Goal: Task Accomplishment & Management: Manage account settings

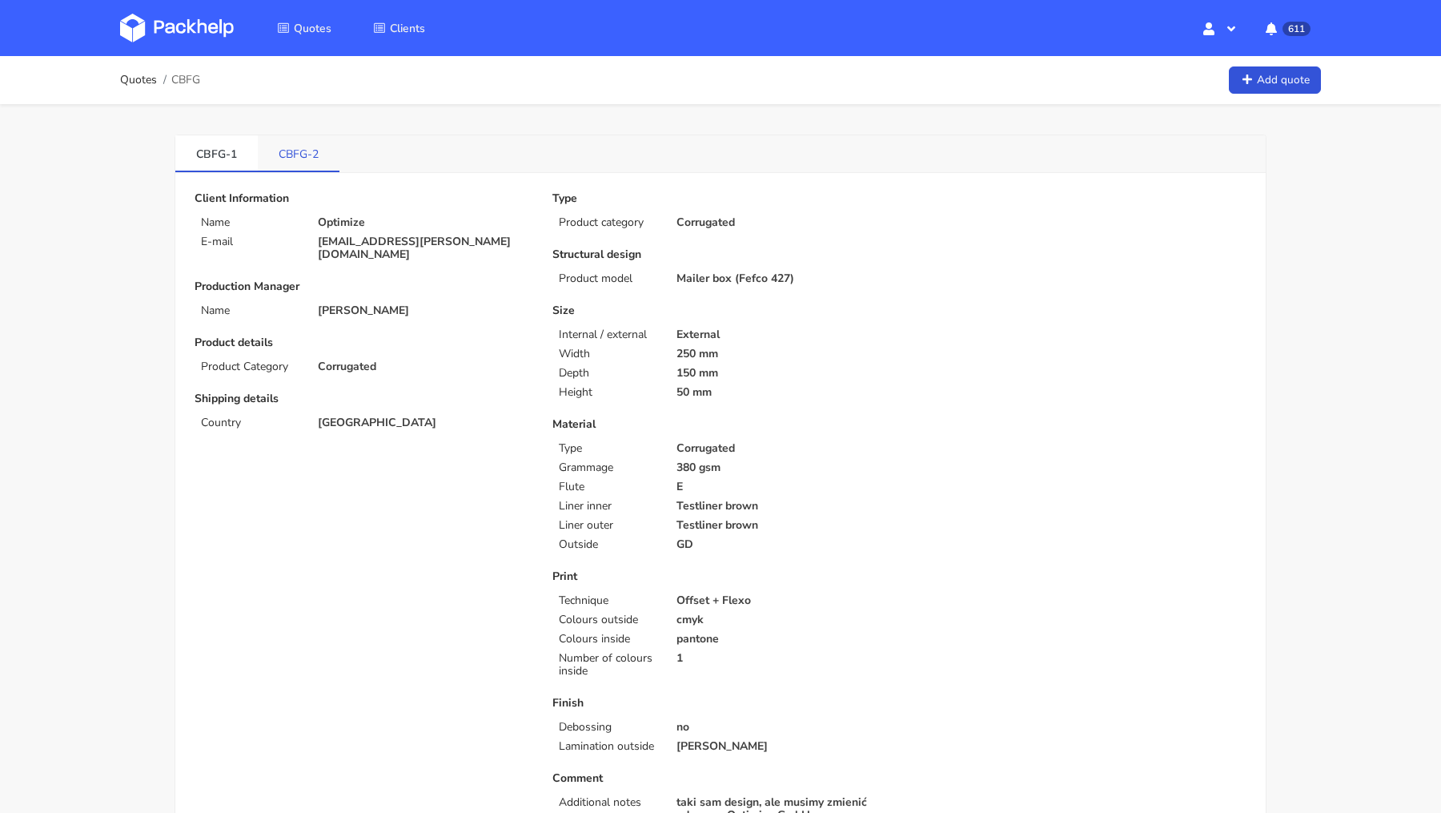
click at [294, 151] on link "CBFG-2" at bounding box center [299, 152] width 82 height 35
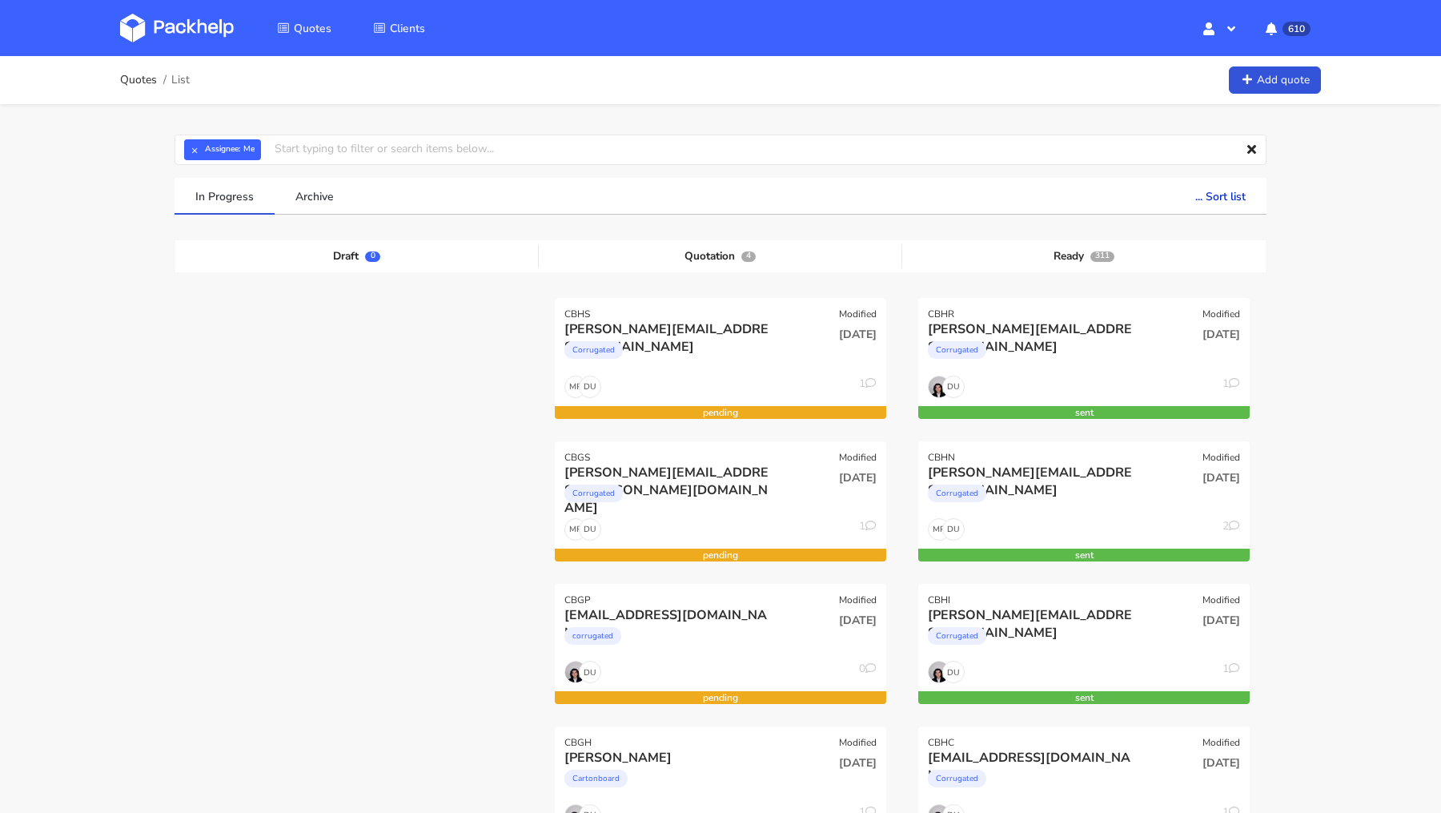
scroll to position [165, 0]
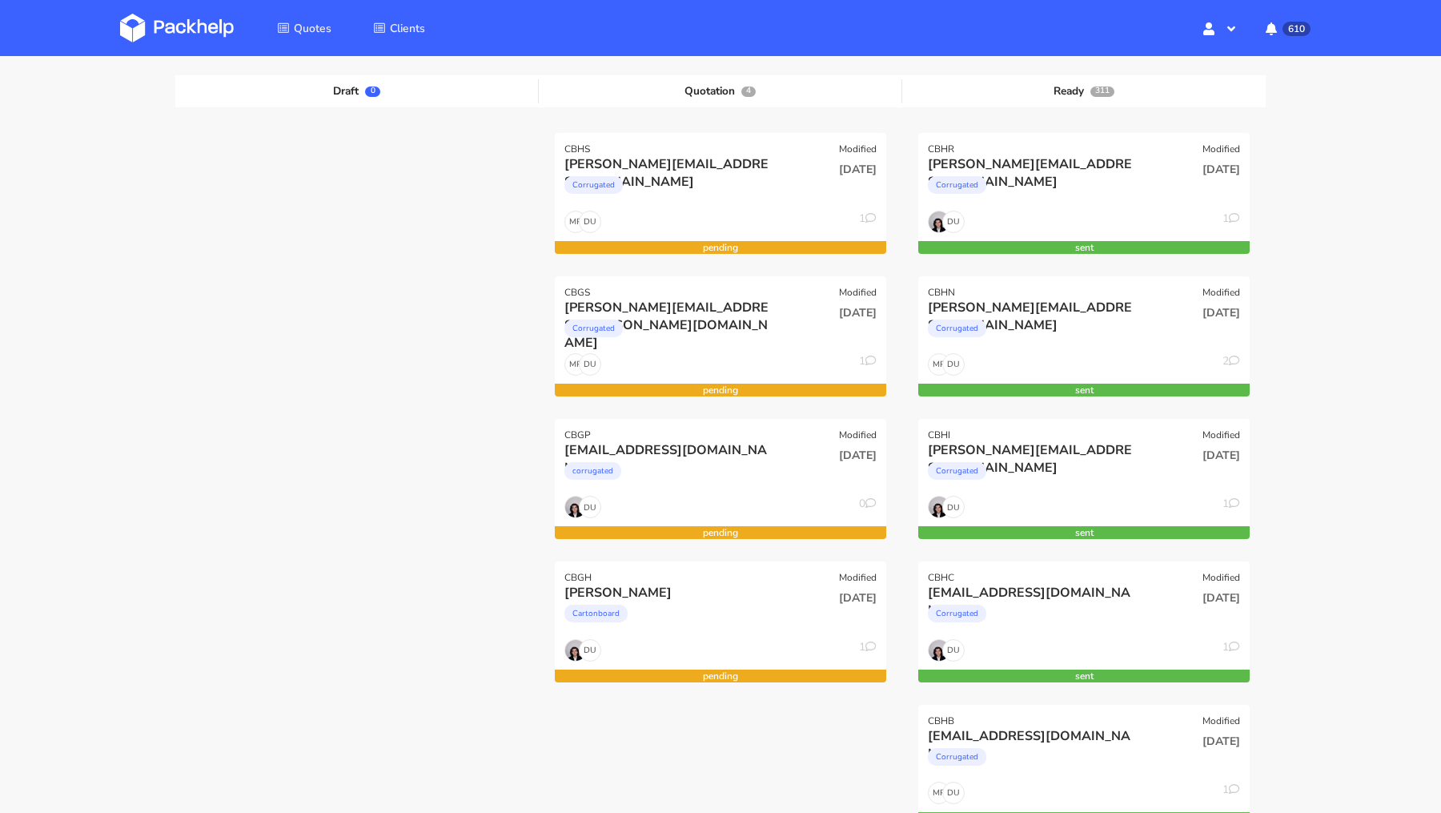
click at [142, 30] on img at bounding box center [177, 28] width 114 height 29
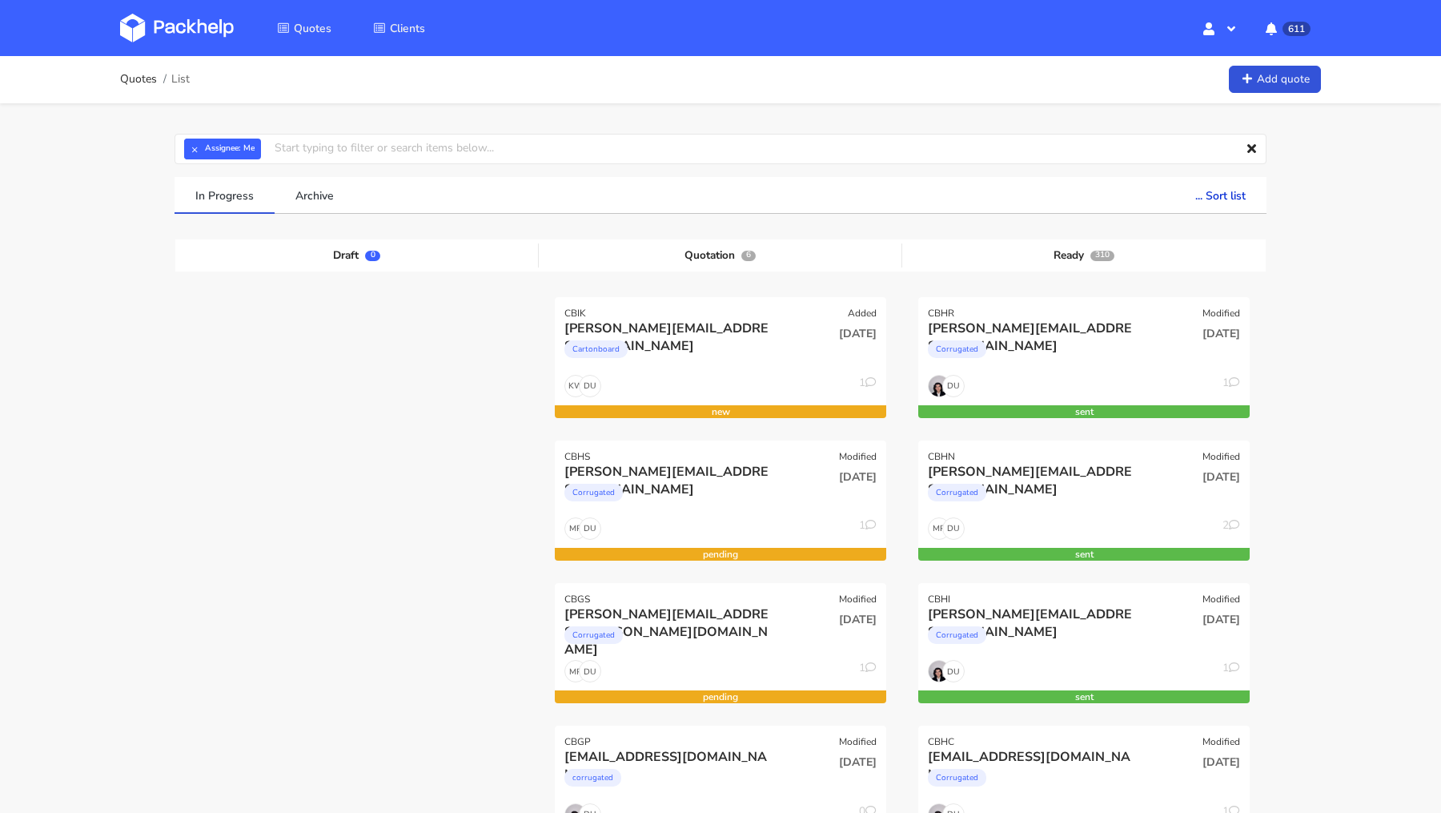
scroll to position [2, 0]
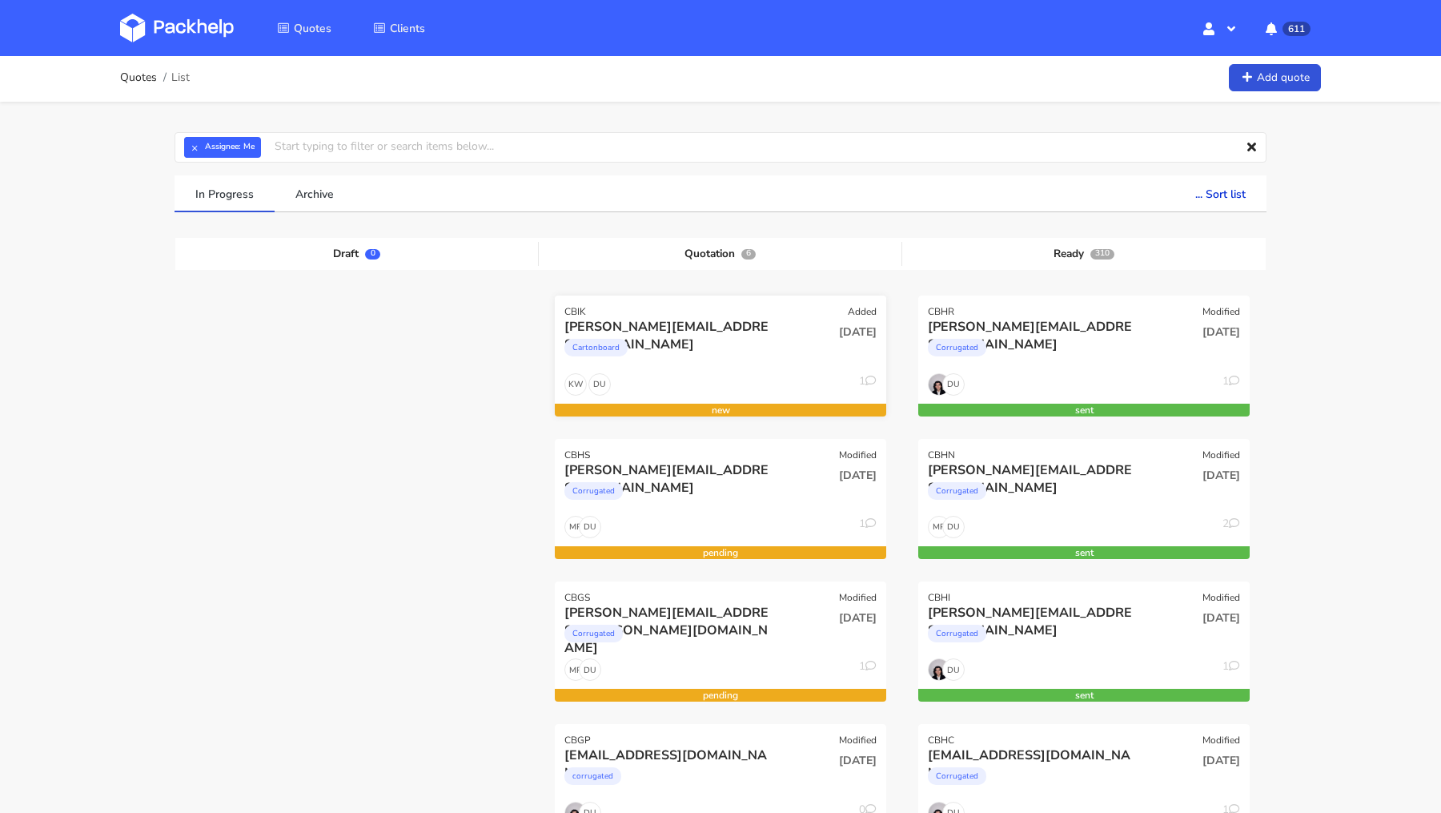
click at [652, 337] on div "Cartonboard" at bounding box center [670, 351] width 212 height 32
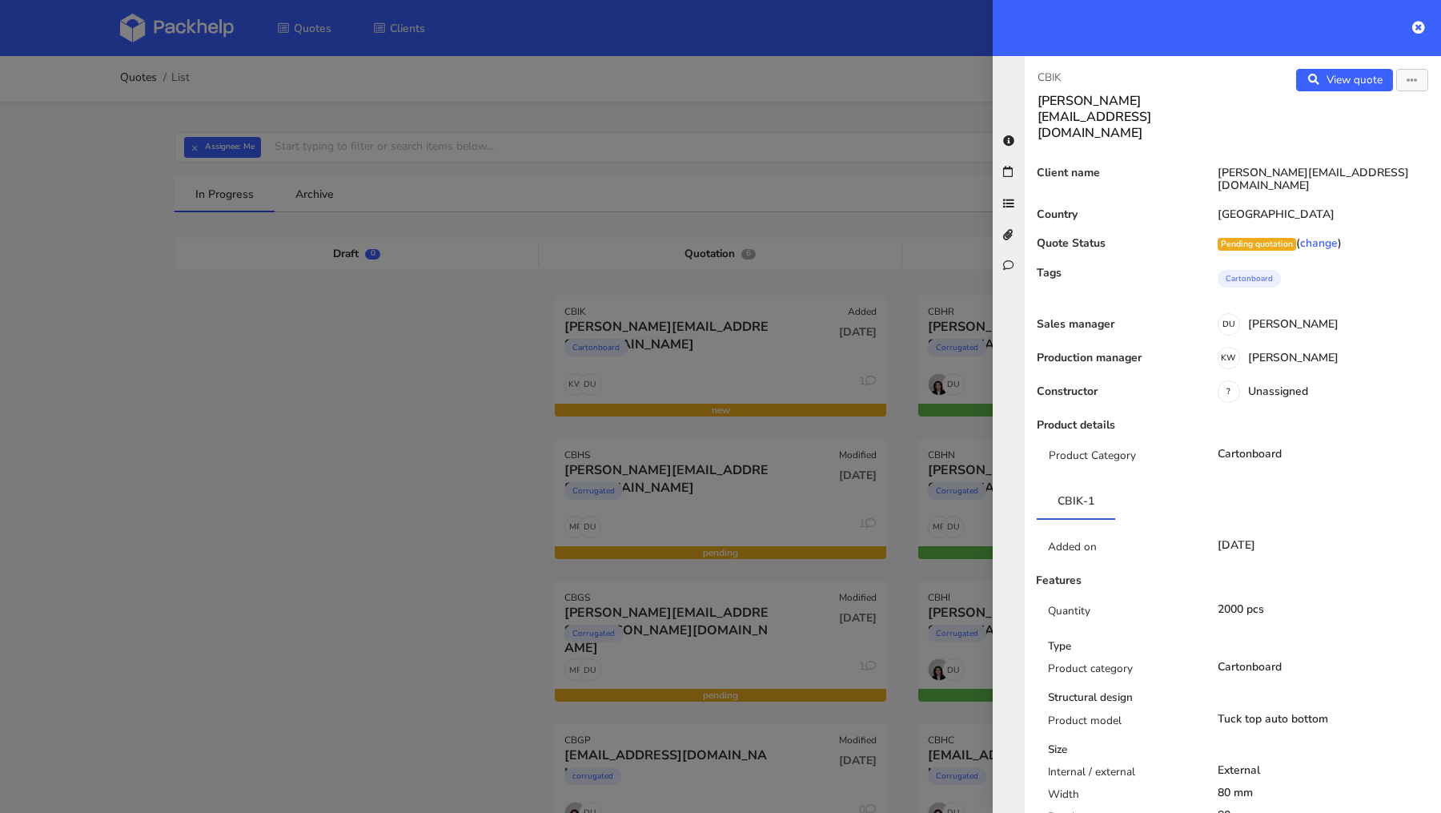
click at [1047, 71] on p "CBIK" at bounding box center [1129, 78] width 183 height 18
copy p "CBIK"
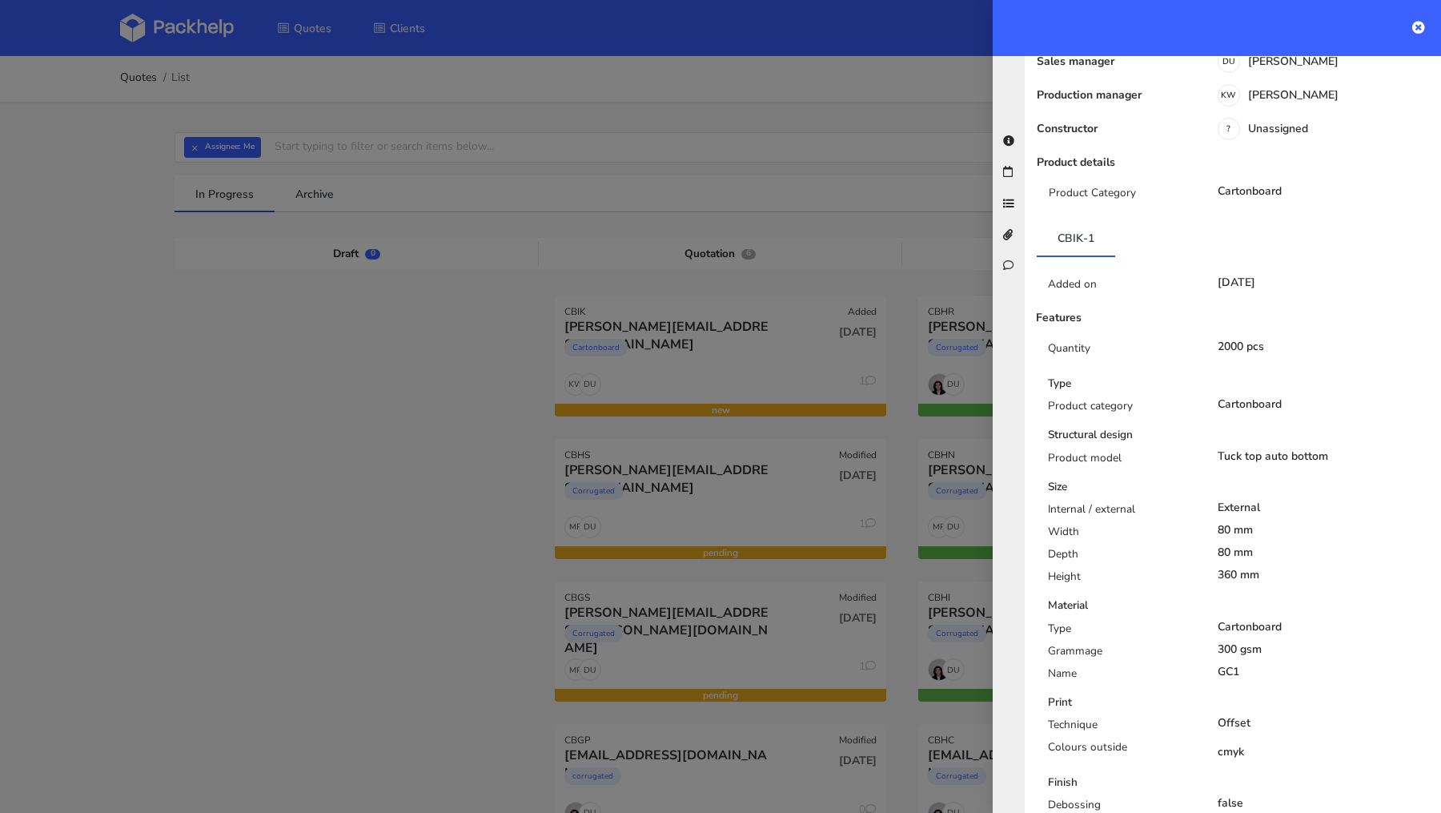
scroll to position [0, 0]
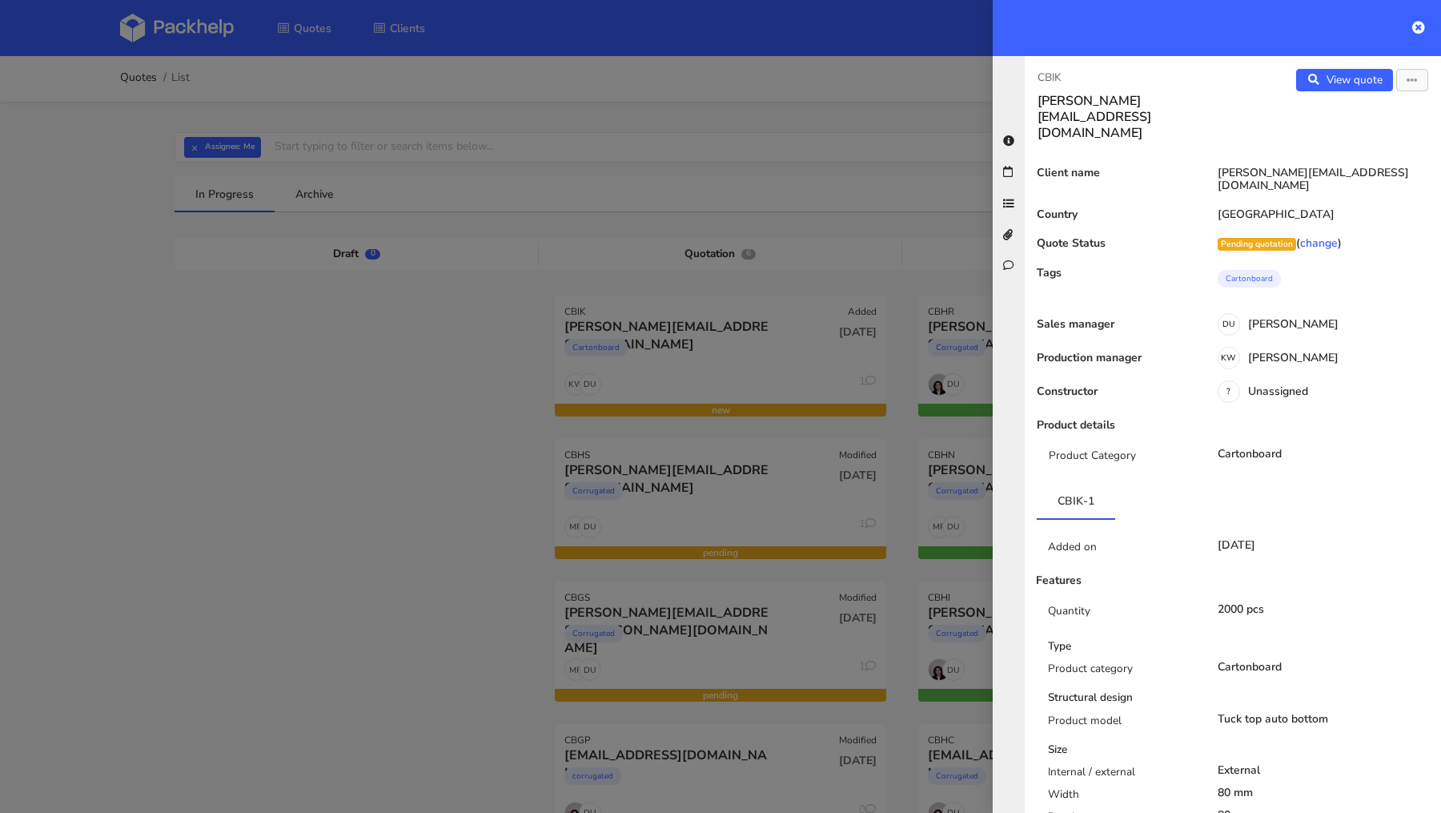
click at [172, 428] on div at bounding box center [720, 406] width 1441 height 813
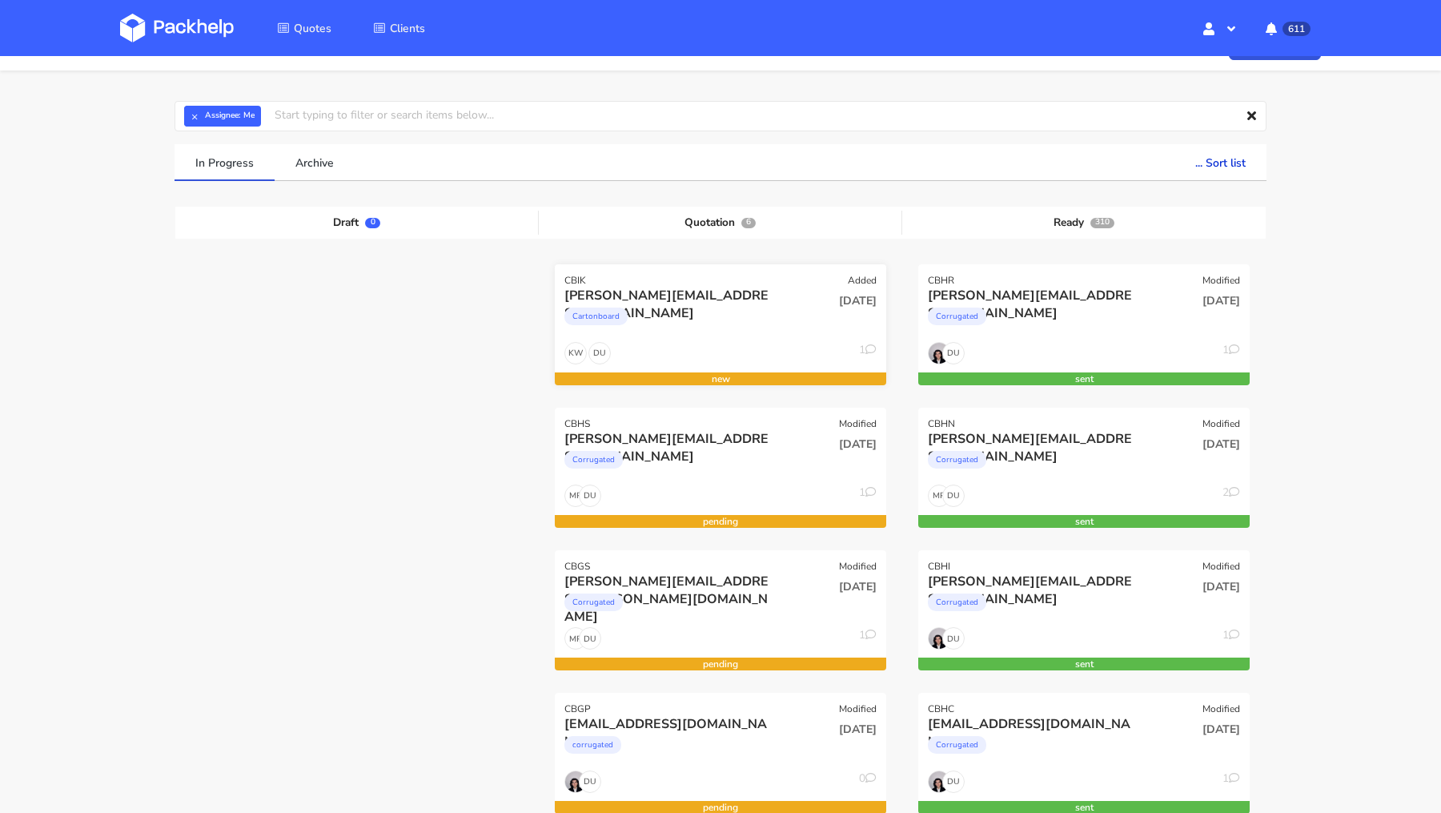
scroll to position [36, 0]
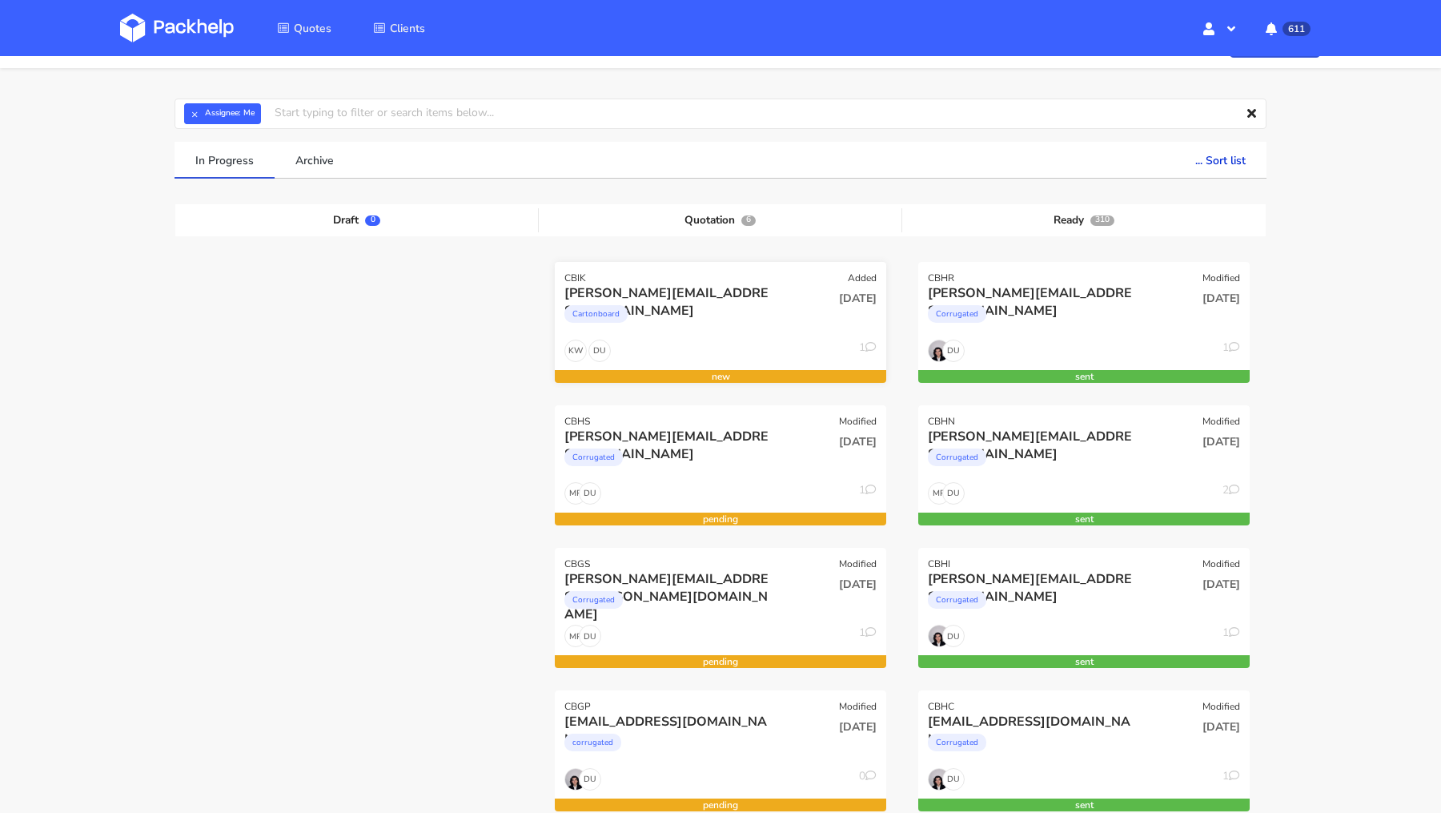
click at [717, 311] on div "Cartonboard" at bounding box center [670, 318] width 212 height 32
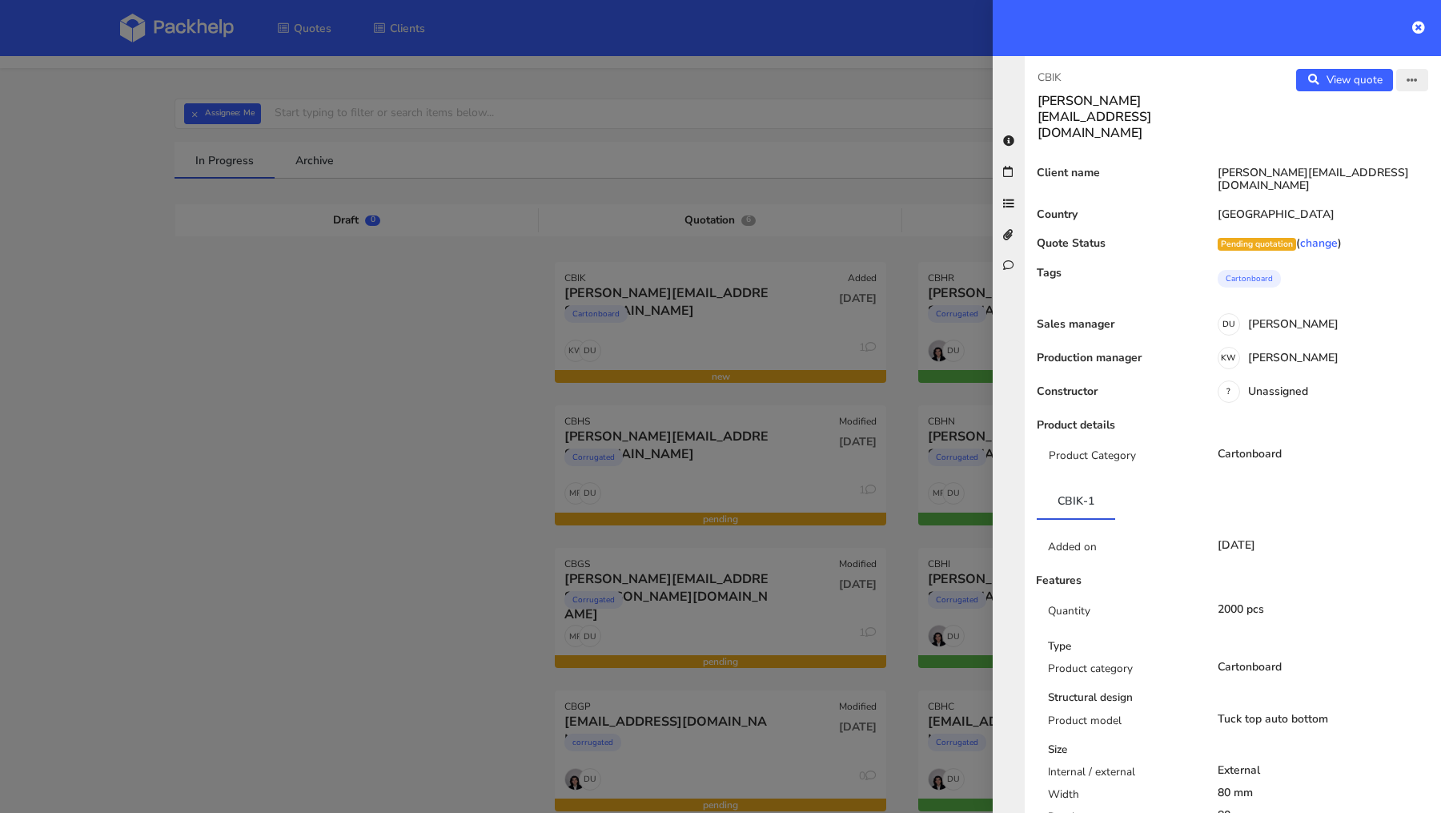
click at [1411, 80] on icon "button" at bounding box center [1412, 80] width 11 height 11
click at [1367, 124] on link "Edit quote" at bounding box center [1359, 112] width 141 height 26
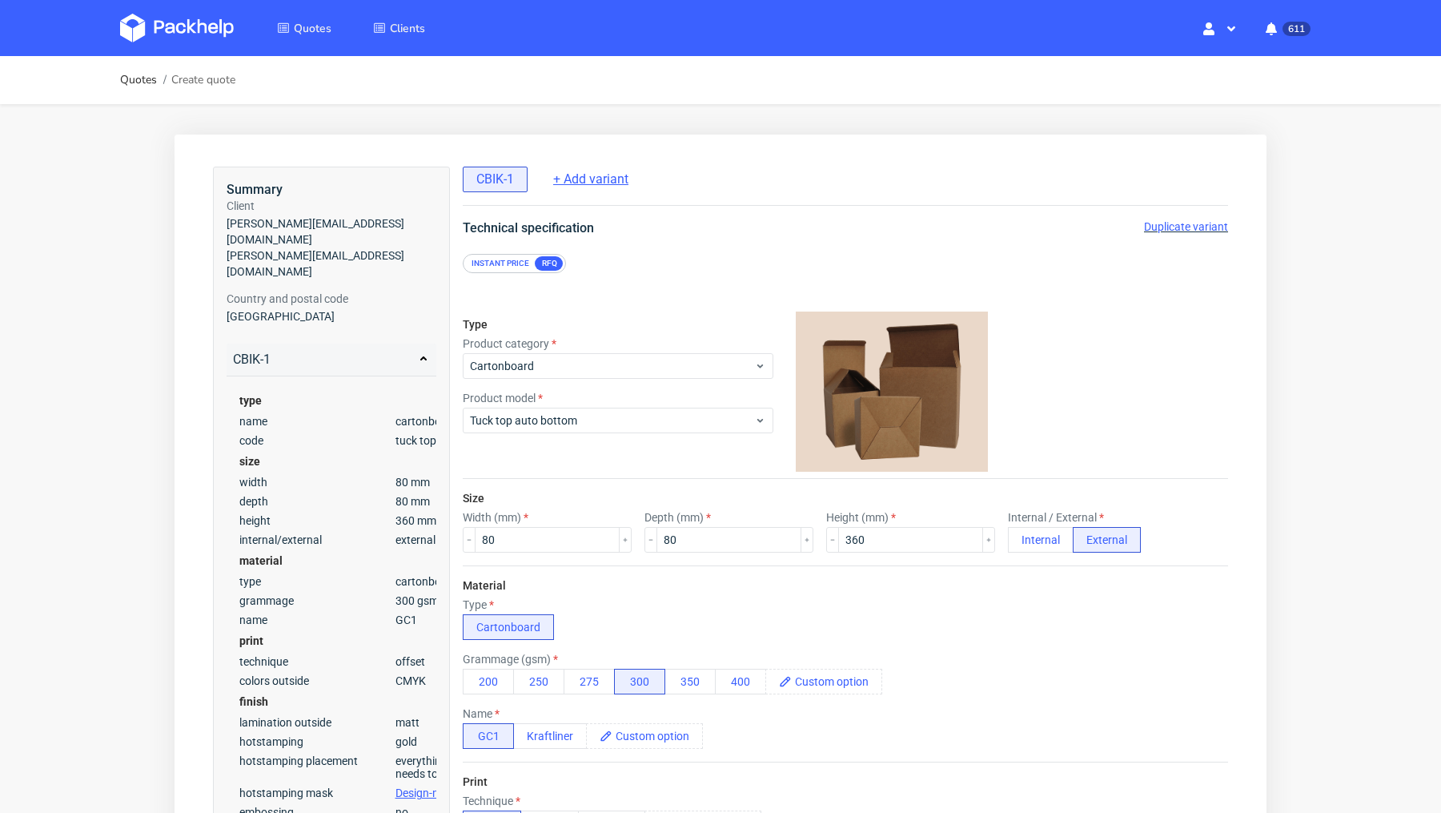
click at [600, 181] on span "+ Add variant" at bounding box center [590, 180] width 75 height 18
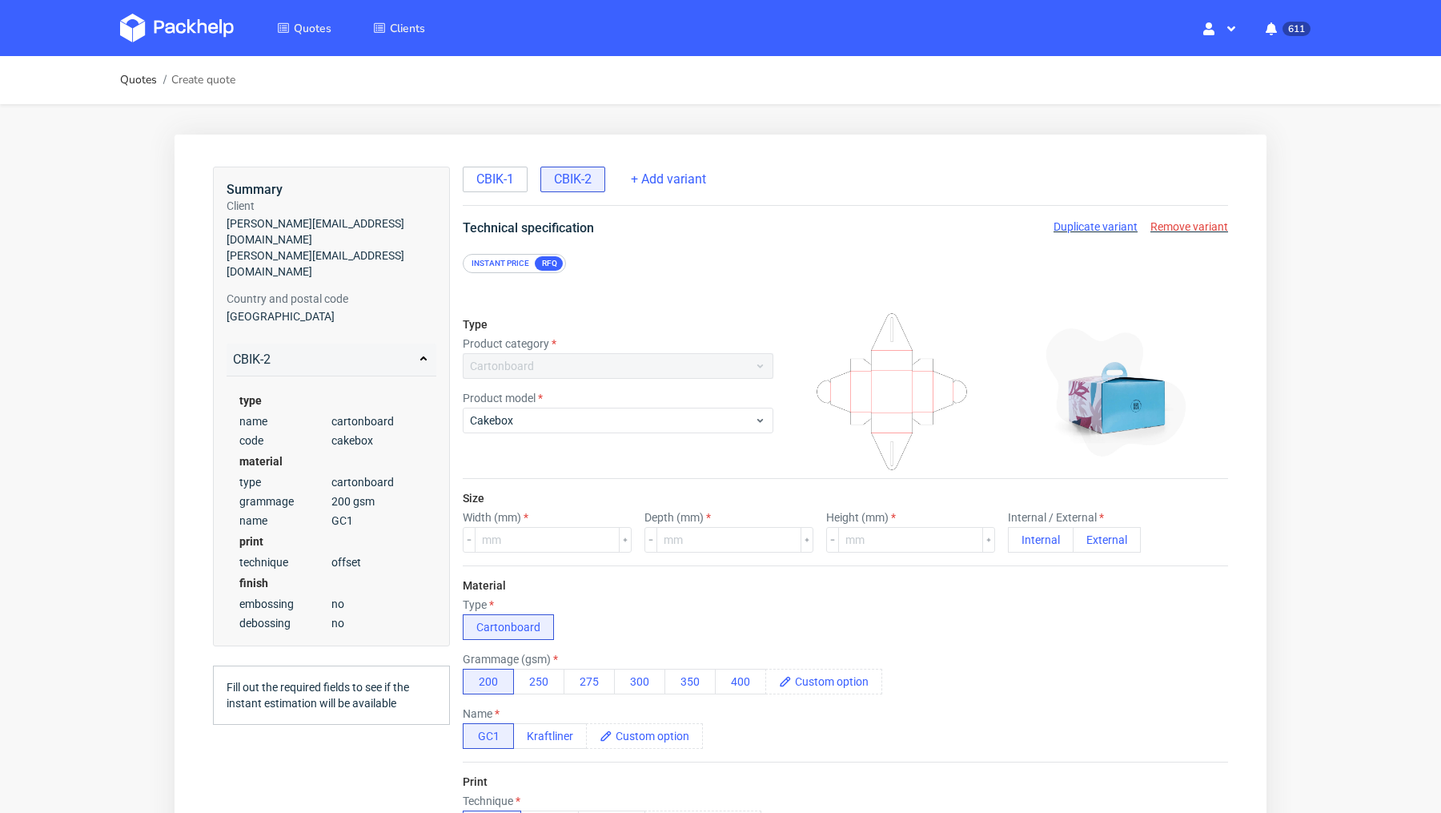
click at [1173, 231] on span "Remove variant" at bounding box center [1189, 226] width 78 height 13
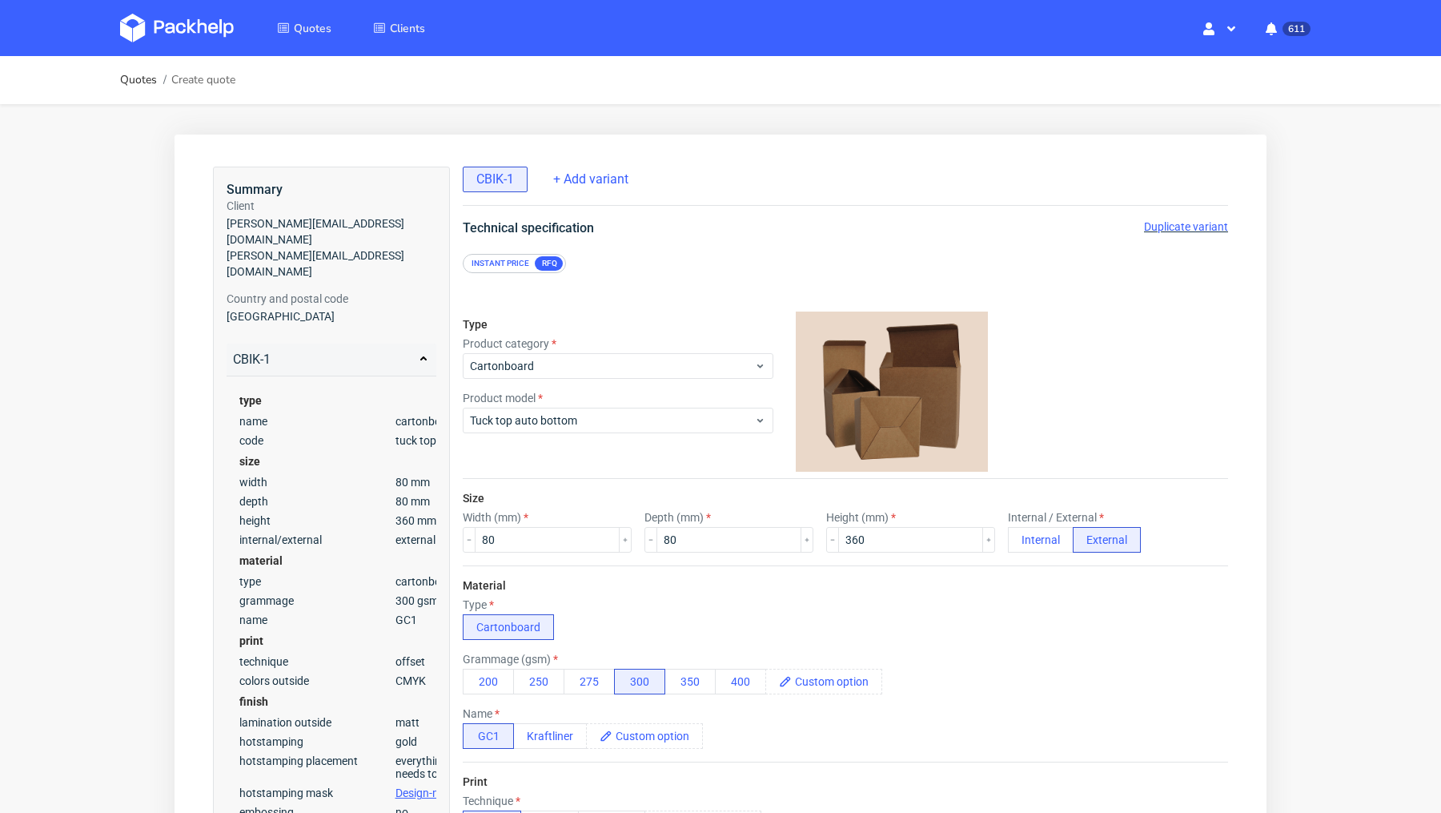
click at [156, 33] on img at bounding box center [177, 28] width 114 height 29
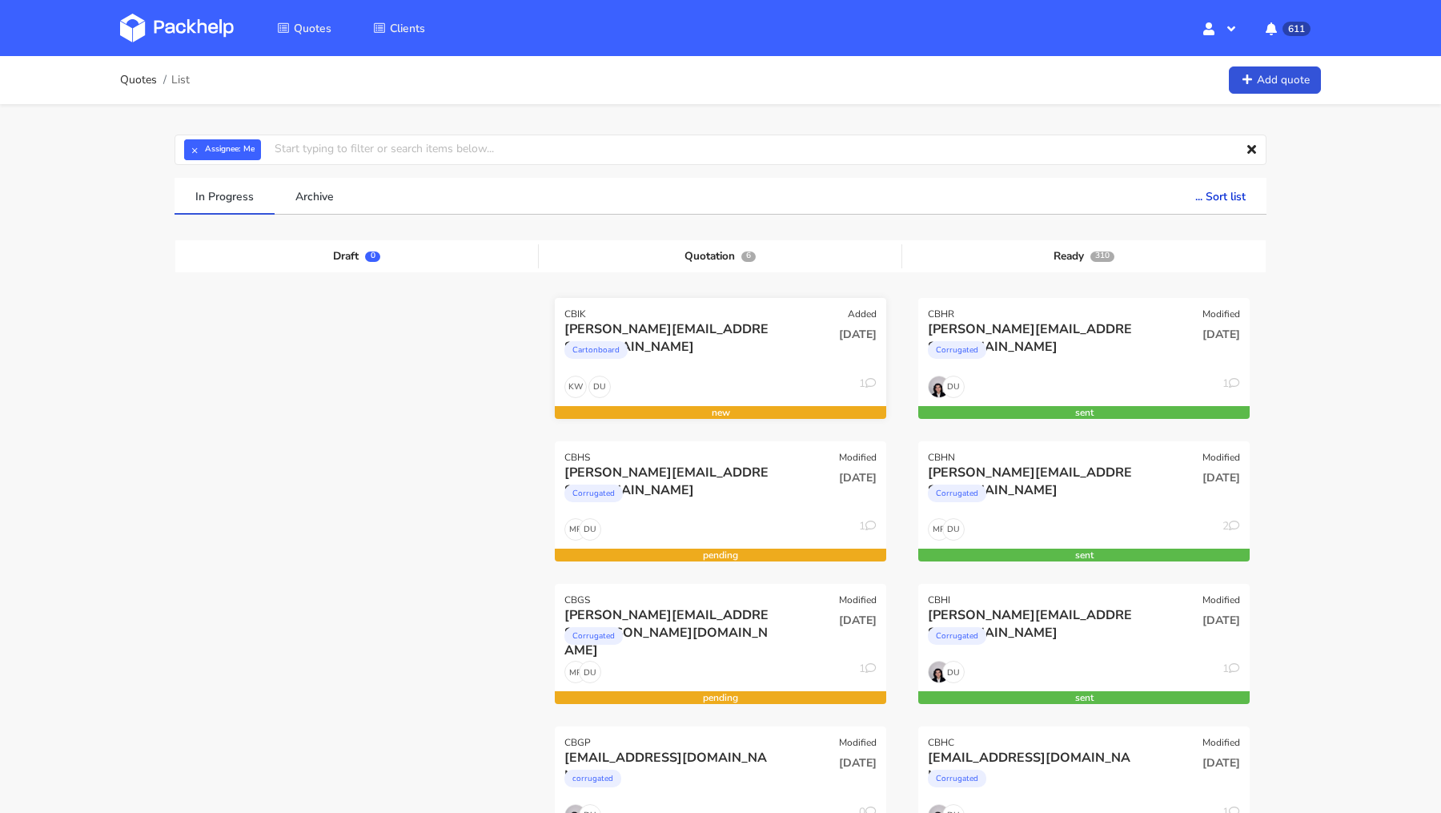
click at [661, 344] on div "Cartonboard" at bounding box center [670, 354] width 212 height 32
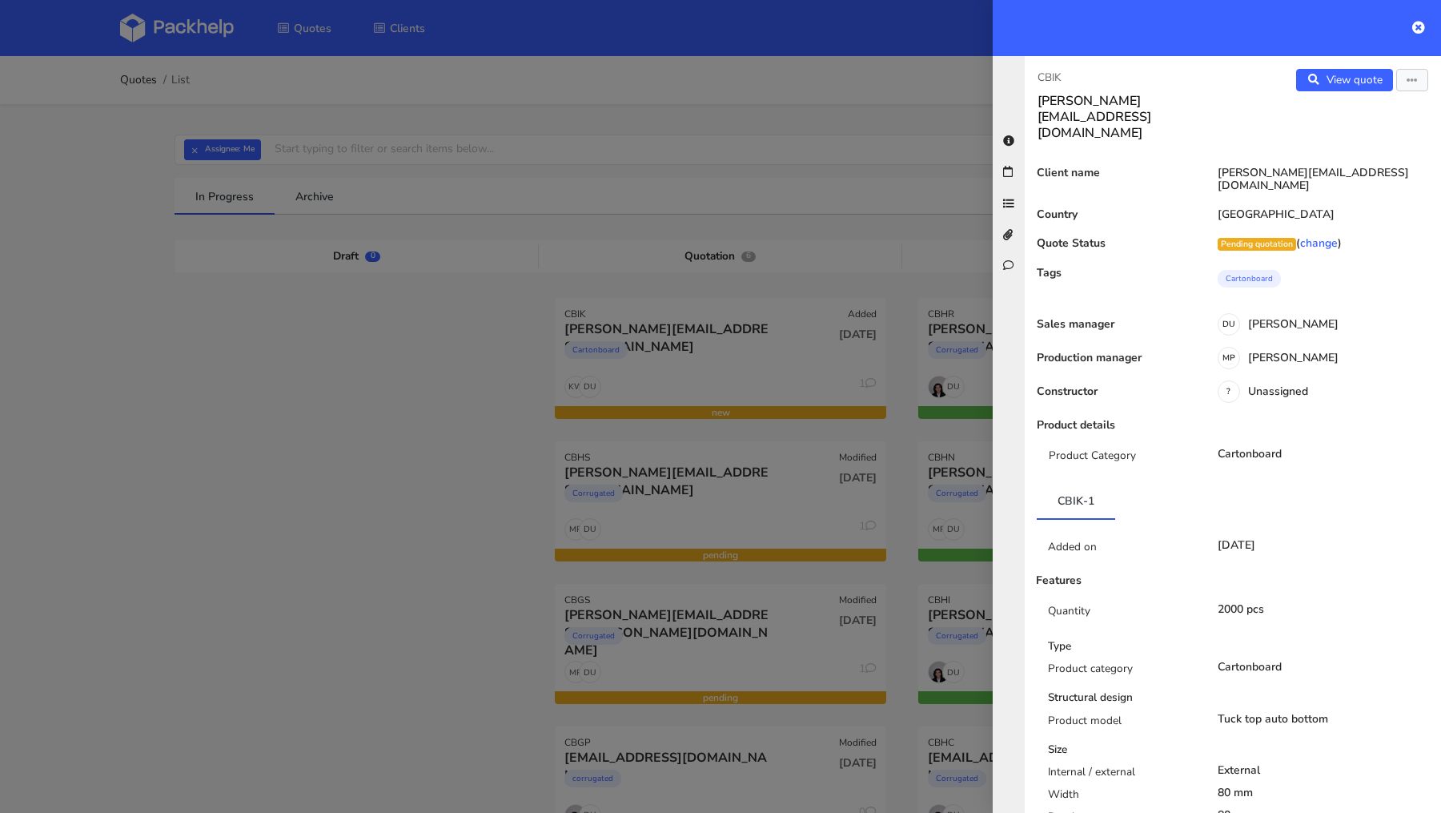
click at [1129, 98] on h3 "tobias@decus-gmbh.com" at bounding box center [1129, 117] width 183 height 48
copy div "tobias@decus-gmbh.com View quote"
click at [402, 401] on div at bounding box center [720, 406] width 1441 height 813
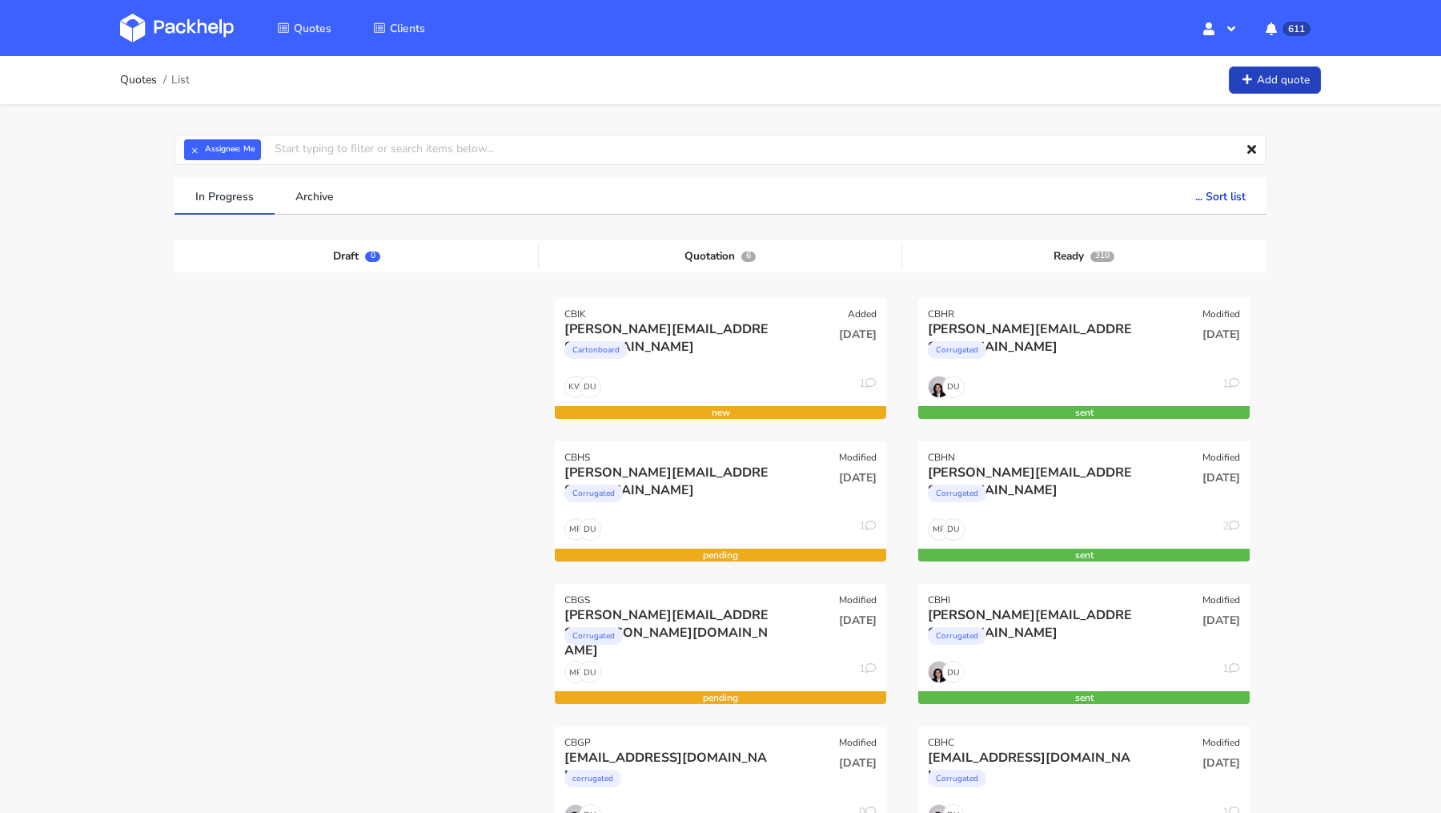
click at [1267, 85] on link "Add quote" at bounding box center [1275, 80] width 92 height 28
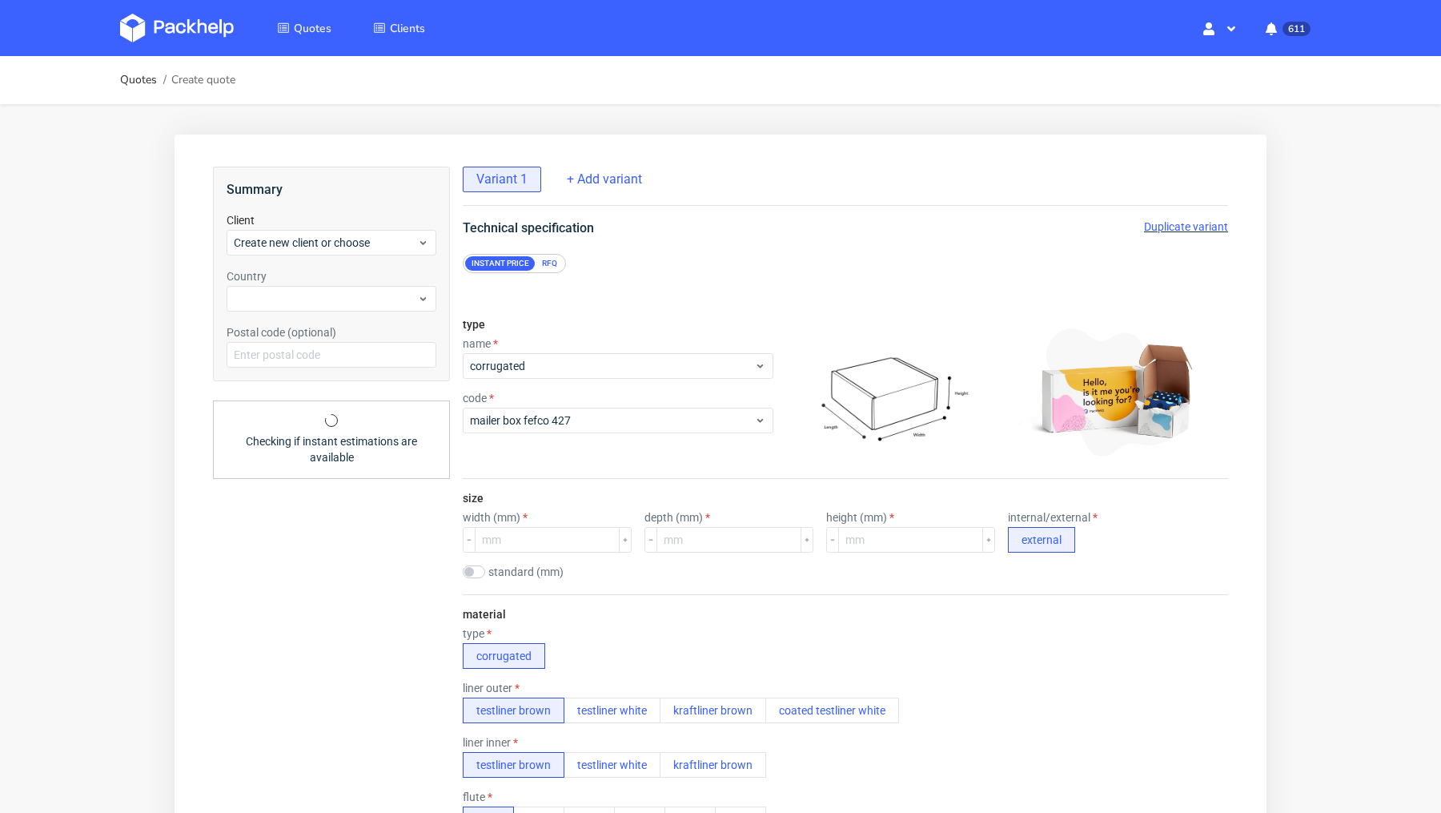
click at [557, 267] on div "RFQ" at bounding box center [550, 263] width 28 height 14
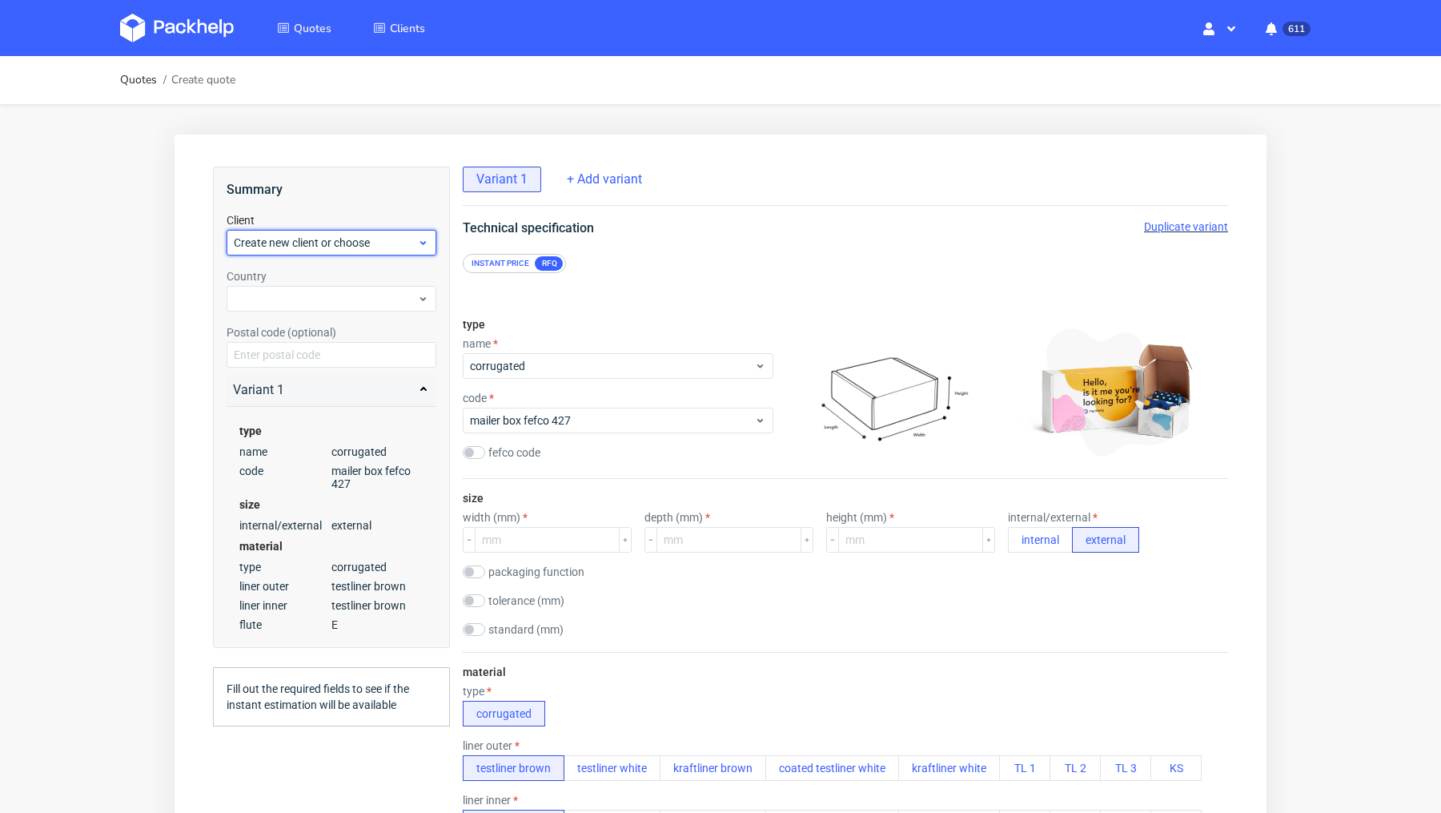
click at [283, 241] on span "Create new client or choose" at bounding box center [325, 243] width 183 height 16
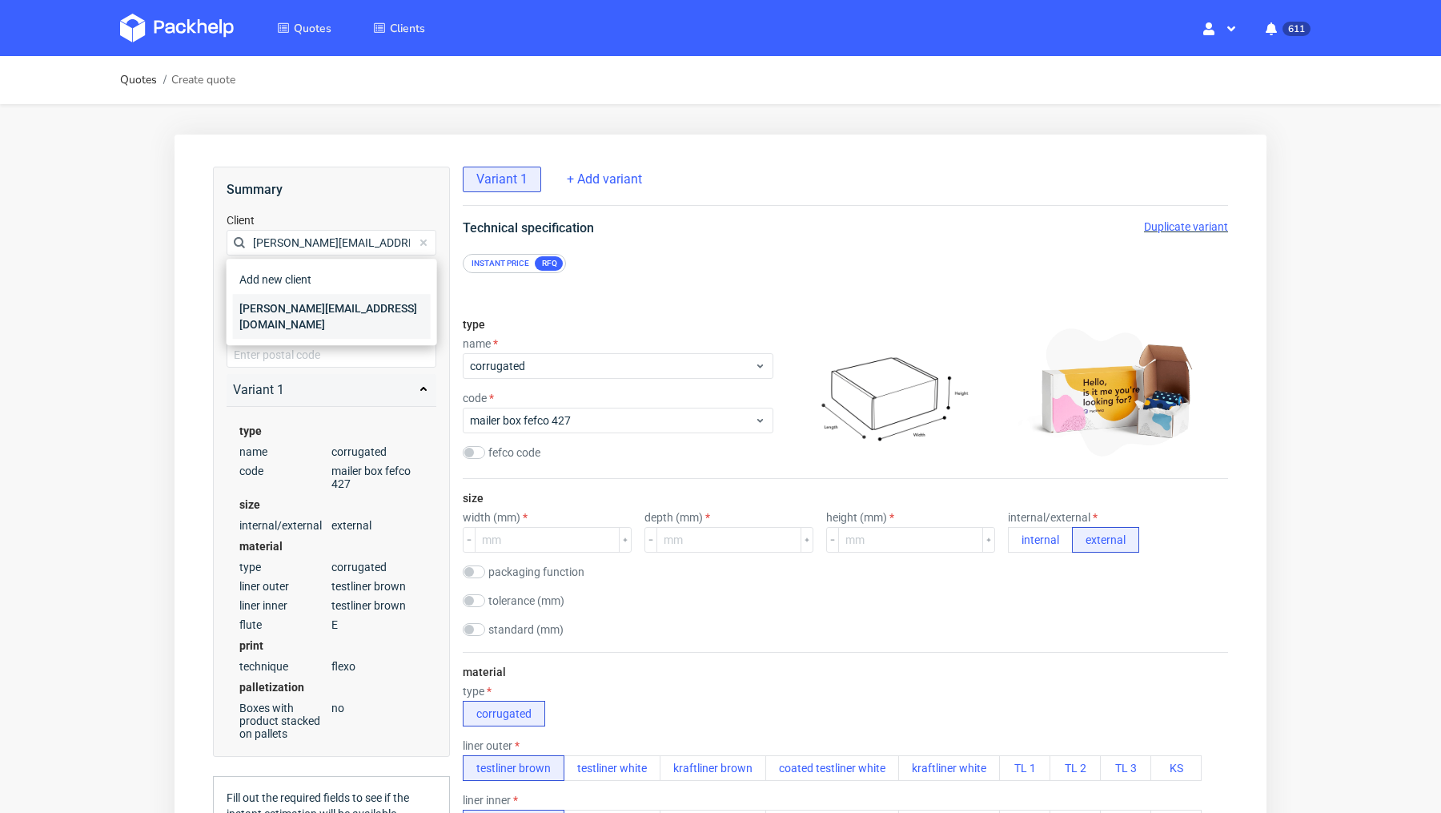
type input "tobias@decus-gmbh.com"
click at [291, 311] on div "tobias@decus-gmbh.com" at bounding box center [332, 316] width 198 height 45
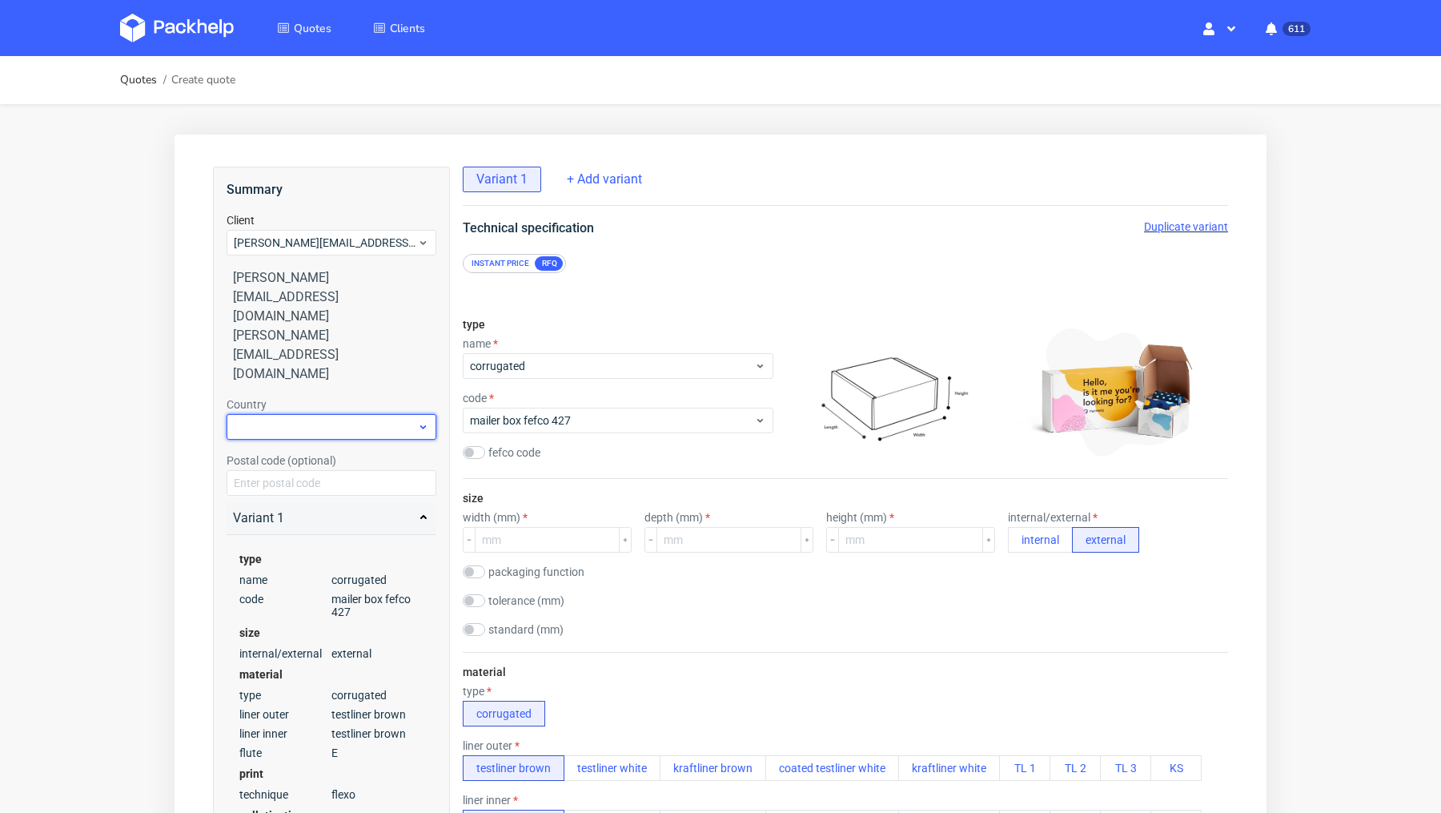
click at [292, 414] on div at bounding box center [332, 427] width 210 height 26
type input "ger"
click at [292, 414] on div "Germany" at bounding box center [332, 416] width 198 height 29
click at [516, 538] on input "number" at bounding box center [547, 540] width 145 height 26
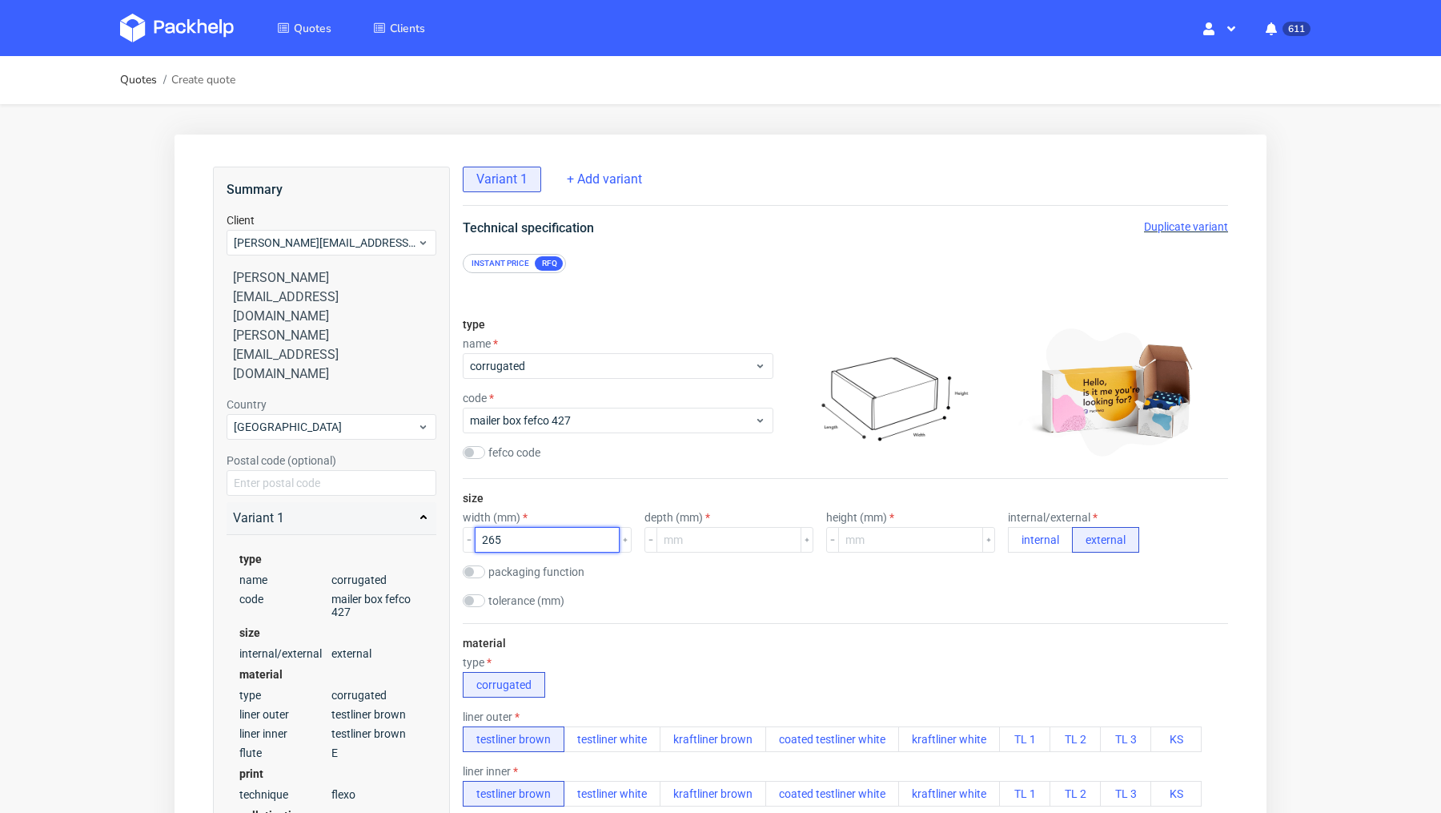
type input "265"
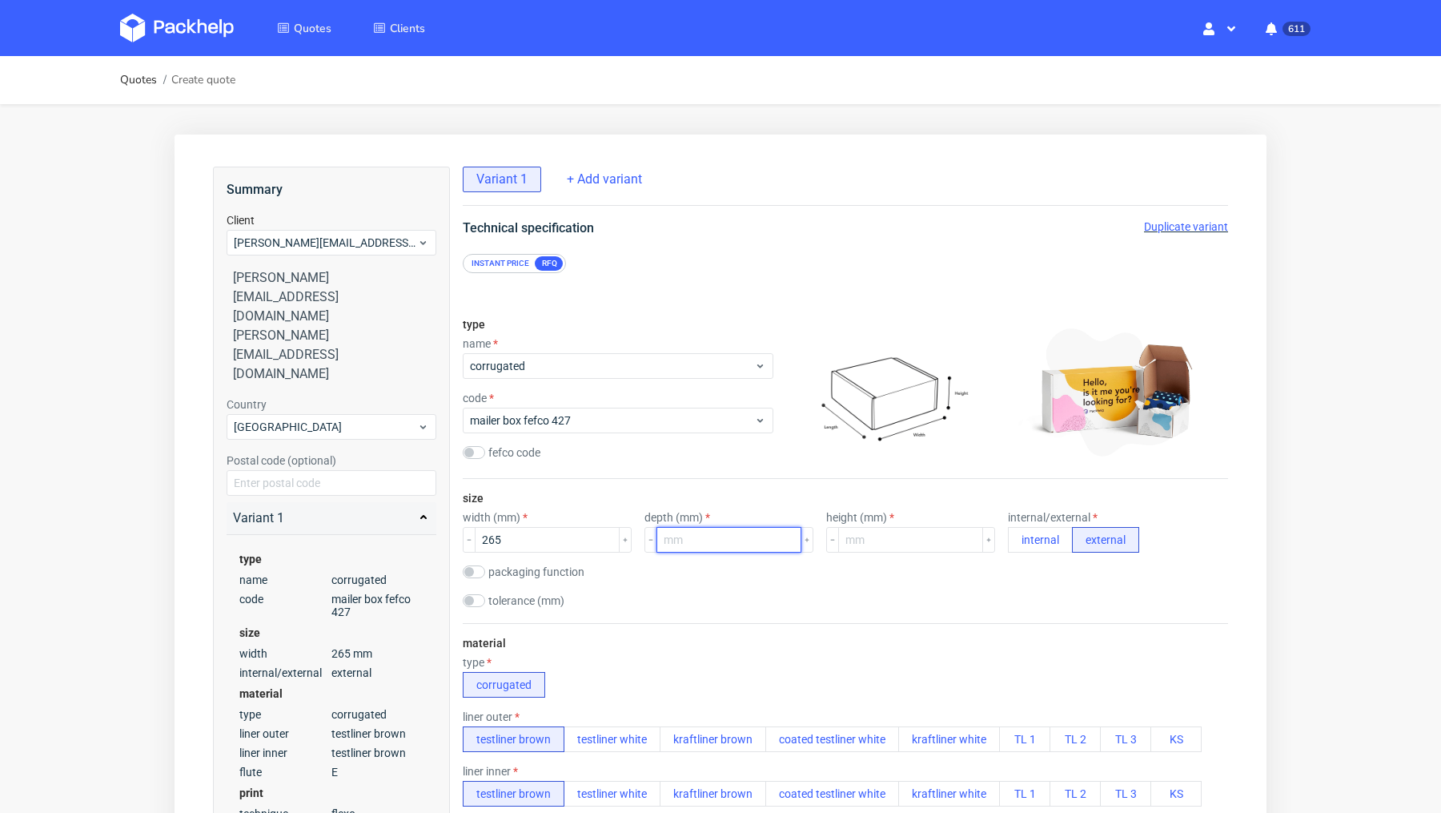
click at [713, 537] on input "number" at bounding box center [728, 540] width 145 height 26
type input "195"
click at [862, 525] on div "height (mm)" at bounding box center [910, 532] width 169 height 42
click at [863, 539] on input "number" at bounding box center [910, 540] width 145 height 26
type input "60"
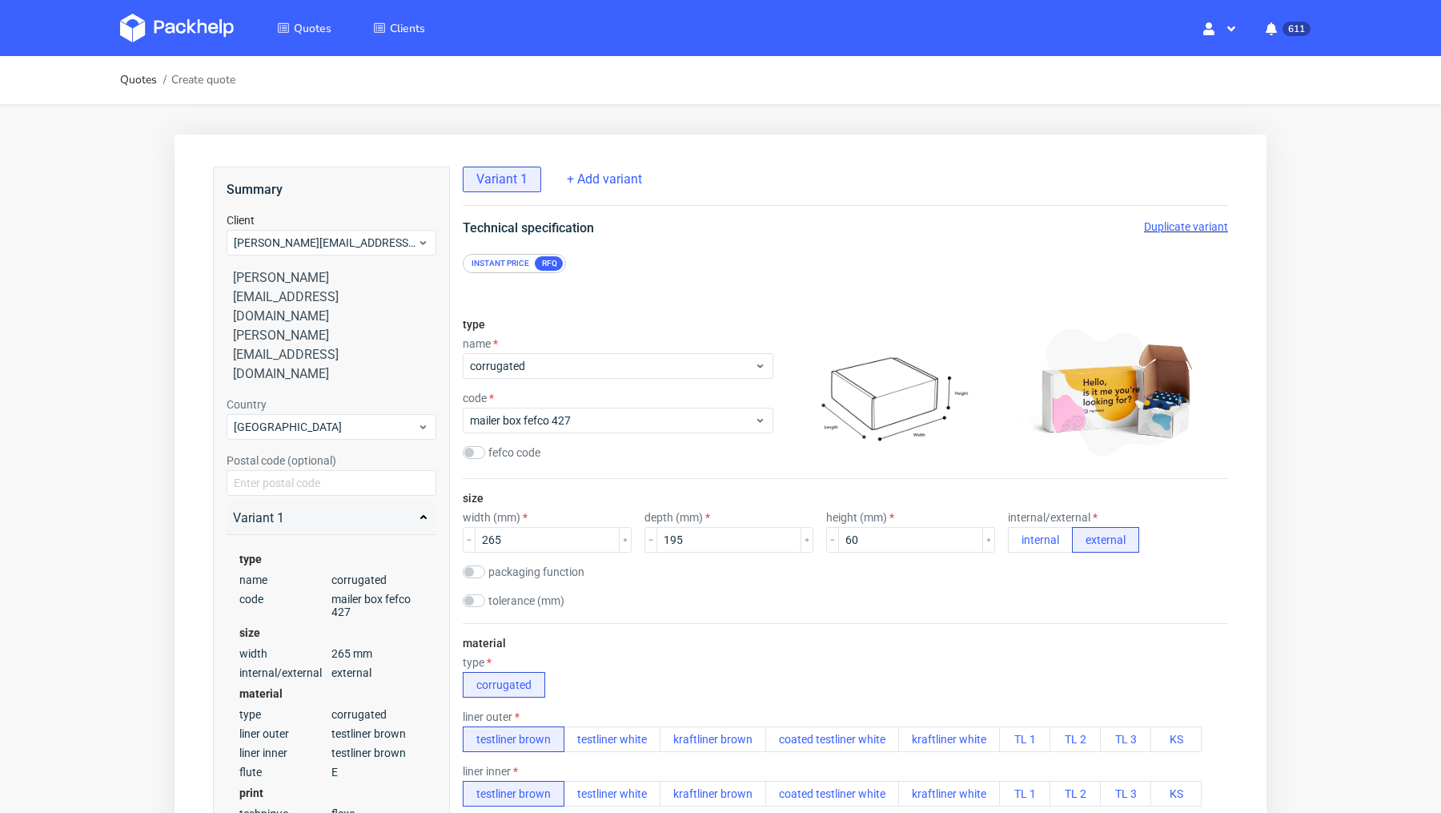
click at [798, 574] on div "packaging function product packaging shipping packaging" at bounding box center [845, 573] width 765 height 16
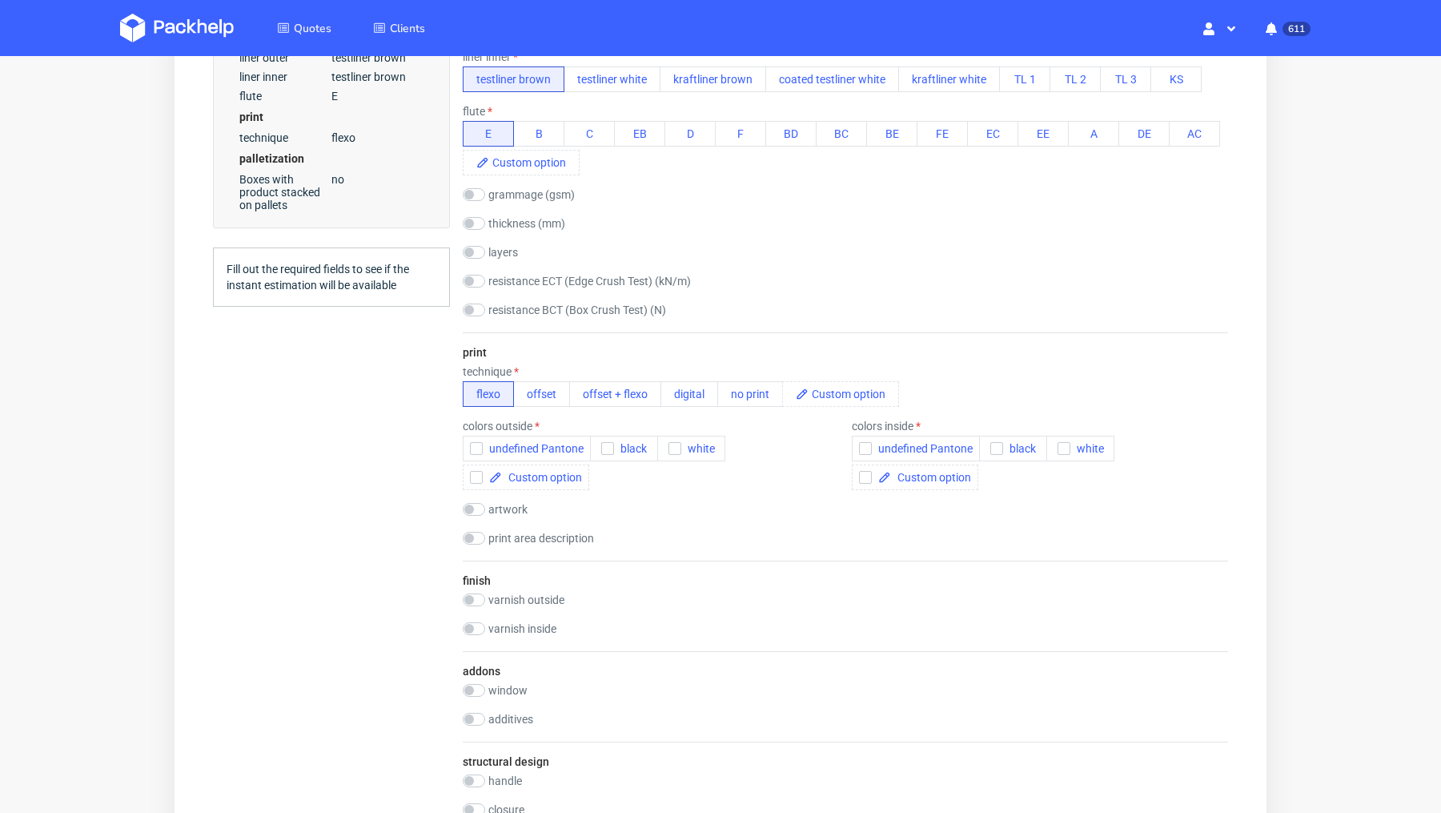
scroll to position [717, 0]
click at [548, 383] on button "offset" at bounding box center [541, 391] width 57 height 26
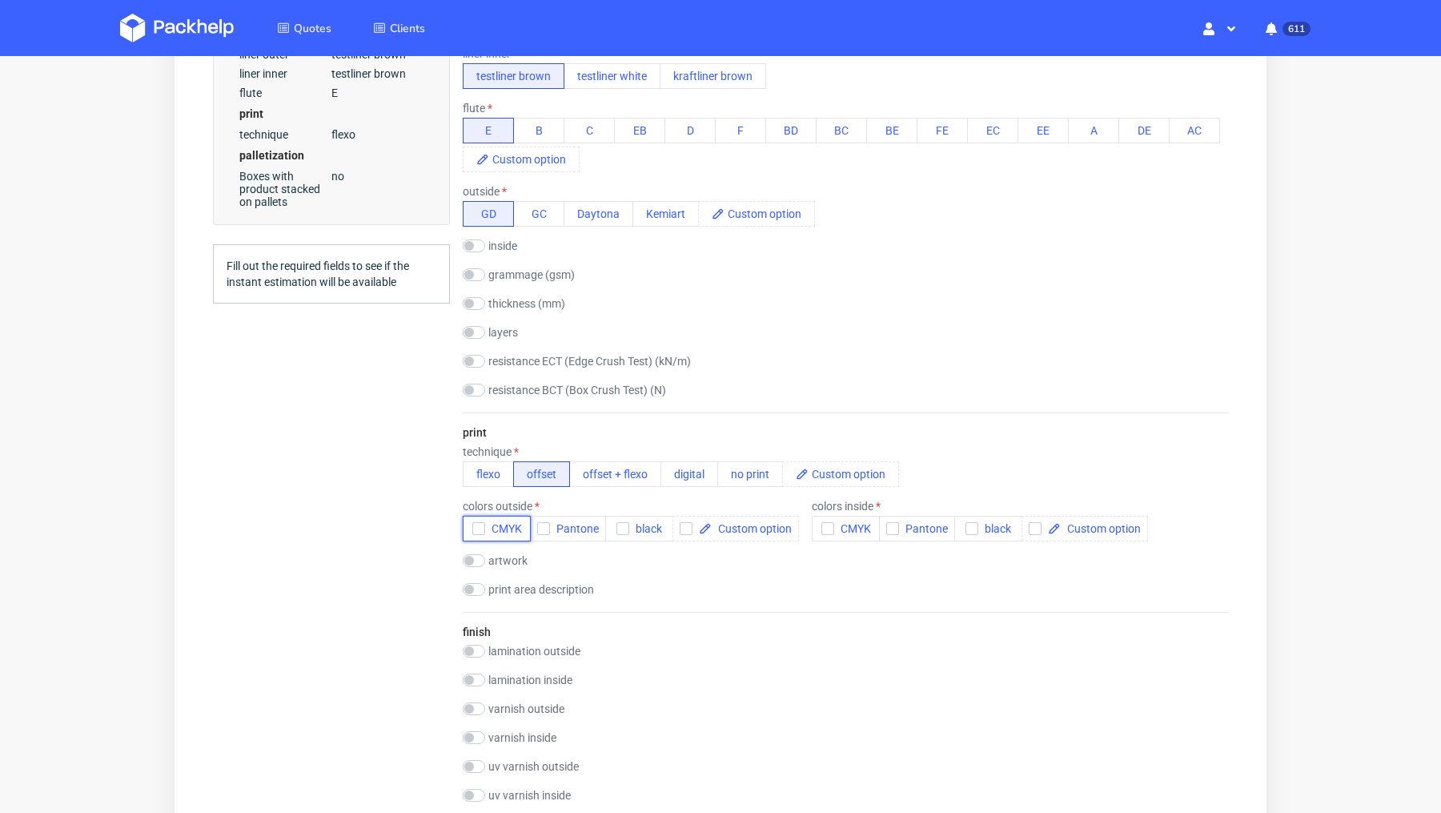
click at [484, 523] on div "button" at bounding box center [478, 528] width 13 height 13
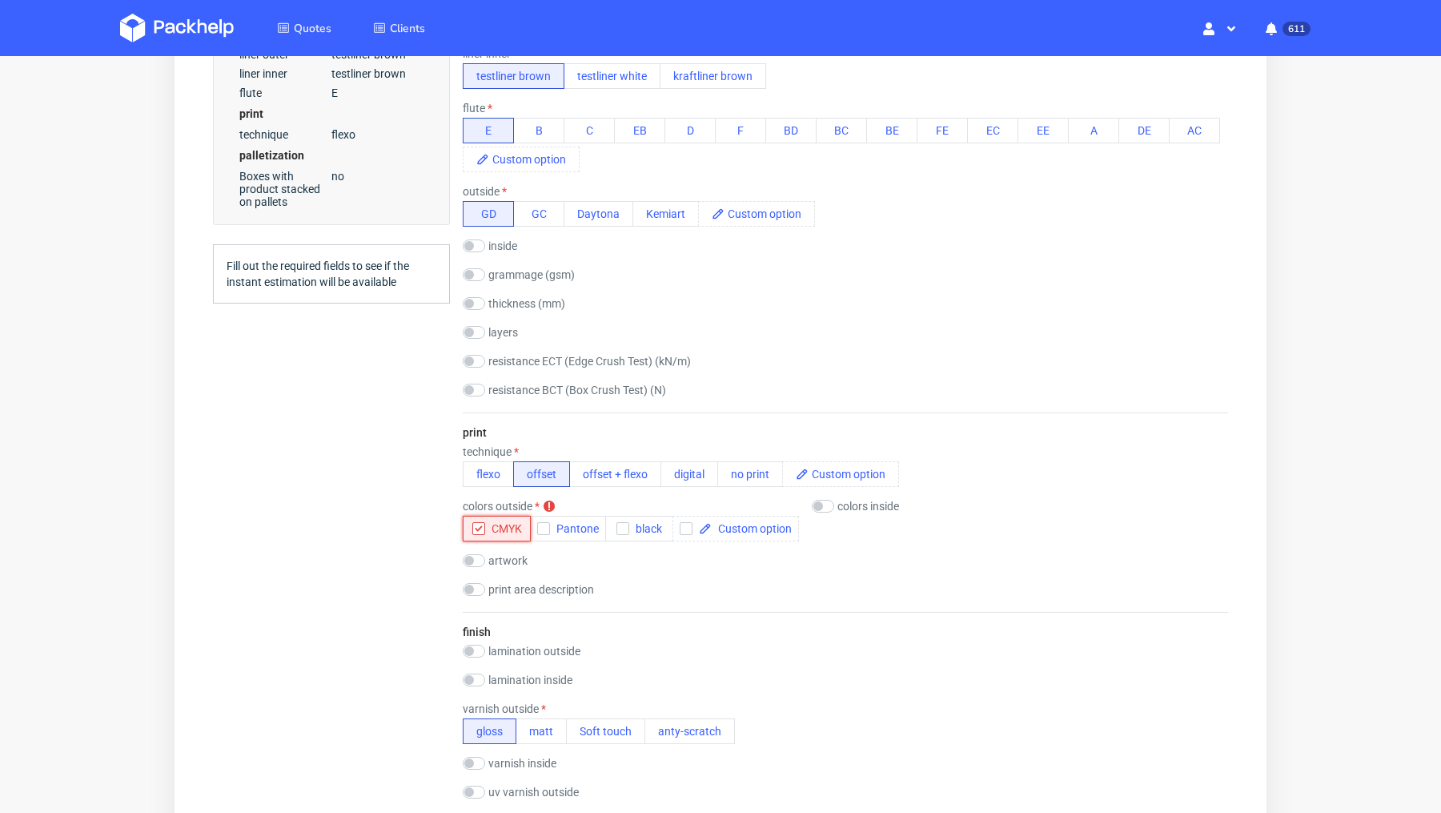
scroll to position [2, 0]
click at [331, 500] on div "Summary Client tobias@decus-gmbh.com tobias@decus-gmbh.com tobias@decus-gmbh.co…" at bounding box center [331, 605] width 237 height 2313
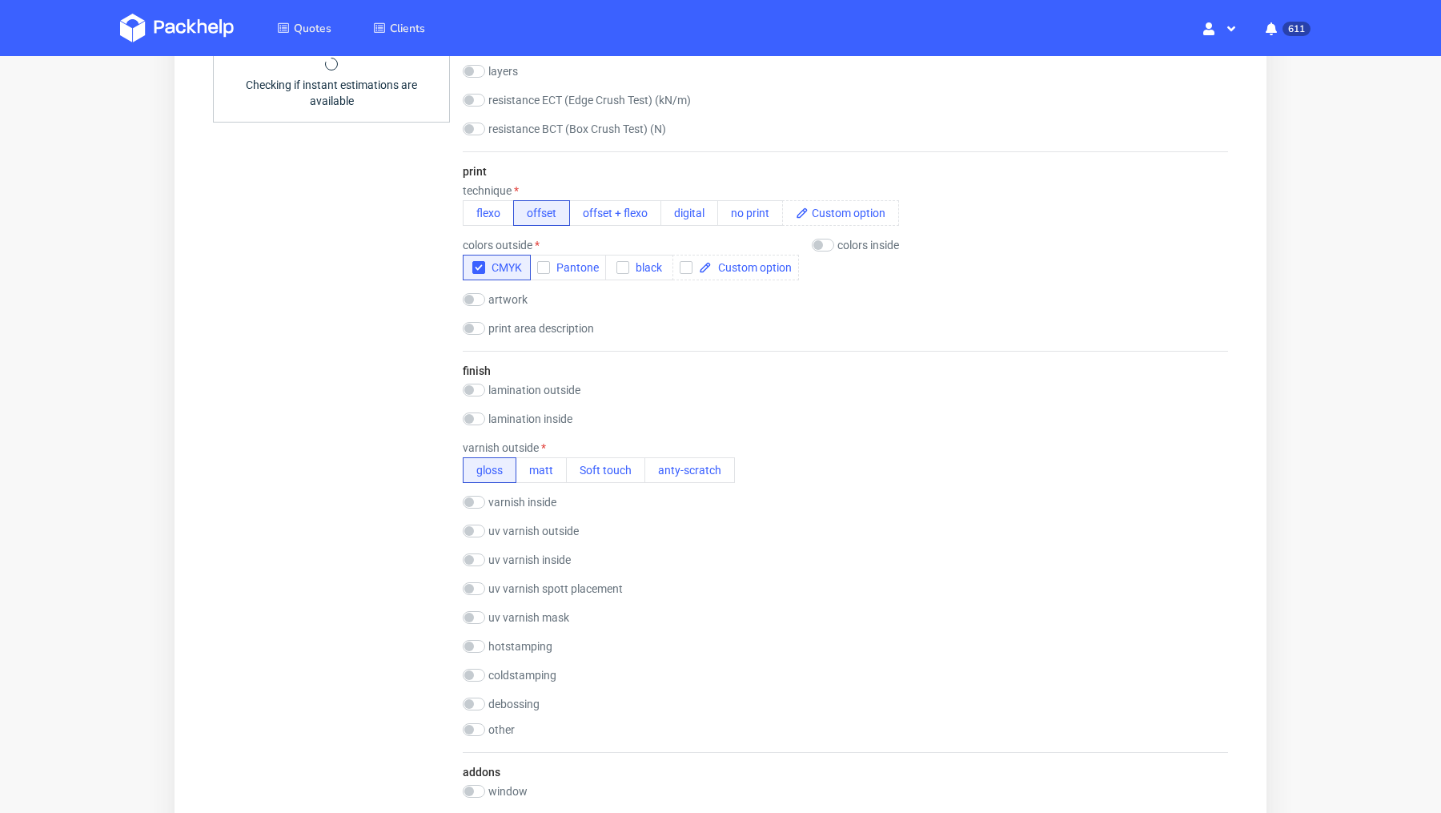
scroll to position [981, 0]
click at [536, 468] on button "matt" at bounding box center [541, 468] width 51 height 26
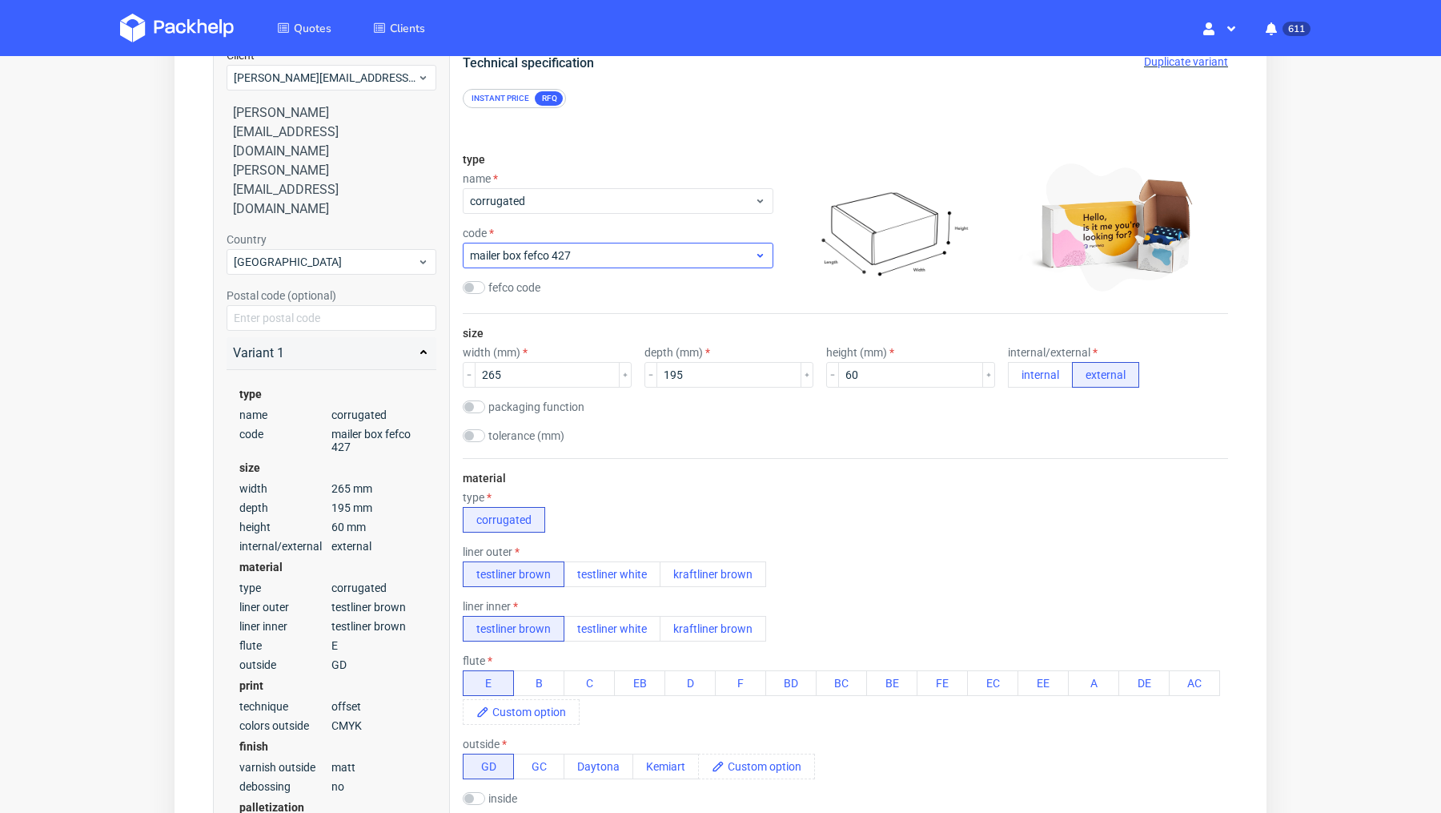
scroll to position [154, 0]
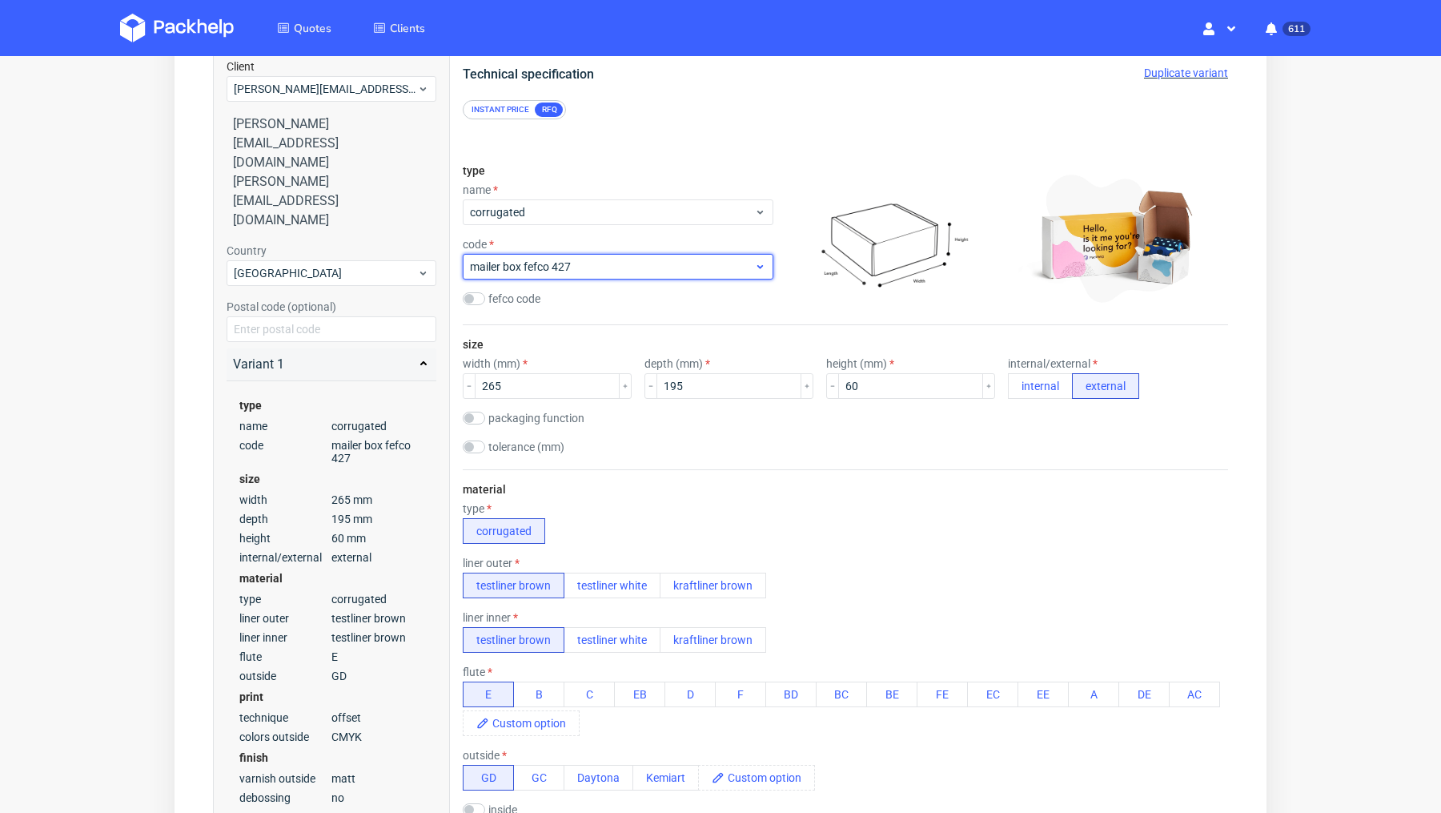
click at [598, 274] on div "mailer box fefco 427" at bounding box center [618, 267] width 311 height 26
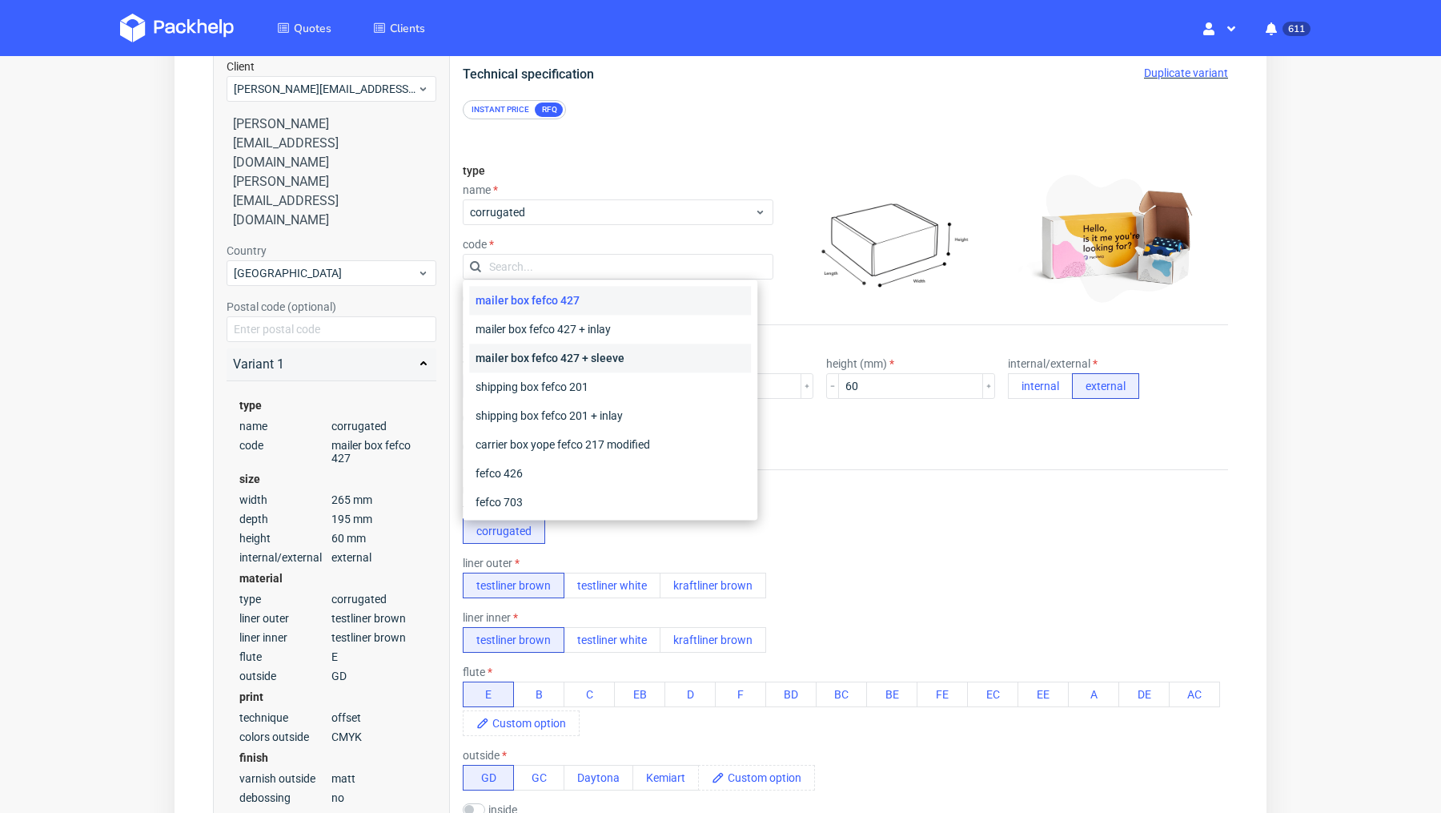
click at [651, 348] on div "mailer box fefco 427 + sleeve" at bounding box center [610, 357] width 282 height 29
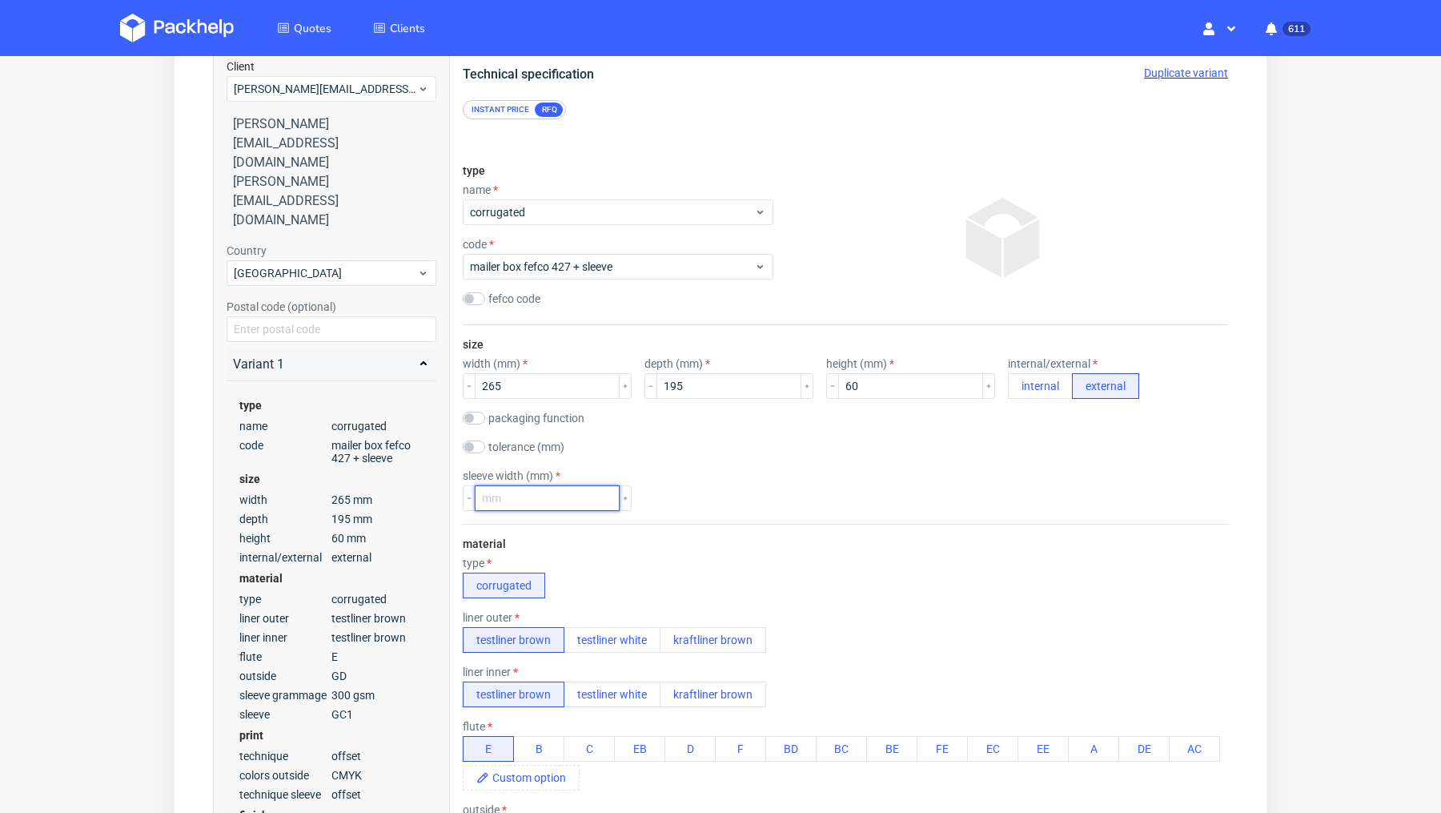
click at [539, 494] on input "number" at bounding box center [547, 498] width 145 height 26
type input "158"
click at [761, 454] on div "size width (mm) 265 depth (mm) 195 height (mm) 60 internal/external internal ex…" at bounding box center [845, 424] width 765 height 199
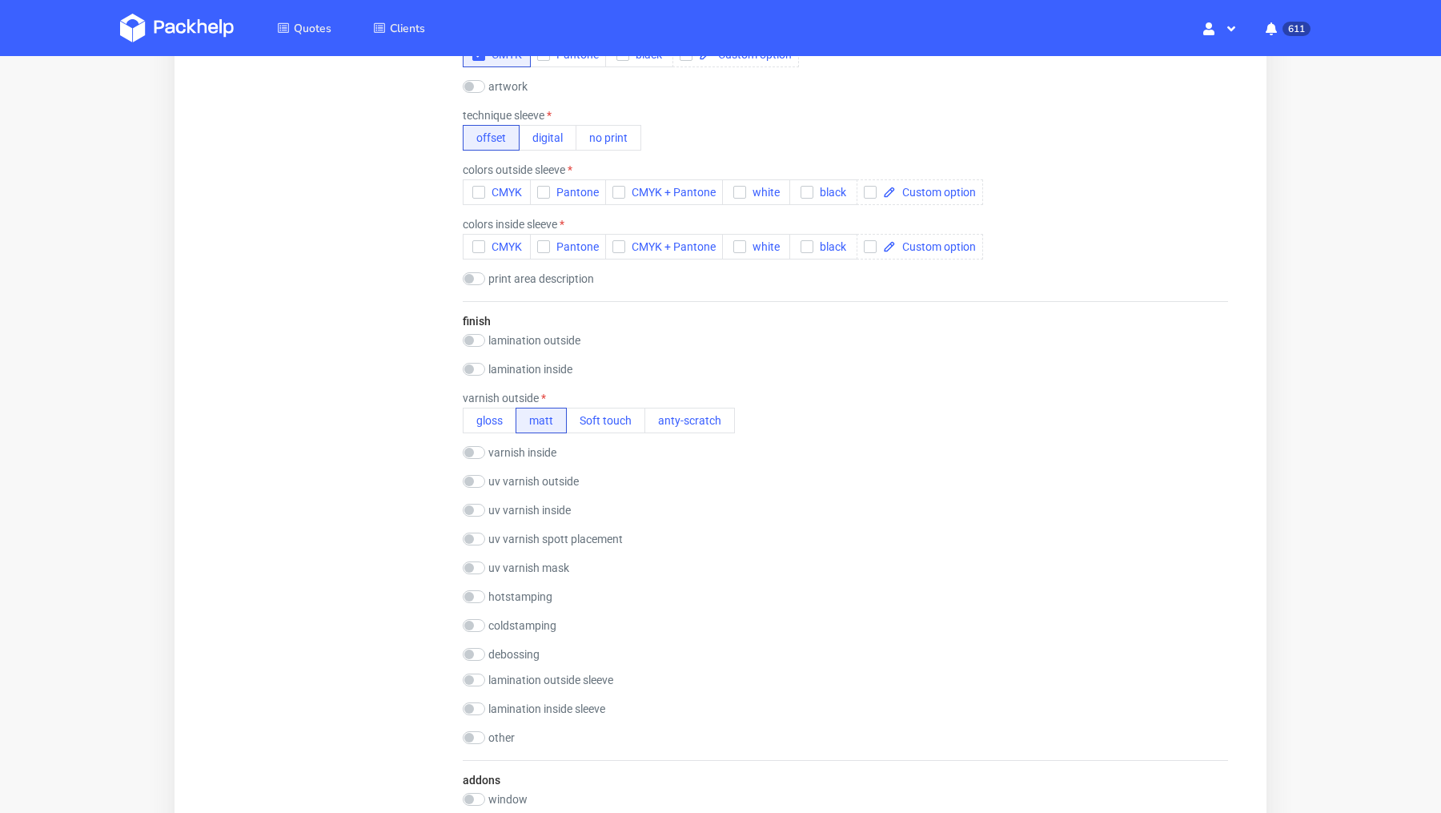
scroll to position [1355, 0]
click at [477, 592] on input "checkbox" at bounding box center [474, 595] width 22 height 13
checkbox input "true"
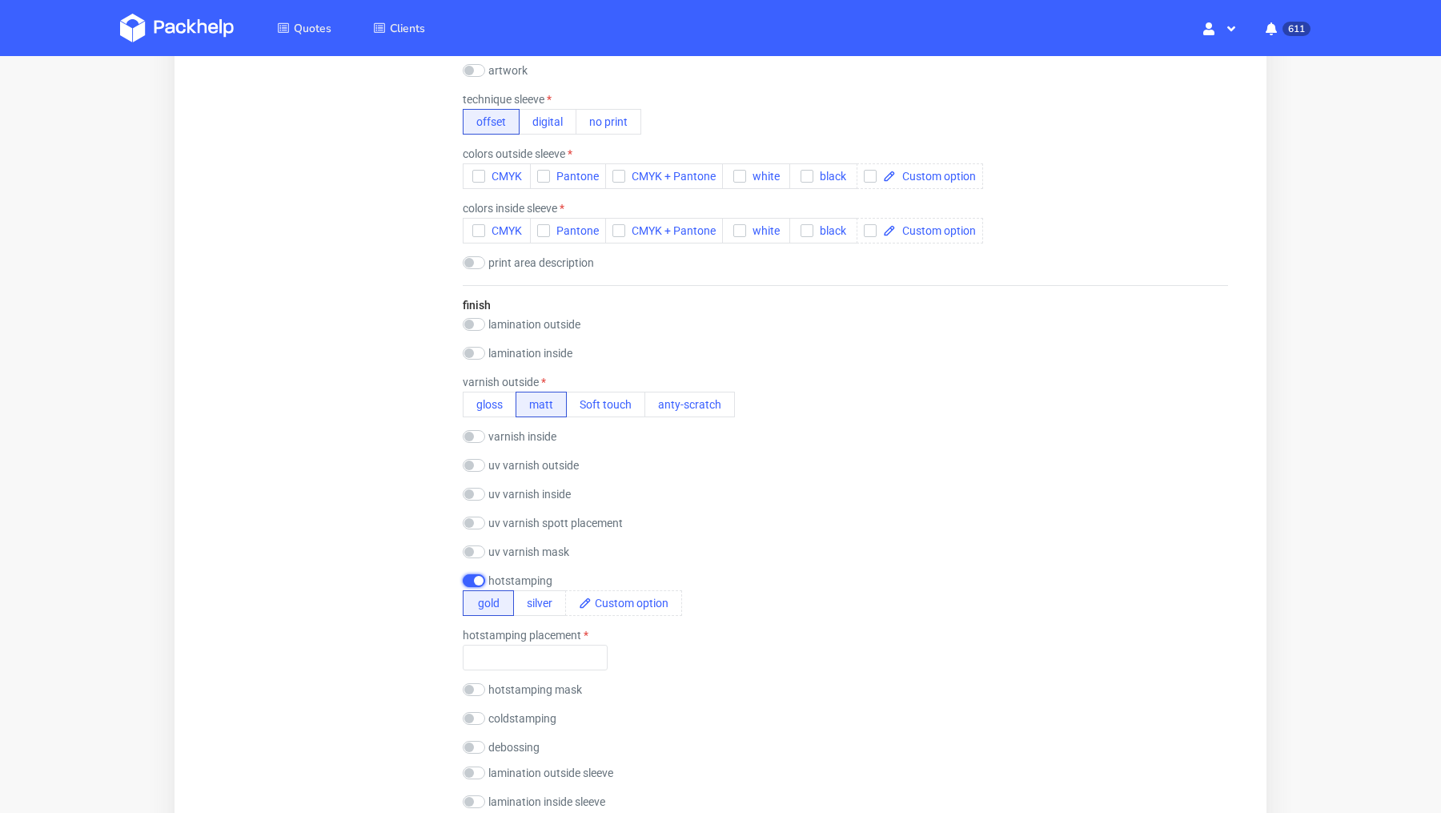
scroll to position [1357, 0]
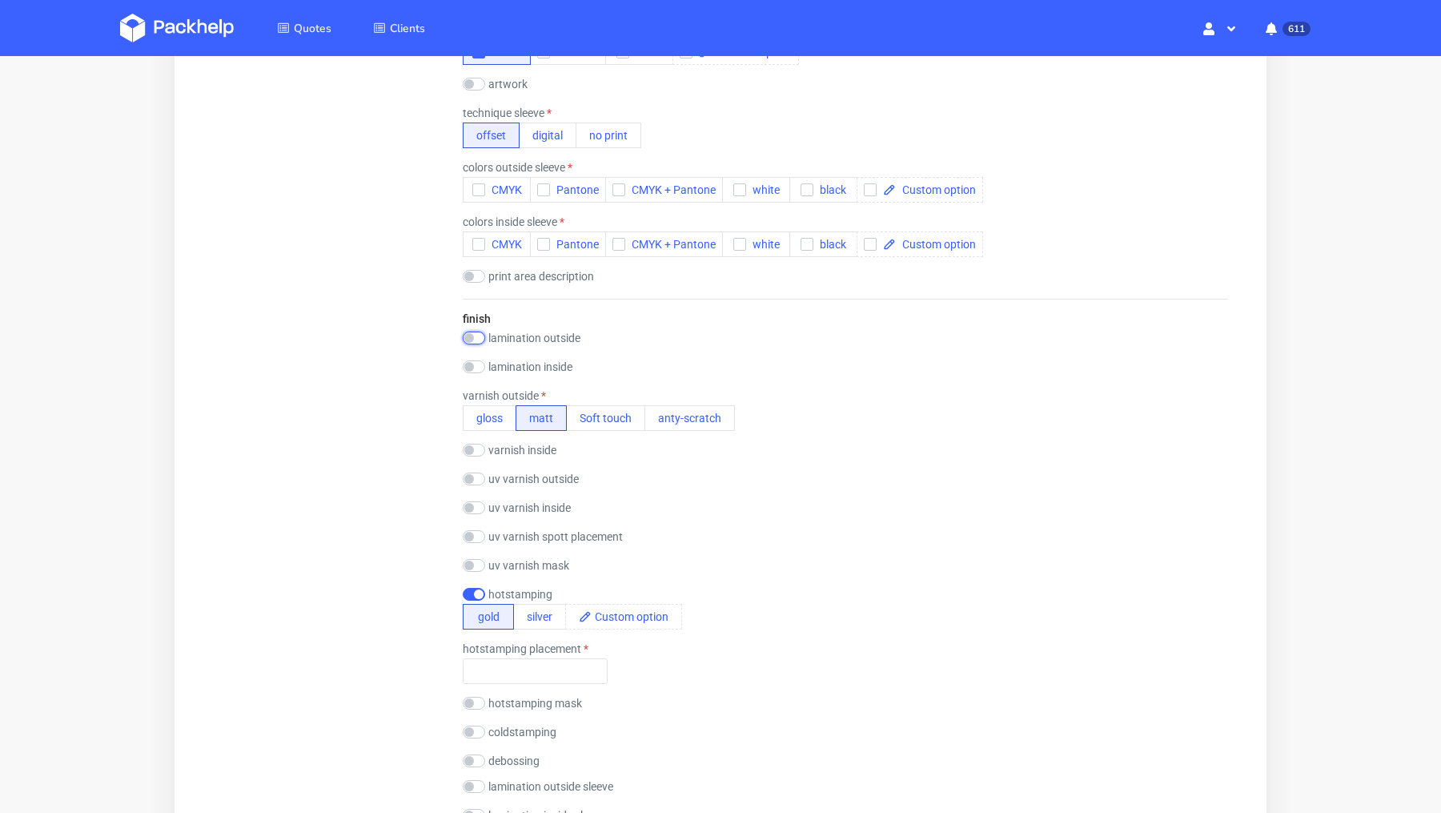
click at [478, 336] on input "checkbox" at bounding box center [474, 337] width 22 height 13
checkbox input "true"
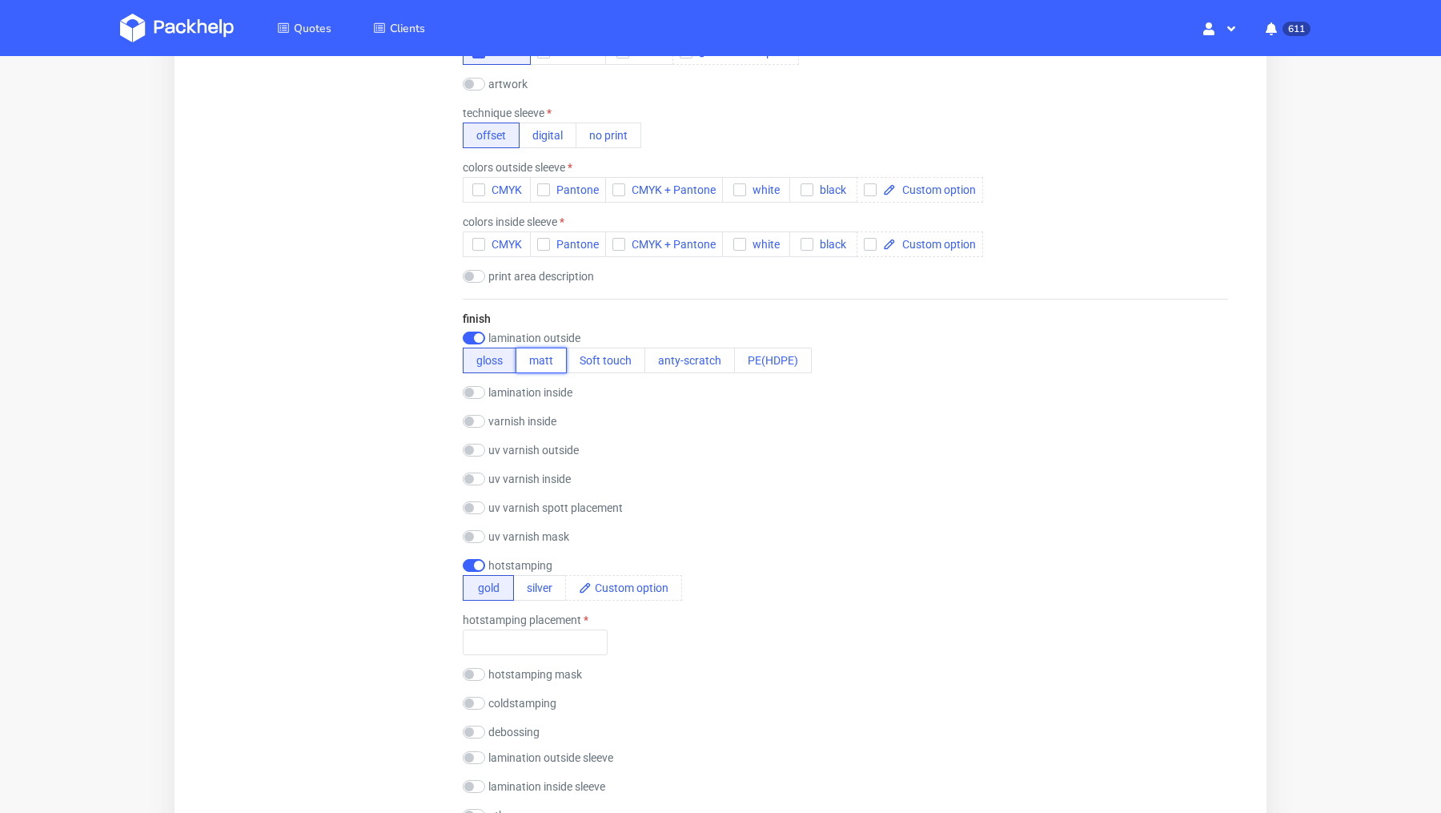
click at [550, 354] on button "matt" at bounding box center [541, 360] width 51 height 26
click at [346, 504] on div "Summary Client tobias@decus-gmbh.com tobias@decus-gmbh.com tobias@decus-gmbh.co…" at bounding box center [331, 198] width 237 height 2777
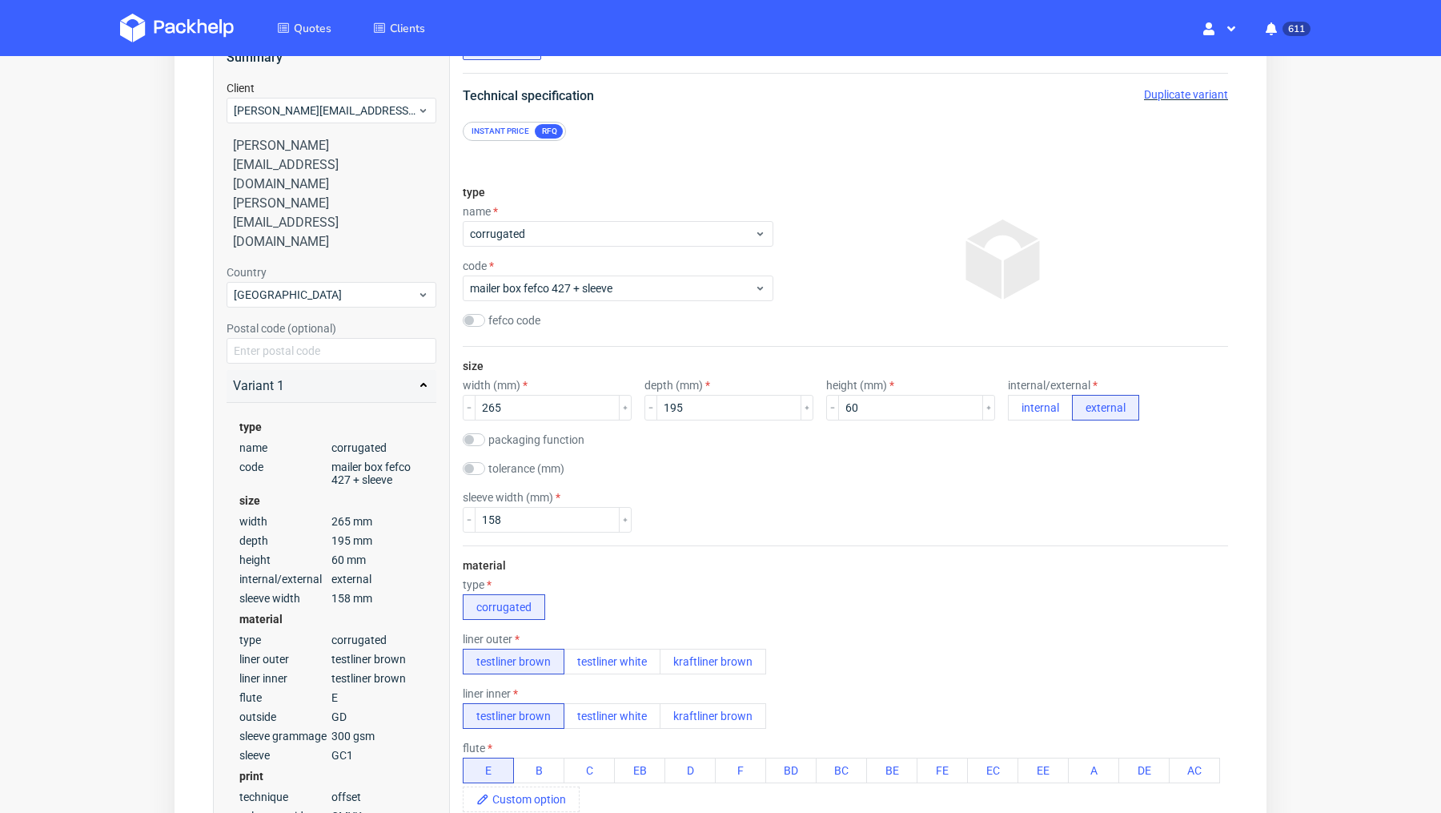
scroll to position [290, 0]
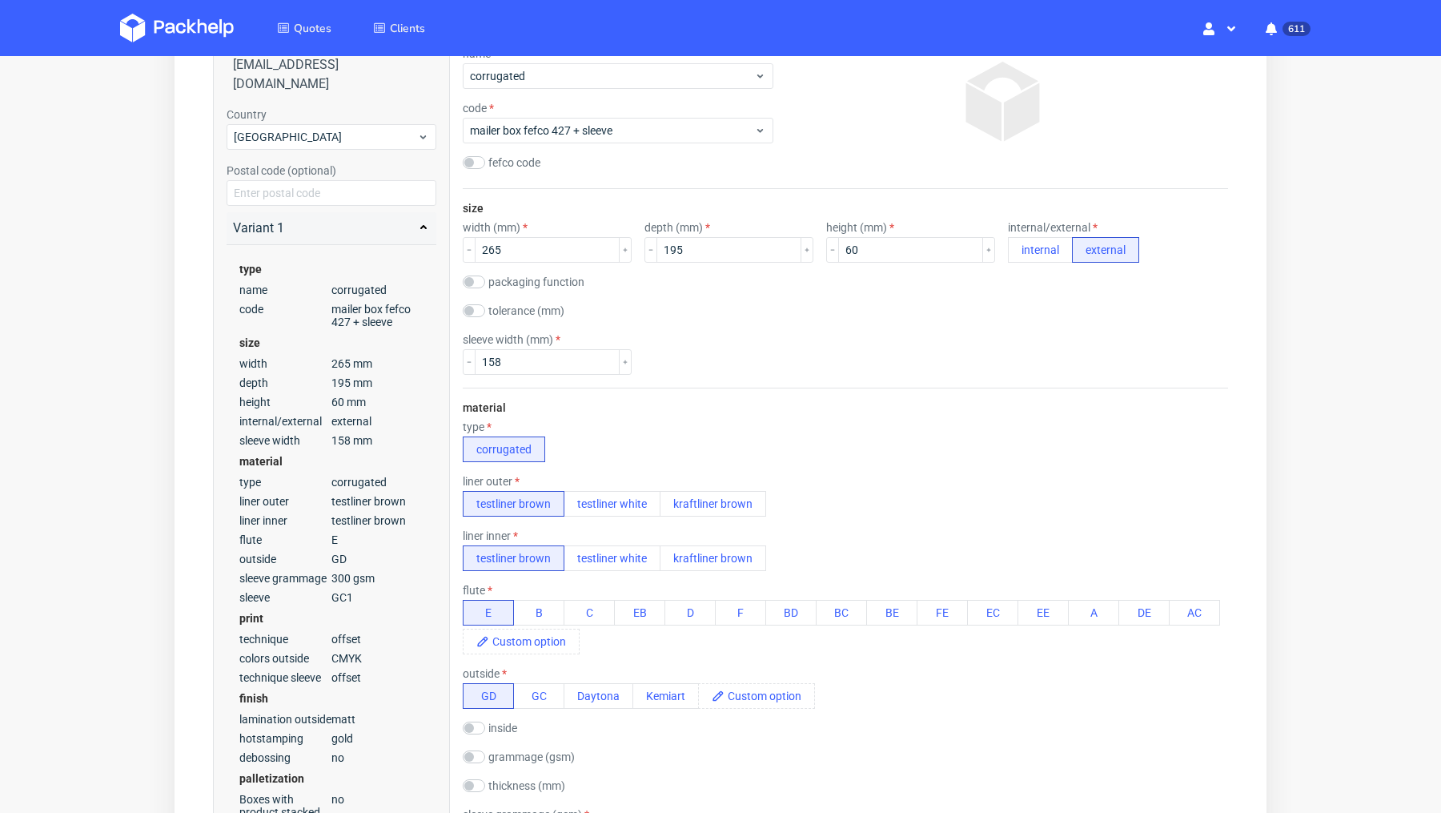
click at [790, 380] on div "size width (mm) 265 depth (mm) 195 height (mm) 60 internal/external internal ex…" at bounding box center [845, 288] width 765 height 199
click at [604, 492] on button "testliner white" at bounding box center [612, 504] width 97 height 26
click at [785, 409] on div "material type corrugated liner outer testliner brown testliner white kraftliner…" at bounding box center [845, 695] width 765 height 616
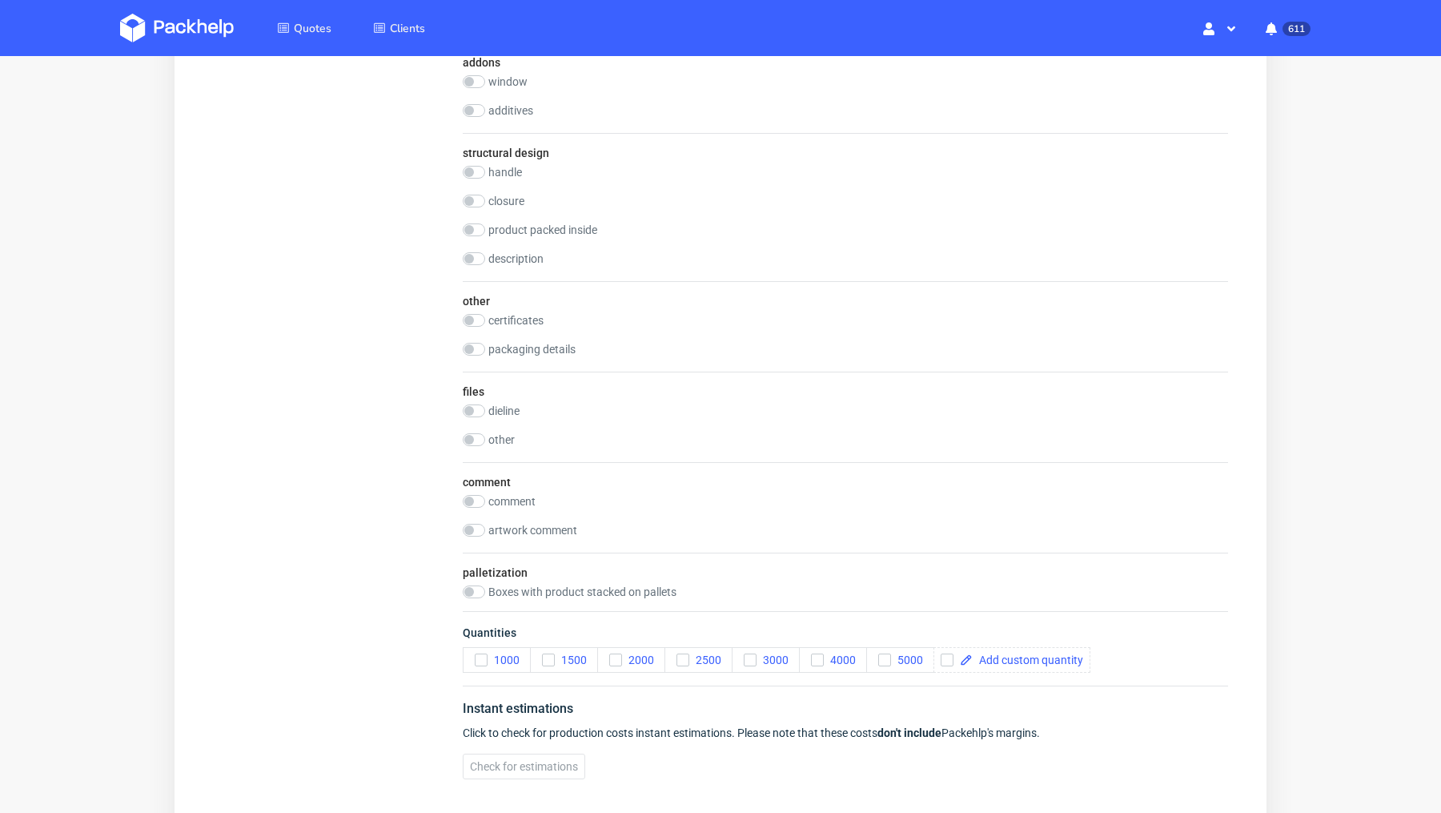
scroll to position [2158, 0]
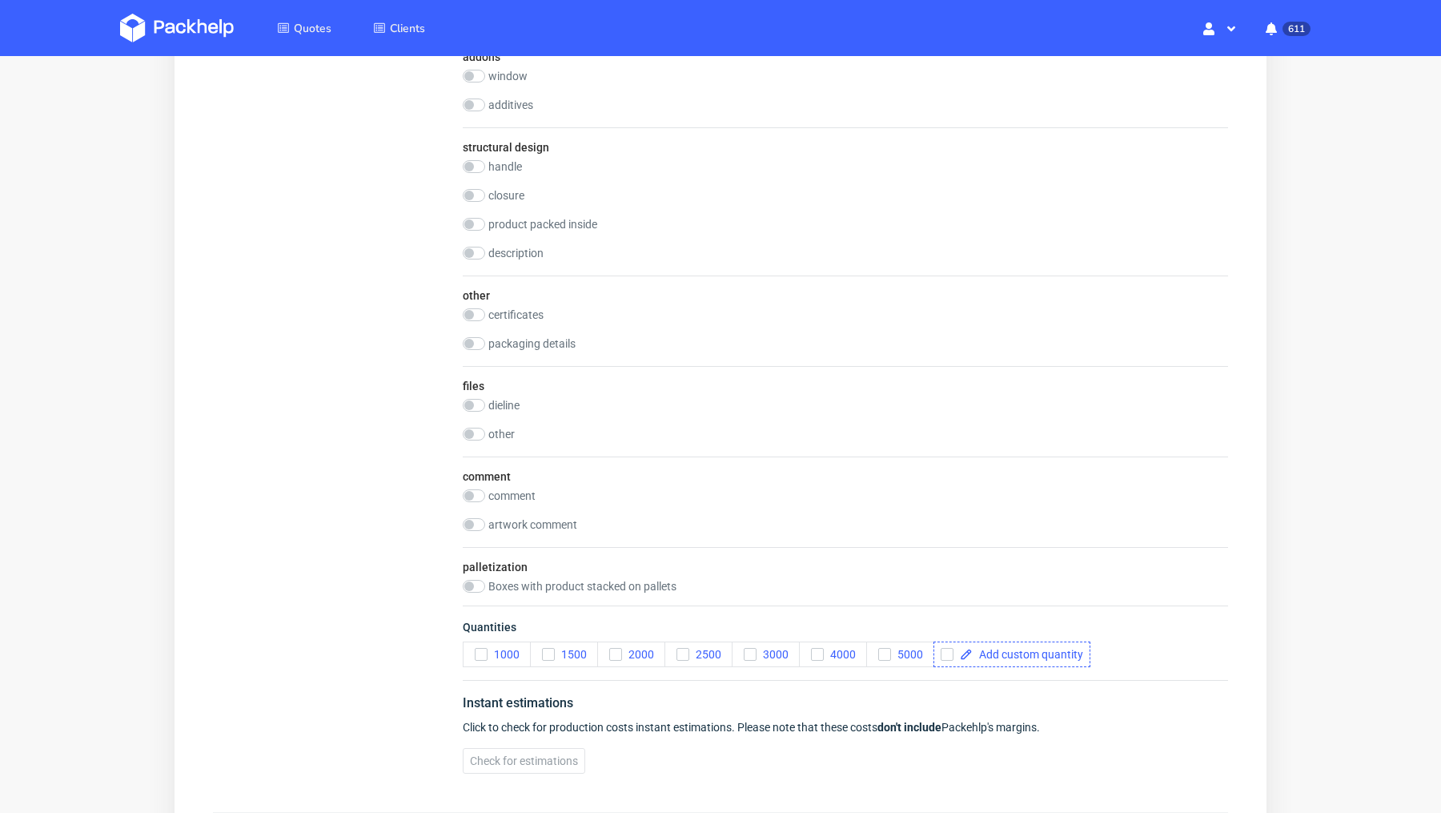
click at [954, 652] on div at bounding box center [1012, 654] width 157 height 26
click at [945, 649] on input "checkbox" at bounding box center [947, 654] width 13 height 13
checkbox input "true"
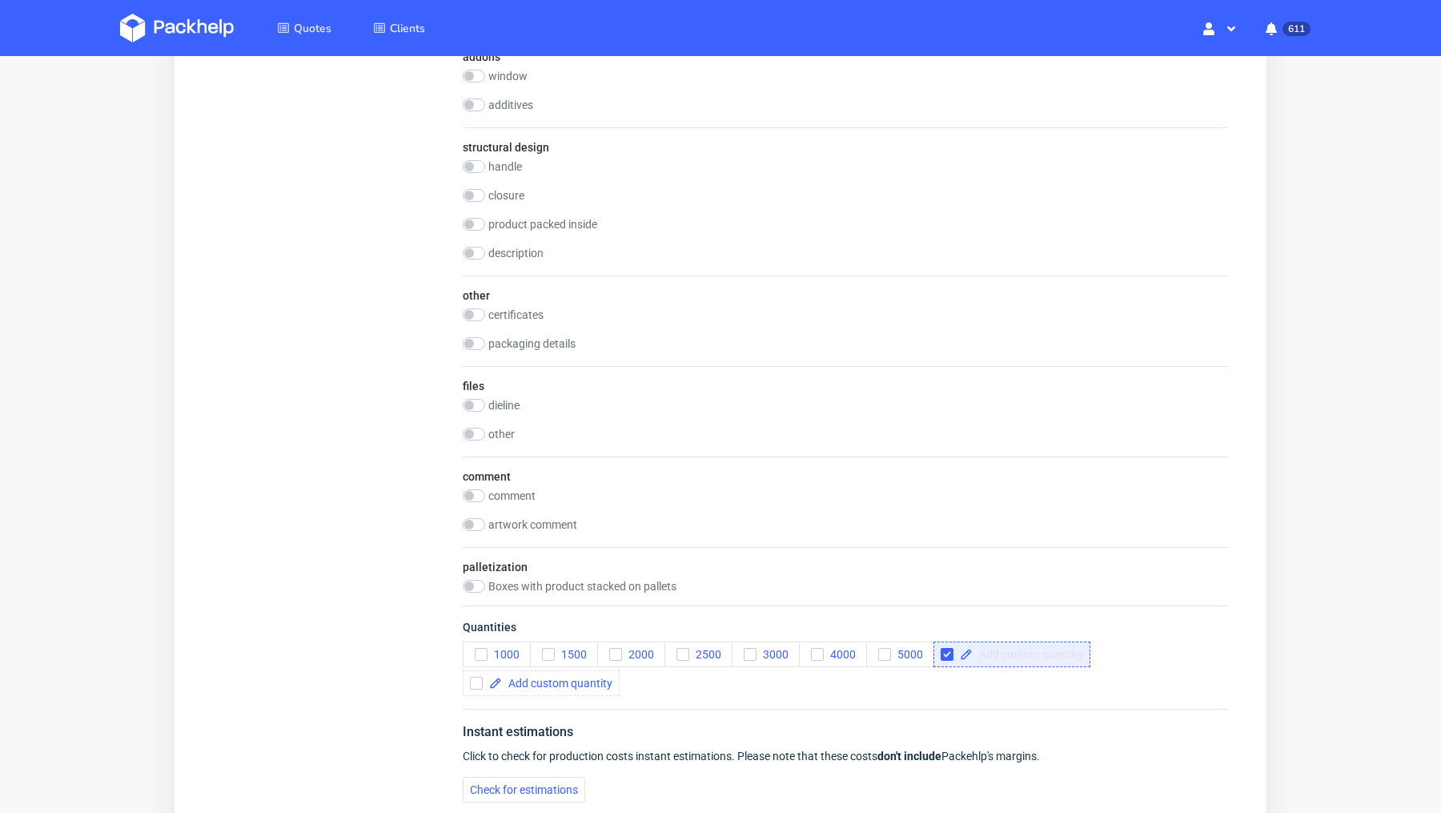
click at [996, 649] on span at bounding box center [1028, 653] width 110 height 11
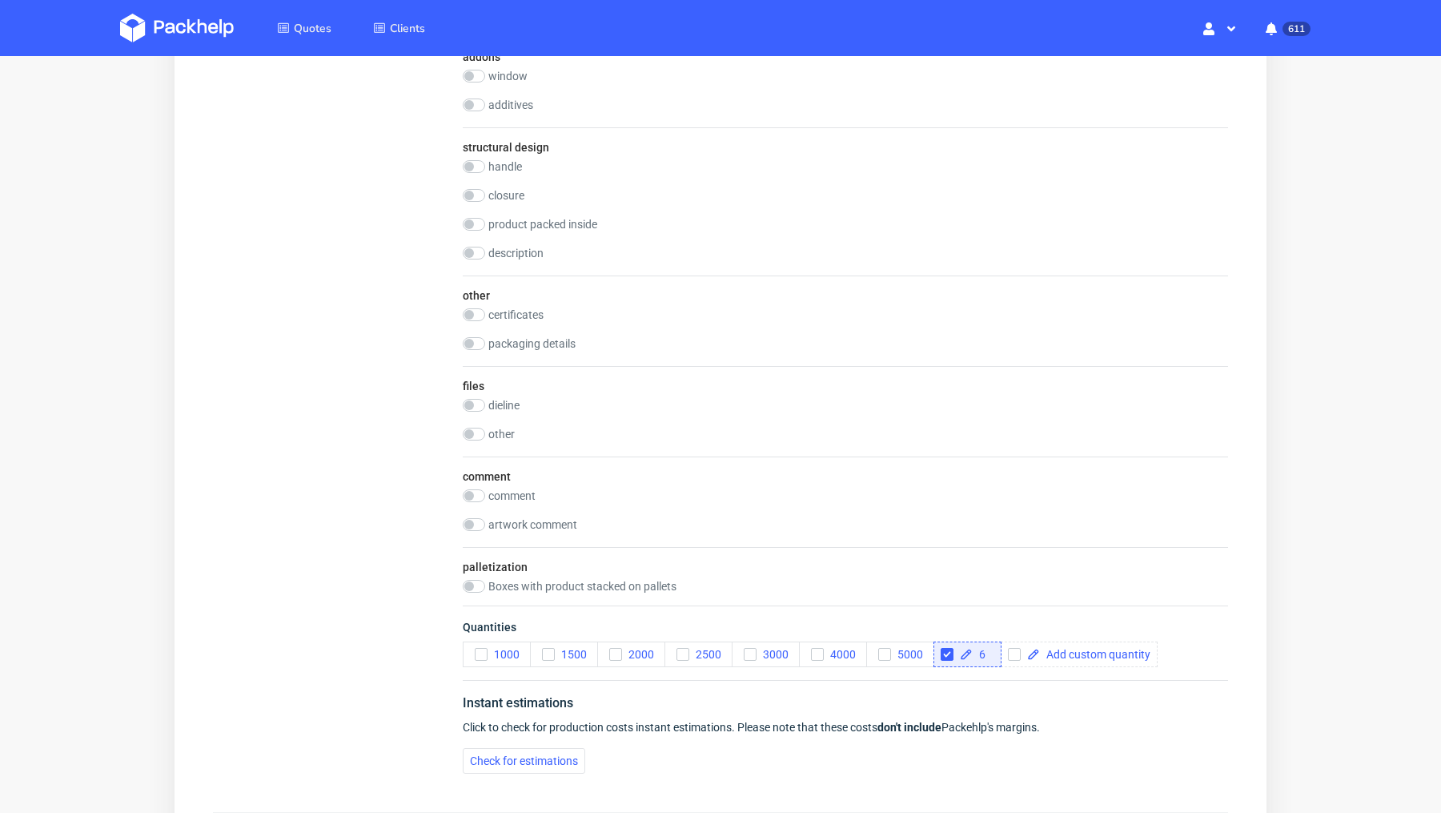
scroll to position [0, 0]
checkbox input "true"
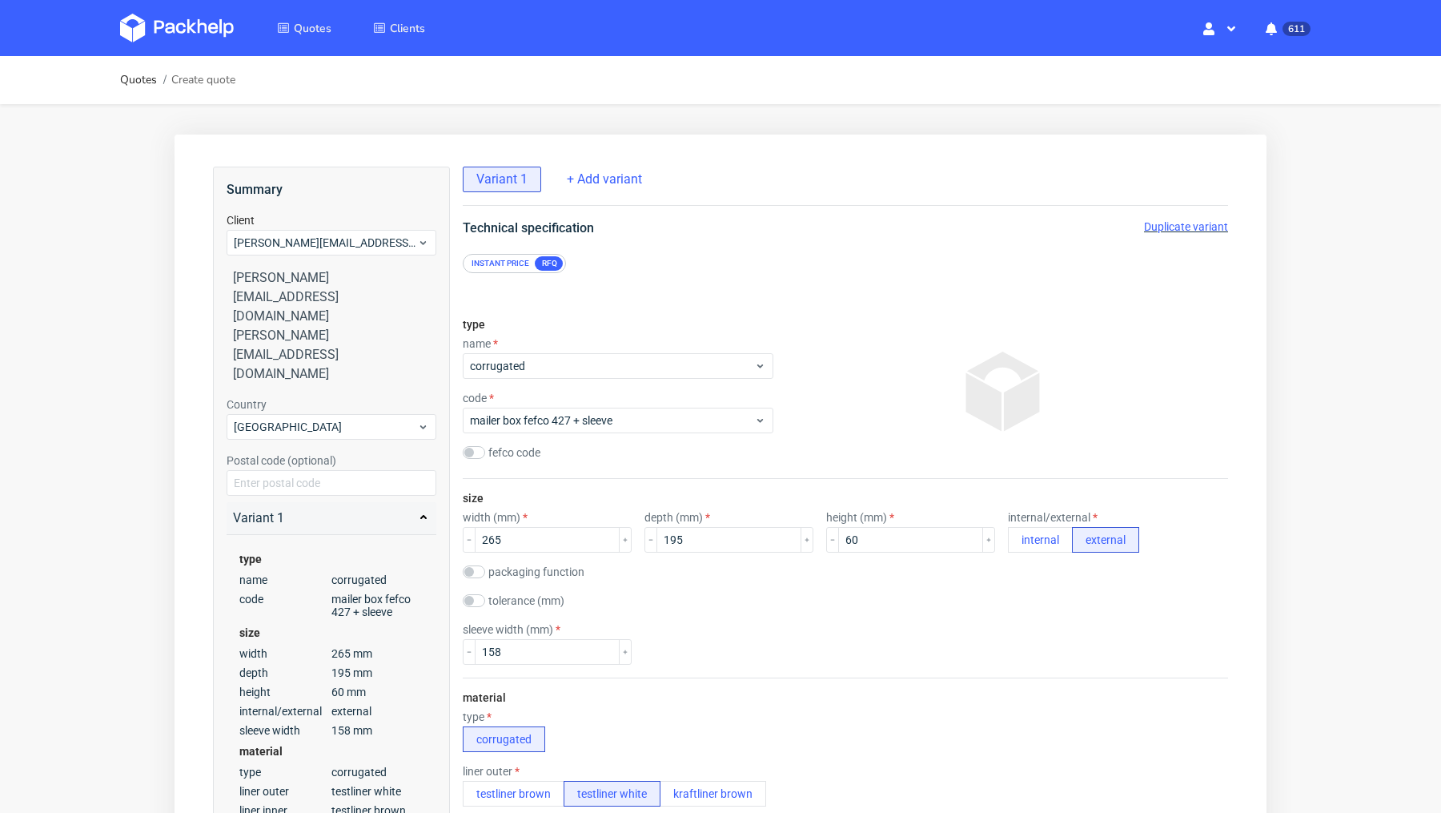
click at [1170, 225] on span "Duplicate variant" at bounding box center [1186, 226] width 84 height 13
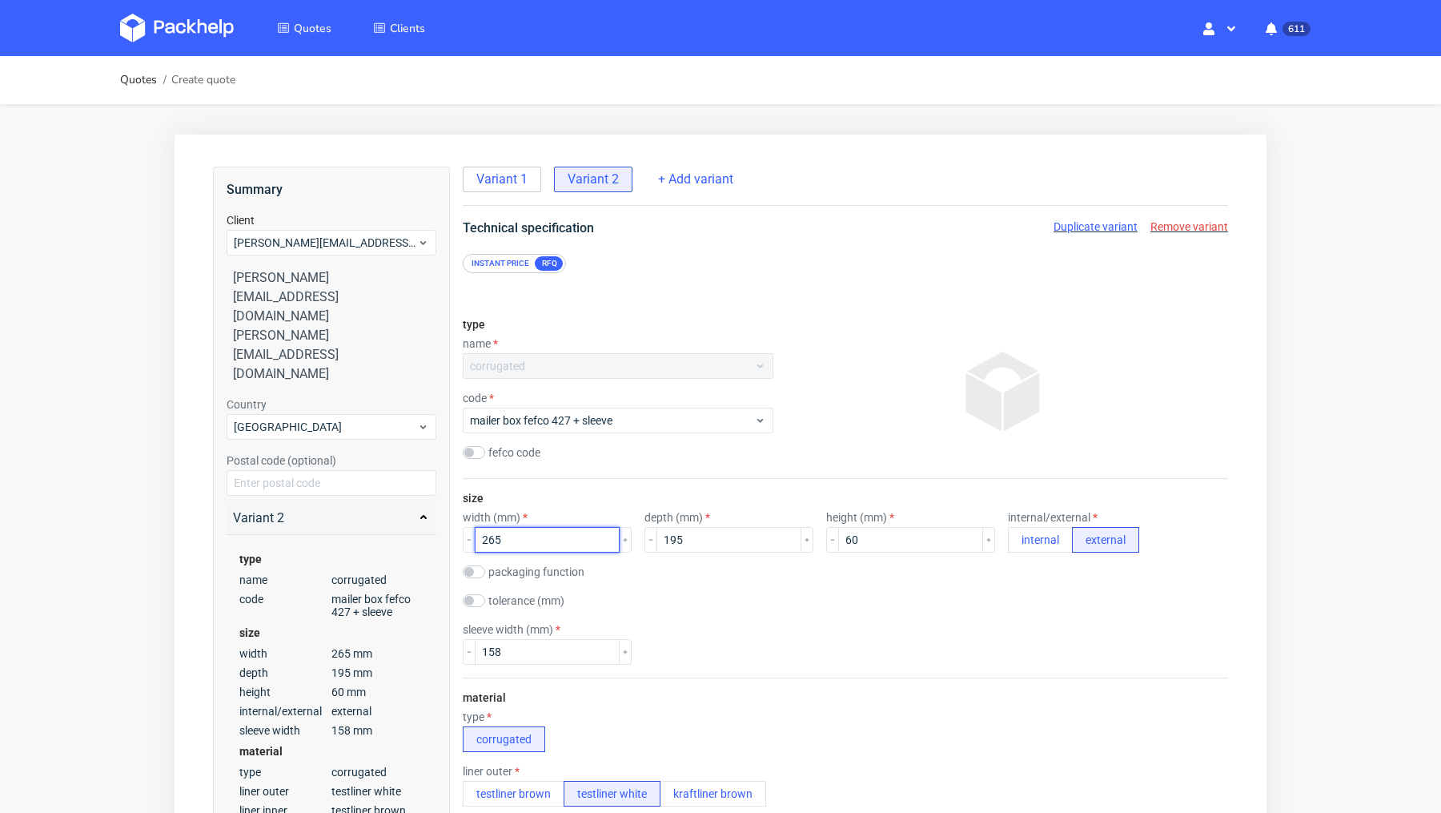
drag, startPoint x: 512, startPoint y: 532, endPoint x: 422, endPoint y: 525, distance: 90.0
type input "350"
drag, startPoint x: 705, startPoint y: 538, endPoint x: 557, endPoint y: 535, distance: 147.3
click at [557, 535] on div "width (mm) 350 depth (mm) 195 height (mm) 60 internal/external internal external" at bounding box center [845, 532] width 765 height 42
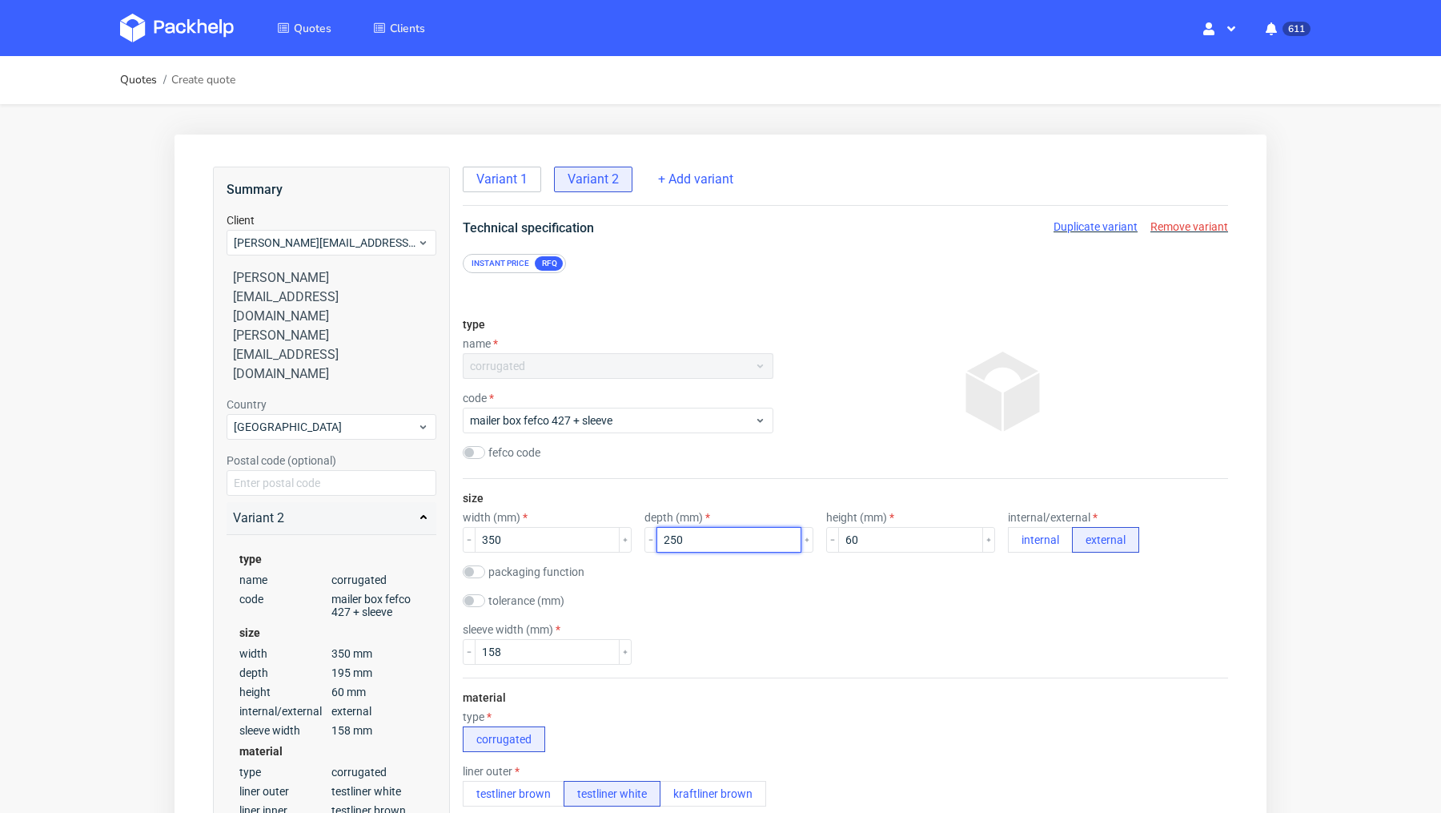
type input "250"
click at [838, 540] on input "60" at bounding box center [910, 540] width 145 height 26
type input "50"
click at [868, 600] on div "tolerance (mm)" at bounding box center [845, 602] width 765 height 16
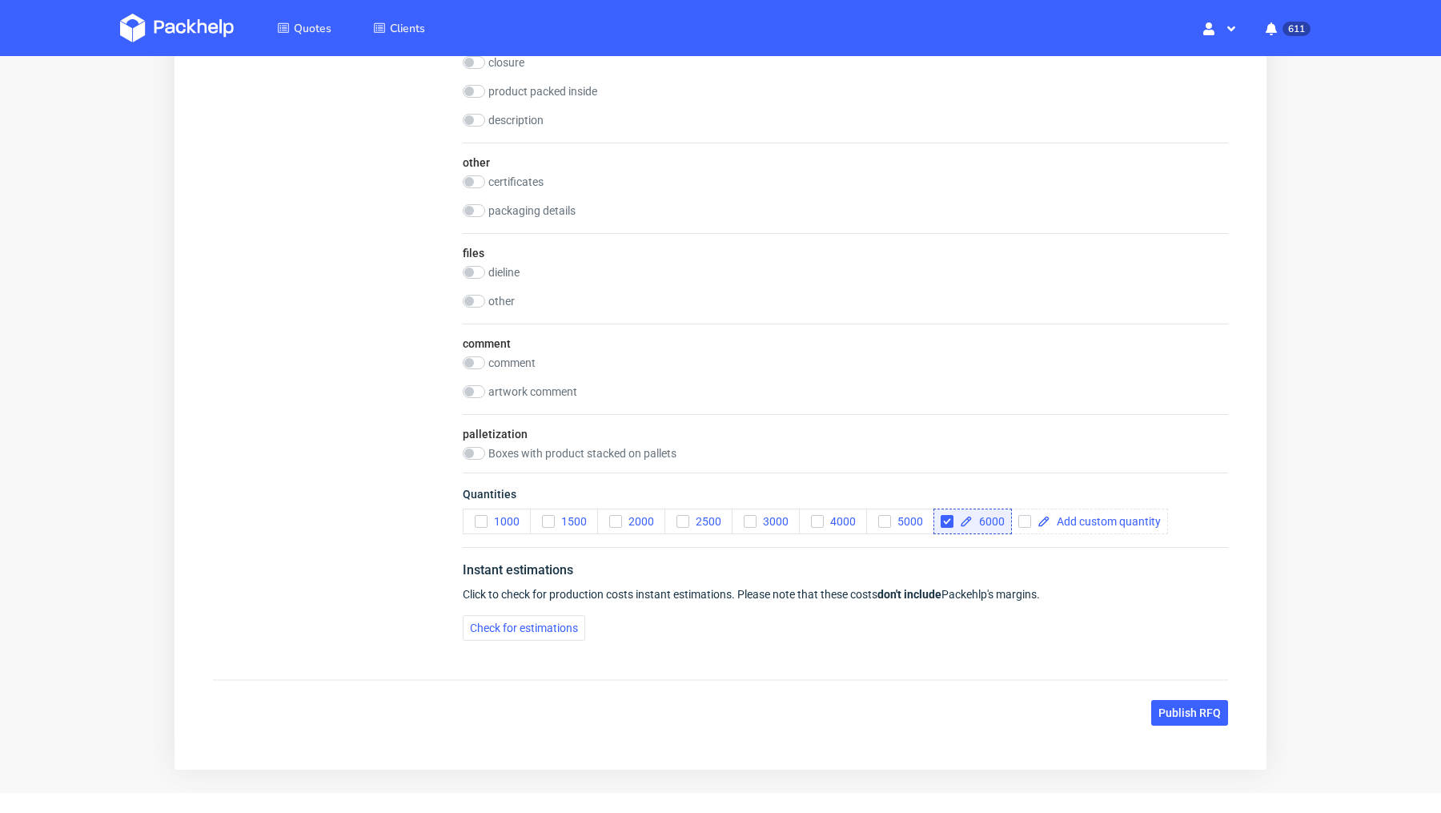
scroll to position [2327, 0]
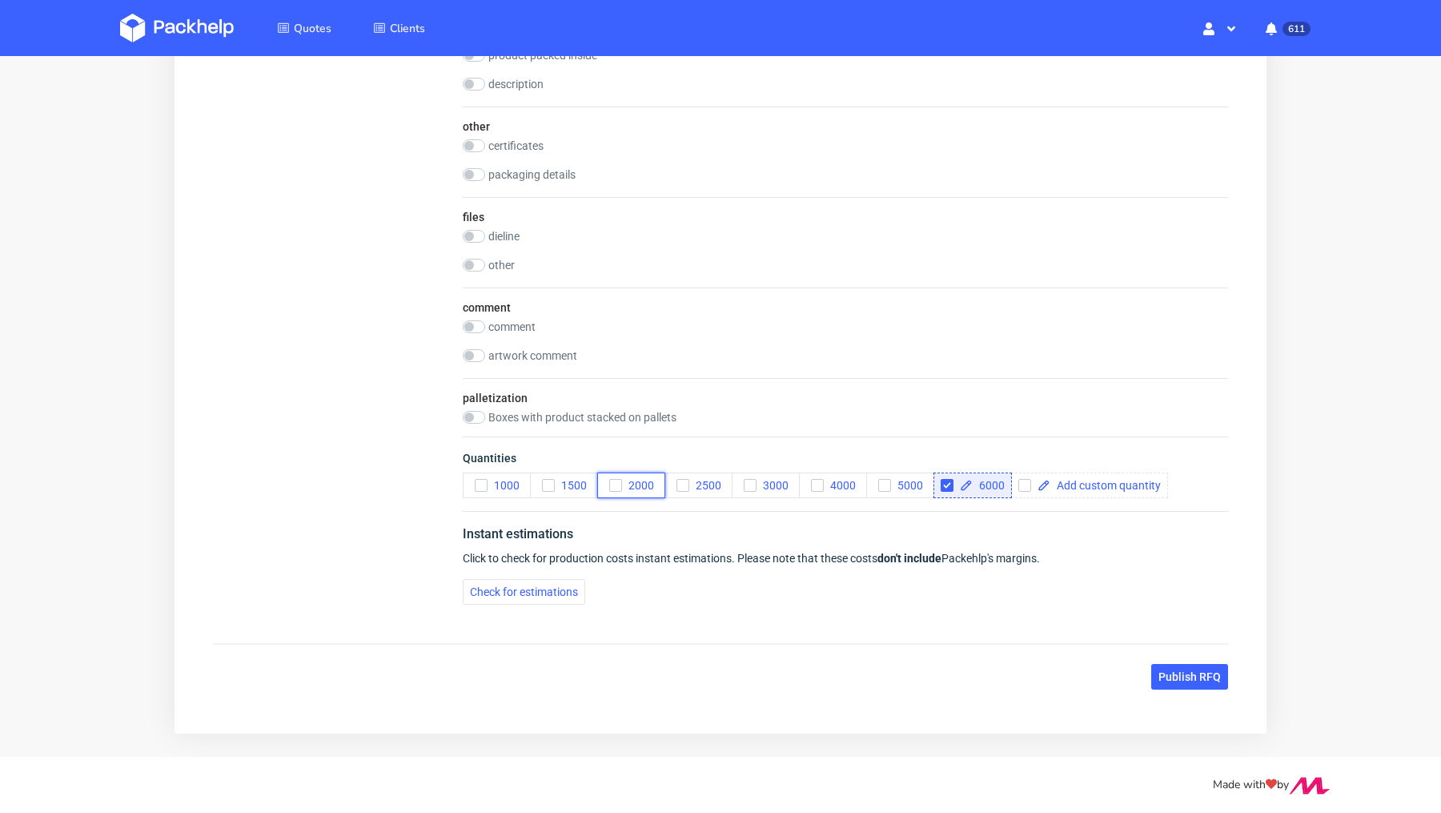
click at [619, 480] on icon "button" at bounding box center [615, 485] width 11 height 11
click at [951, 479] on input "checkbox" at bounding box center [947, 485] width 13 height 13
checkbox input "false"
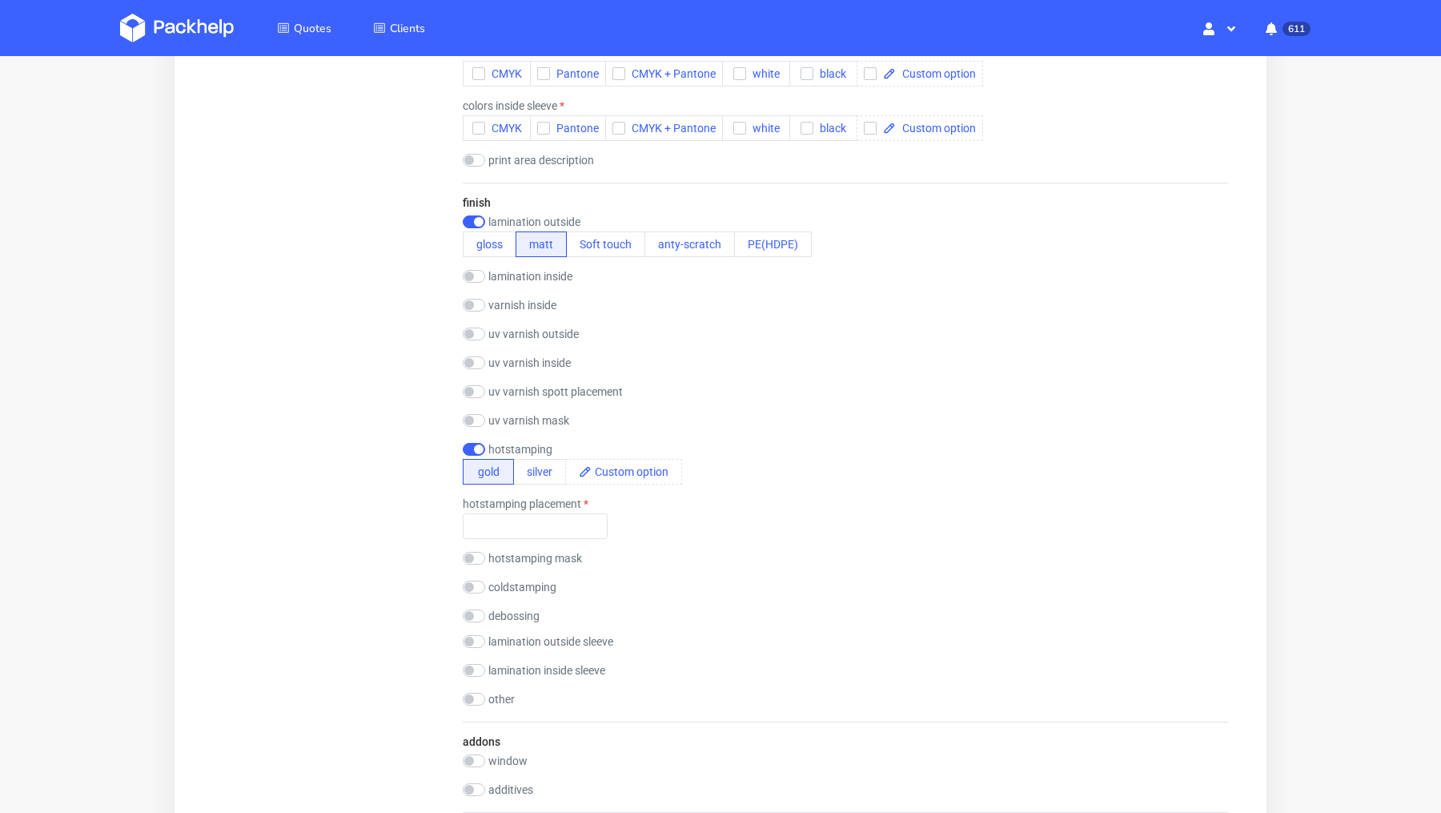
scroll to position [1449, 0]
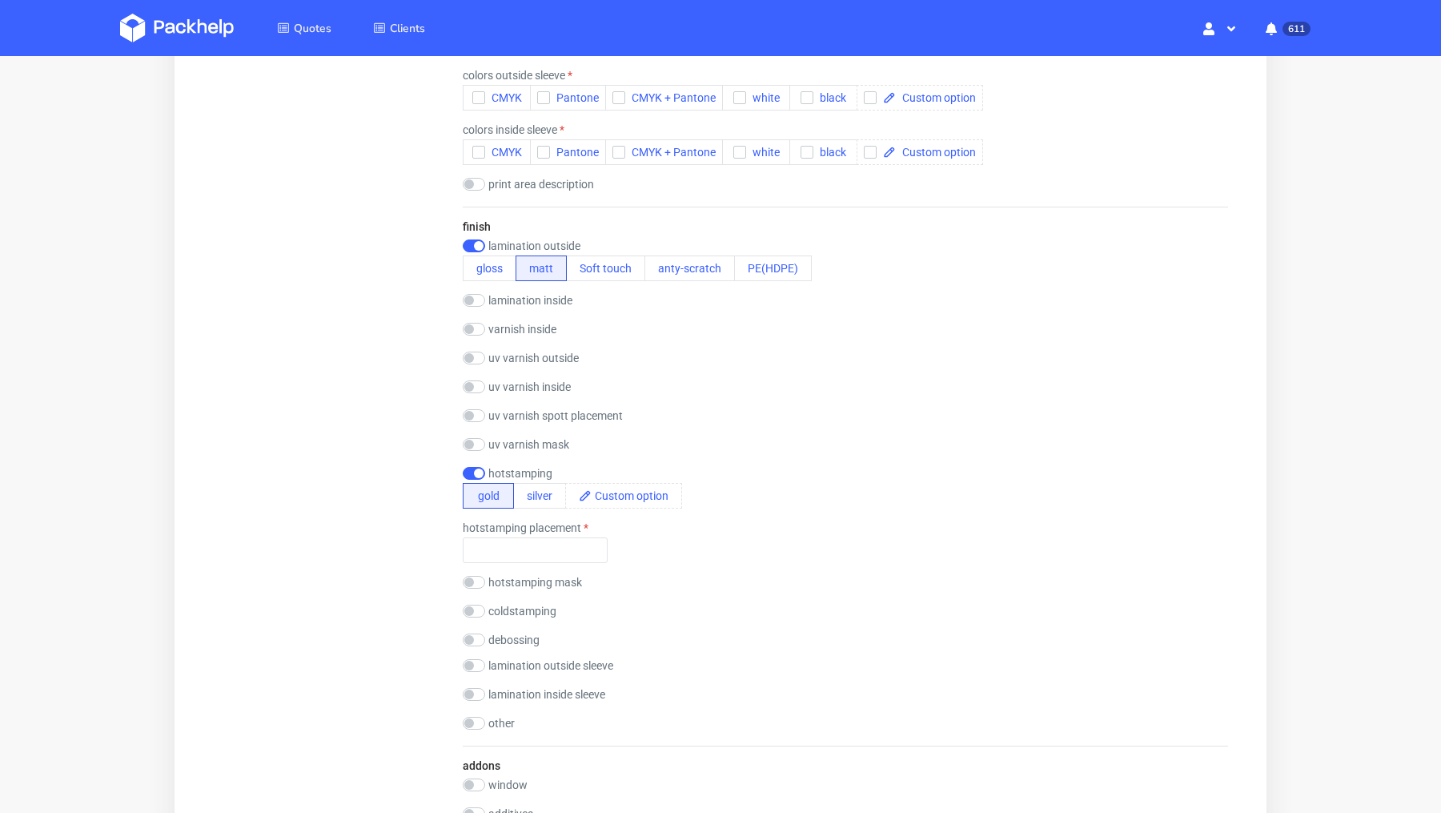
click at [832, 460] on div "finish lamination outside gloss matt Soft touch anty-scratch PE(HDPE) laminatio…" at bounding box center [845, 476] width 765 height 539
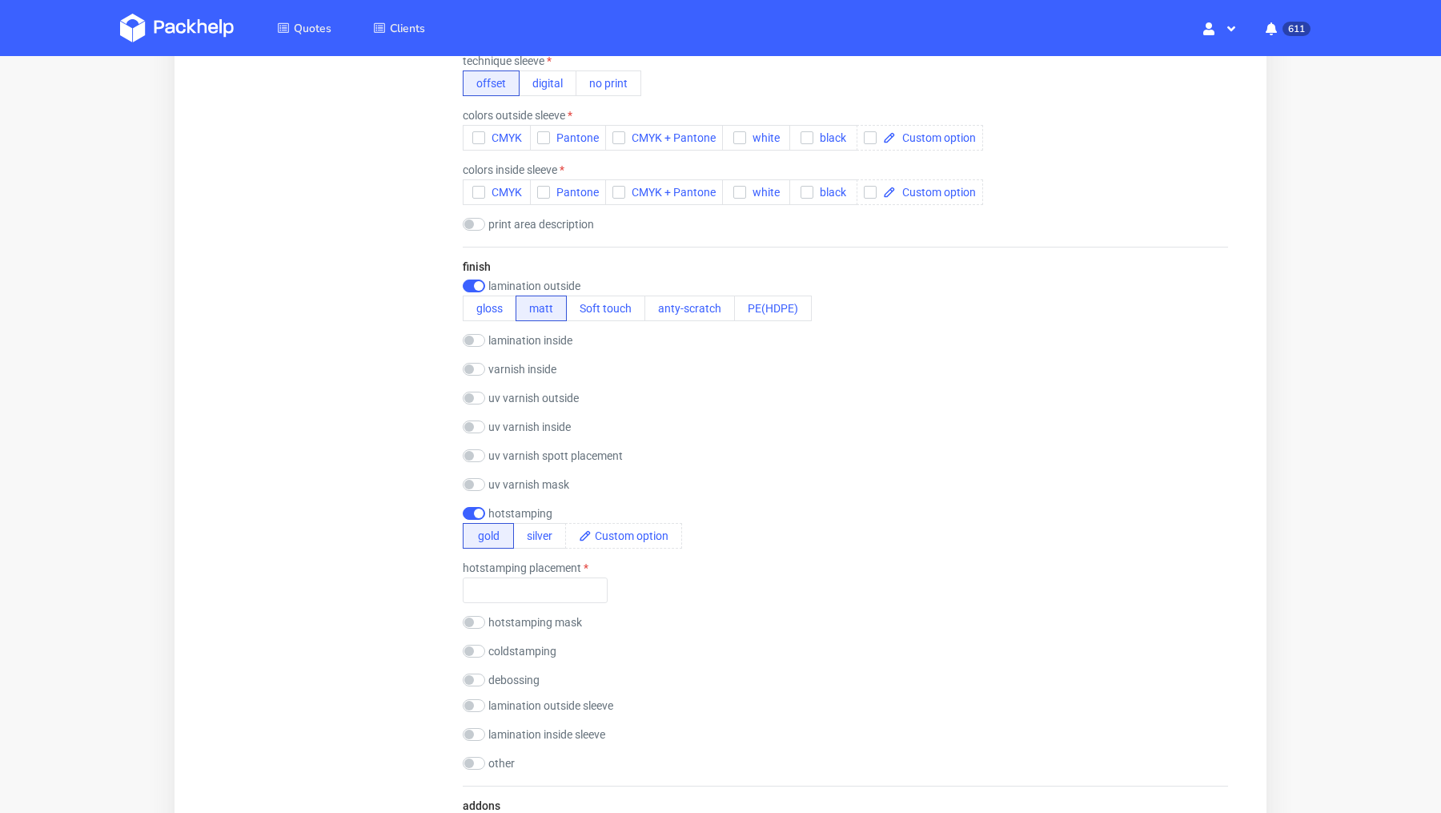
scroll to position [1403, 0]
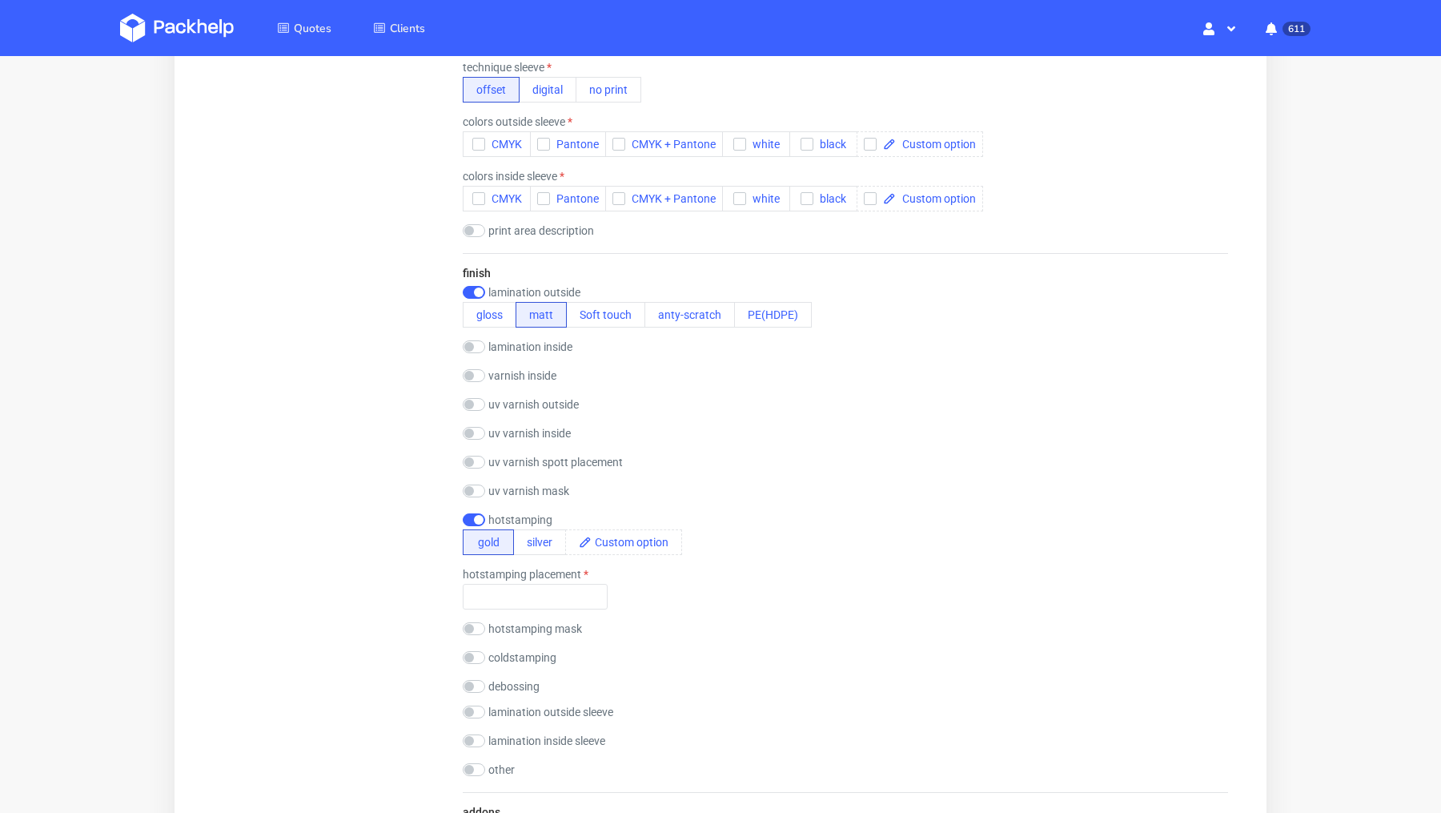
click at [718, 420] on div "finish lamination outside gloss matt Soft touch anty-scratch PE(HDPE) laminatio…" at bounding box center [845, 522] width 765 height 539
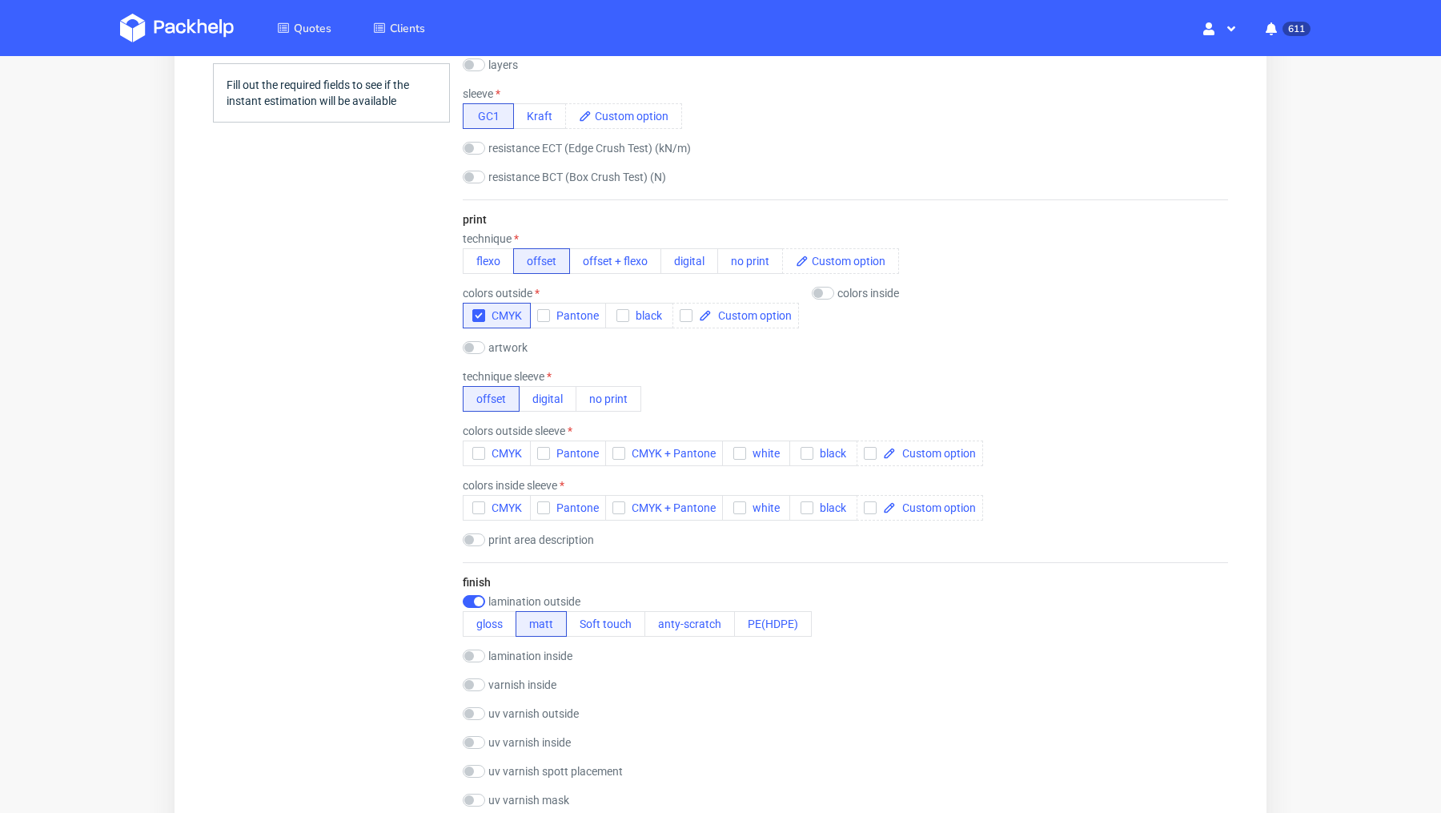
scroll to position [1094, 0]
click at [272, 411] on div "Summary Client tobias@decus-gmbh.com tobias@decus-gmbh.com tobias@decus-gmbh.co…" at bounding box center [331, 460] width 237 height 2777
click at [351, 397] on div "Summary Client tobias@decus-gmbh.com tobias@decus-gmbh.com tobias@decus-gmbh.co…" at bounding box center [331, 460] width 237 height 2777
click at [260, 446] on div "Summary Client tobias@decus-gmbh.com tobias@decus-gmbh.com tobias@decus-gmbh.co…" at bounding box center [331, 460] width 237 height 2777
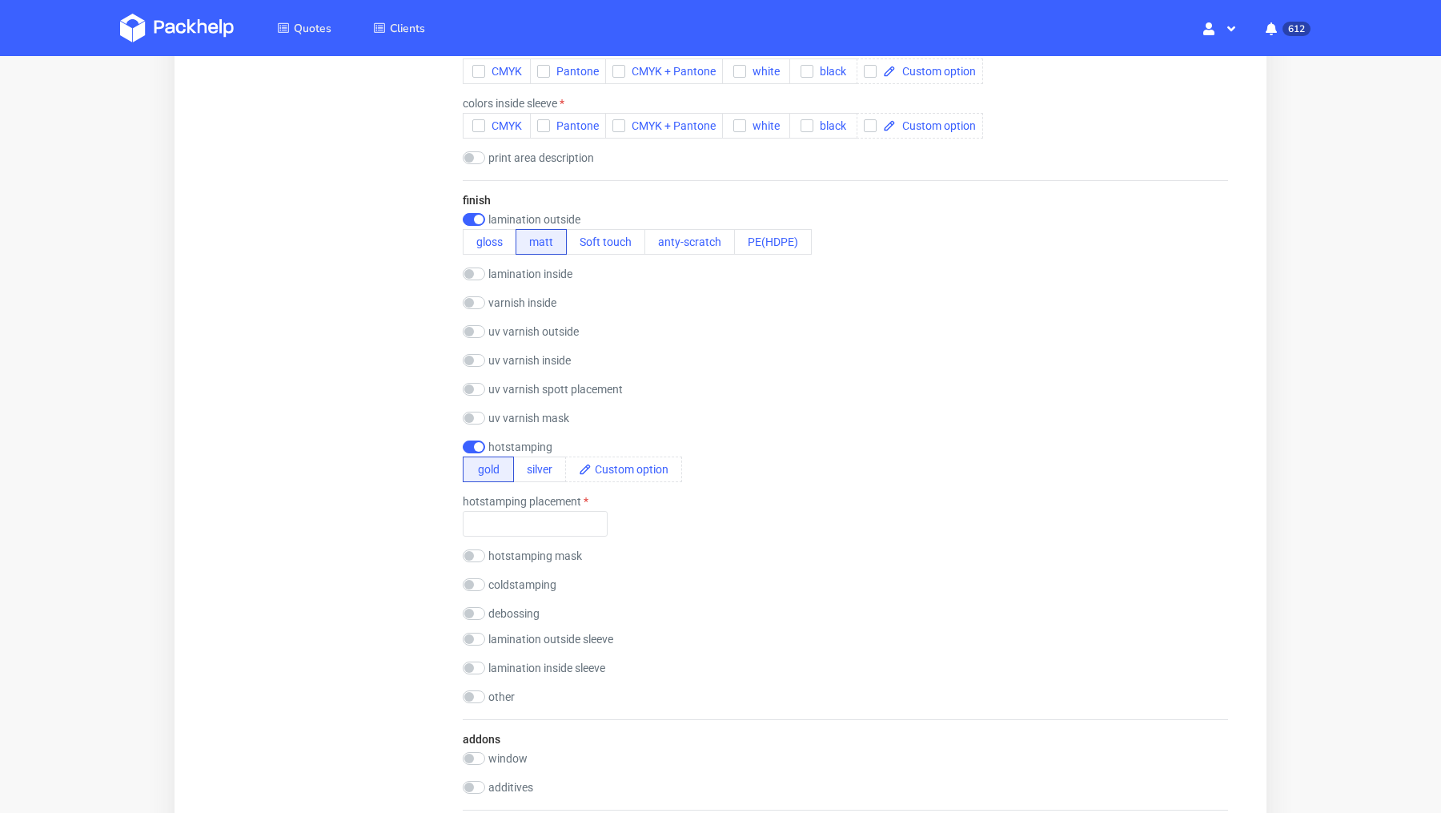
scroll to position [1480, 0]
drag, startPoint x: 596, startPoint y: 491, endPoint x: 460, endPoint y: 488, distance: 136.1
click at [460, 488] on form "type name corrugated code mailer box fefco 427 + sleeve fefco code size width (…" at bounding box center [845, 54] width 829 height 2522
copy label "hotstamping placement"
click at [221, 234] on div "Summary Client tobias@decus-gmbh.com tobias@decus-gmbh.com tobias@decus-gmbh.co…" at bounding box center [331, 75] width 237 height 2777
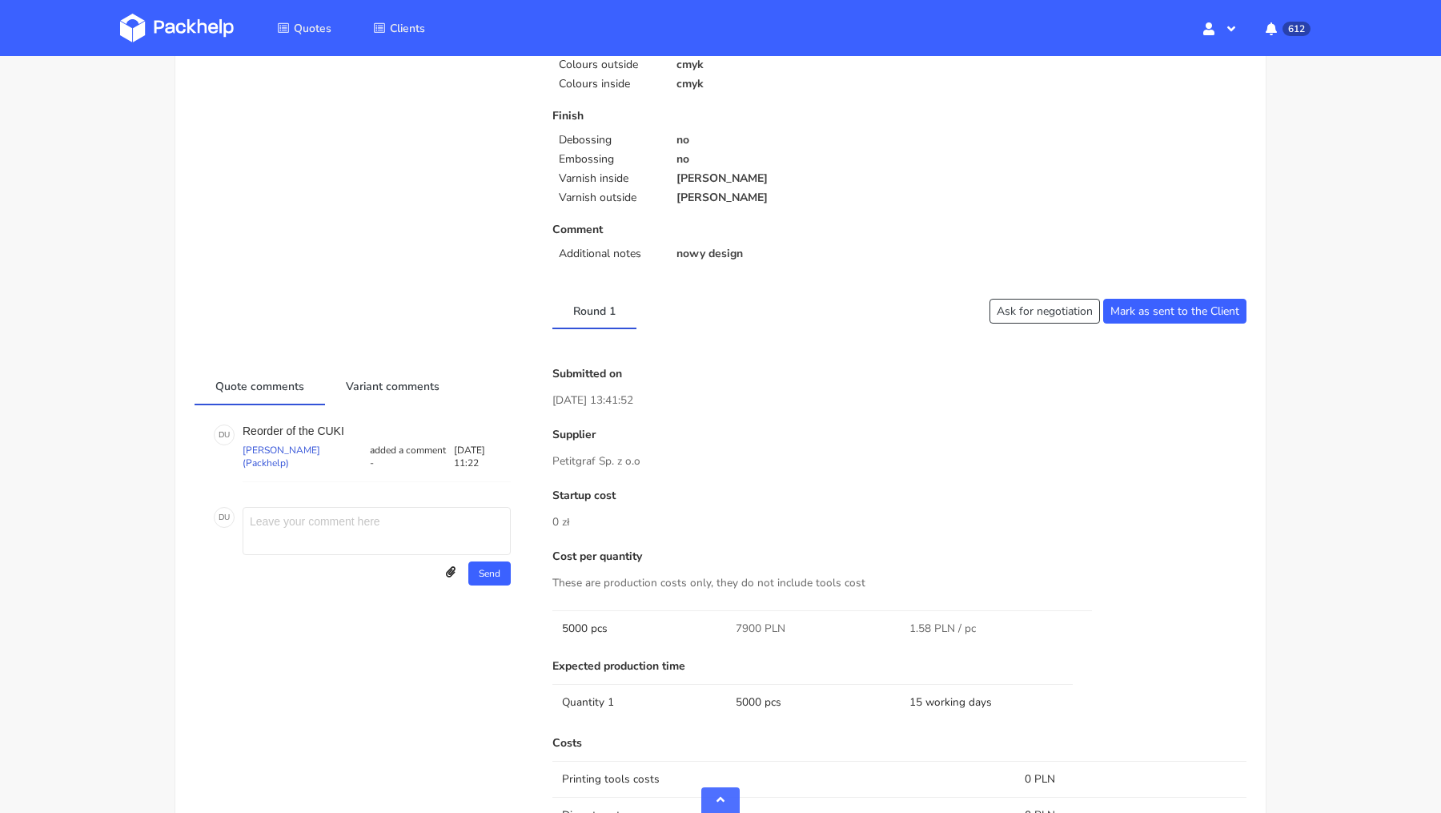
scroll to position [503, 0]
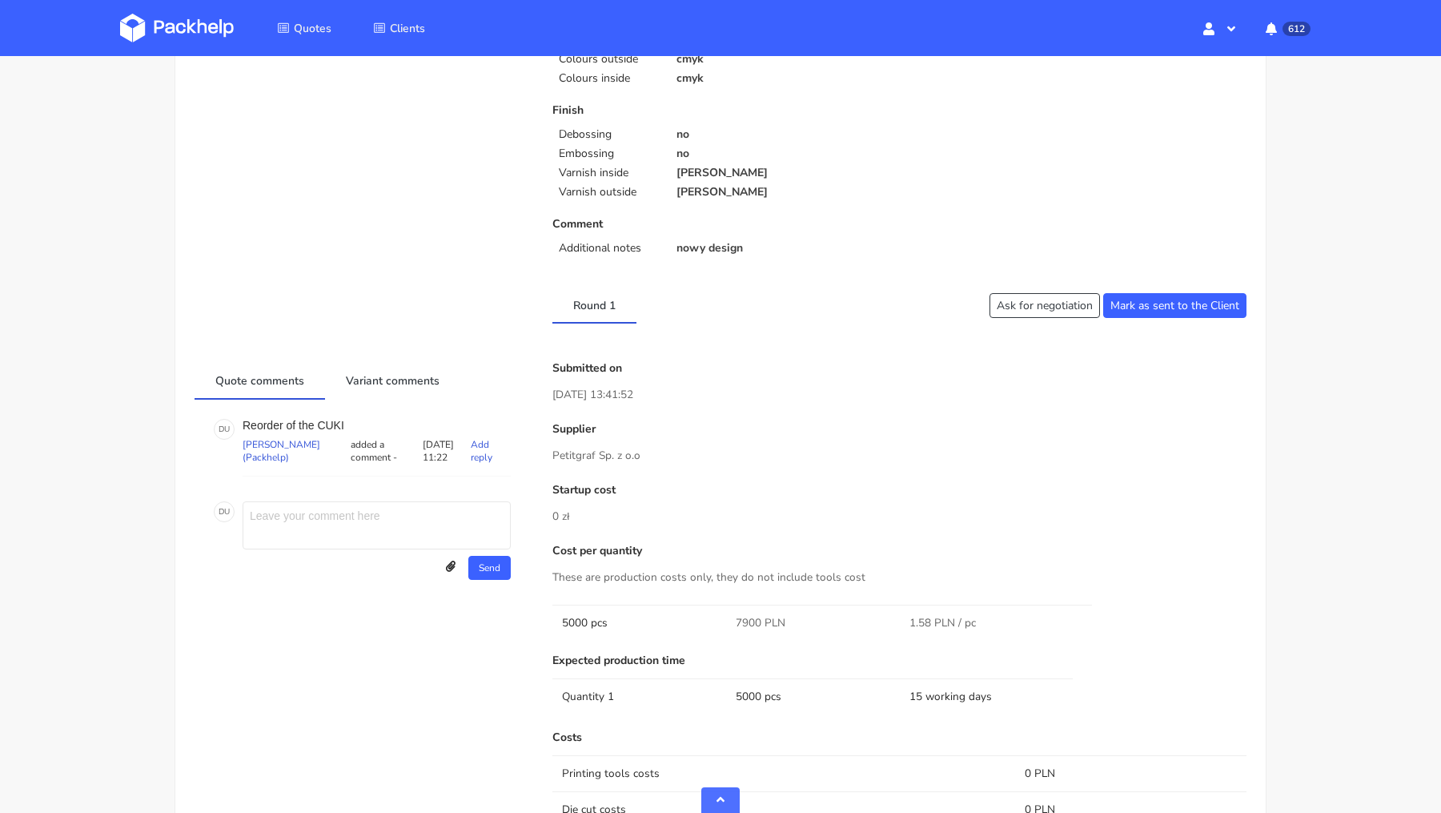
click at [335, 419] on p "Reorder of the CUKI" at bounding box center [377, 425] width 268 height 13
copy p "CUKI"
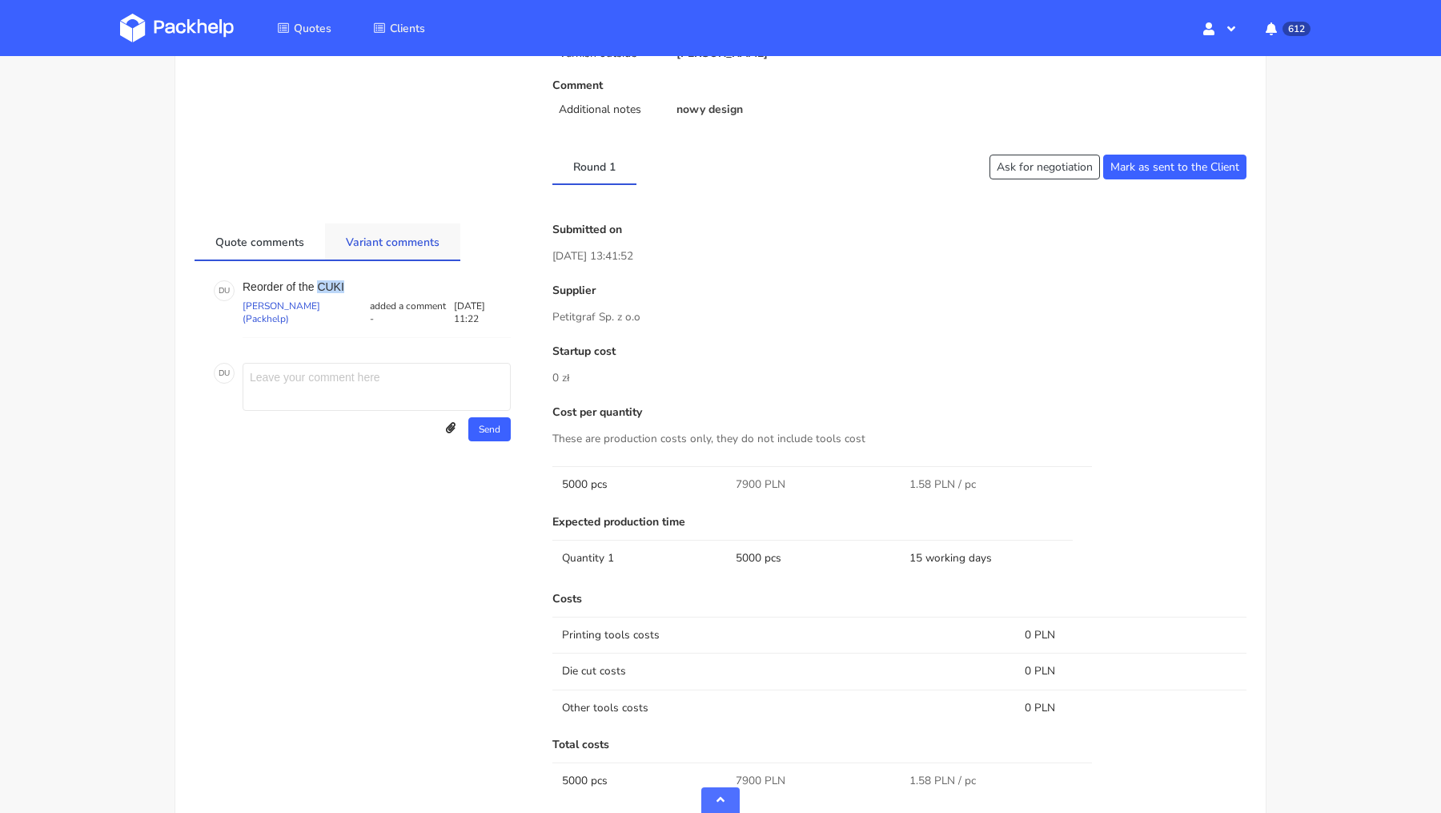
scroll to position [0, 0]
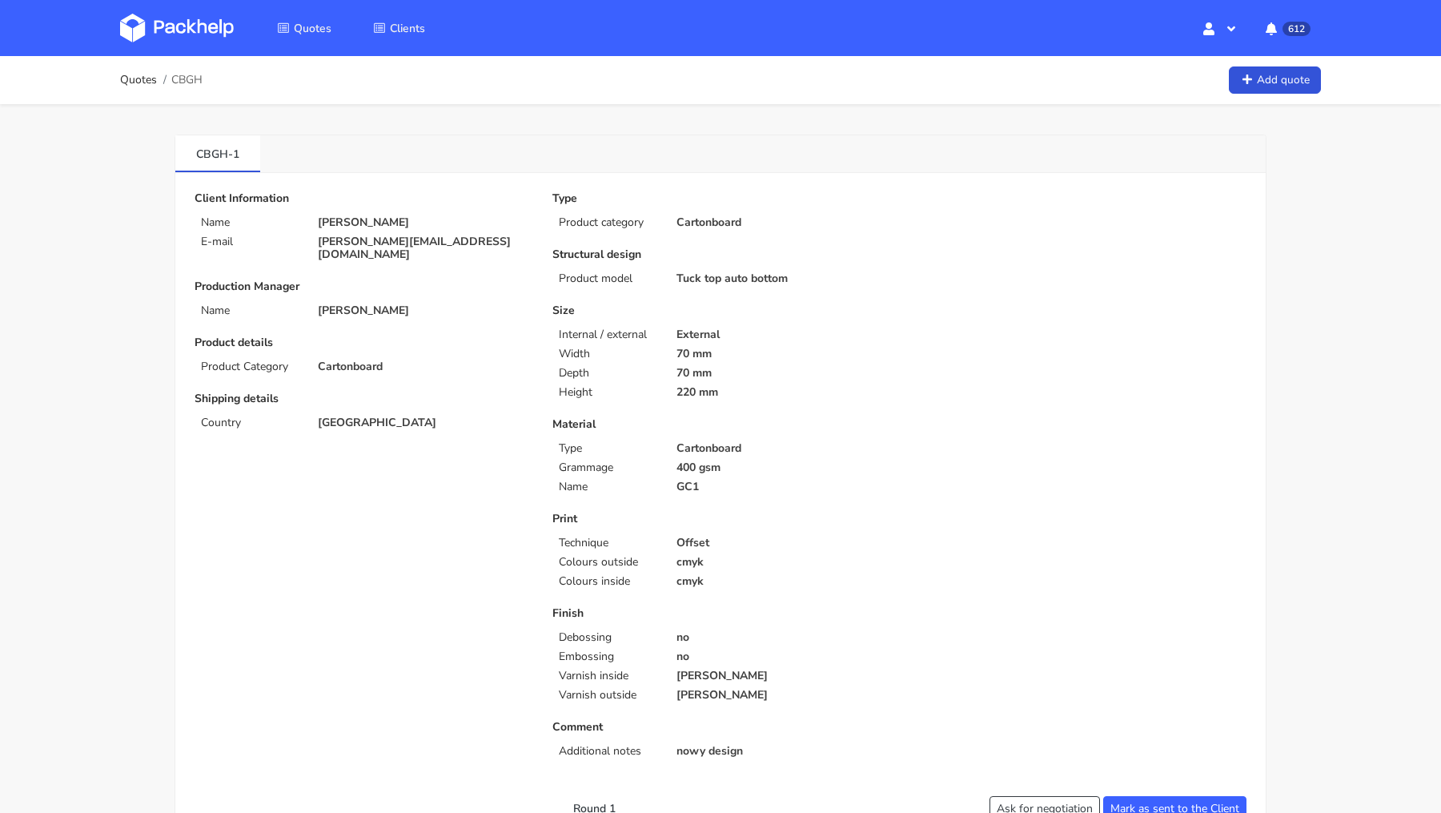
click at [349, 239] on p "[PERSON_NAME][EMAIL_ADDRESS][DOMAIN_NAME]" at bounding box center [424, 248] width 212 height 26
copy div "[PERSON_NAME][EMAIL_ADDRESS][DOMAIN_NAME]"
click at [195, 78] on span "CBGH" at bounding box center [186, 80] width 31 height 13
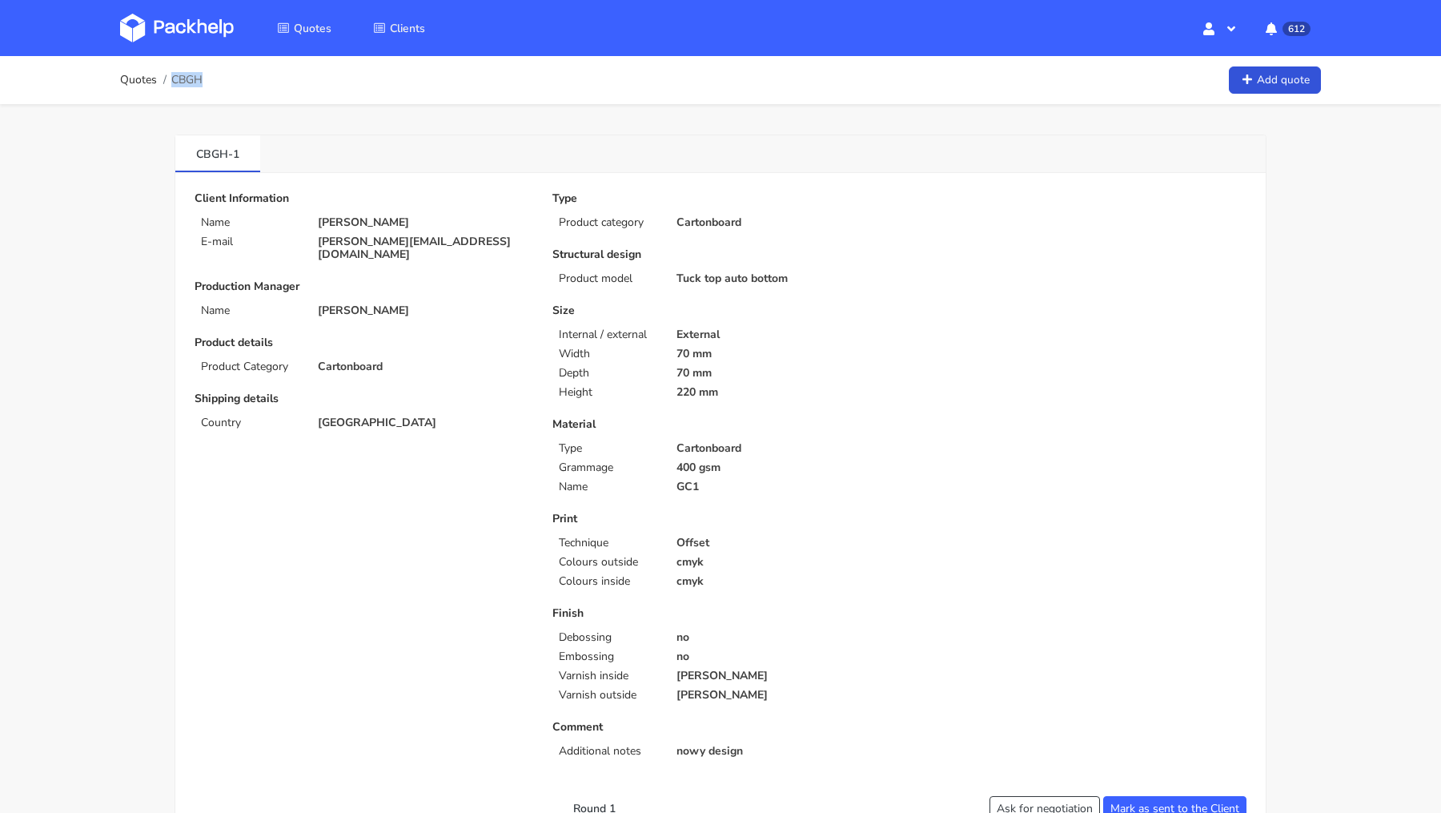
click at [195, 78] on span "CBGH" at bounding box center [186, 80] width 31 height 13
copy span "CBGH"
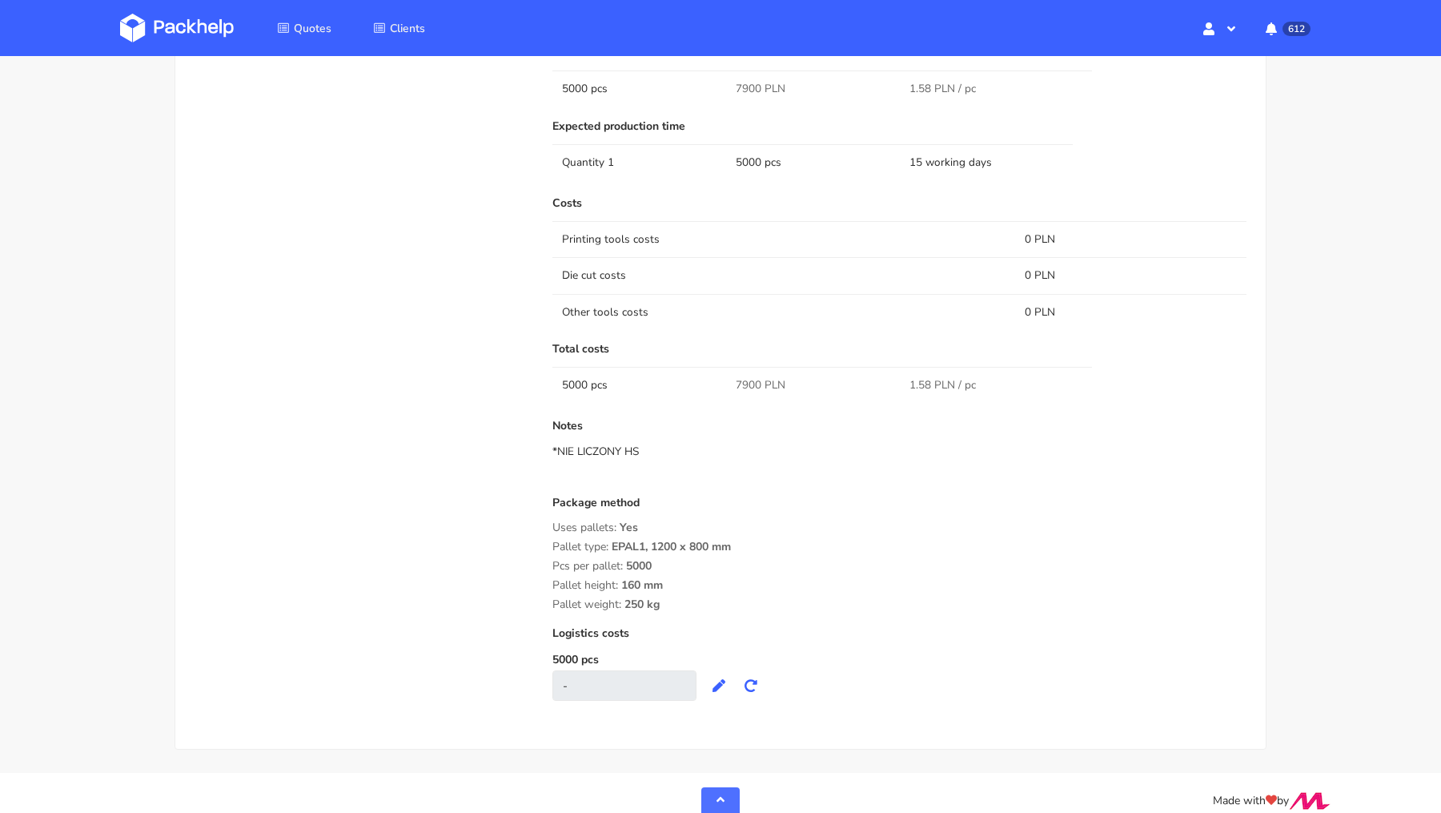
scroll to position [1049, 0]
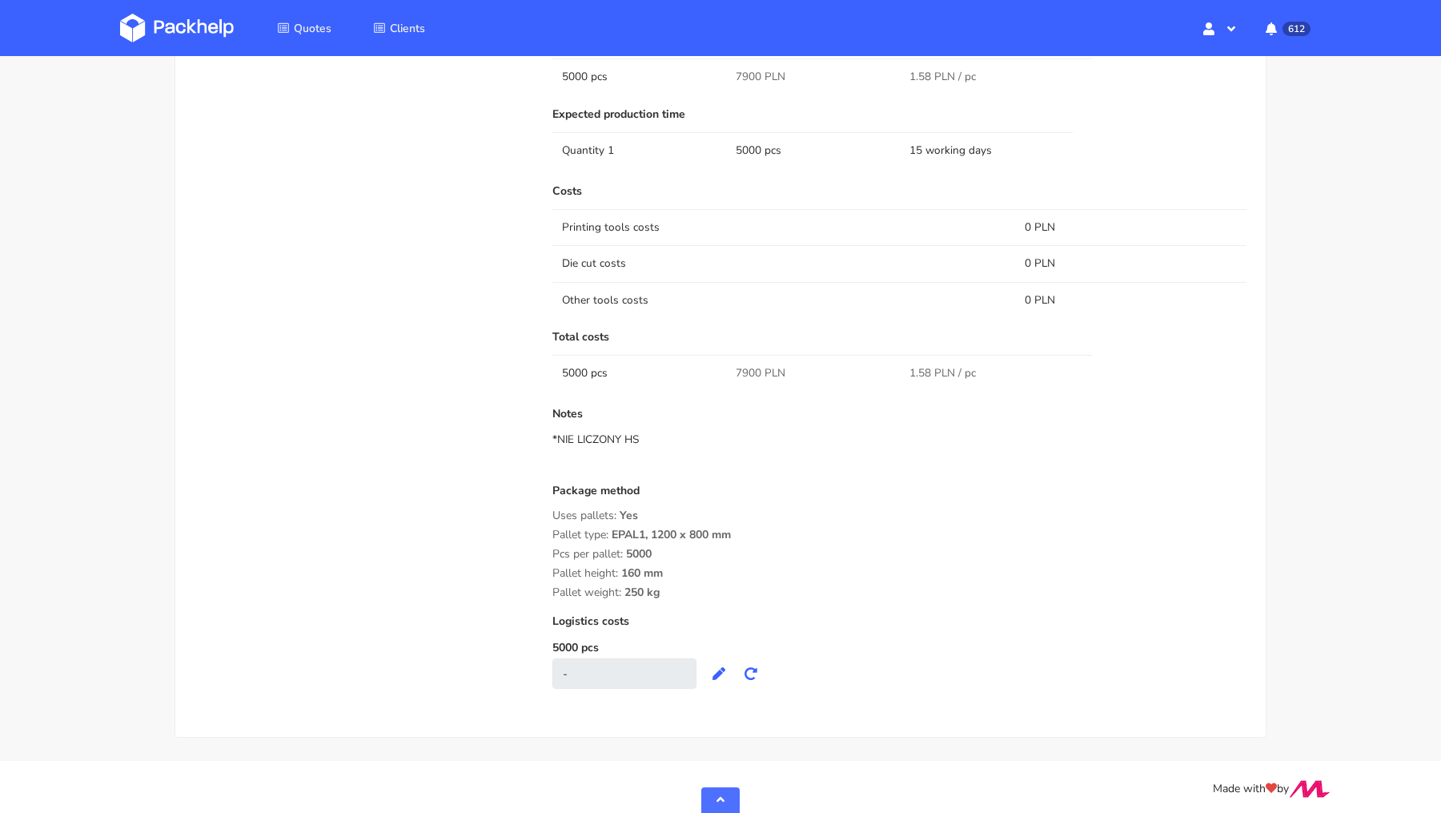
click at [746, 359] on td "7900 PLN" at bounding box center [813, 373] width 174 height 36
copy span "7900"
click at [833, 521] on div "Package method Uses pallets: Yes Pallet type: EPAL1, 1200 x 800 mm Pcs per pall…" at bounding box center [899, 541] width 694 height 114
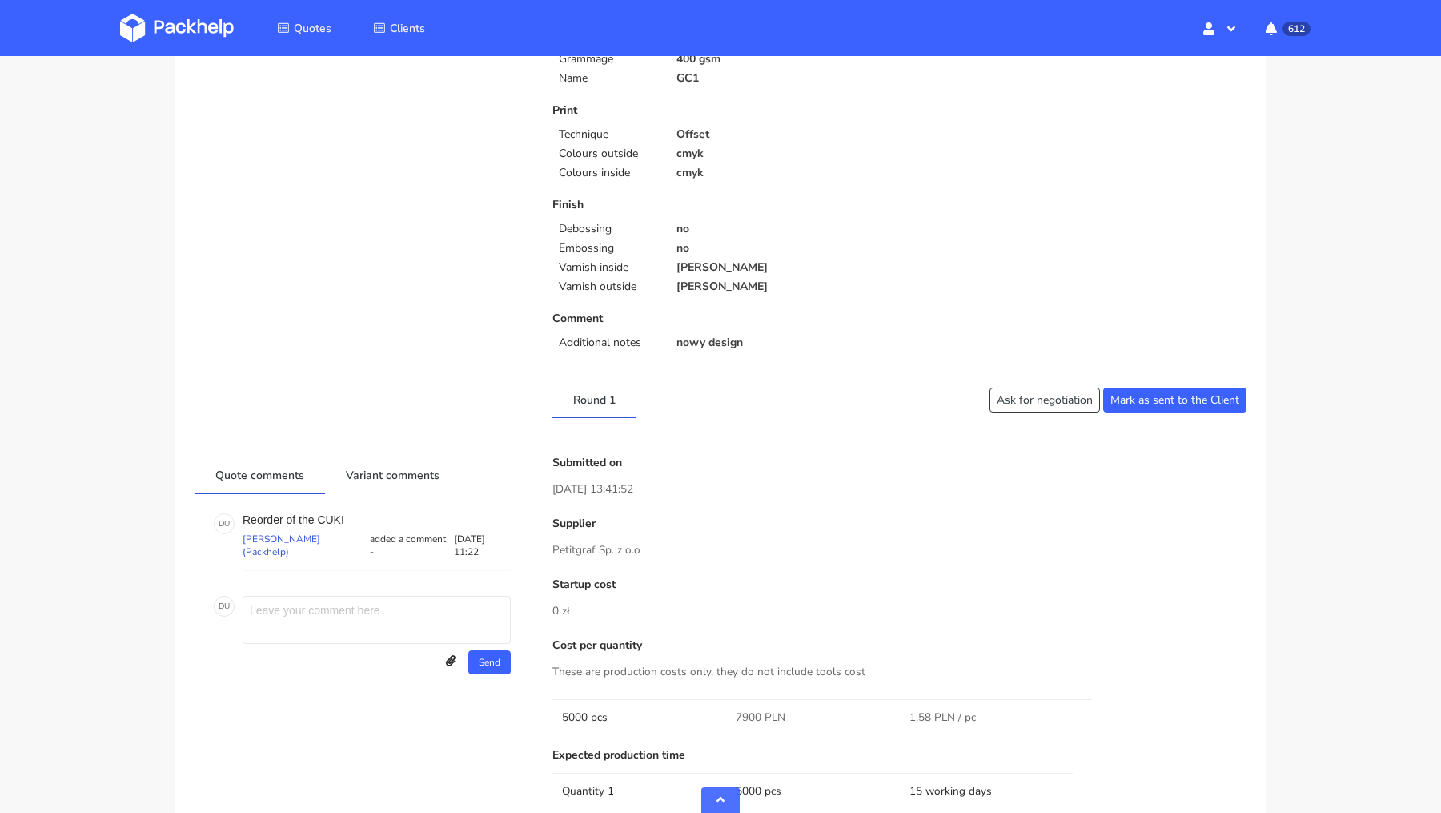
scroll to position [416, 0]
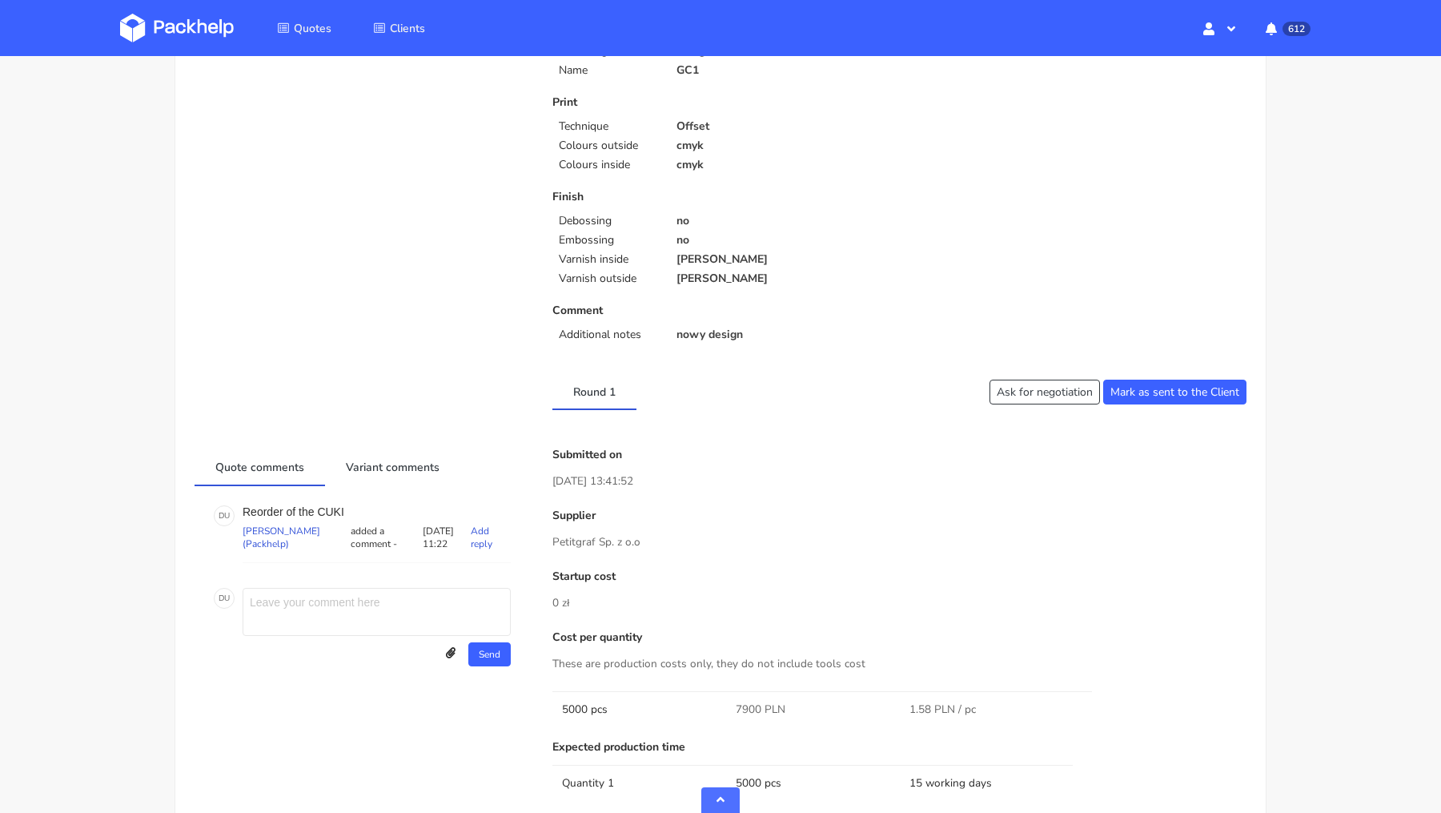
click at [337, 505] on p "Reorder of the CUKI" at bounding box center [377, 511] width 268 height 13
copy p "CUKI"
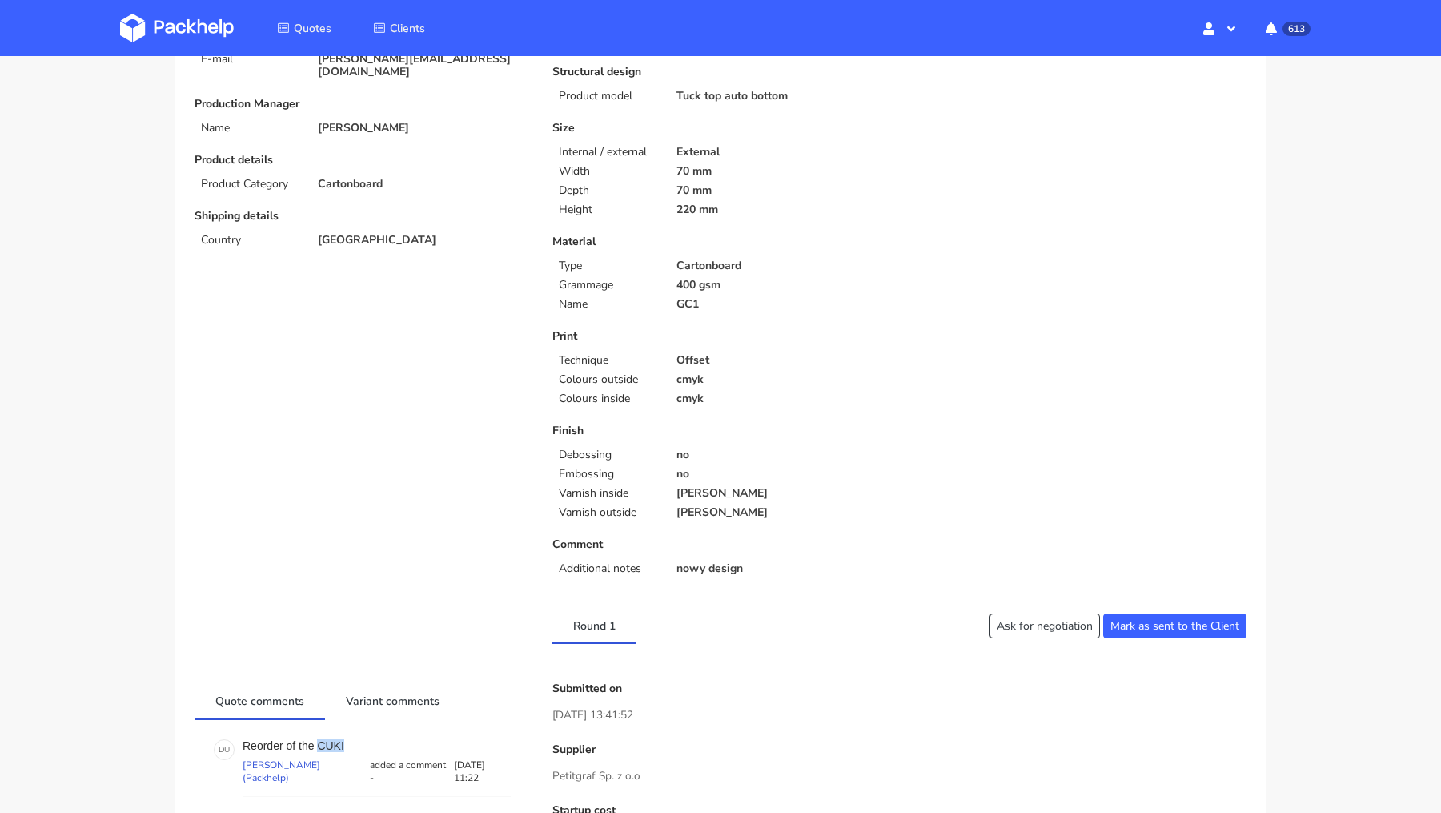
scroll to position [356, 0]
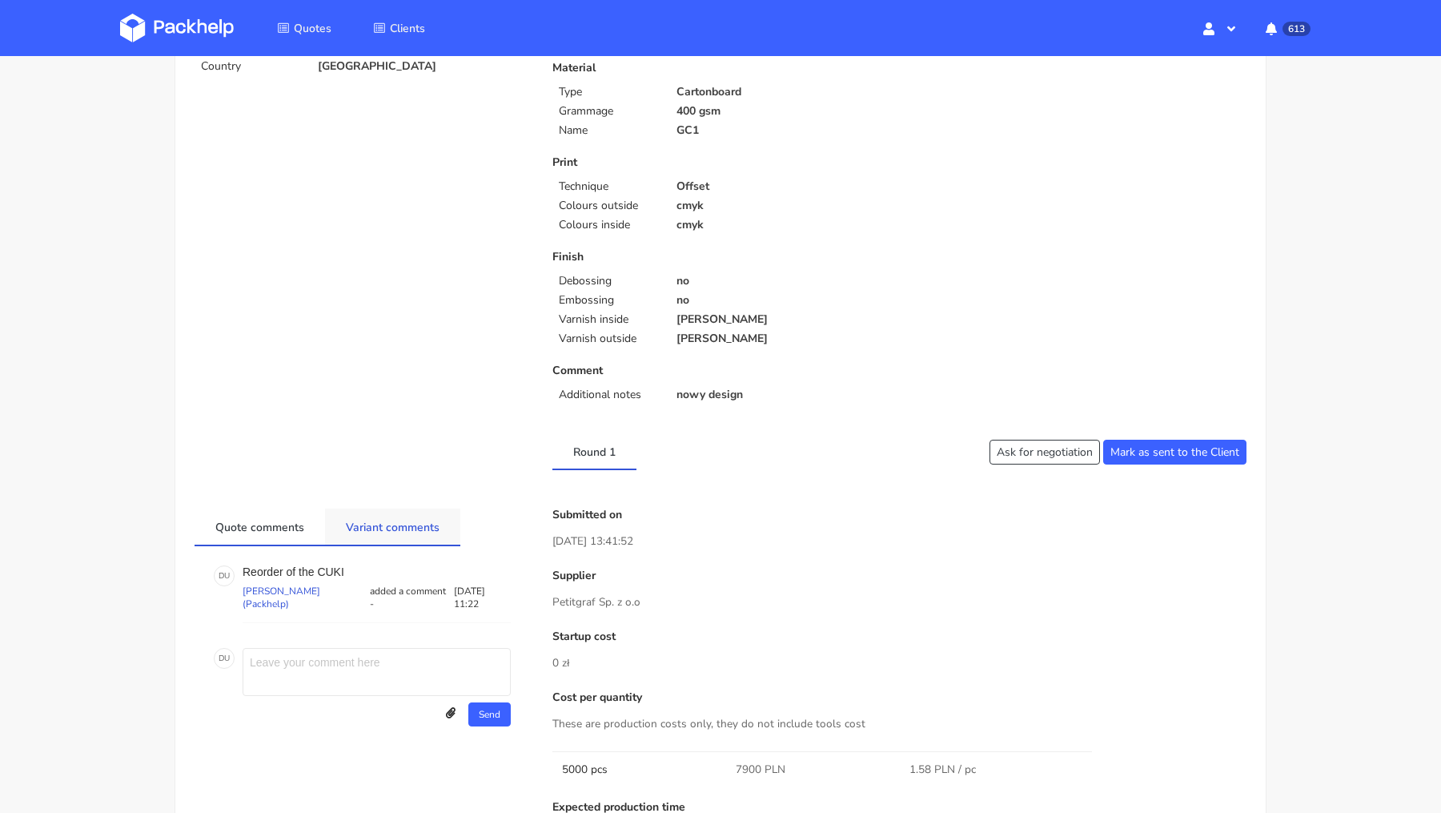
click at [364, 522] on link "Variant comments" at bounding box center [392, 525] width 135 height 35
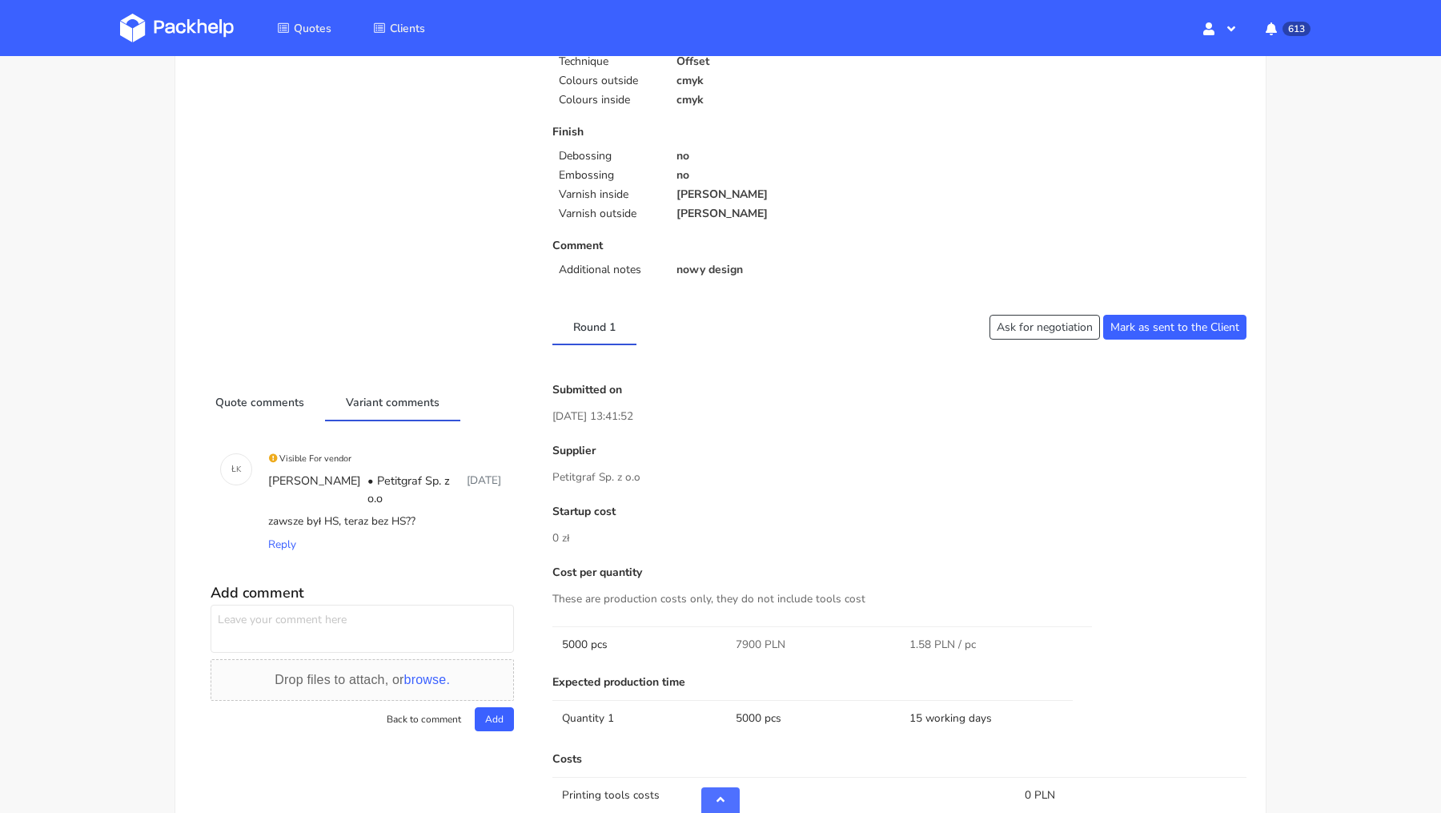
scroll to position [515, 0]
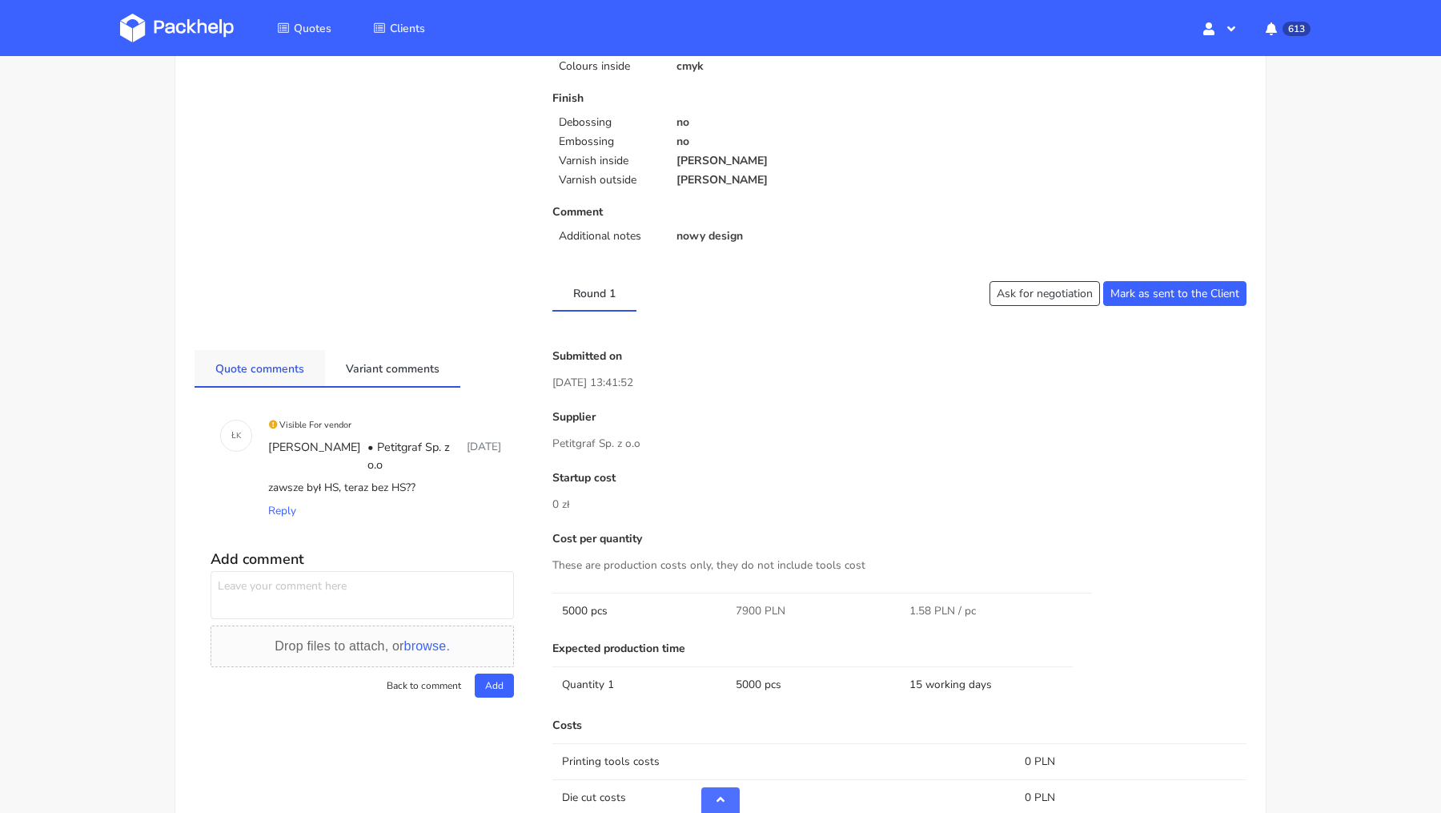
click at [283, 360] on link "Quote comments" at bounding box center [260, 367] width 130 height 35
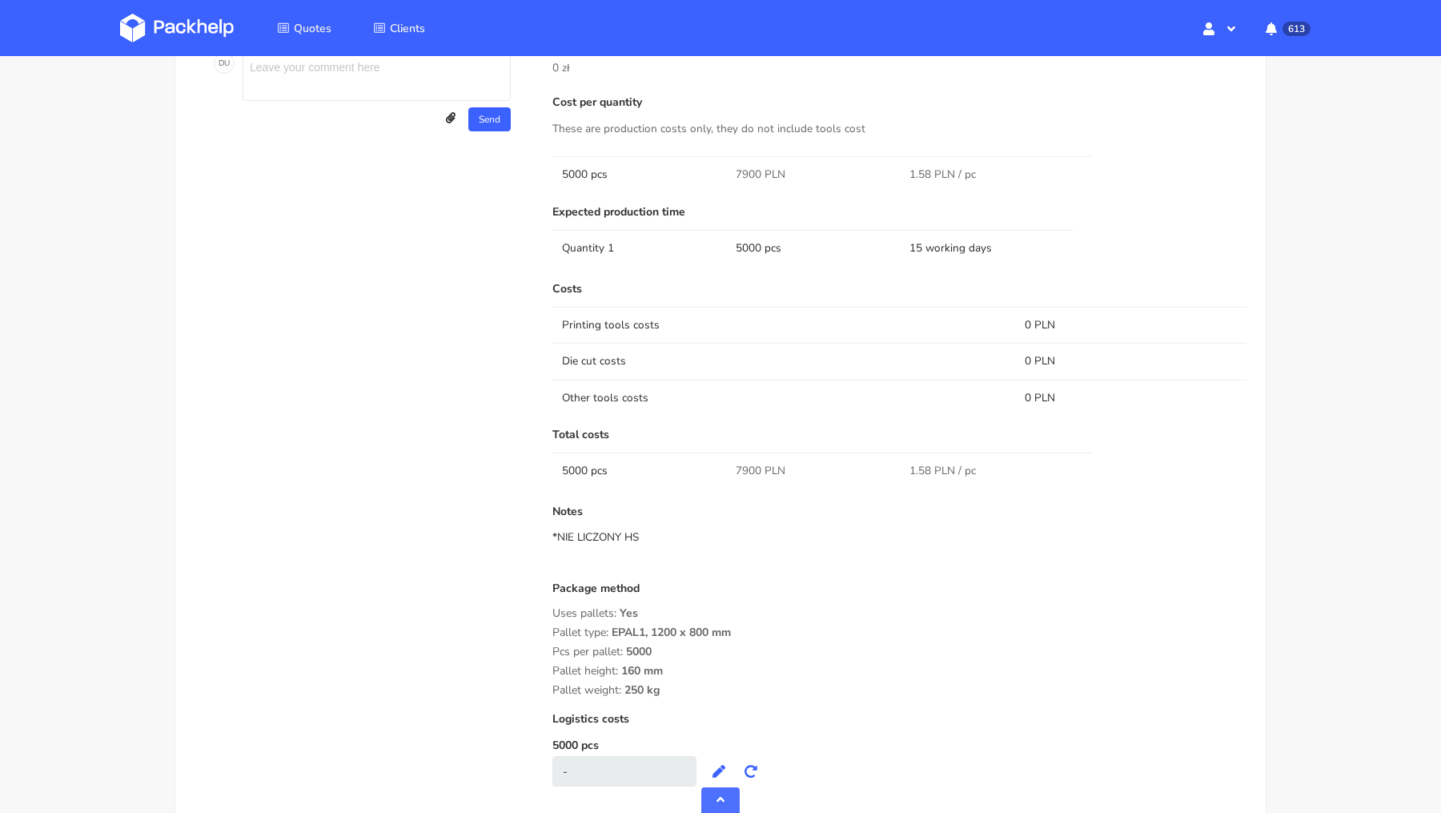
scroll to position [0, 0]
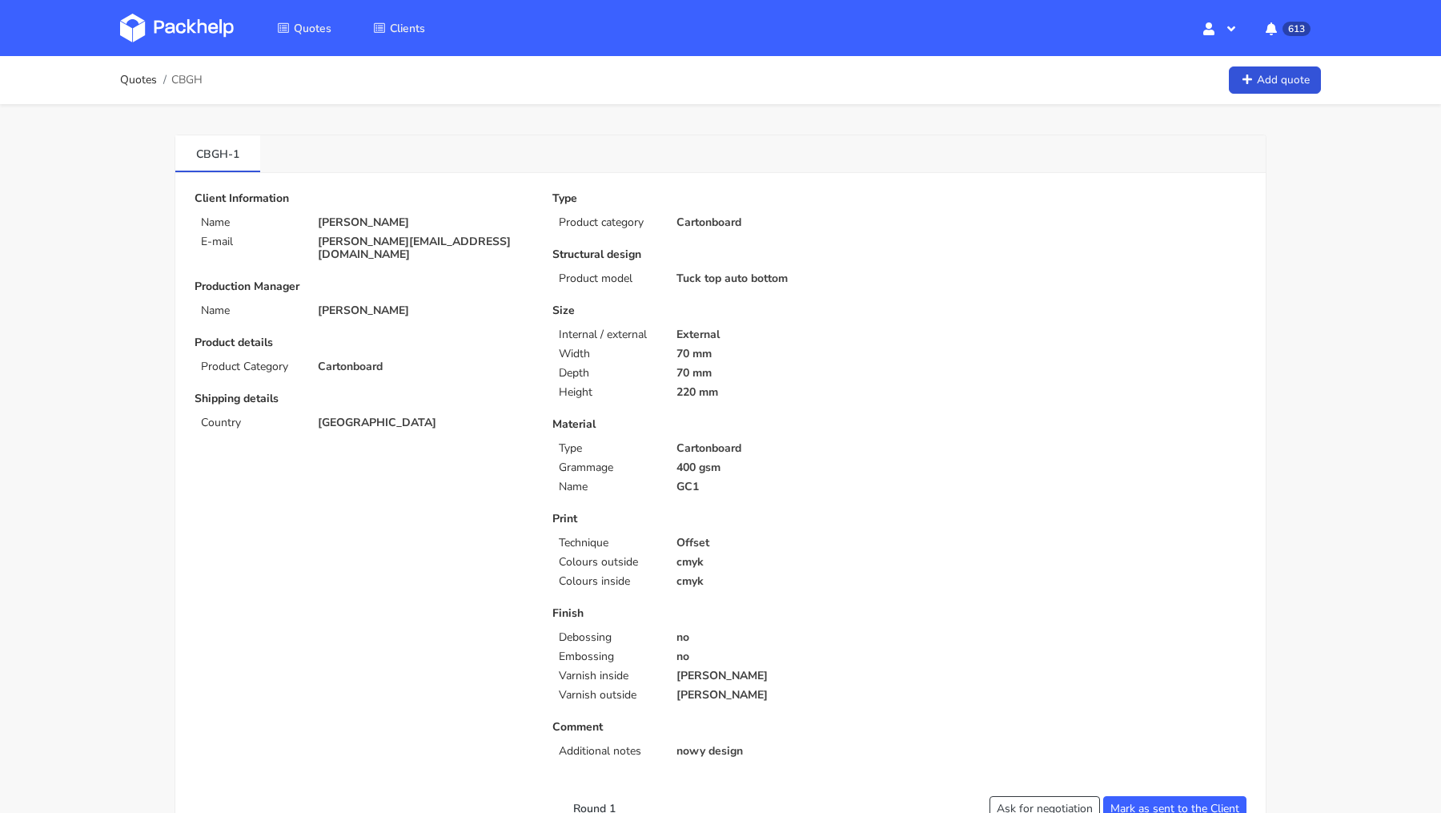
click at [187, 79] on span "CBGH" at bounding box center [186, 80] width 31 height 13
copy span "CBGH"
click at [370, 242] on p "boris@quarantini.de" at bounding box center [424, 248] width 212 height 26
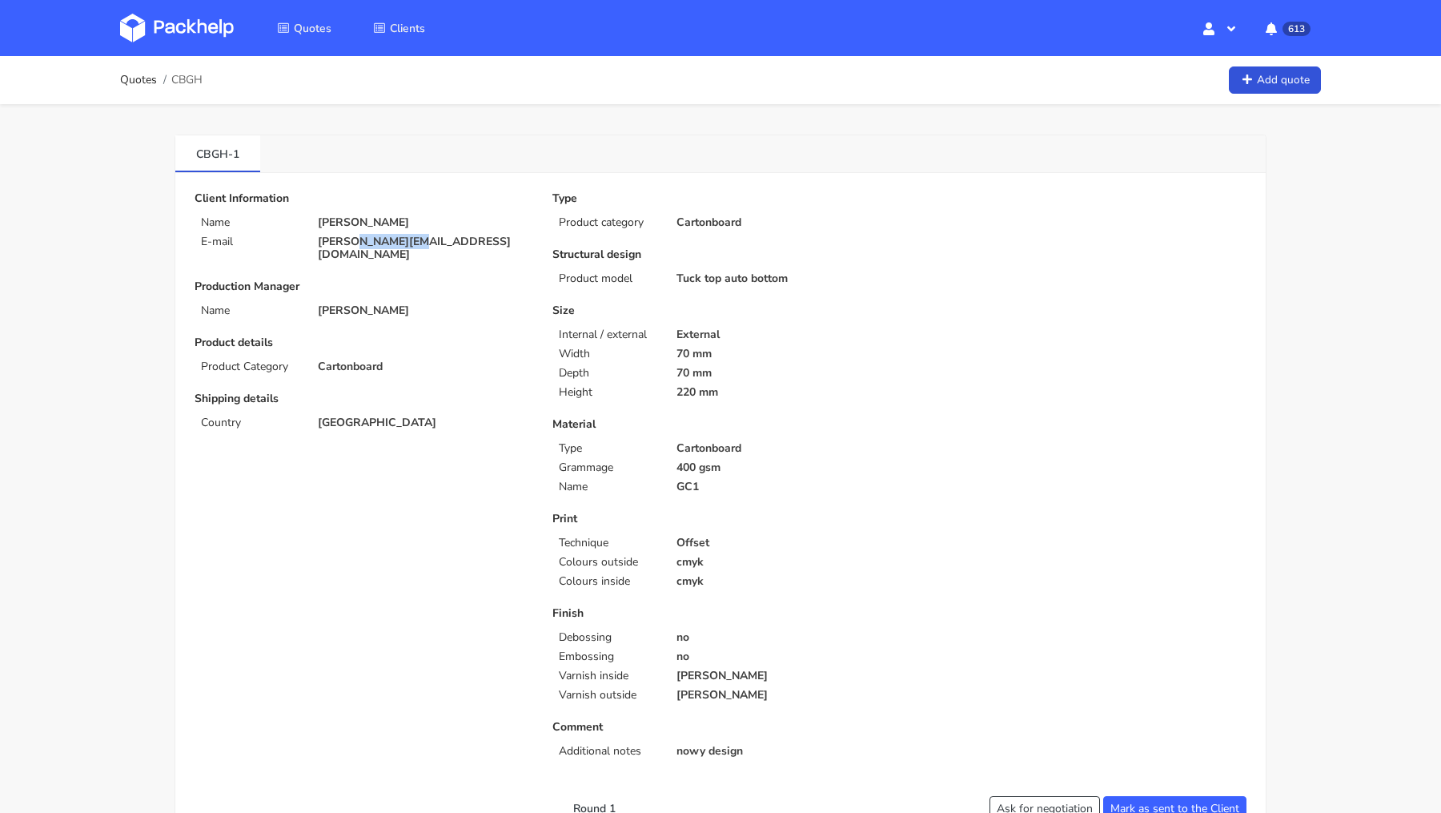
copy p "quarantini"
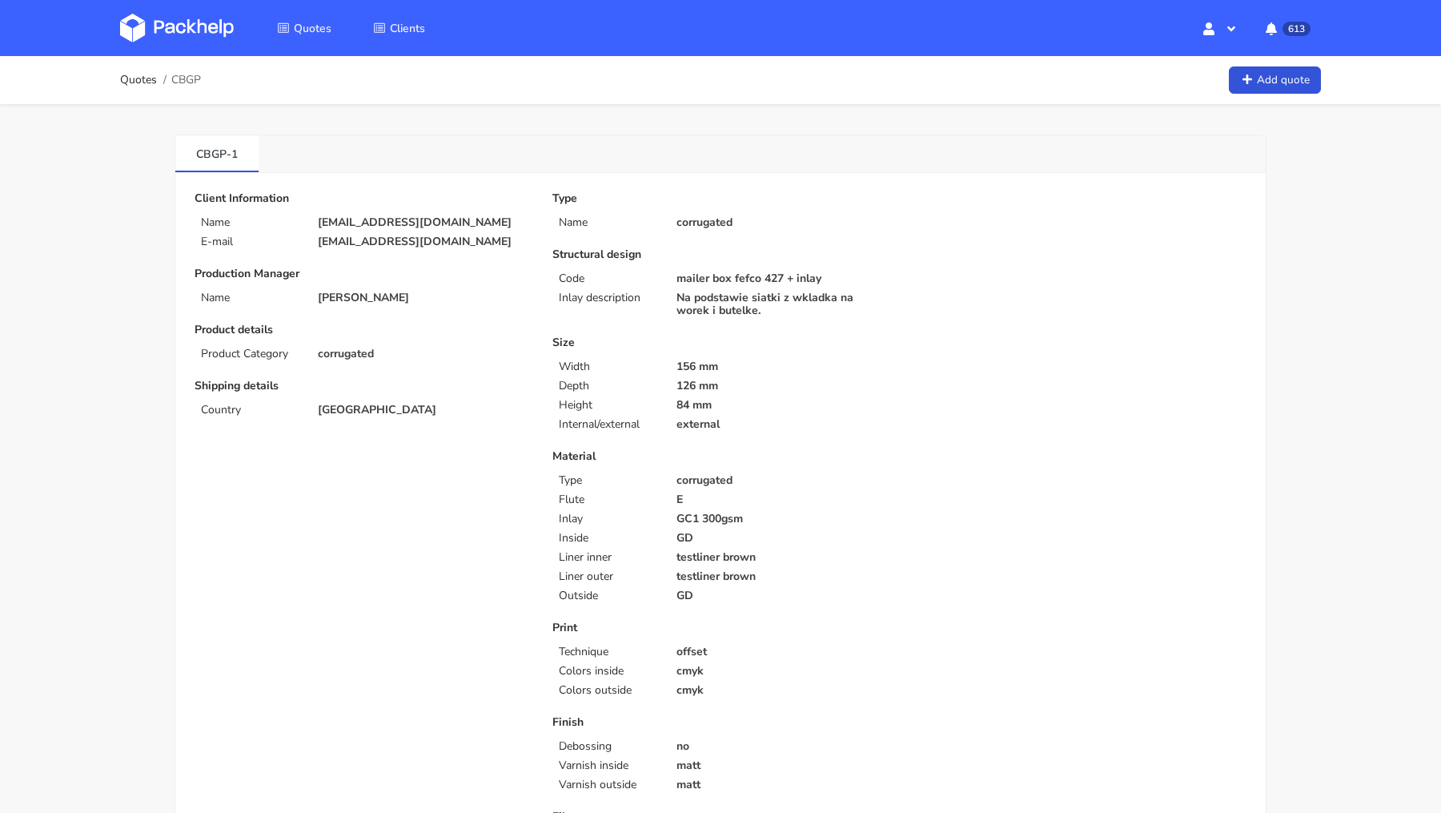
click at [359, 229] on div "Client Information Name katiekate5@outlook.com E-mail katiekate5@outlook.com" at bounding box center [362, 220] width 335 height 56
click at [352, 221] on p "katiekate5@outlook.com" at bounding box center [424, 222] width 212 height 13
click at [352, 221] on p "[EMAIL_ADDRESS][DOMAIN_NAME]" at bounding box center [424, 222] width 212 height 13
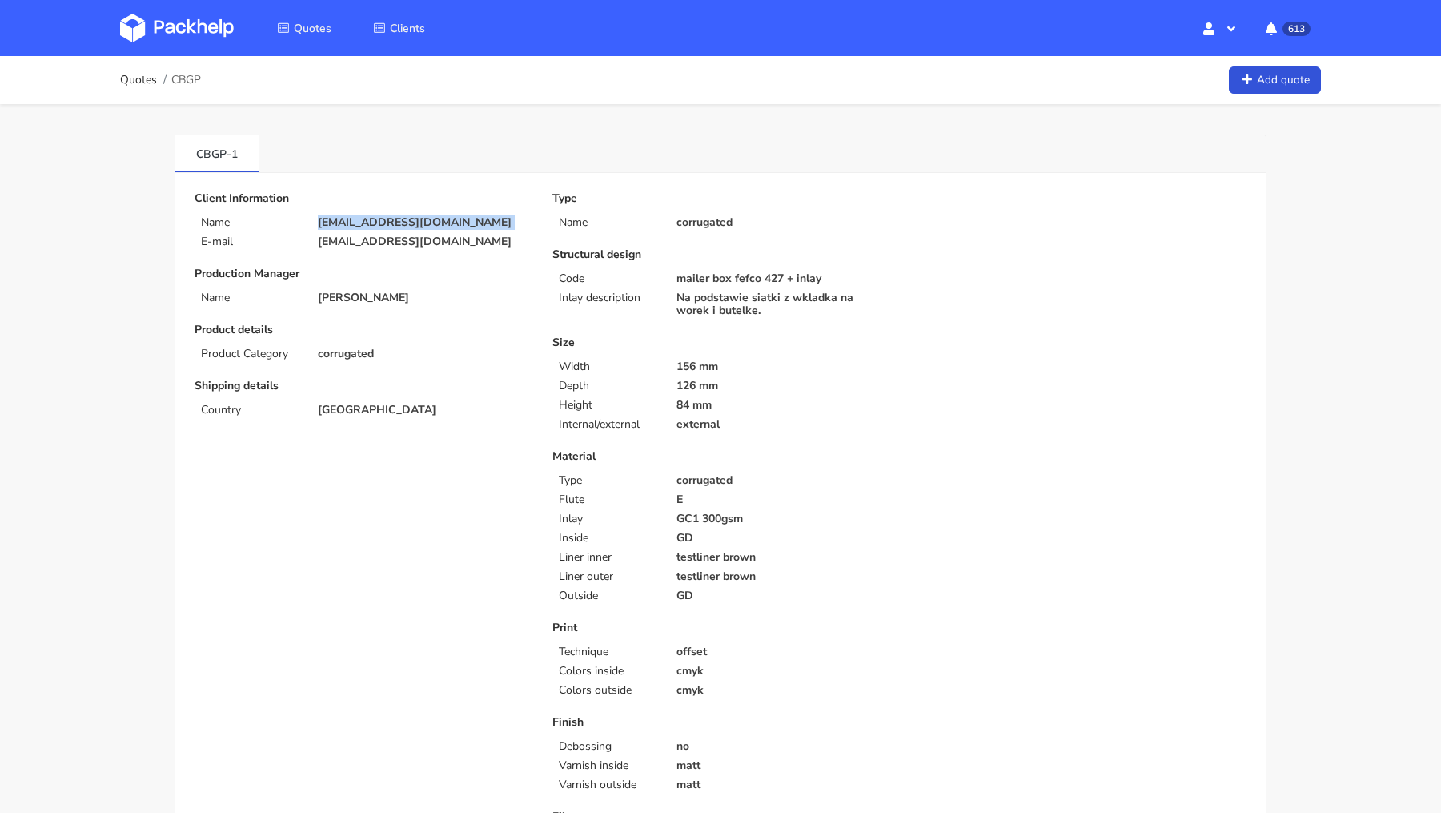
copy div "[EMAIL_ADDRESS][DOMAIN_NAME]"
copy div "katiekate5@outlook.com"
click at [192, 82] on span "CBGP" at bounding box center [186, 80] width 30 height 13
copy span "CBGP"
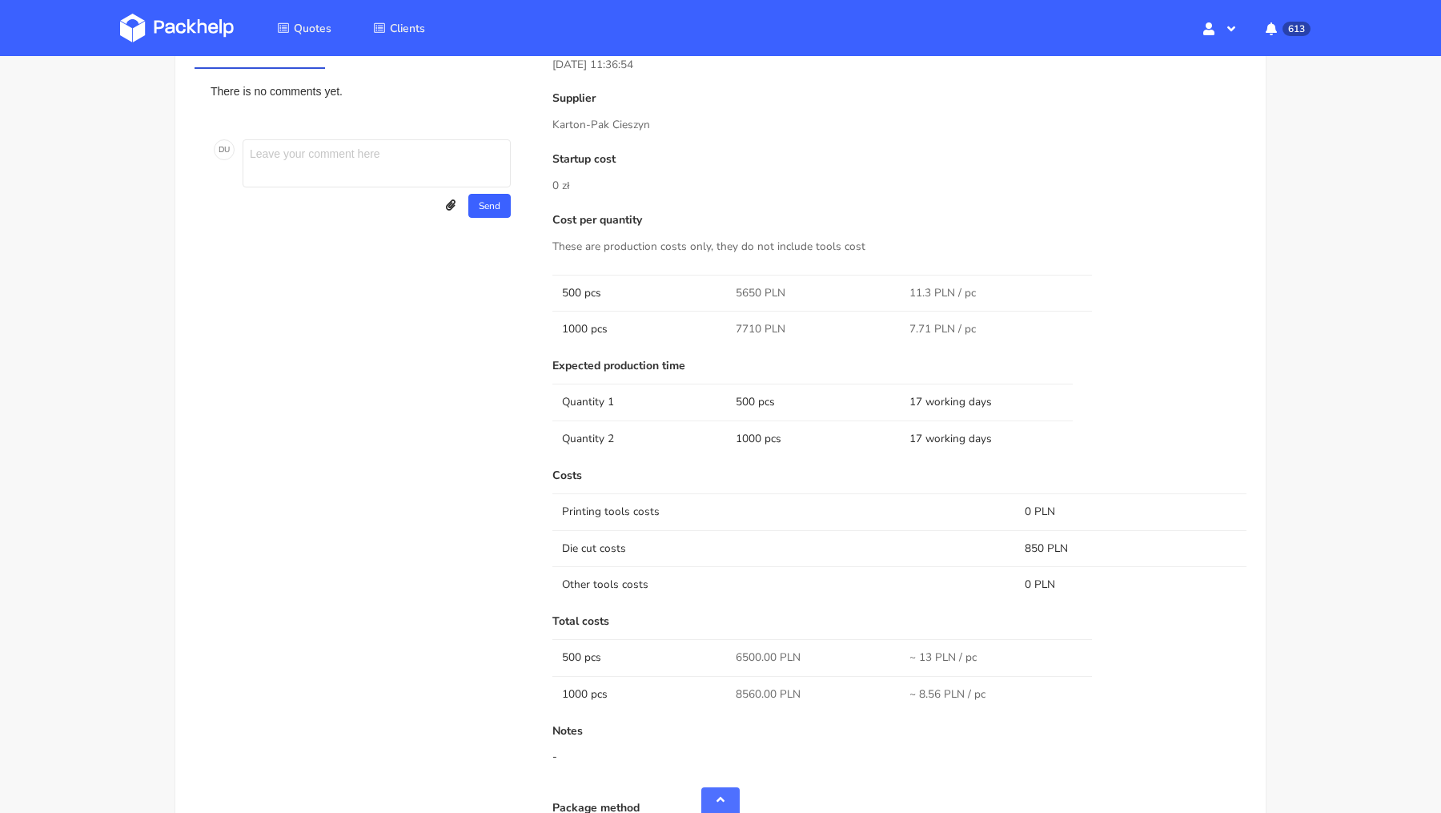
scroll to position [1121, 0]
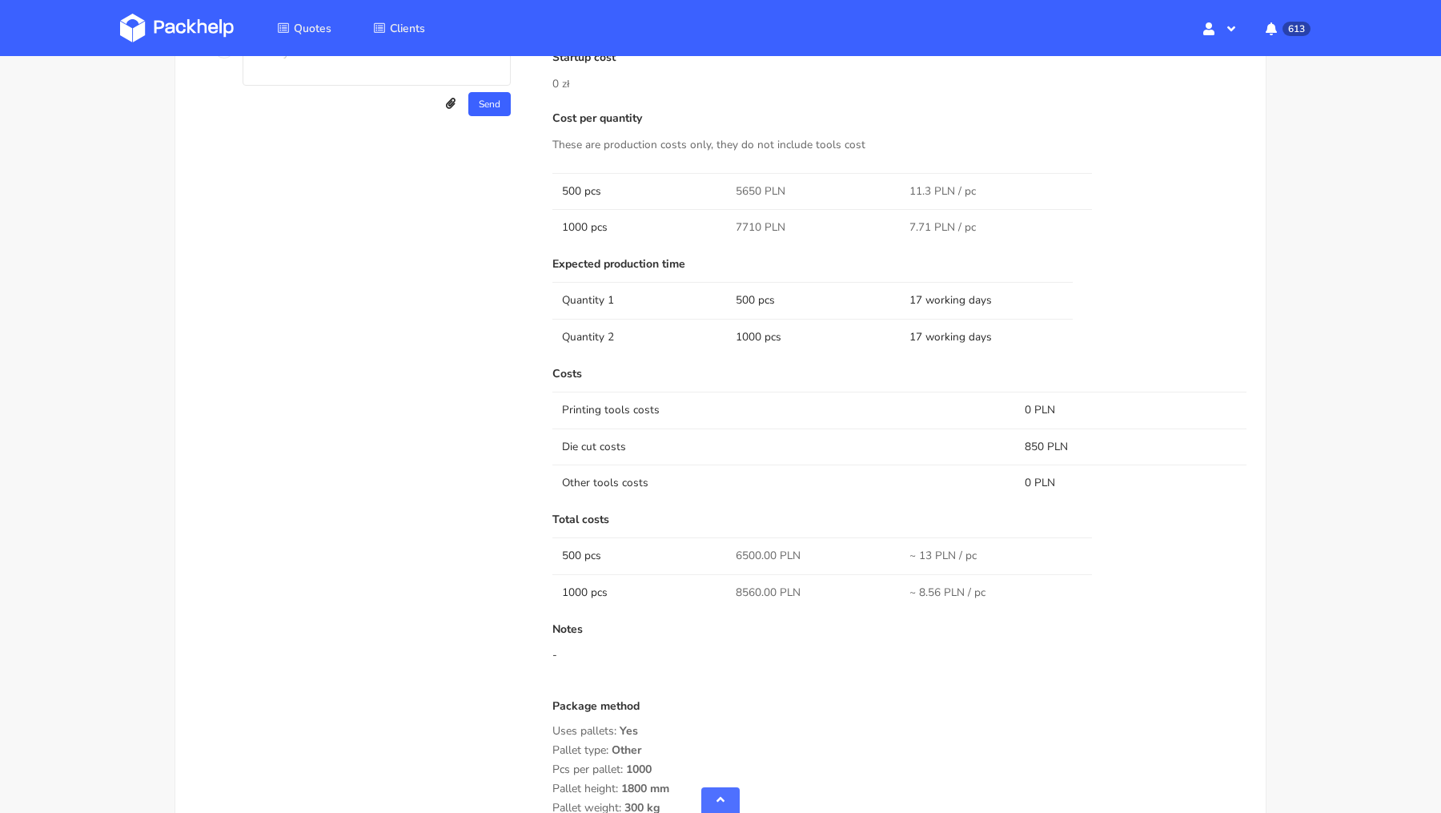
click at [750, 552] on span "6500.00 PLN" at bounding box center [768, 556] width 65 height 16
copy span "6500.00"
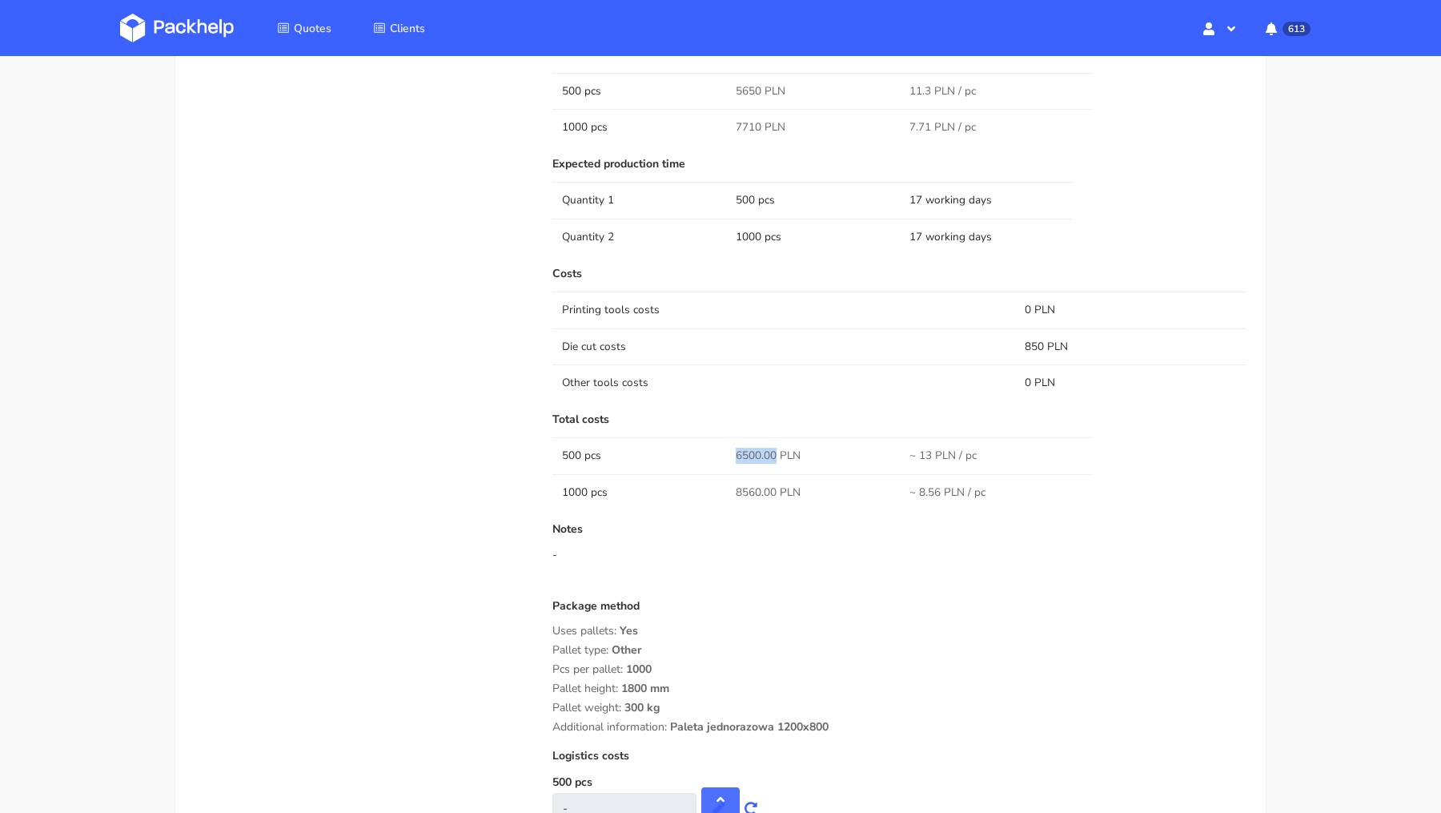
scroll to position [1271, 0]
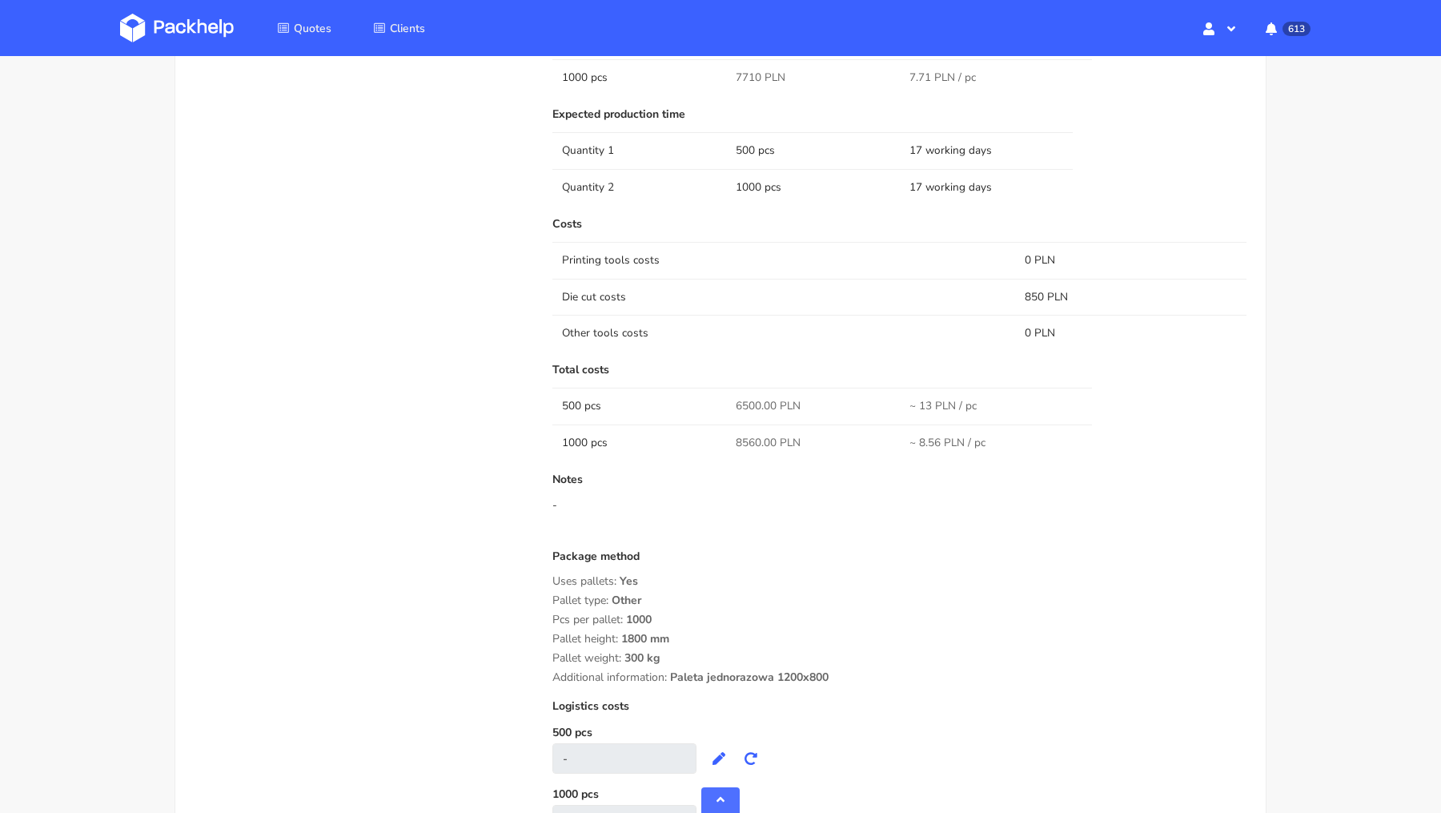
click at [721, 536] on div "Costs Printing tools costs 0 PLN Die cut costs 850 PLN Other tools costs 0 PLN …" at bounding box center [899, 526] width 694 height 617
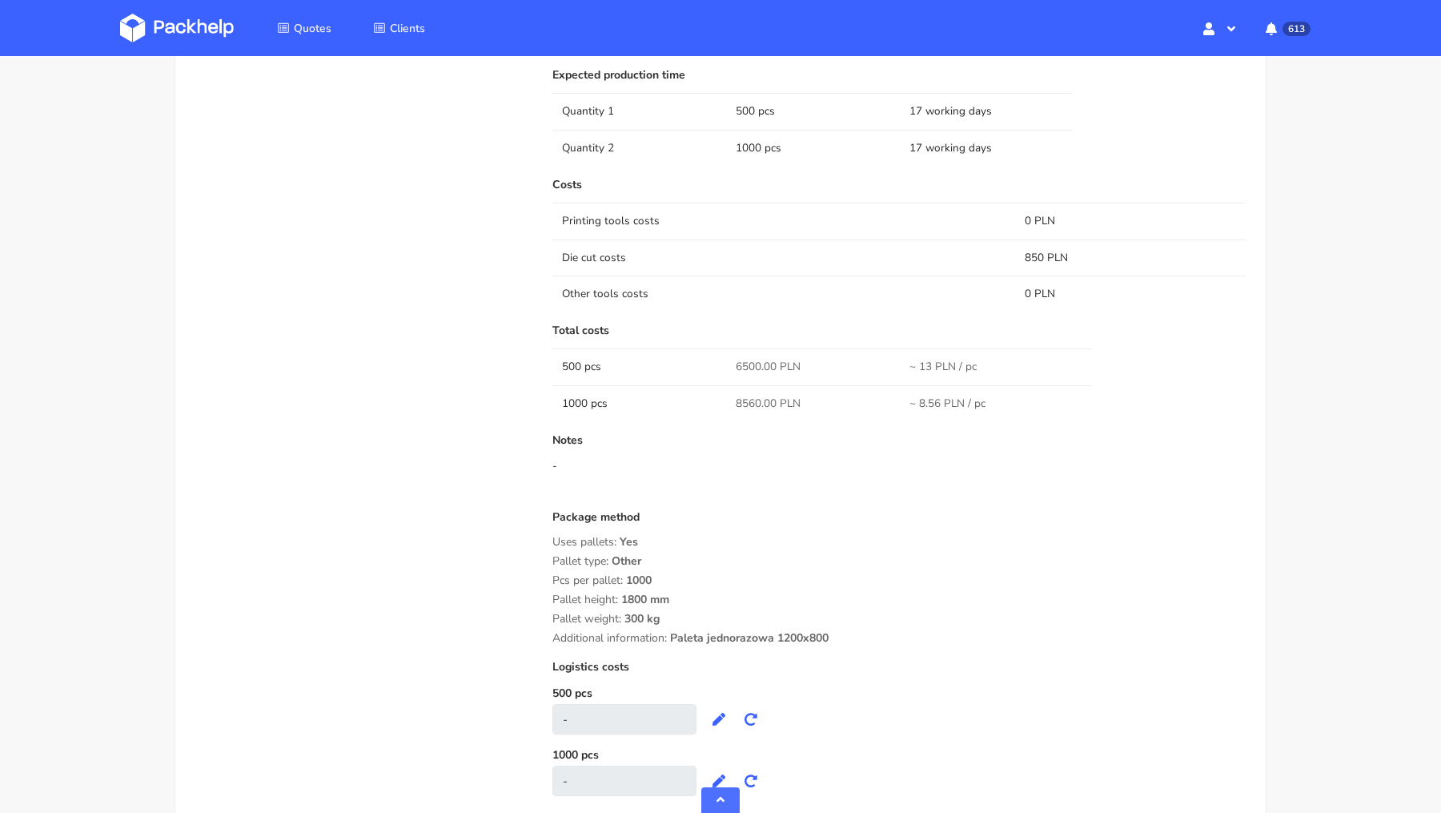
scroll to position [1314, 0]
click at [751, 551] on div "Pallet type: Other" at bounding box center [899, 557] width 694 height 13
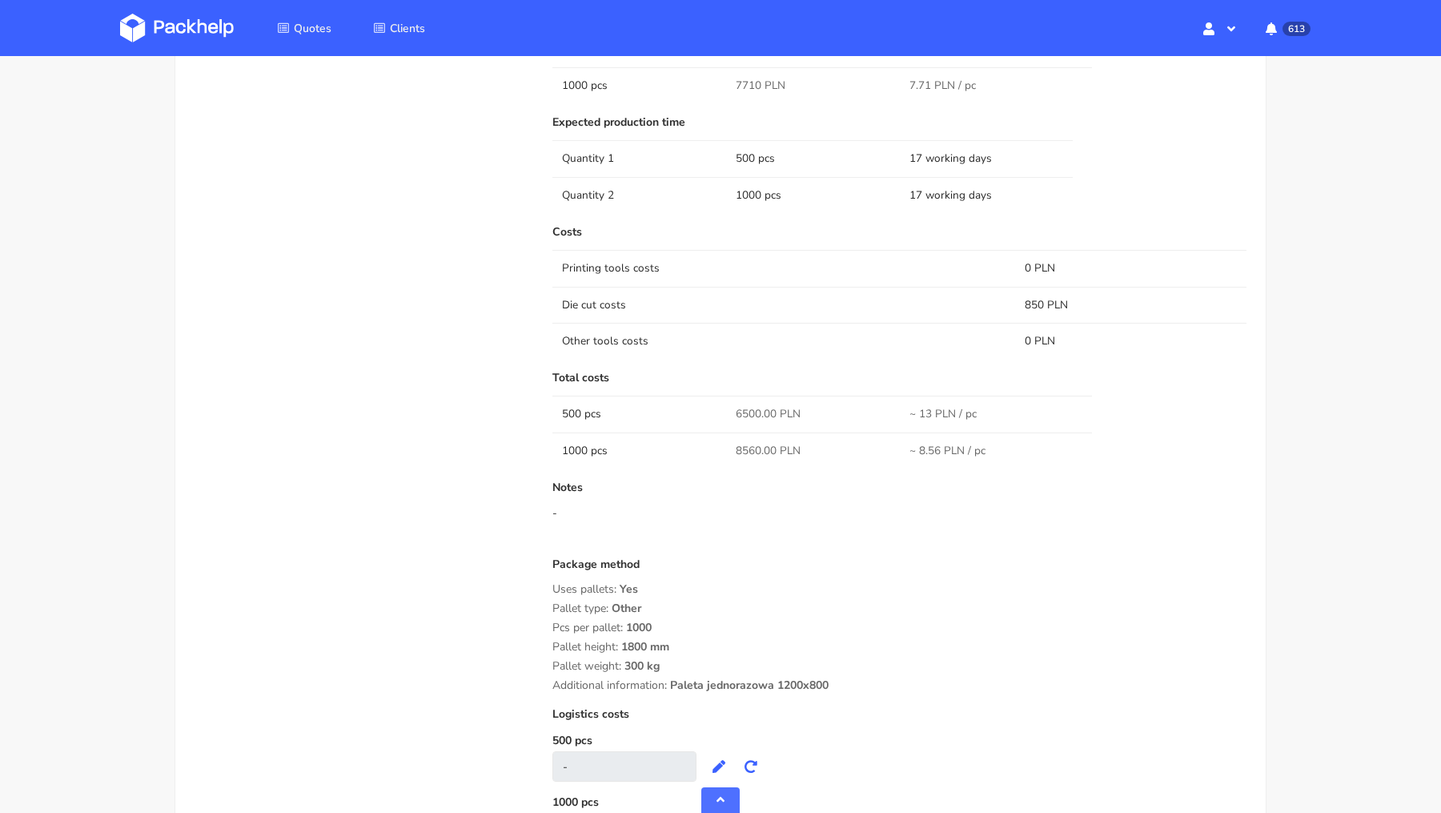
scroll to position [1416, 0]
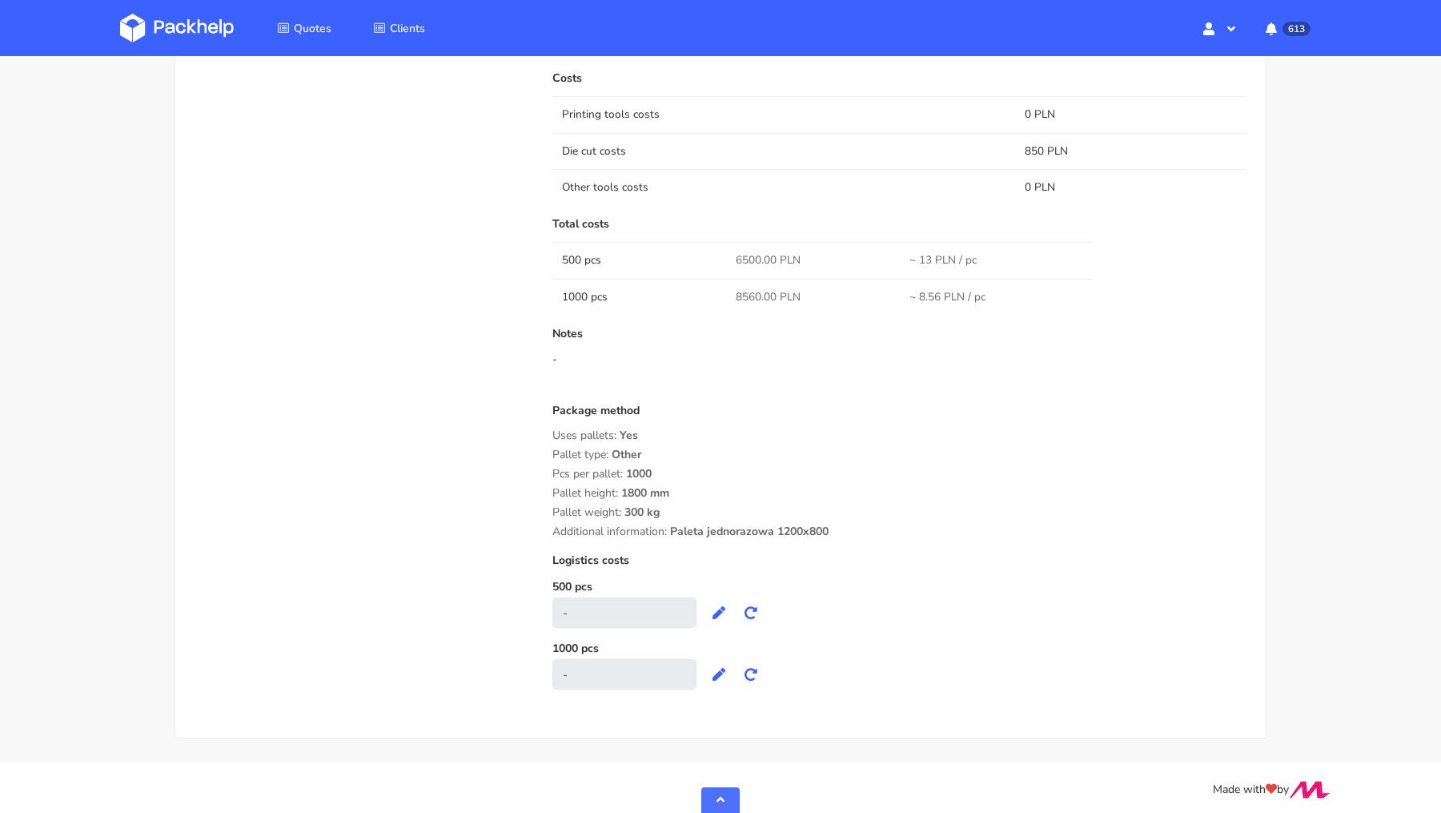
click at [742, 290] on span "8560.00 PLN" at bounding box center [768, 297] width 65 height 16
copy span "8560.00"
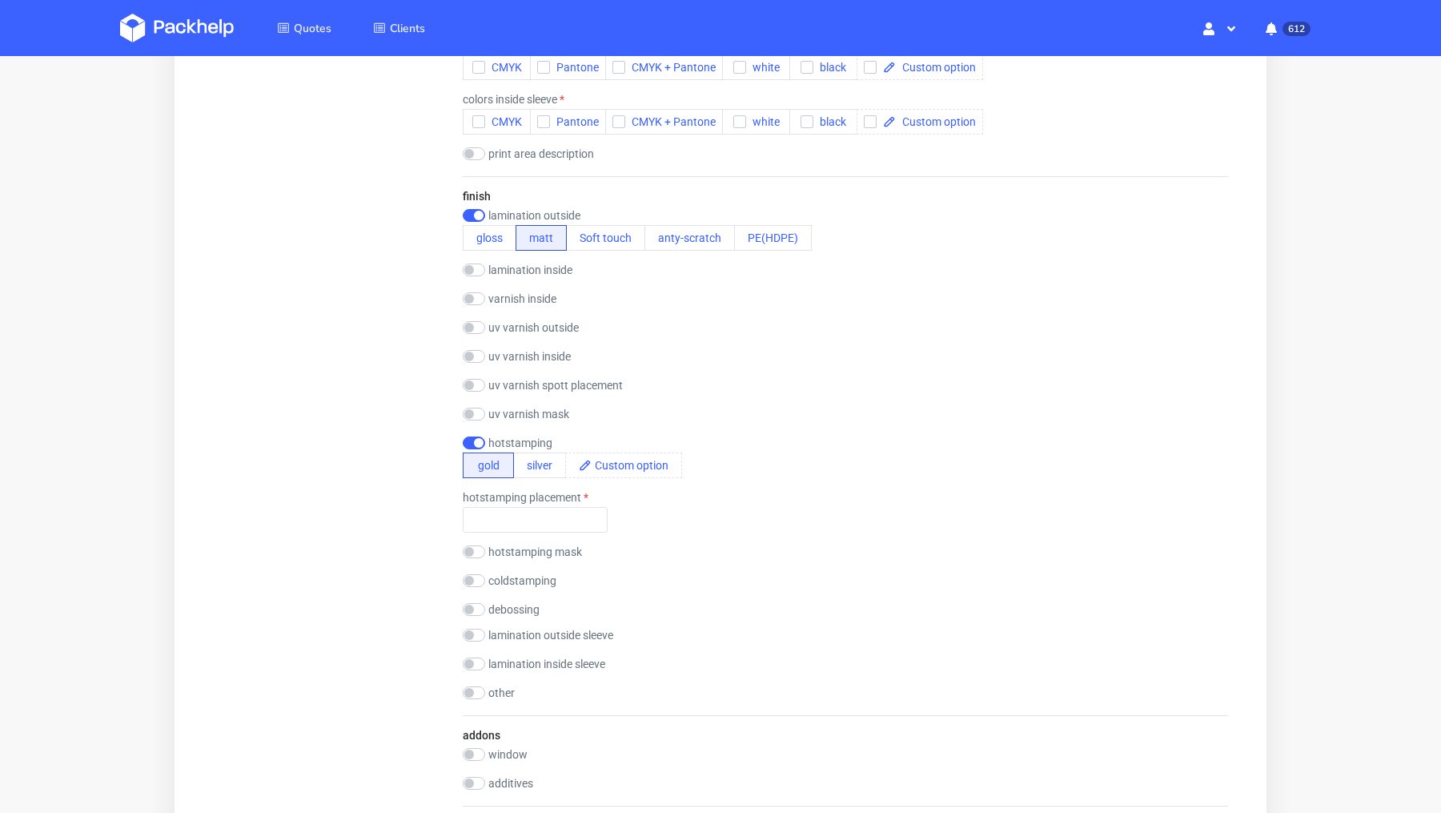
scroll to position [3, 0]
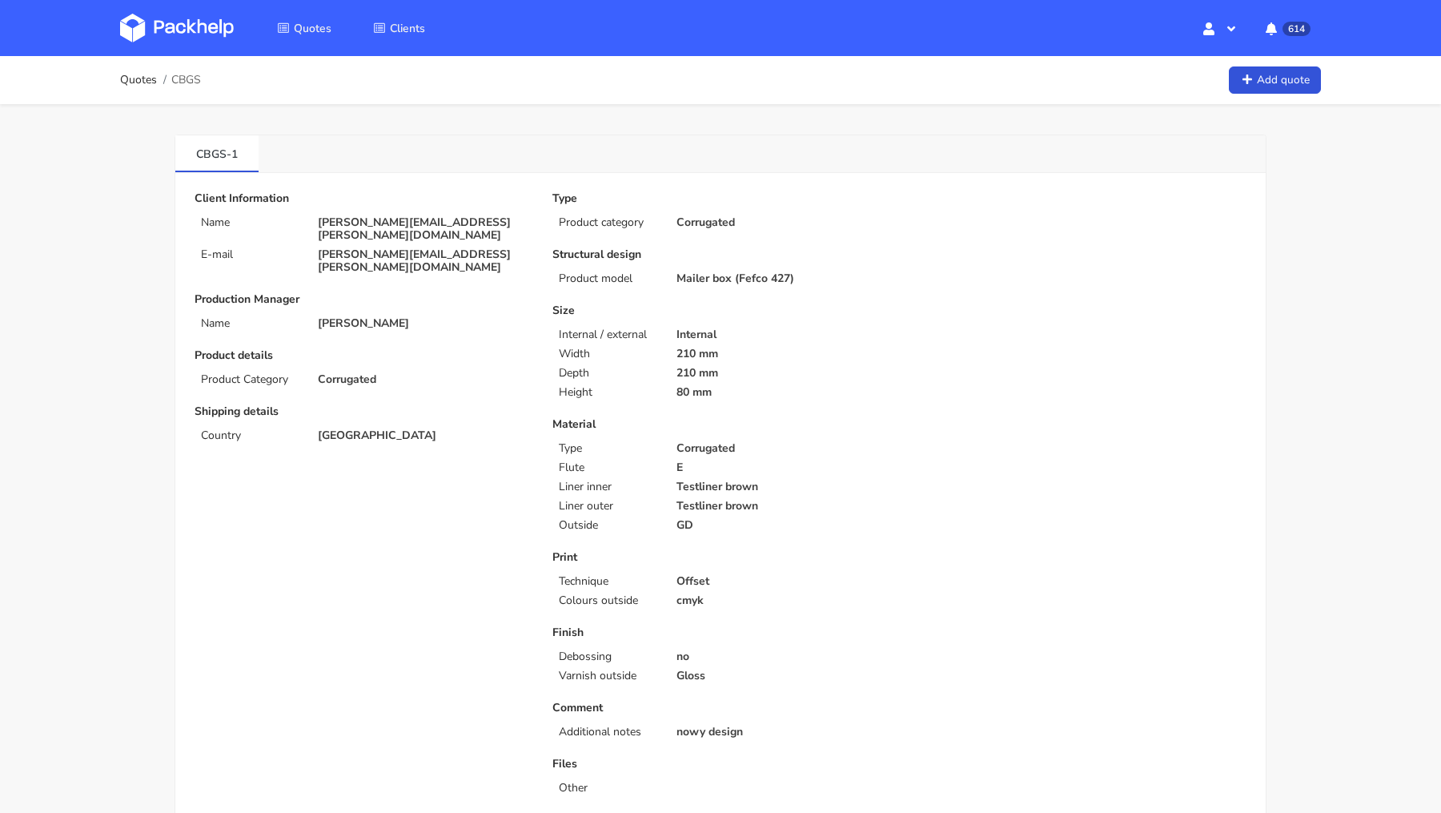
click at [348, 216] on p "[PERSON_NAME][EMAIL_ADDRESS][PERSON_NAME][DOMAIN_NAME]" at bounding box center [424, 229] width 212 height 26
copy div "[PERSON_NAME][EMAIL_ADDRESS][PERSON_NAME][DOMAIN_NAME]"
click at [185, 78] on span "CBGS" at bounding box center [186, 80] width 30 height 13
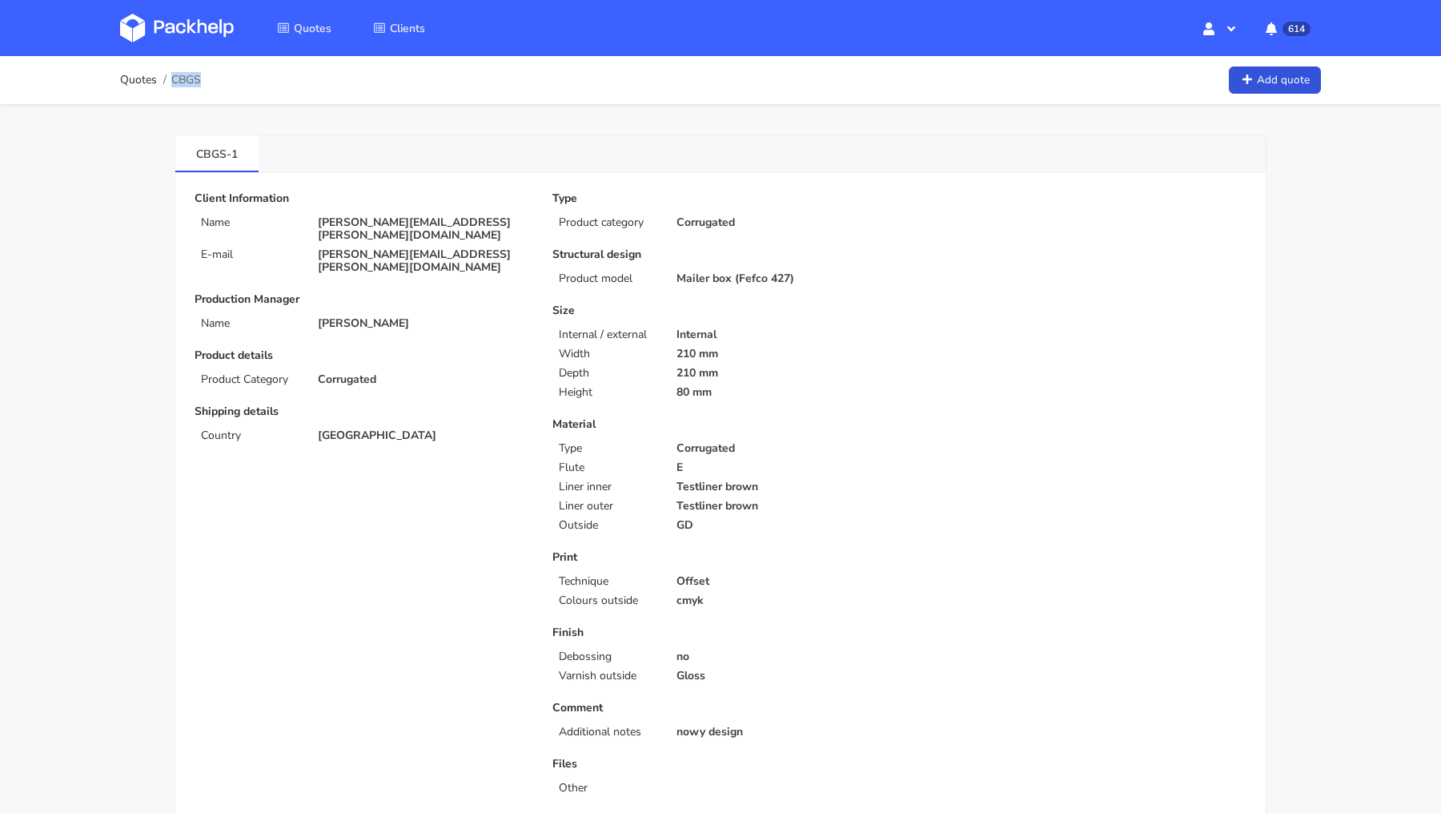
click at [185, 78] on span "CBGS" at bounding box center [186, 80] width 30 height 13
copy span "CBGS"
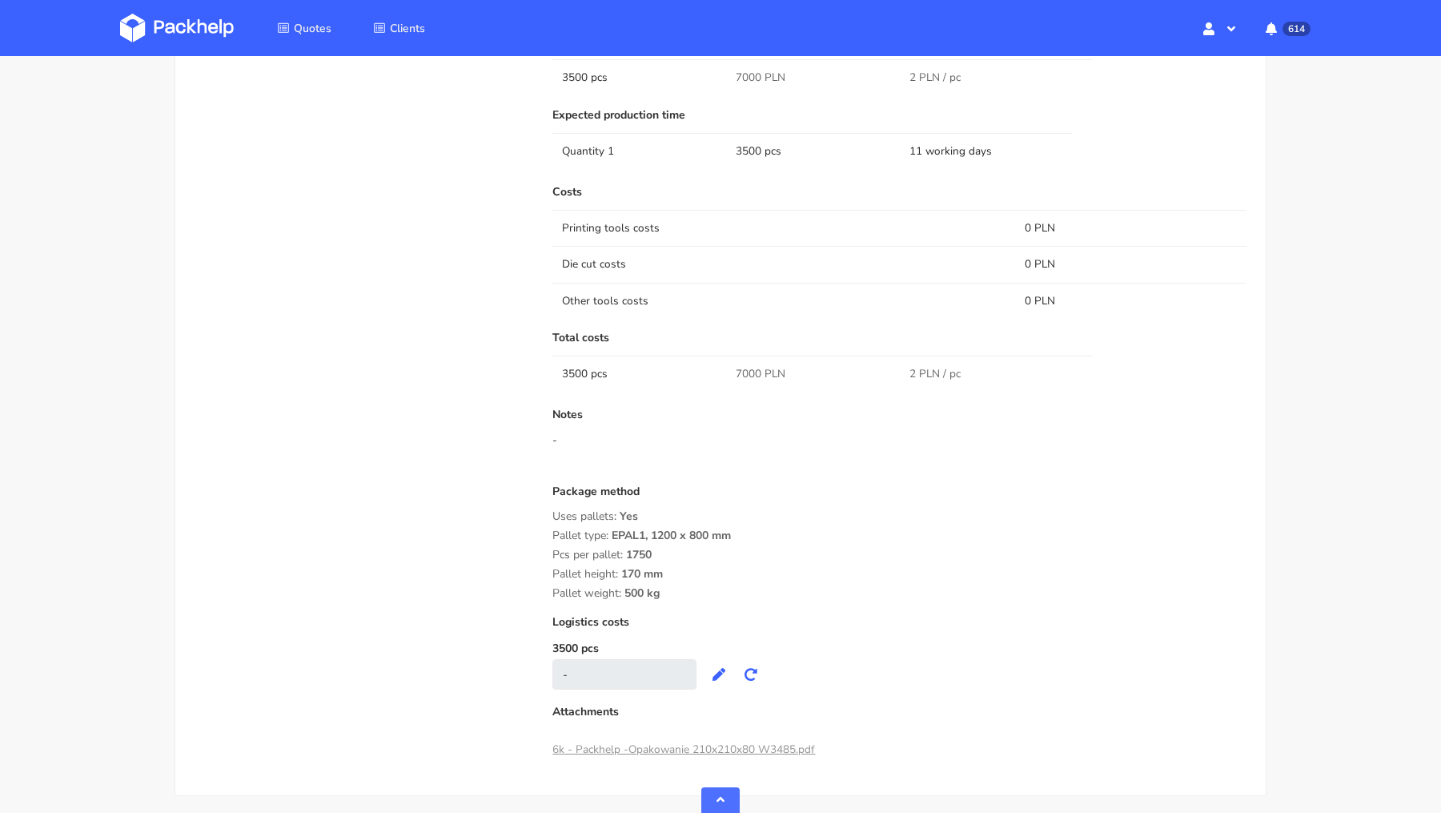
scroll to position [1086, 0]
click at [746, 369] on span "7000 PLN" at bounding box center [761, 372] width 50 height 16
copy span "7000"
click at [384, 452] on div "Quote comments Variant comments D U Reorder of the XJVC [PERSON_NAME] (Packhelp…" at bounding box center [362, 288] width 358 height 946
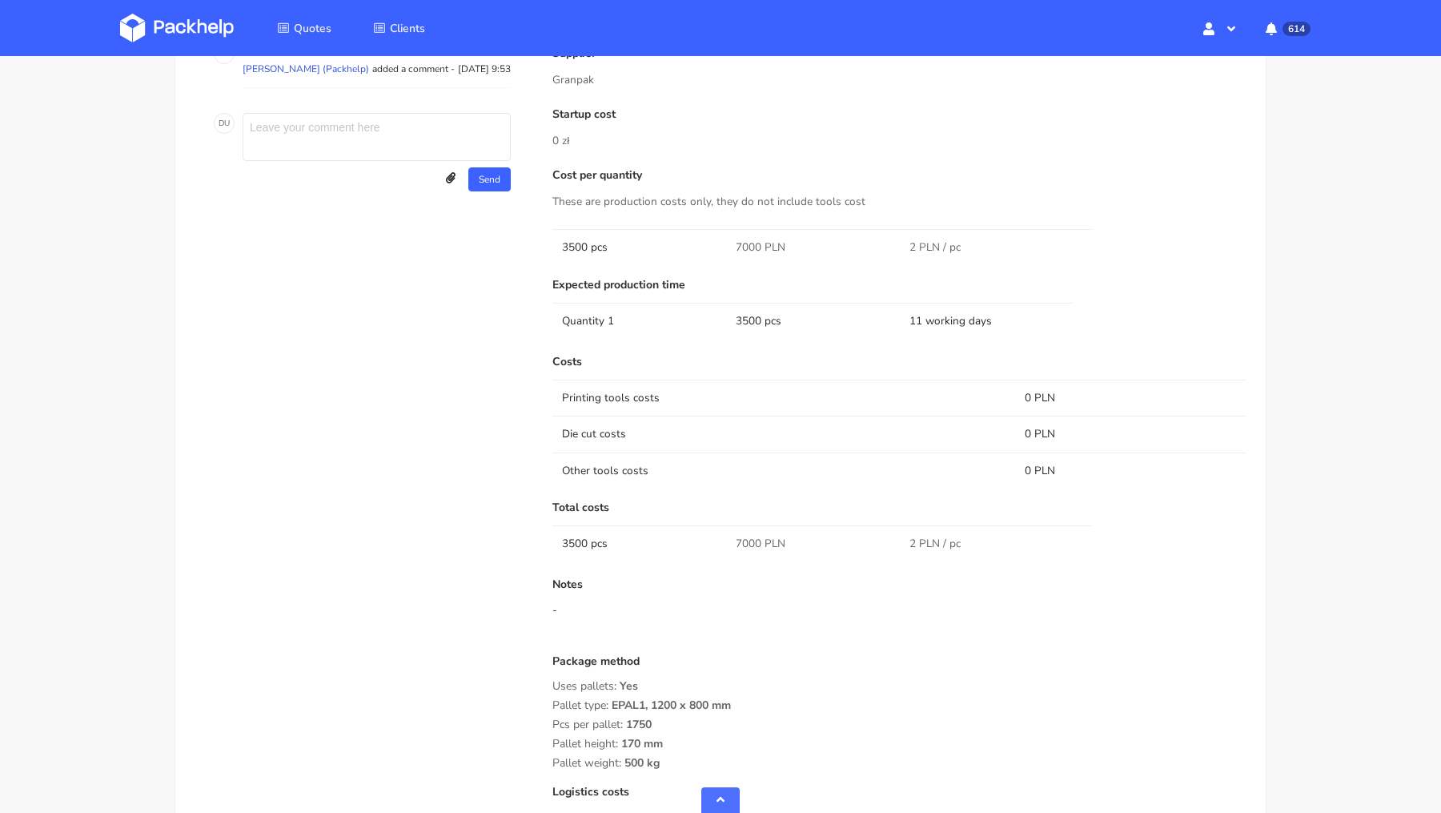
scroll to position [0, 0]
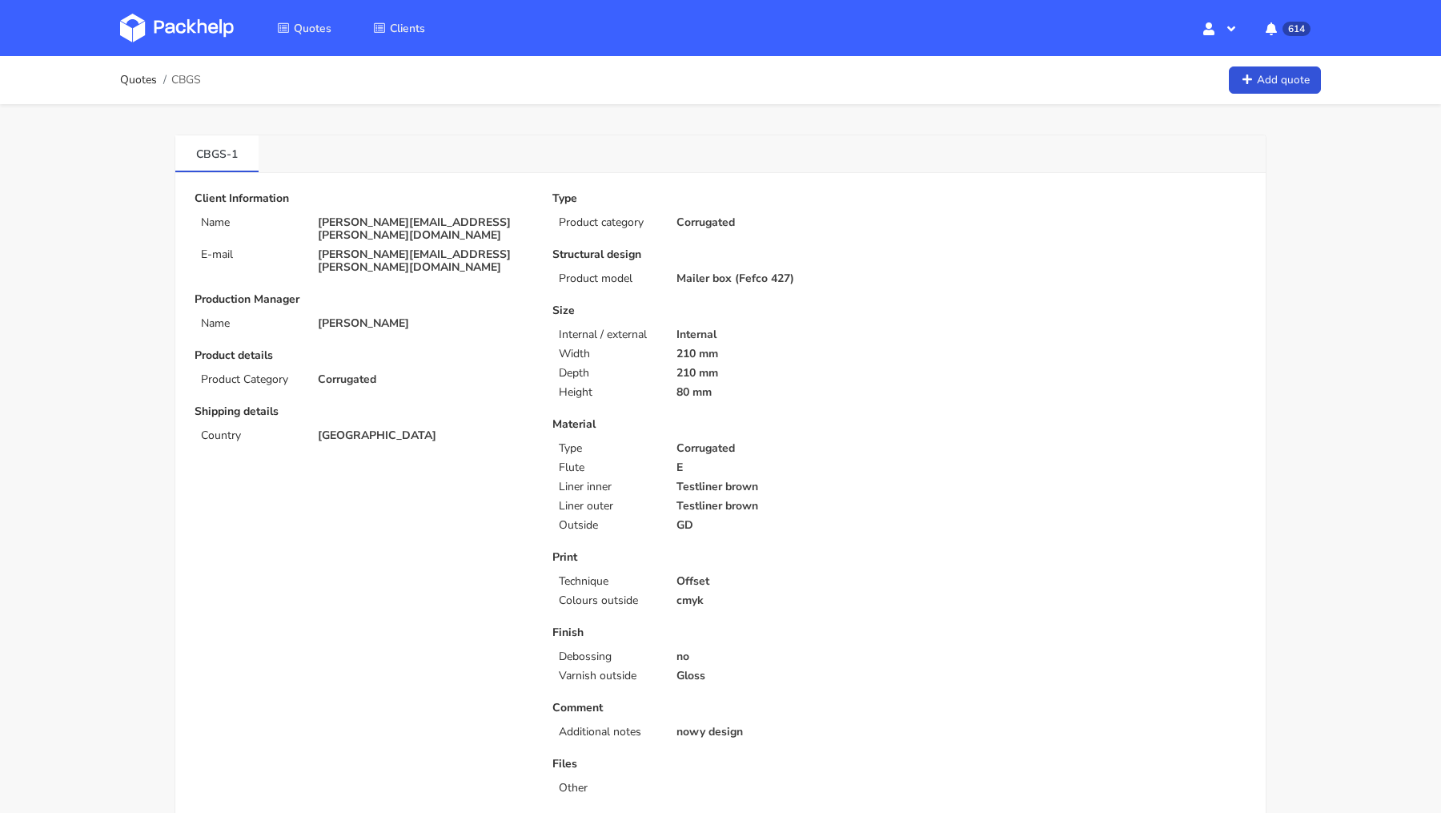
click at [356, 218] on p "[PERSON_NAME][EMAIL_ADDRESS][PERSON_NAME][DOMAIN_NAME]" at bounding box center [424, 229] width 212 height 26
copy div "[PERSON_NAME][EMAIL_ADDRESS][PERSON_NAME][DOMAIN_NAME]"
click at [173, 22] on img at bounding box center [177, 28] width 114 height 29
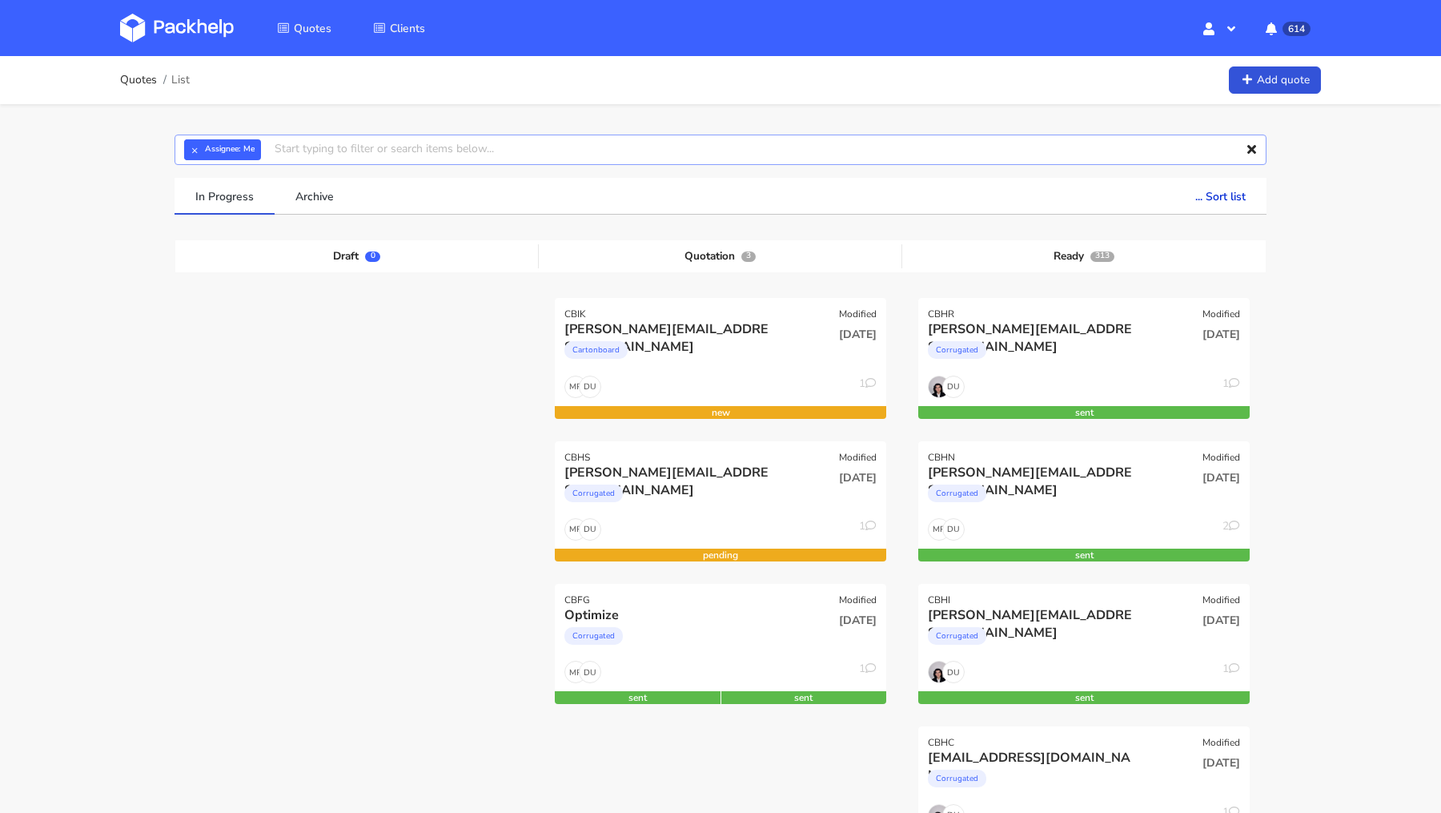
click at [342, 147] on input "text" at bounding box center [721, 150] width 1092 height 30
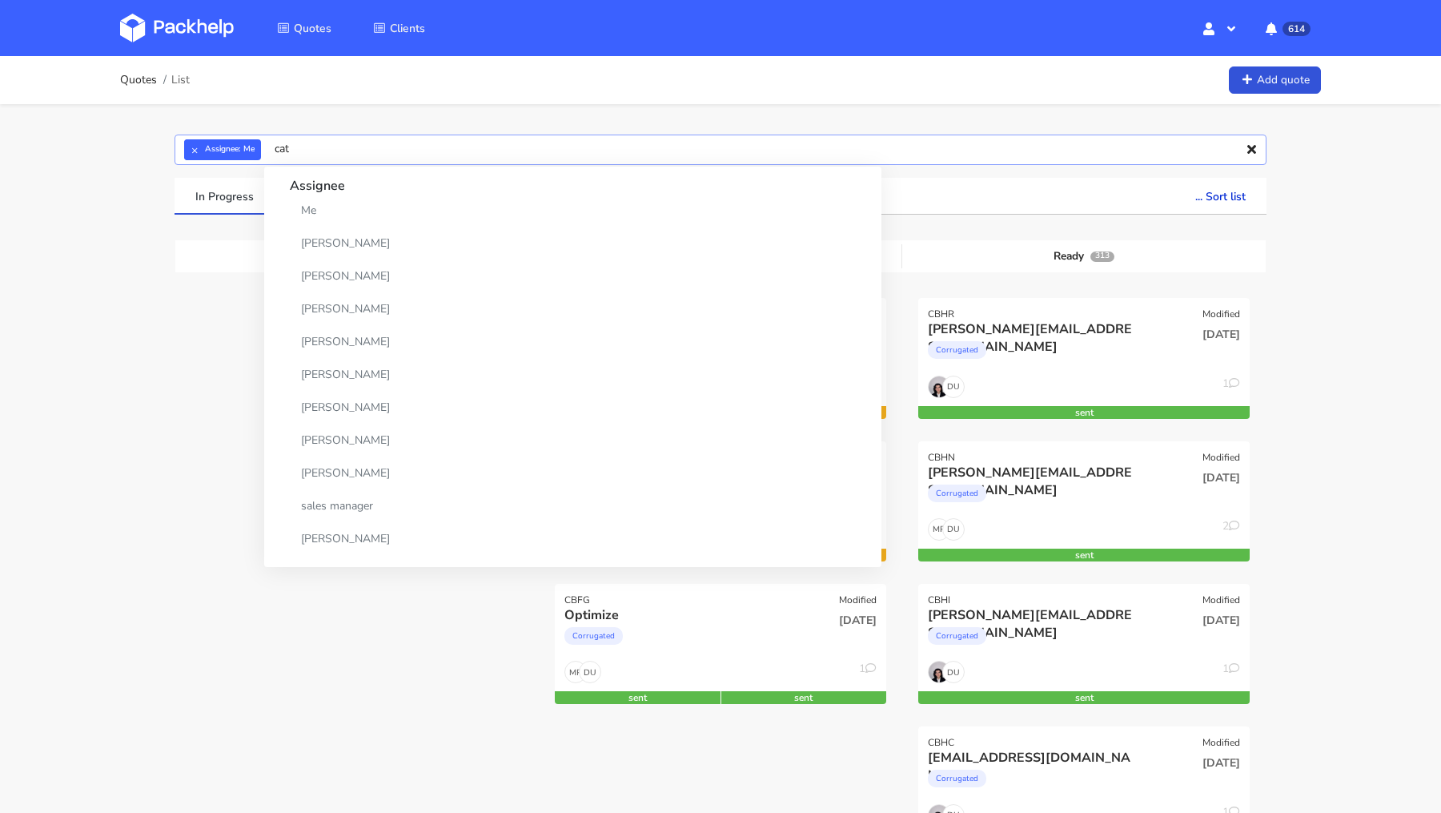
type input "catu"
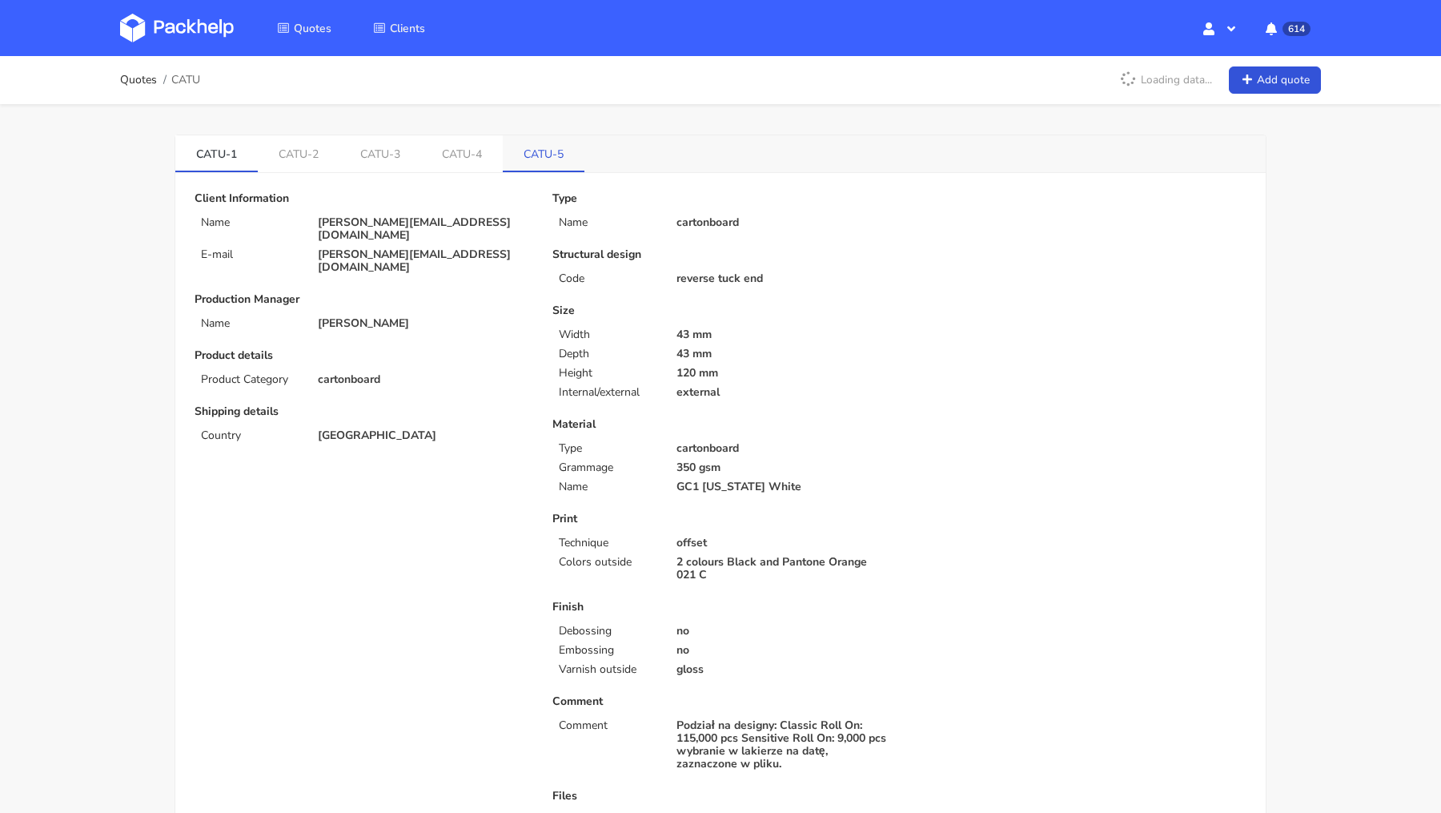
click at [562, 158] on link "CATU-5" at bounding box center [544, 152] width 82 height 35
click at [360, 219] on p "[PERSON_NAME][EMAIL_ADDRESS][DOMAIN_NAME]" at bounding box center [424, 229] width 212 height 26
copy div "[PERSON_NAME][EMAIL_ADDRESS][DOMAIN_NAME]"
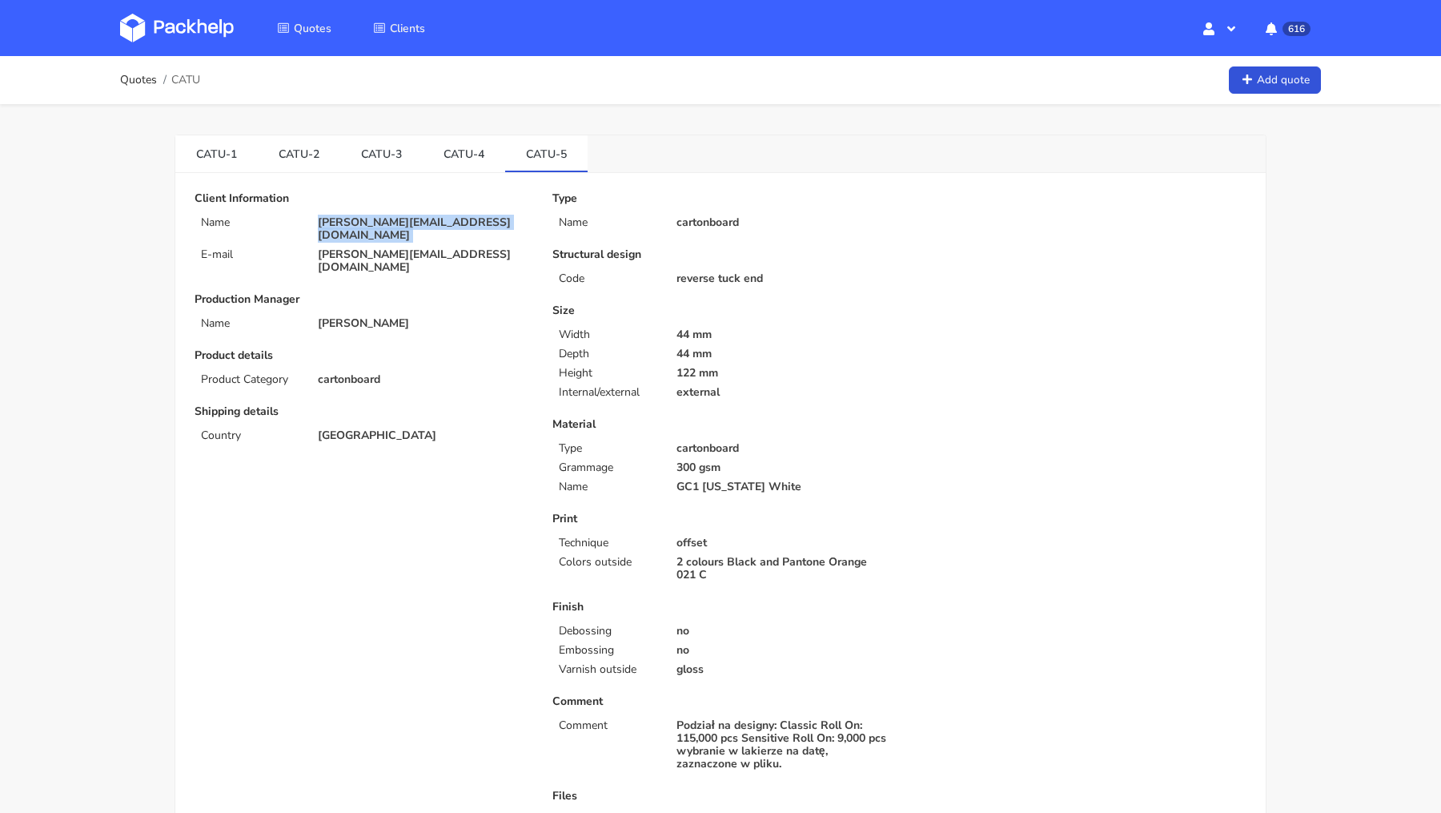
click at [161, 37] on img at bounding box center [177, 28] width 114 height 29
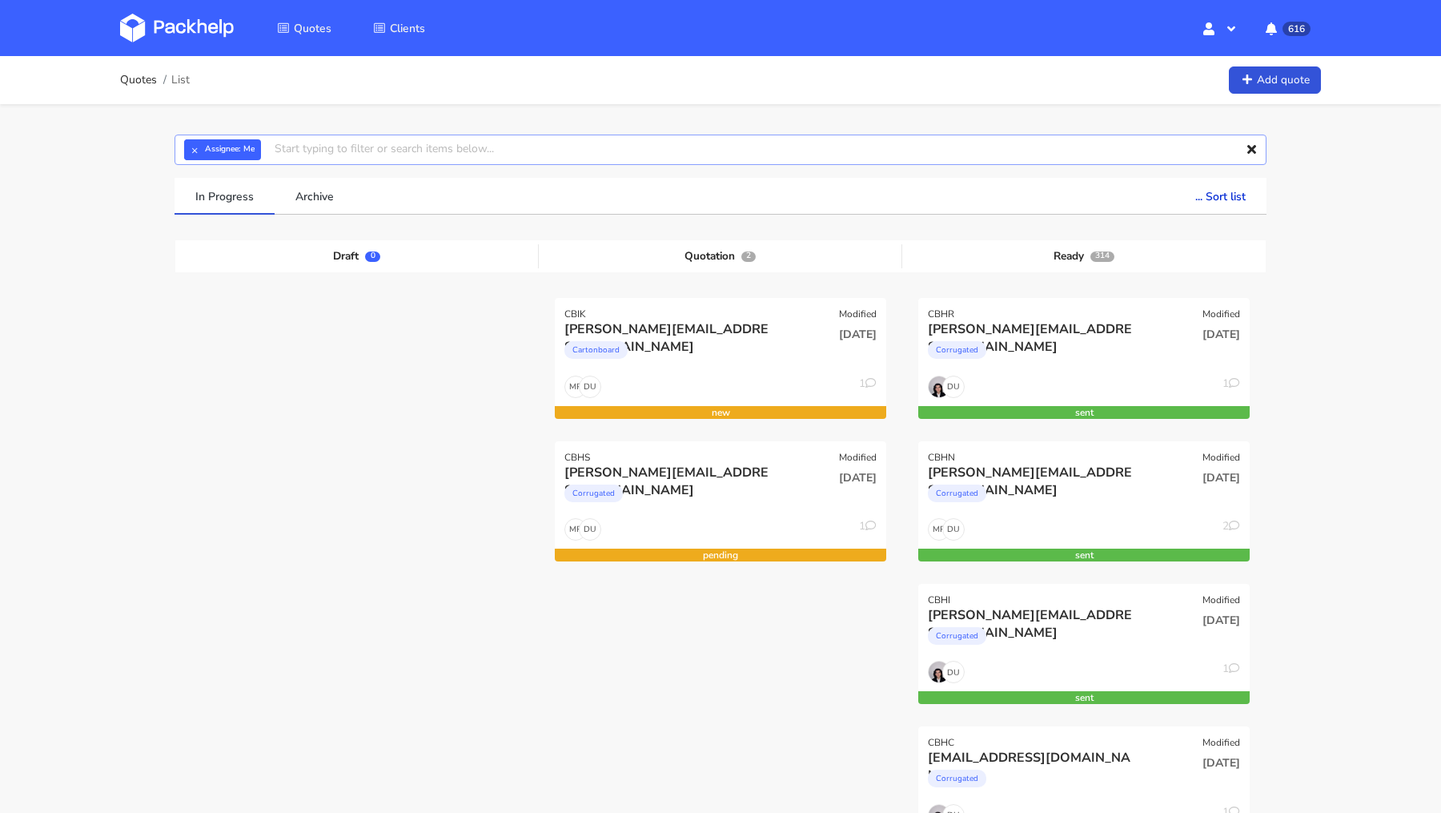
click at [321, 154] on input "text" at bounding box center [721, 150] width 1092 height 30
type input "cbfg"
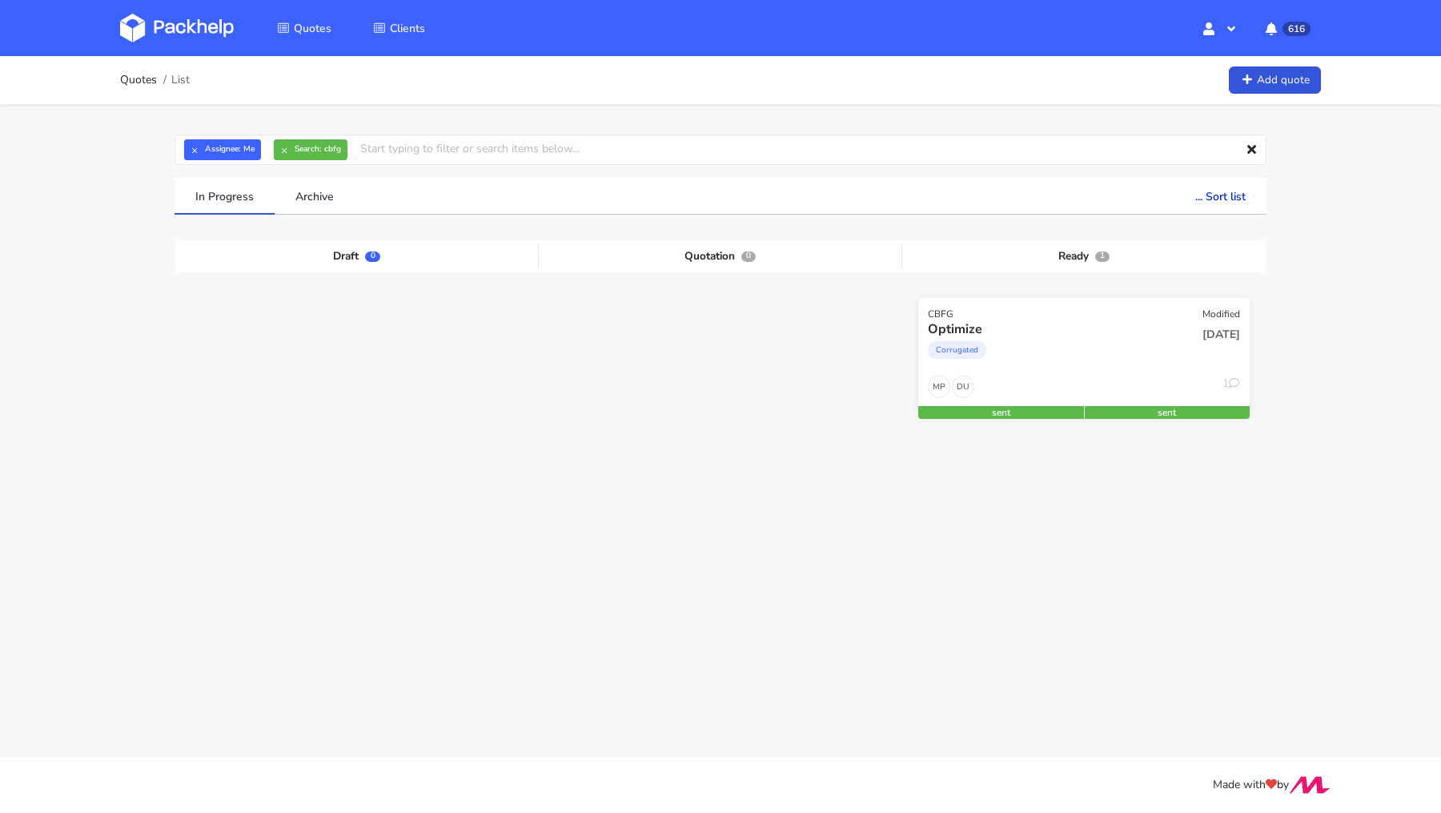
click at [987, 334] on div "Optimize" at bounding box center [1034, 329] width 212 height 18
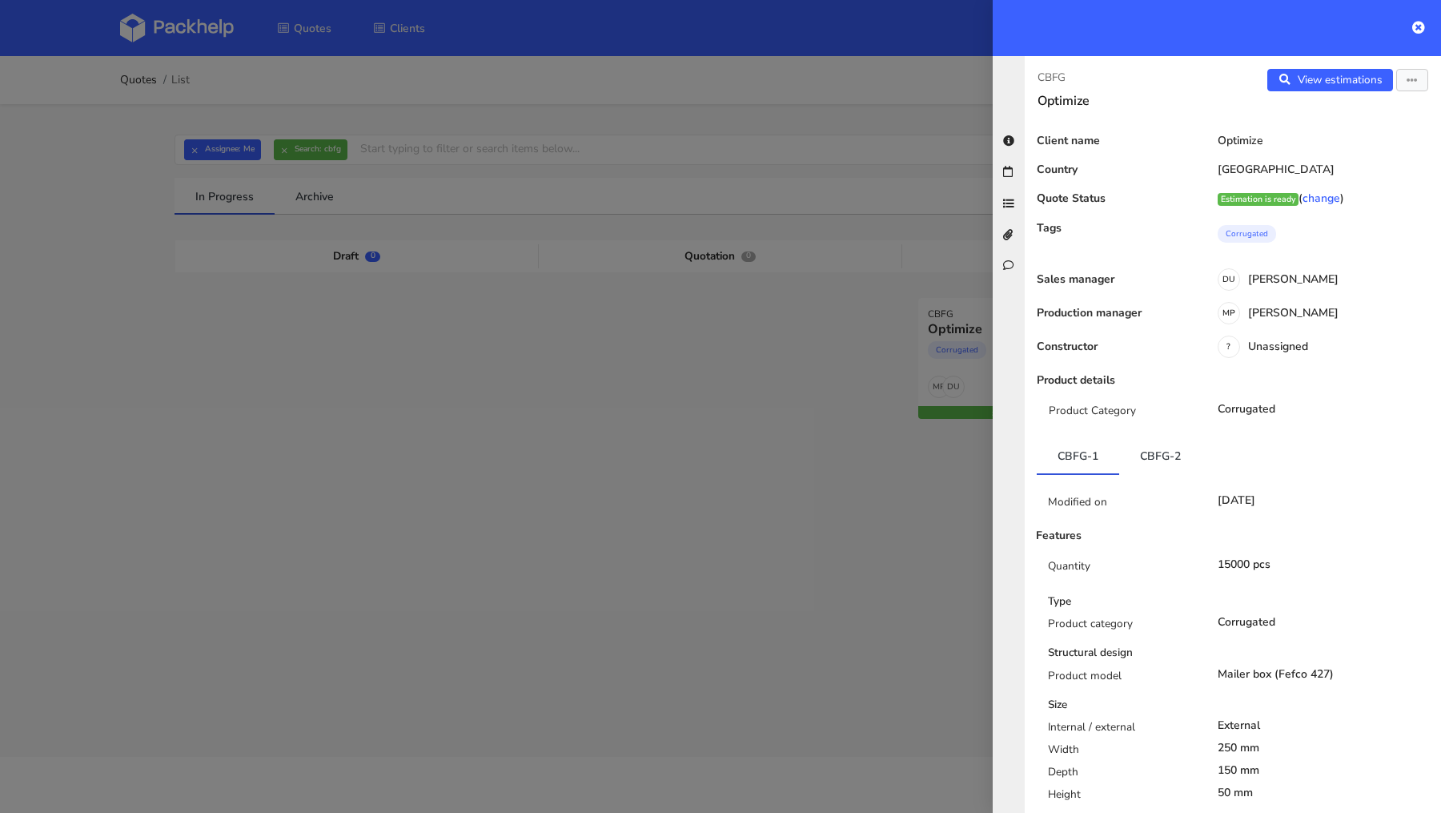
click at [209, 84] on div at bounding box center [720, 406] width 1441 height 813
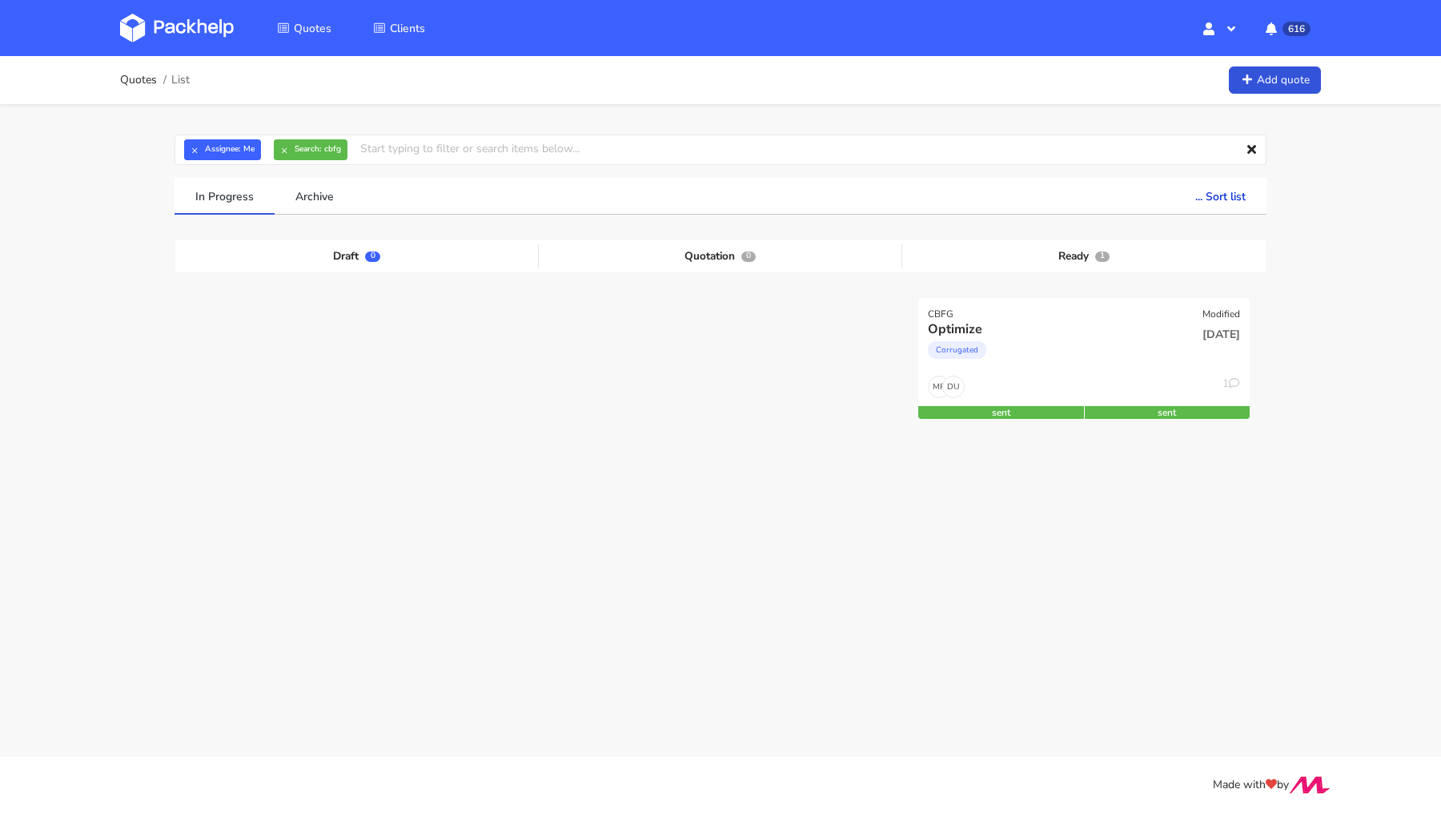
click at [171, 26] on img at bounding box center [177, 28] width 114 height 29
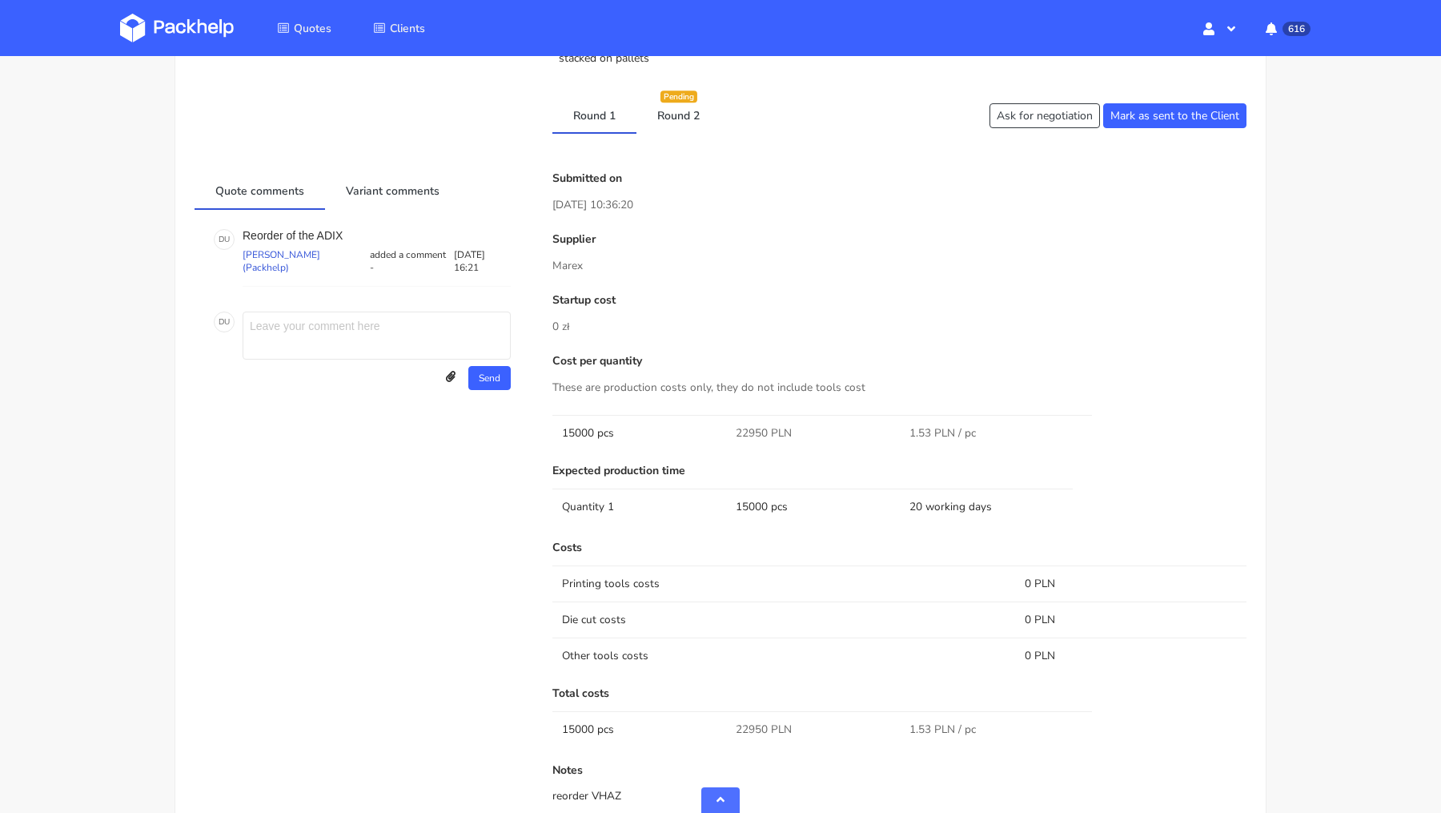
scroll to position [1018, 0]
click at [673, 102] on link "Round 2" at bounding box center [678, 112] width 84 height 35
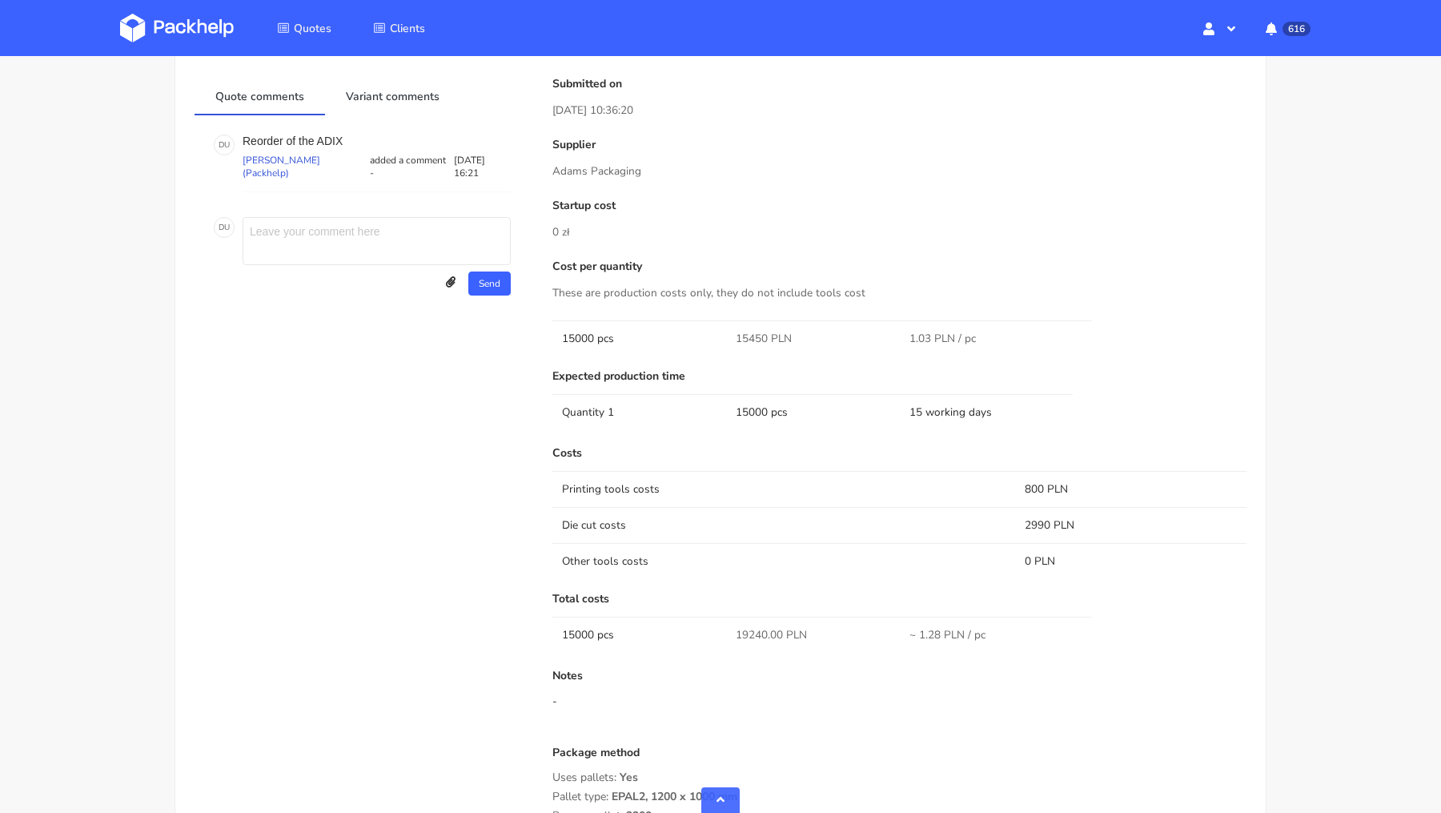
scroll to position [1054, 0]
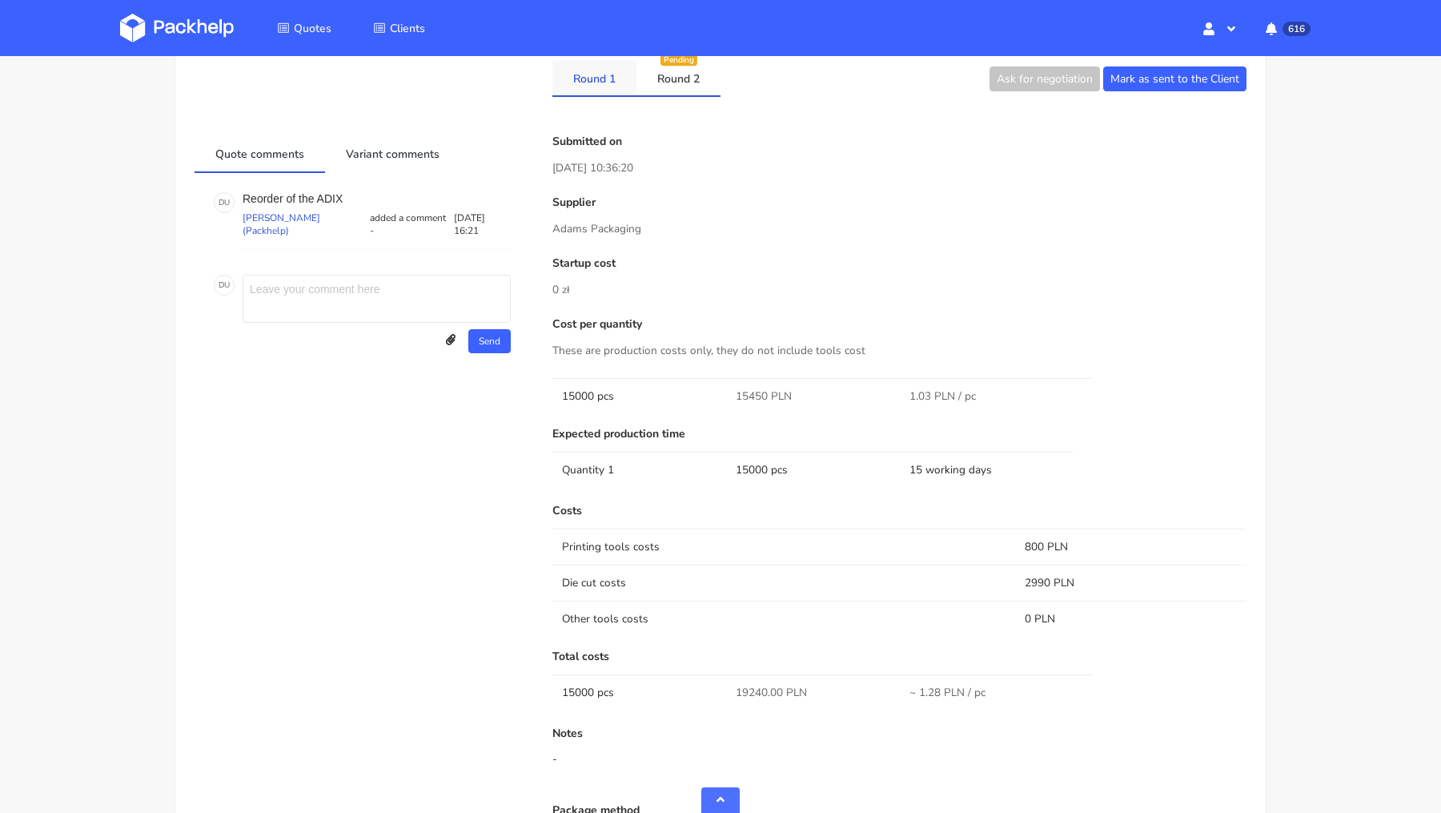
click at [584, 86] on link "Round 1" at bounding box center [594, 77] width 84 height 35
click at [652, 81] on link "Round 2" at bounding box center [678, 77] width 84 height 35
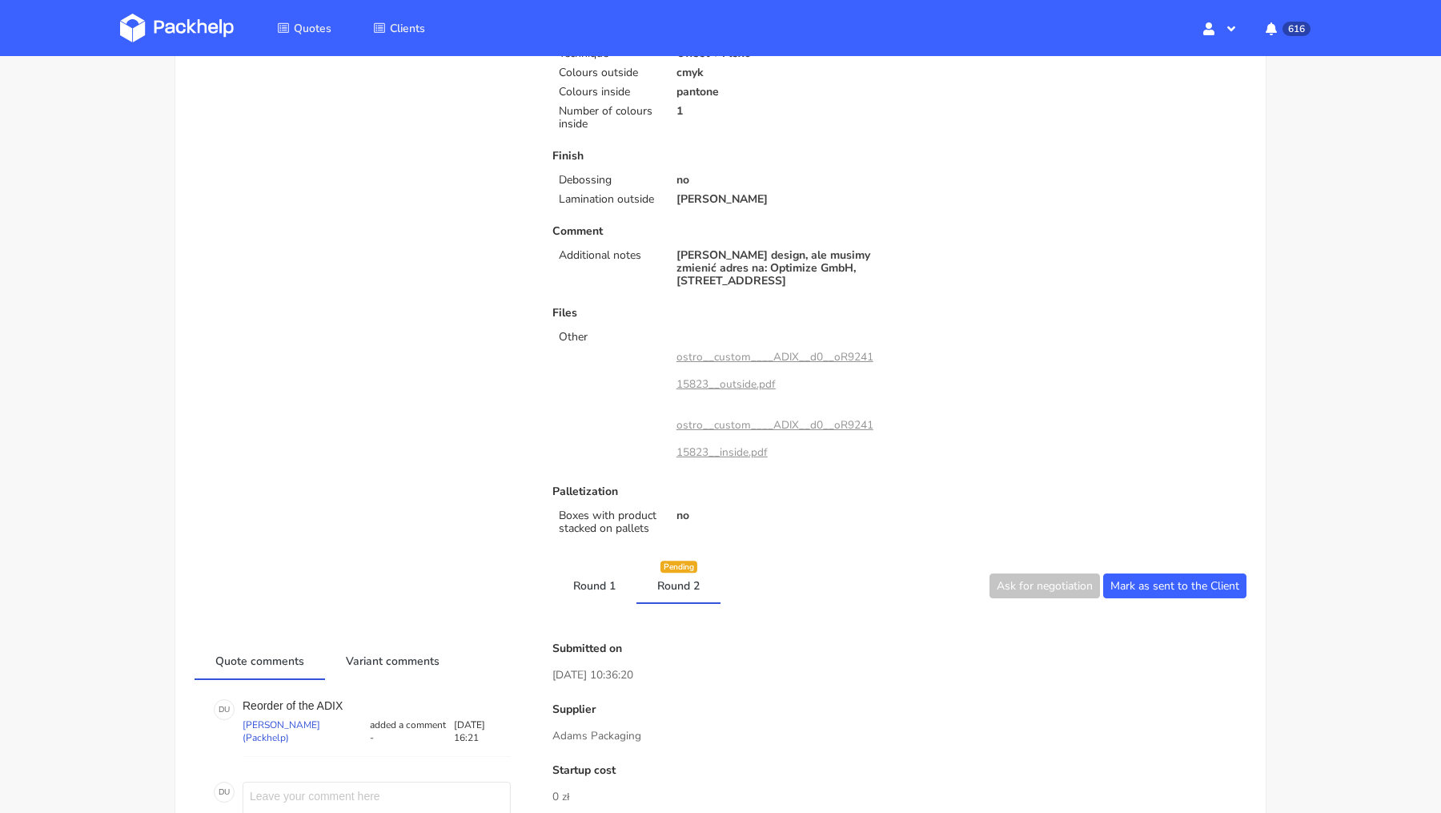
scroll to position [0, 0]
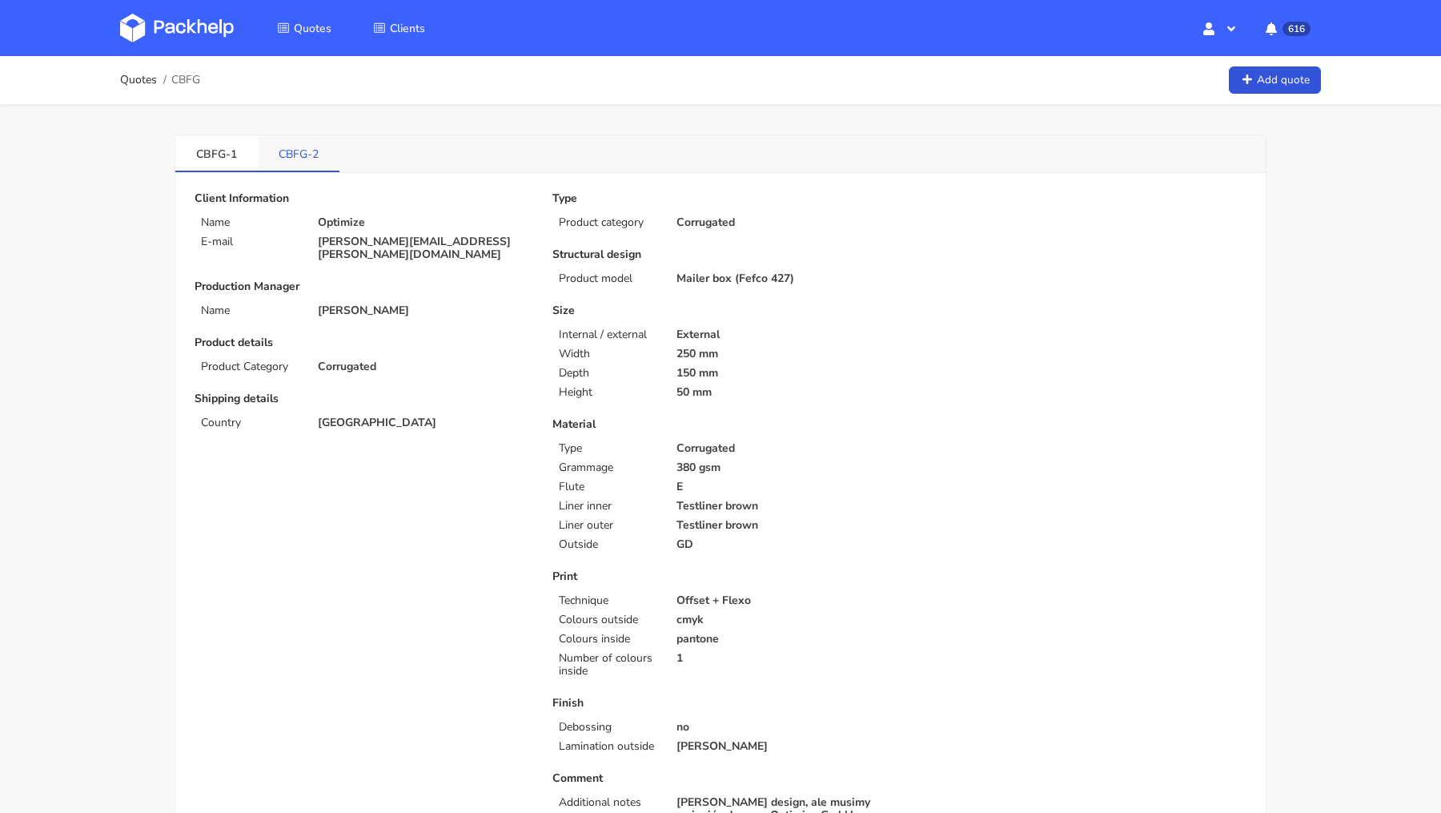
click at [283, 160] on link "CBFG-2" at bounding box center [299, 152] width 82 height 35
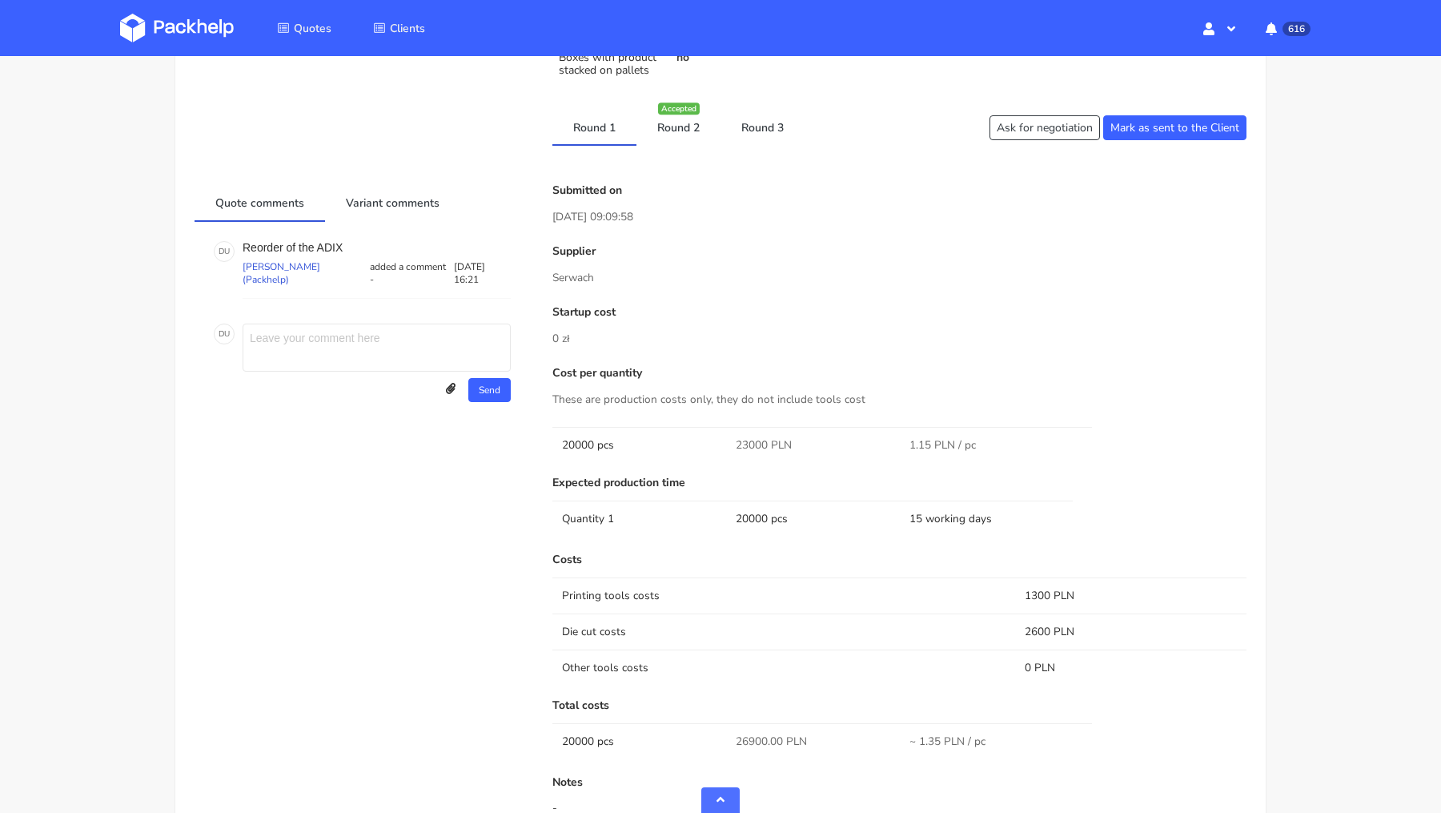
scroll to position [999, 0]
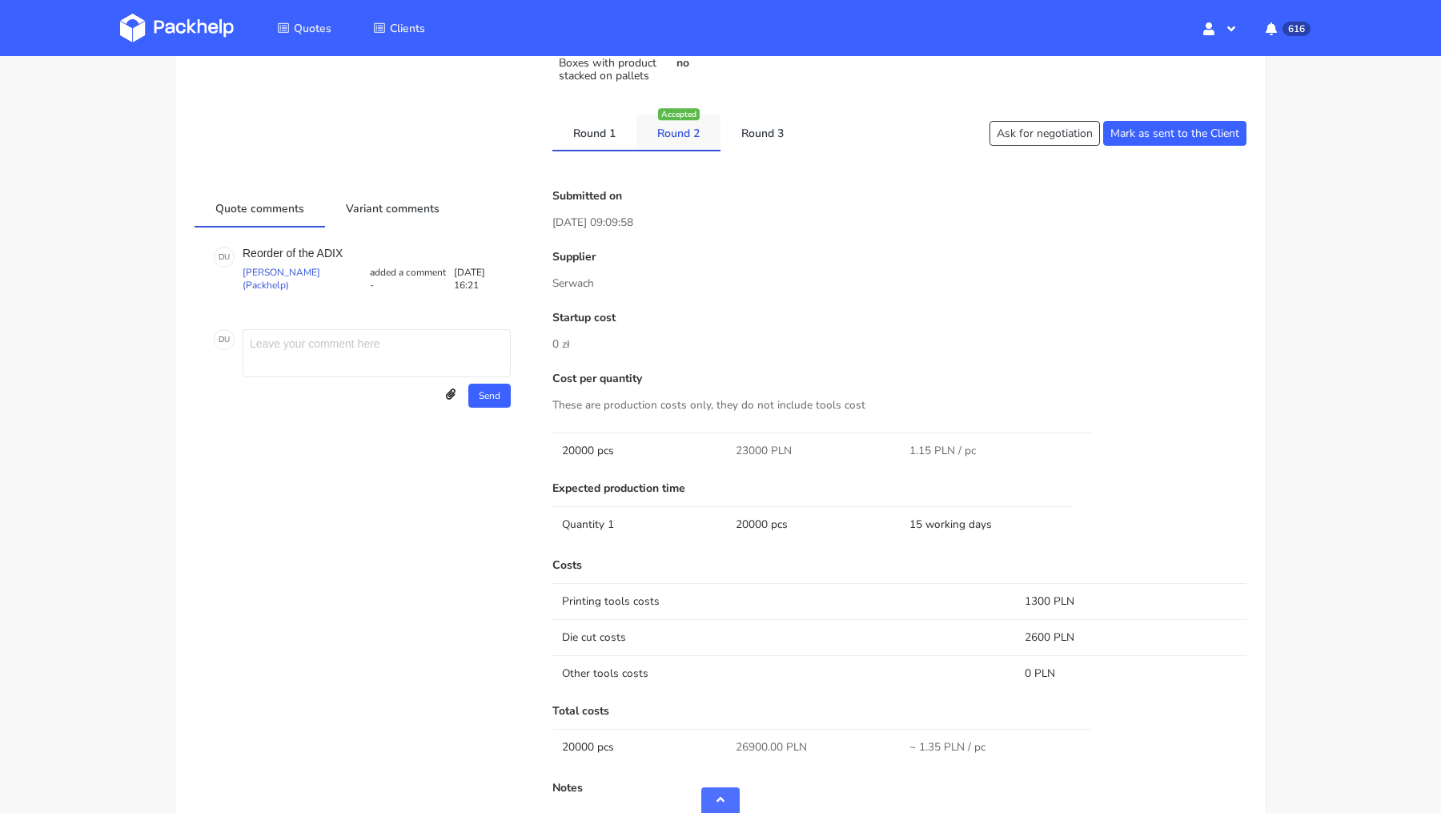
click at [676, 136] on link "Round 2" at bounding box center [678, 131] width 84 height 35
click at [749, 142] on link "Round 3" at bounding box center [763, 131] width 84 height 35
click at [668, 117] on div "Accepted" at bounding box center [679, 114] width 42 height 12
click at [671, 139] on link "Round 2" at bounding box center [678, 131] width 84 height 35
click at [608, 119] on link "Round 1" at bounding box center [594, 131] width 84 height 35
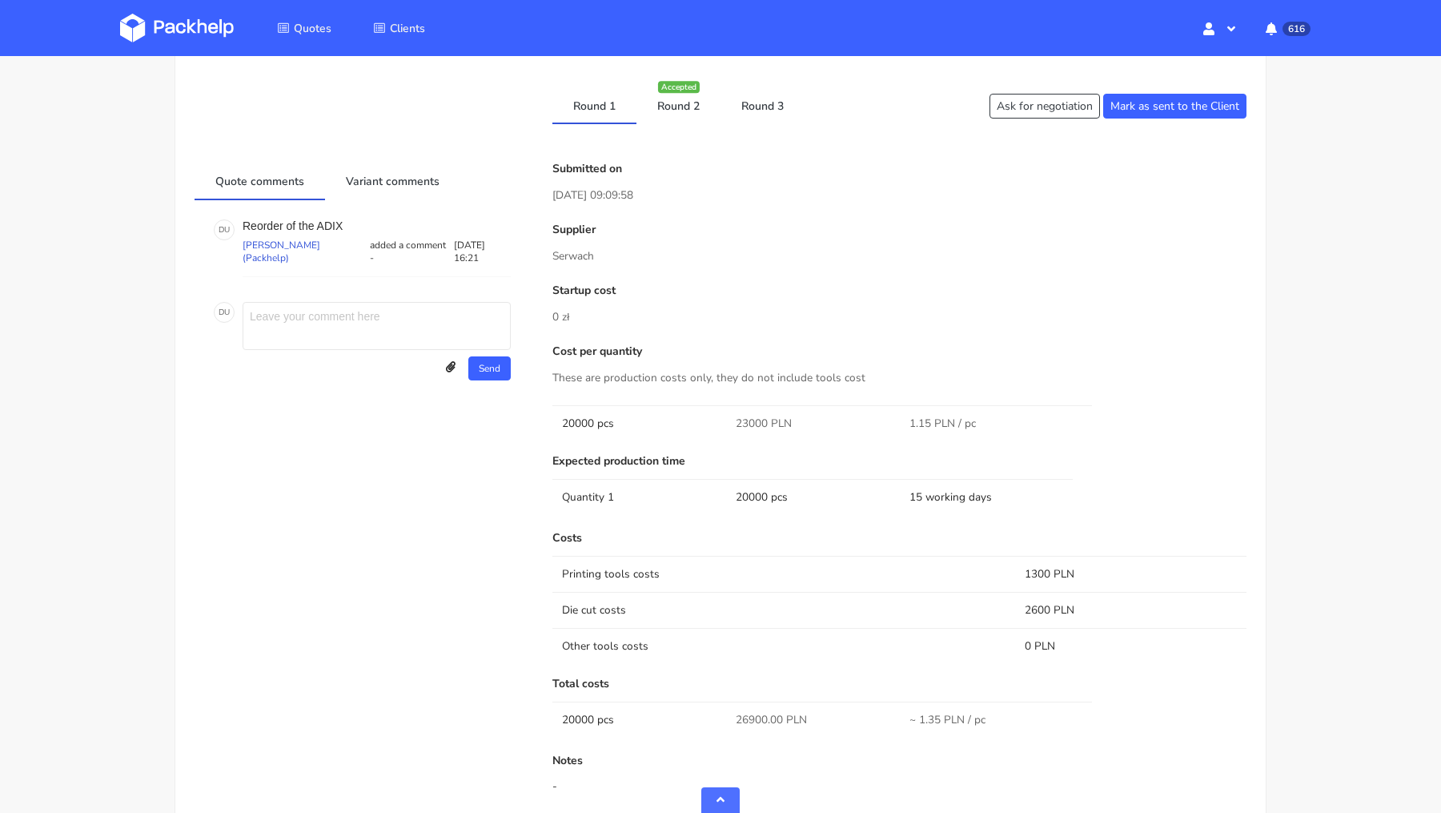
scroll to position [1027, 0]
click at [685, 108] on link "Round 2" at bounding box center [678, 103] width 84 height 35
click at [754, 108] on link "Round 3" at bounding box center [763, 103] width 84 height 35
click at [614, 100] on link "Round 1" at bounding box center [594, 103] width 84 height 35
click at [745, 714] on span "26900.00 PLN" at bounding box center [771, 719] width 71 height 16
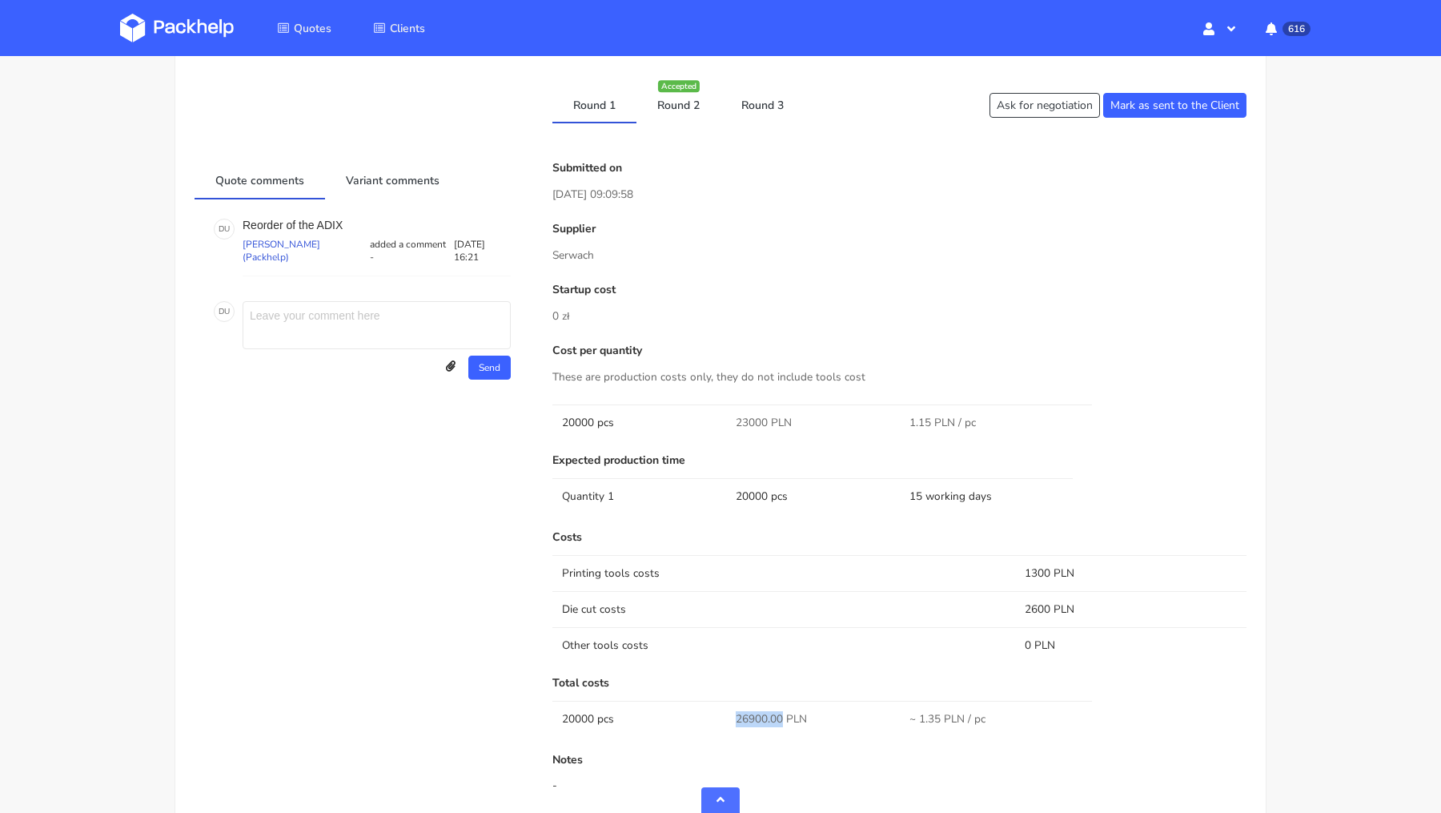
click at [745, 714] on span "26900.00 PLN" at bounding box center [771, 719] width 71 height 16
copy span "26900.00"
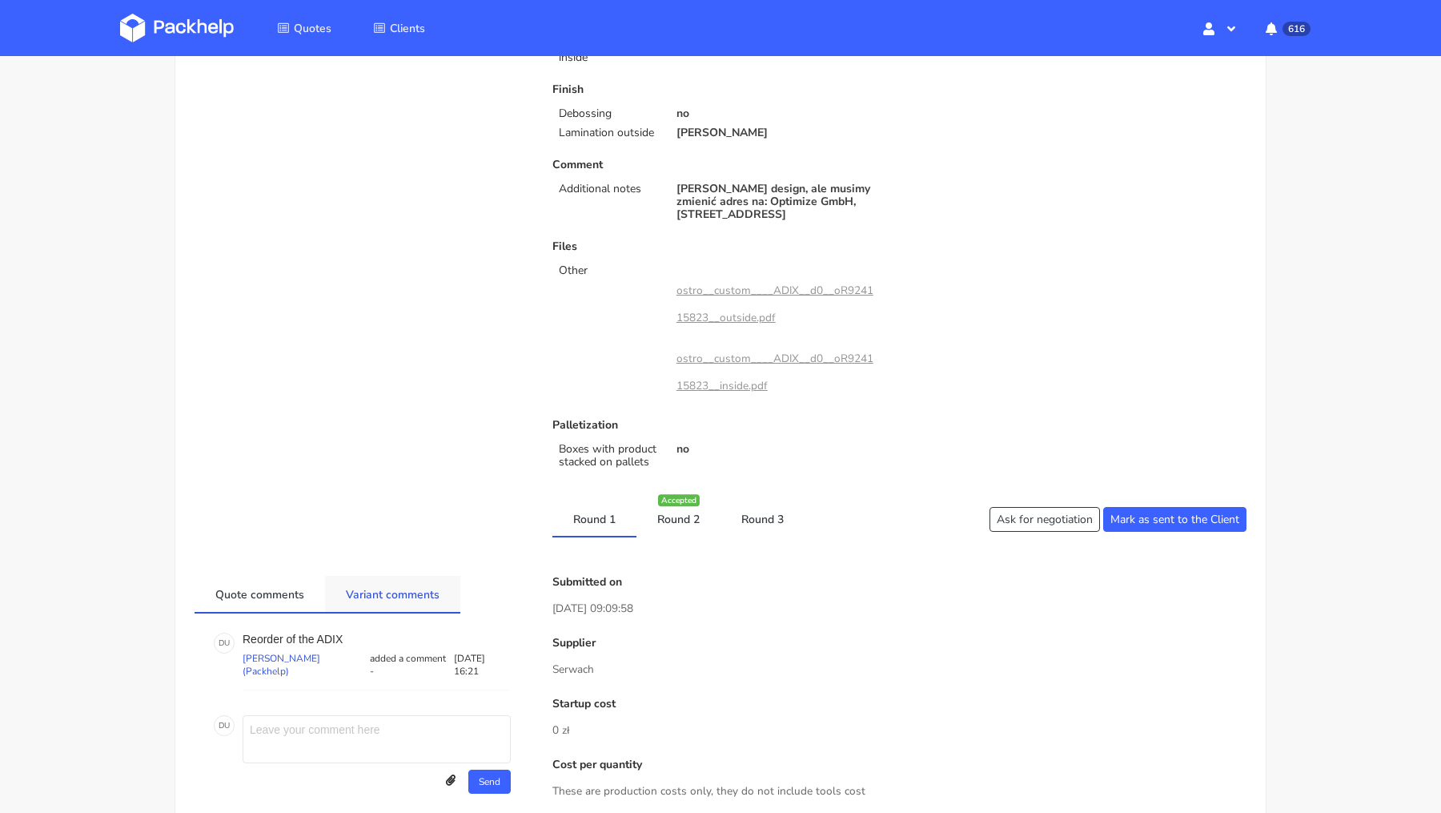
scroll to position [0, 0]
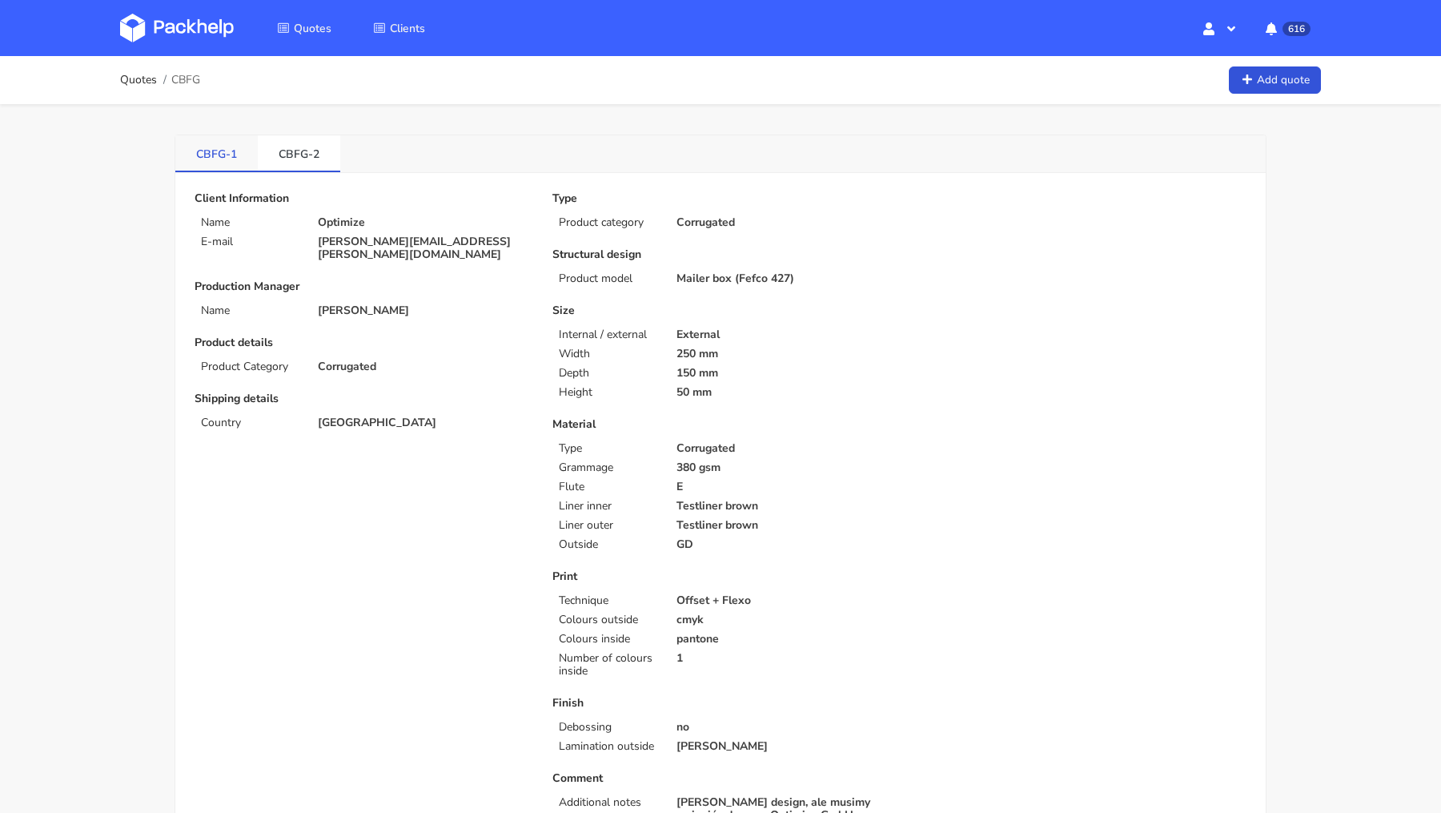
click at [213, 149] on link "CBFG-1" at bounding box center [216, 152] width 82 height 35
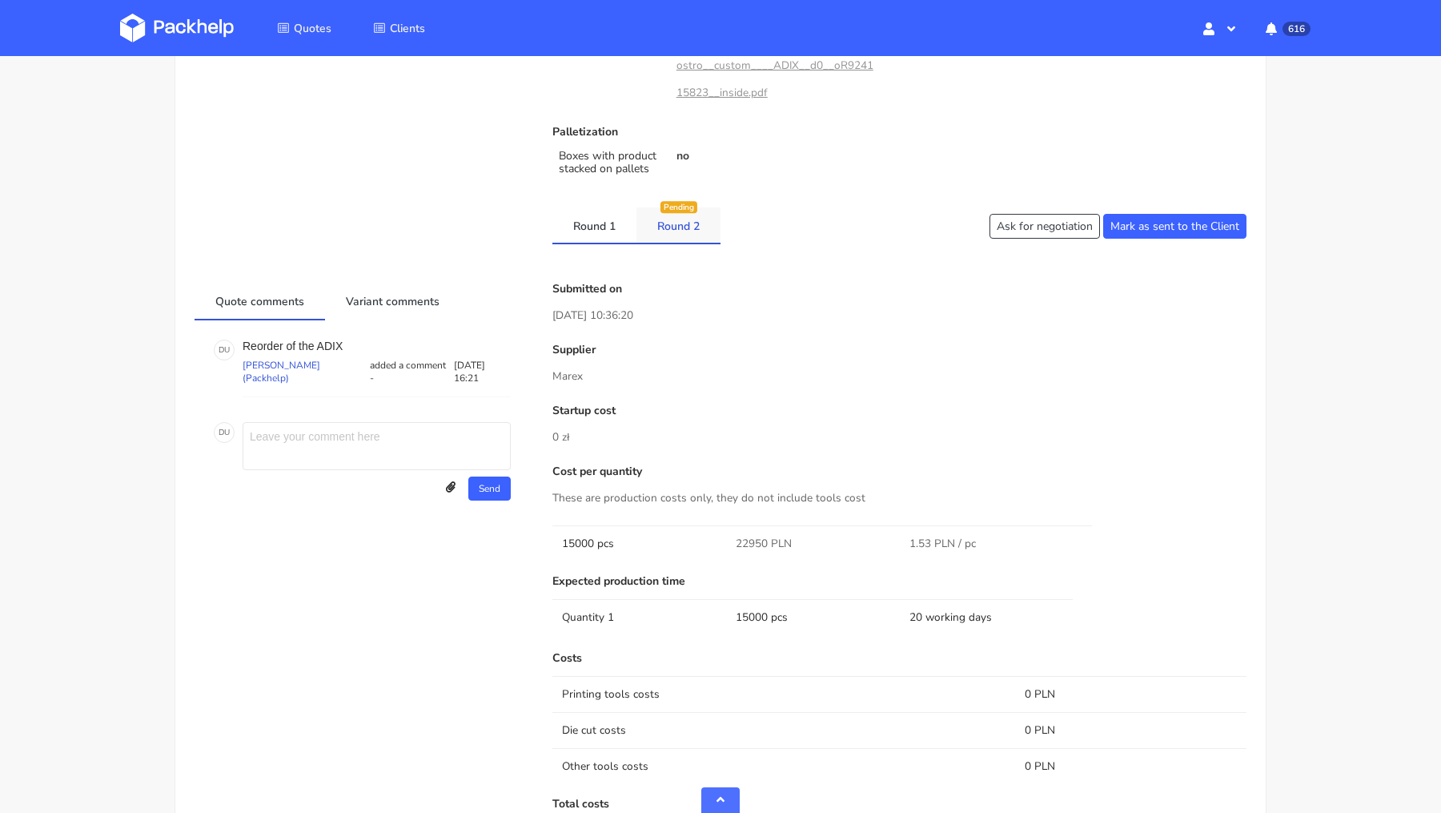
click at [676, 211] on link "Round 2" at bounding box center [678, 224] width 84 height 35
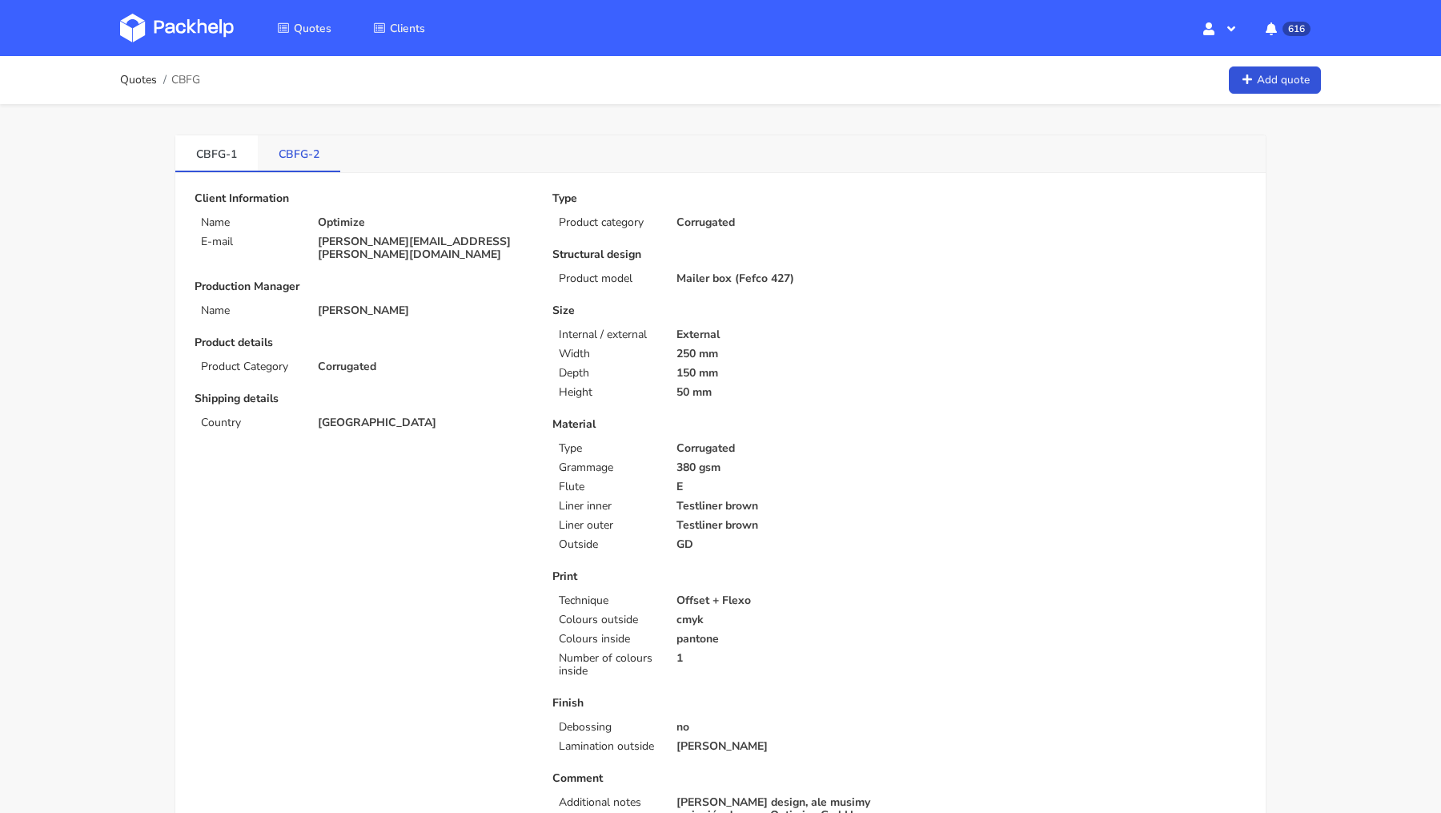
click at [292, 159] on link "CBFG-2" at bounding box center [299, 152] width 82 height 35
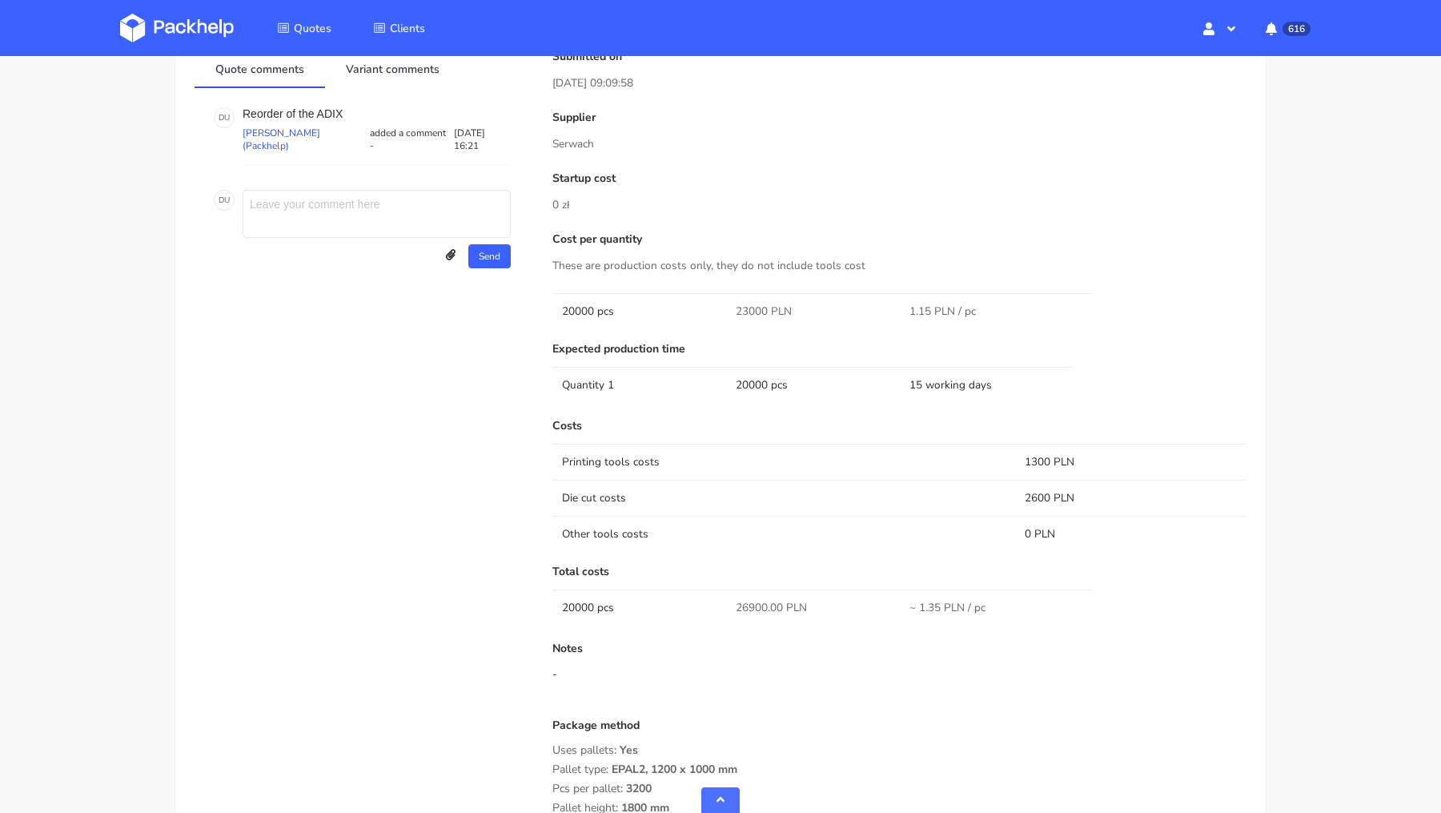
scroll to position [1169, 0]
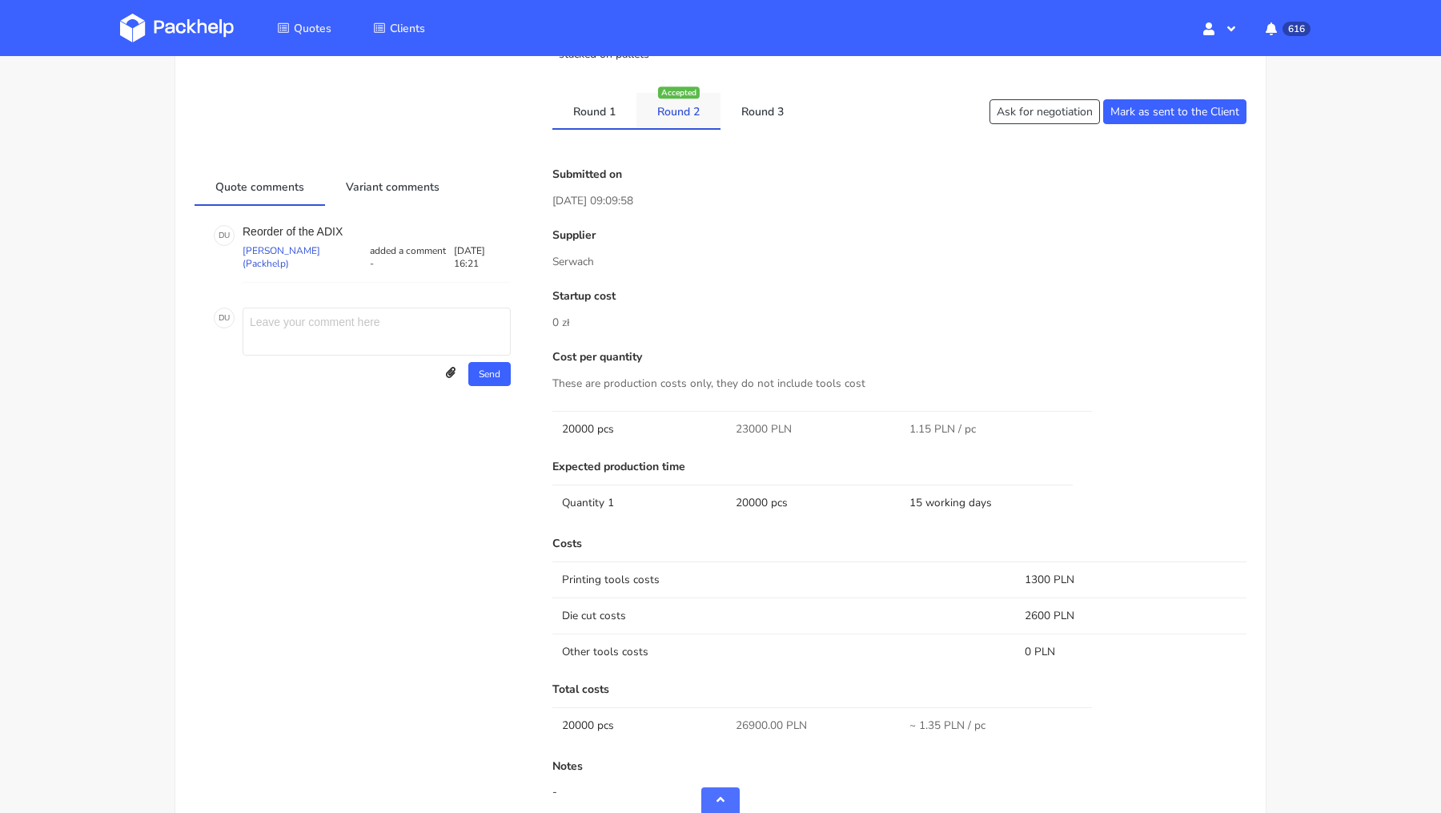
click at [685, 120] on link "Round 2" at bounding box center [678, 110] width 84 height 35
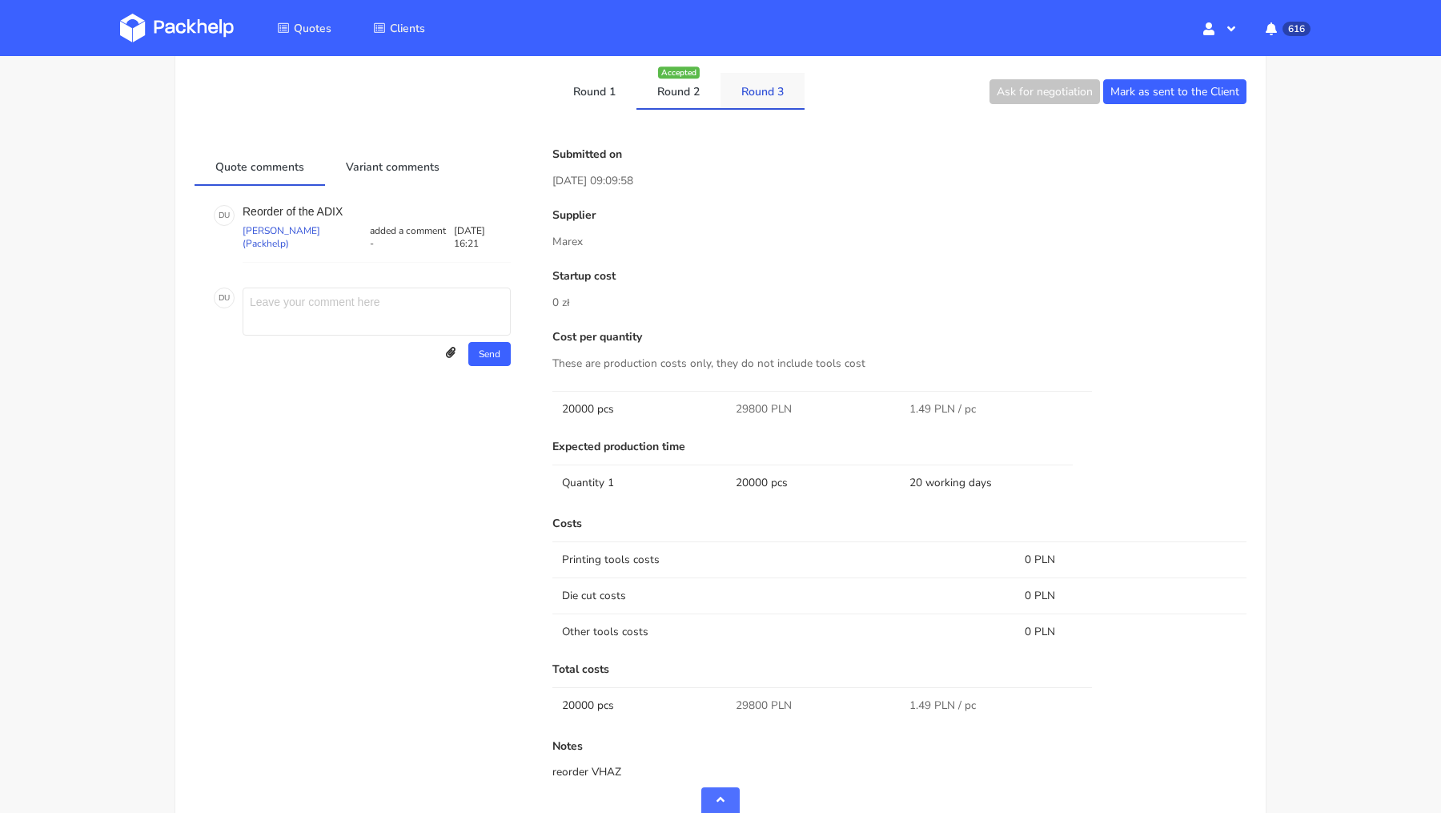
click at [740, 91] on link "Round 3" at bounding box center [763, 90] width 84 height 35
click at [583, 85] on link "Round 1" at bounding box center [594, 93] width 84 height 35
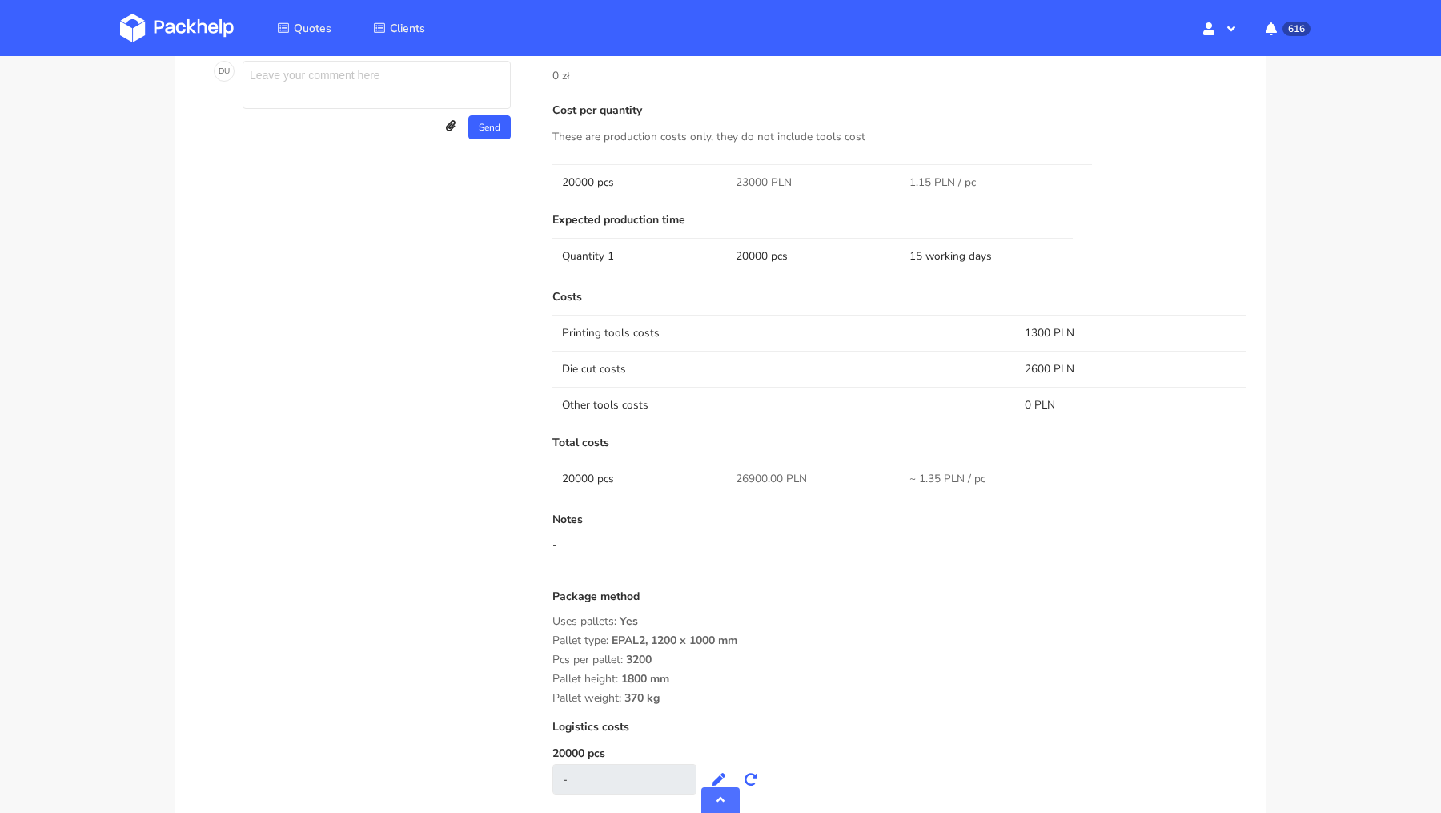
scroll to position [1269, 0]
click at [743, 469] on span "26900.00 PLN" at bounding box center [771, 477] width 71 height 16
copy span "26900.00"
click at [338, 444] on div "Quote comments Variant comments D U Reorder of the ADIX Dawid Urbanowicz (Packh…" at bounding box center [362, 364] width 358 height 889
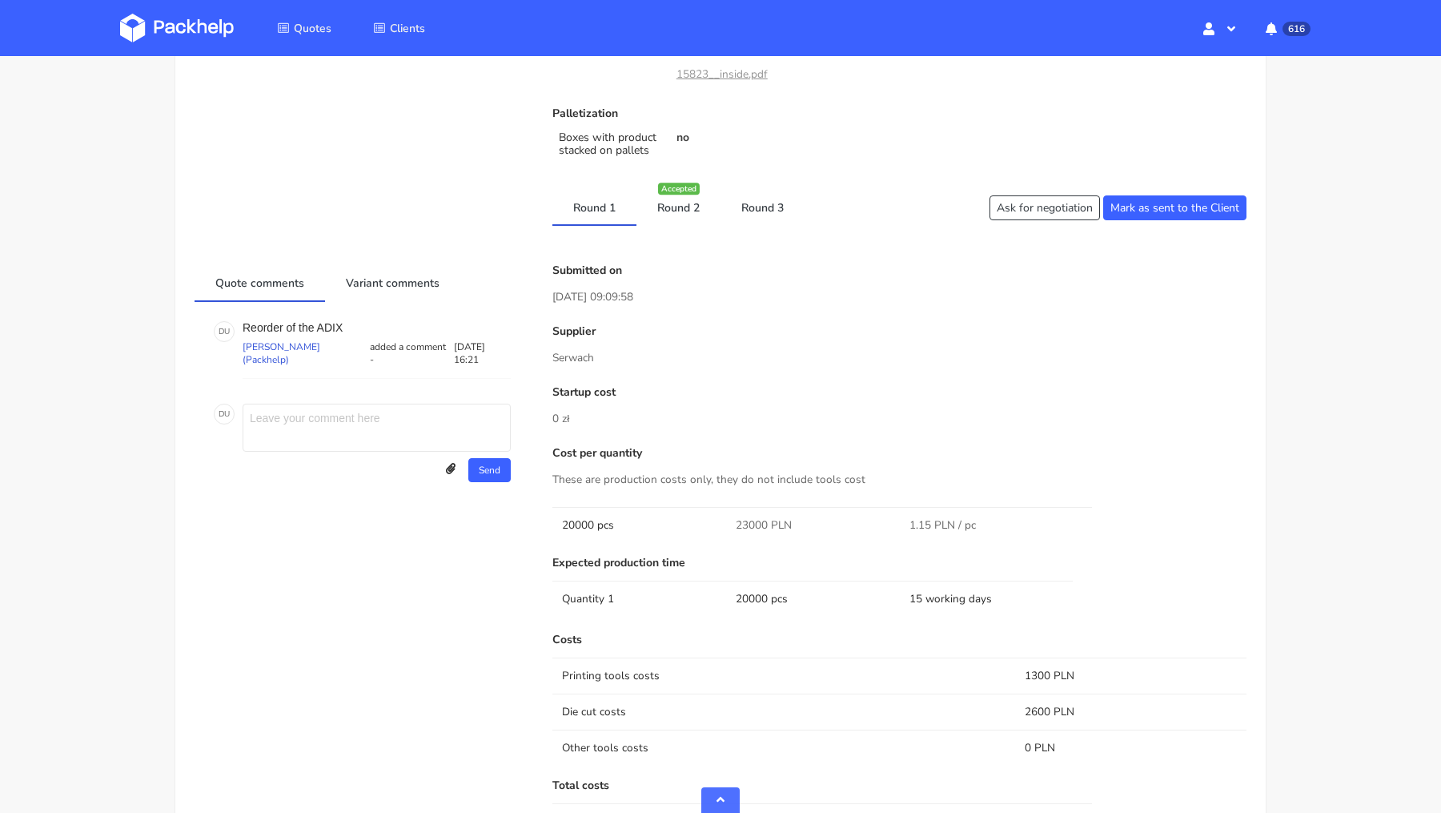
scroll to position [913, 0]
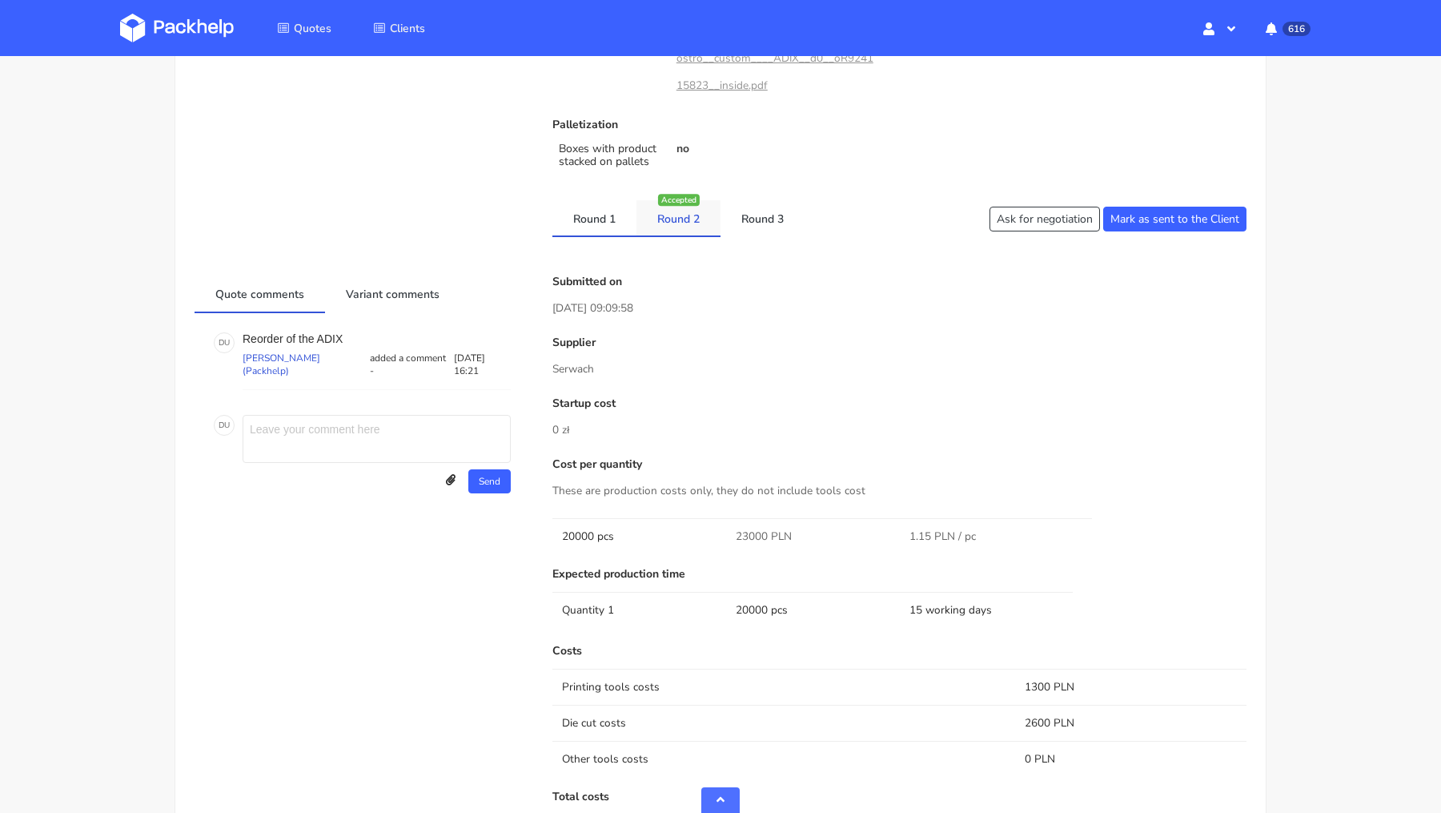
click at [673, 224] on link "Round 2" at bounding box center [678, 217] width 84 height 35
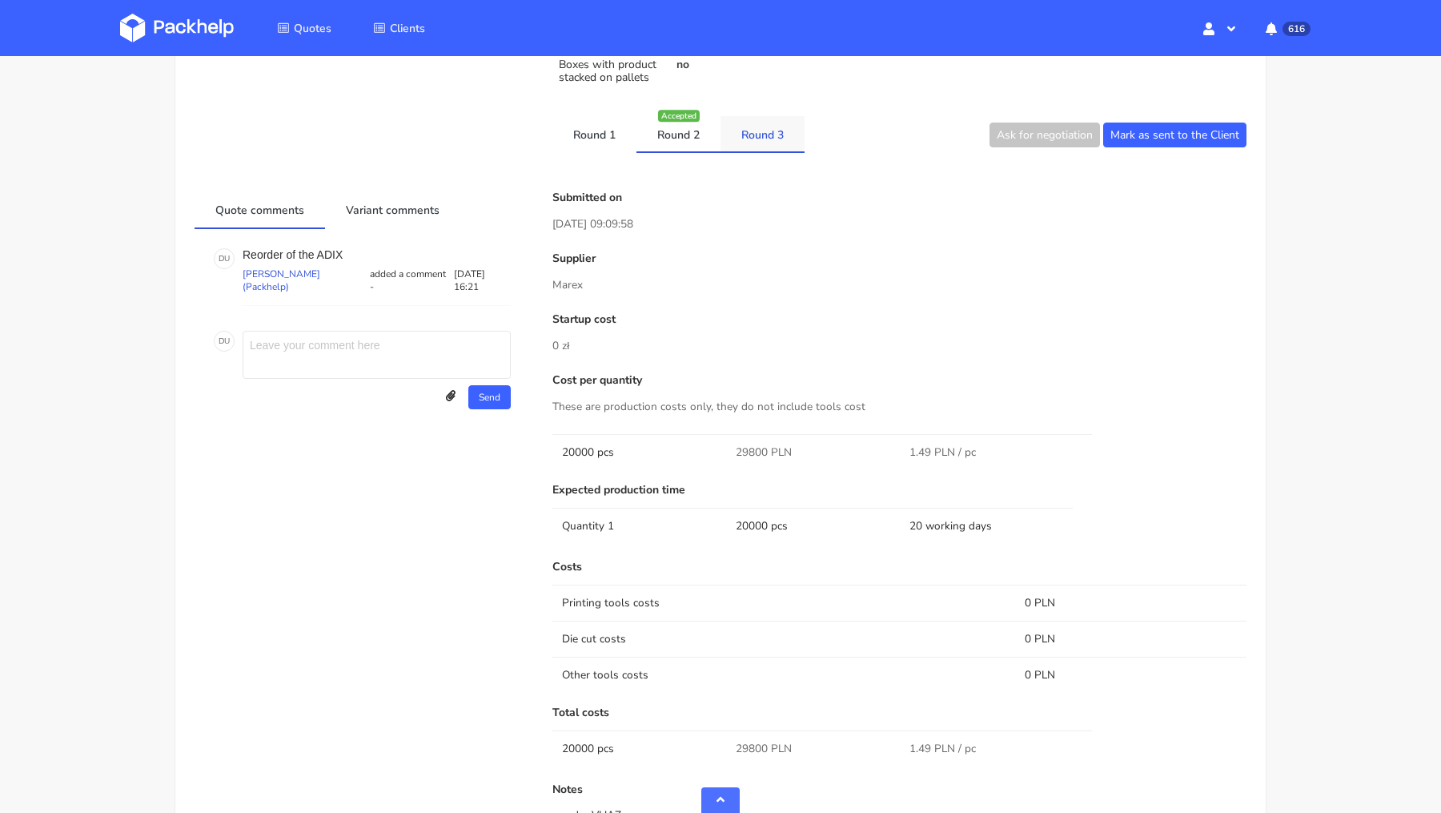
click at [764, 140] on link "Round 3" at bounding box center [763, 133] width 84 height 35
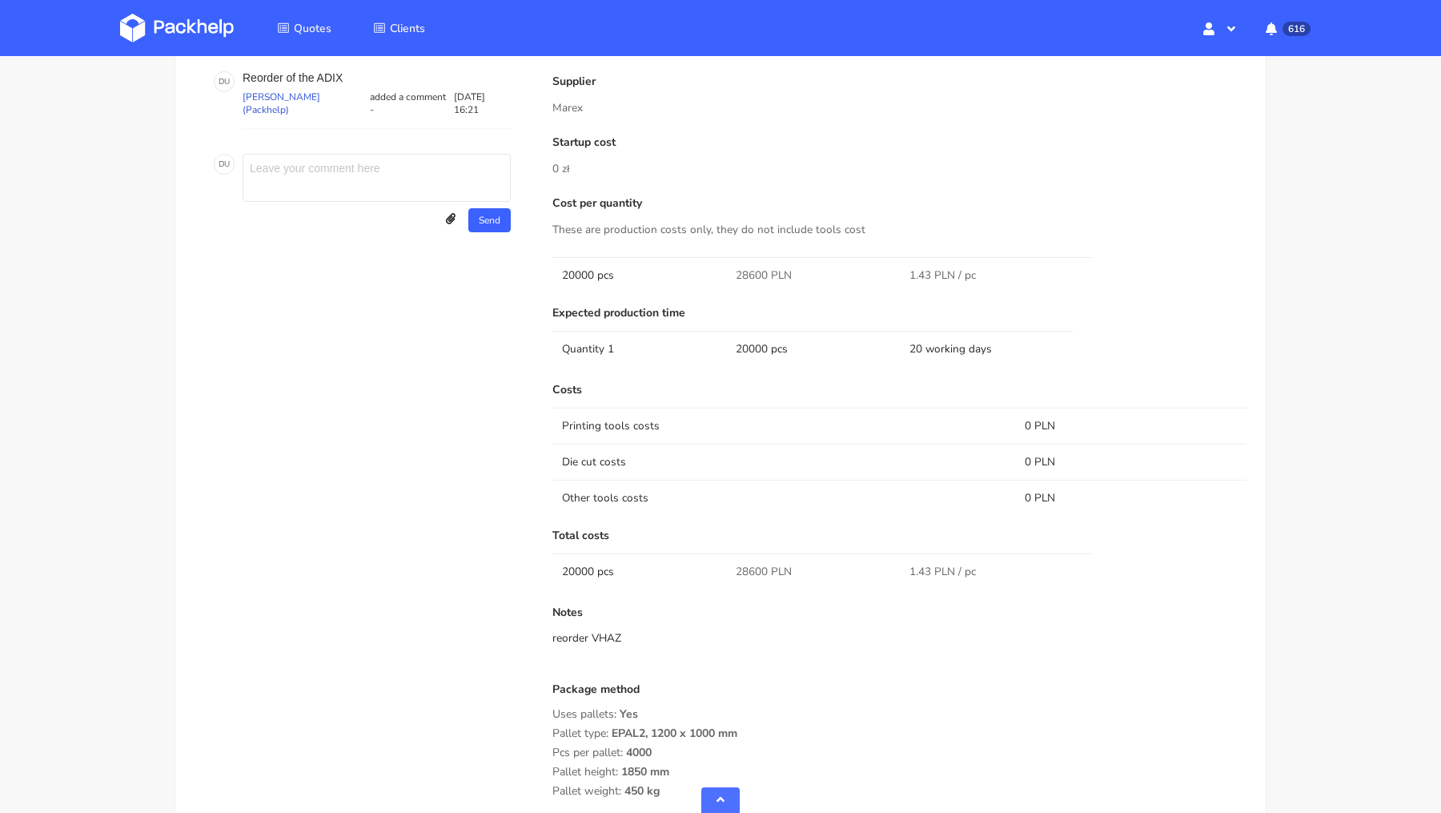
scroll to position [1177, 0]
click at [744, 368] on div "Submitted on 05 Sep 2025 10:33:39 Supplier Marex Startup cost 0 zł Cost per qua…" at bounding box center [899, 485] width 717 height 946
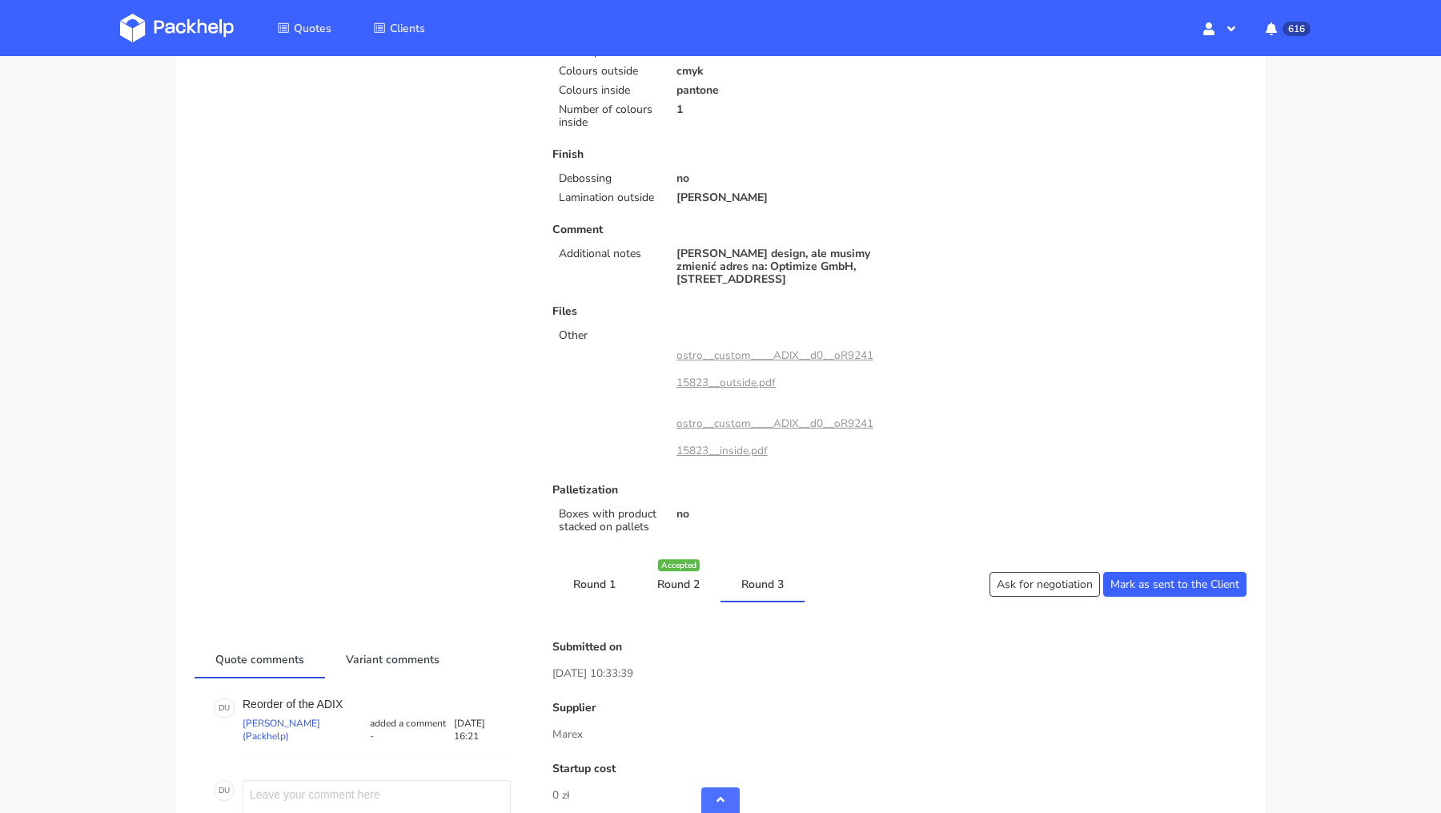
scroll to position [0, 0]
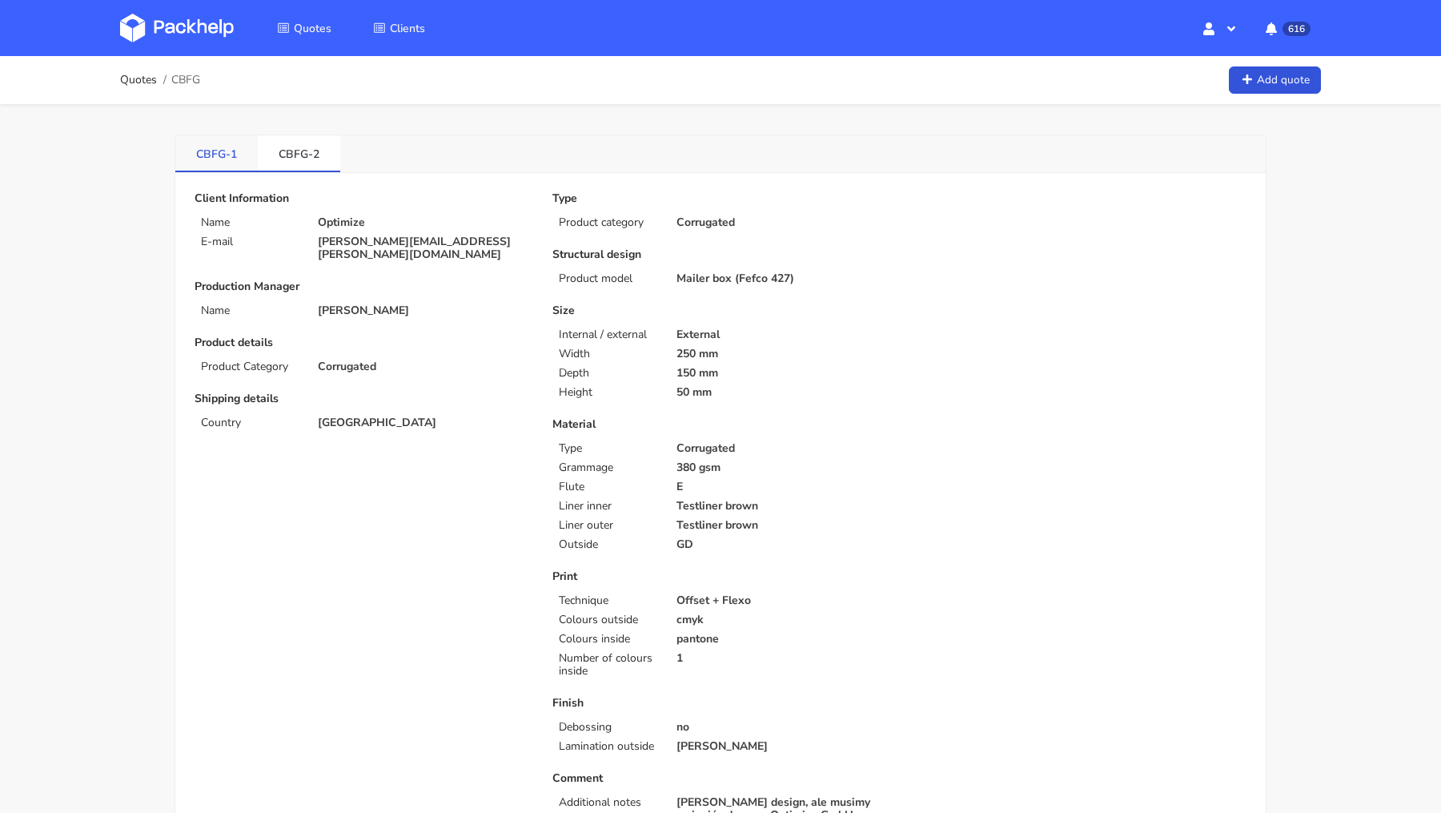
click at [221, 150] on link "CBFG-1" at bounding box center [216, 152] width 82 height 35
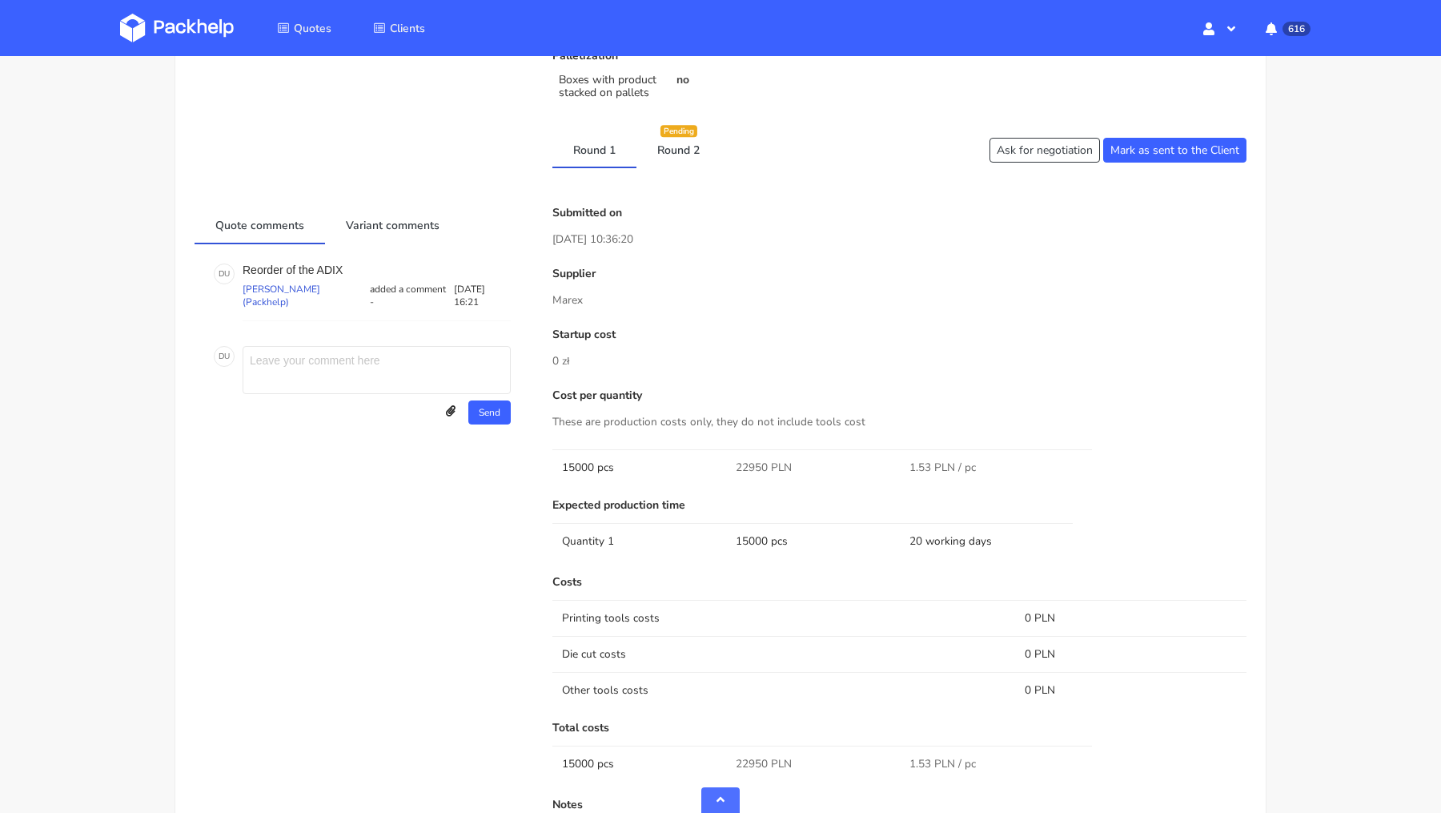
scroll to position [837, 0]
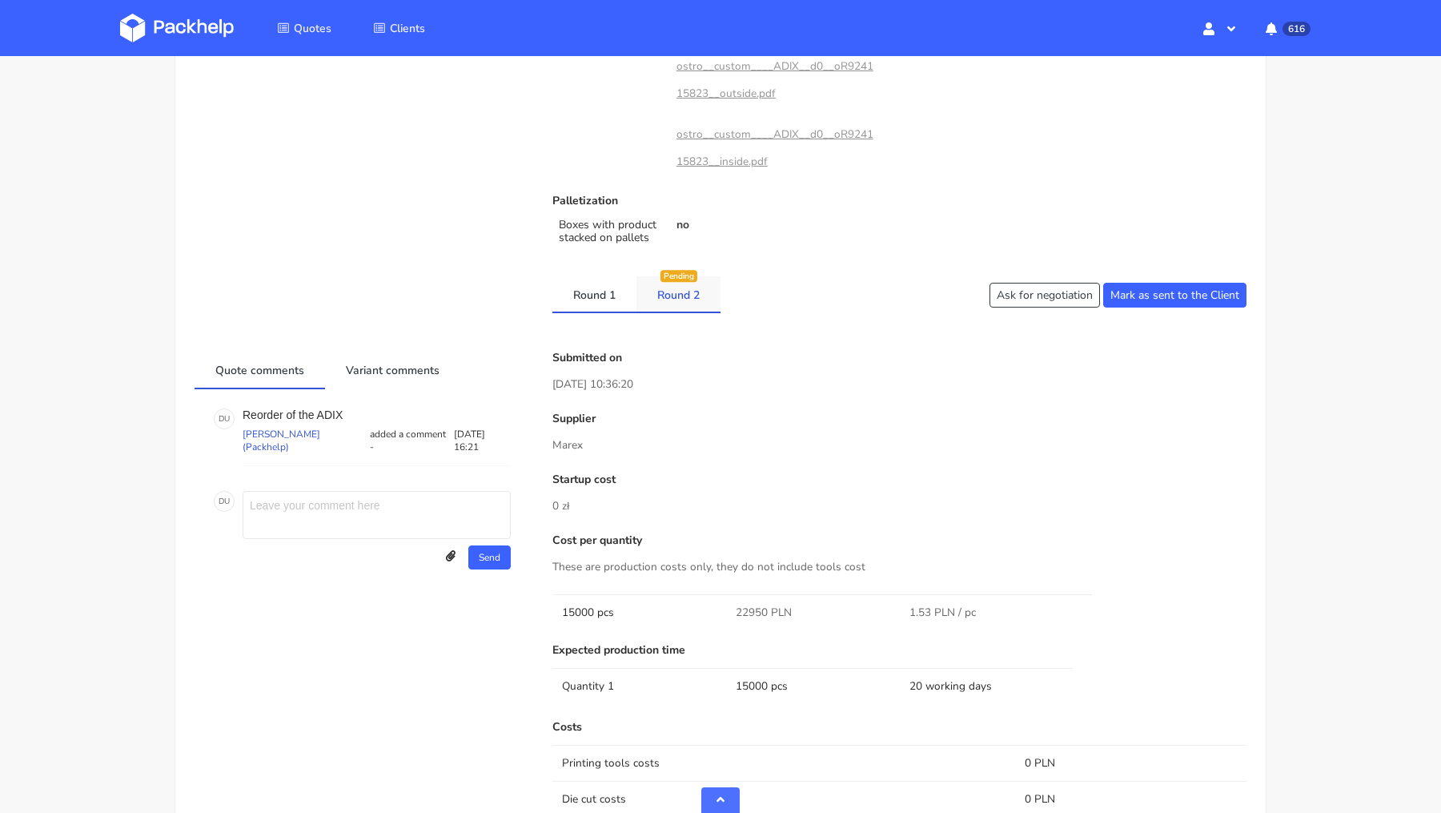
click at [681, 310] on li "Round 2 Pending" at bounding box center [678, 294] width 84 height 37
click at [681, 301] on link "Round 2" at bounding box center [678, 293] width 84 height 35
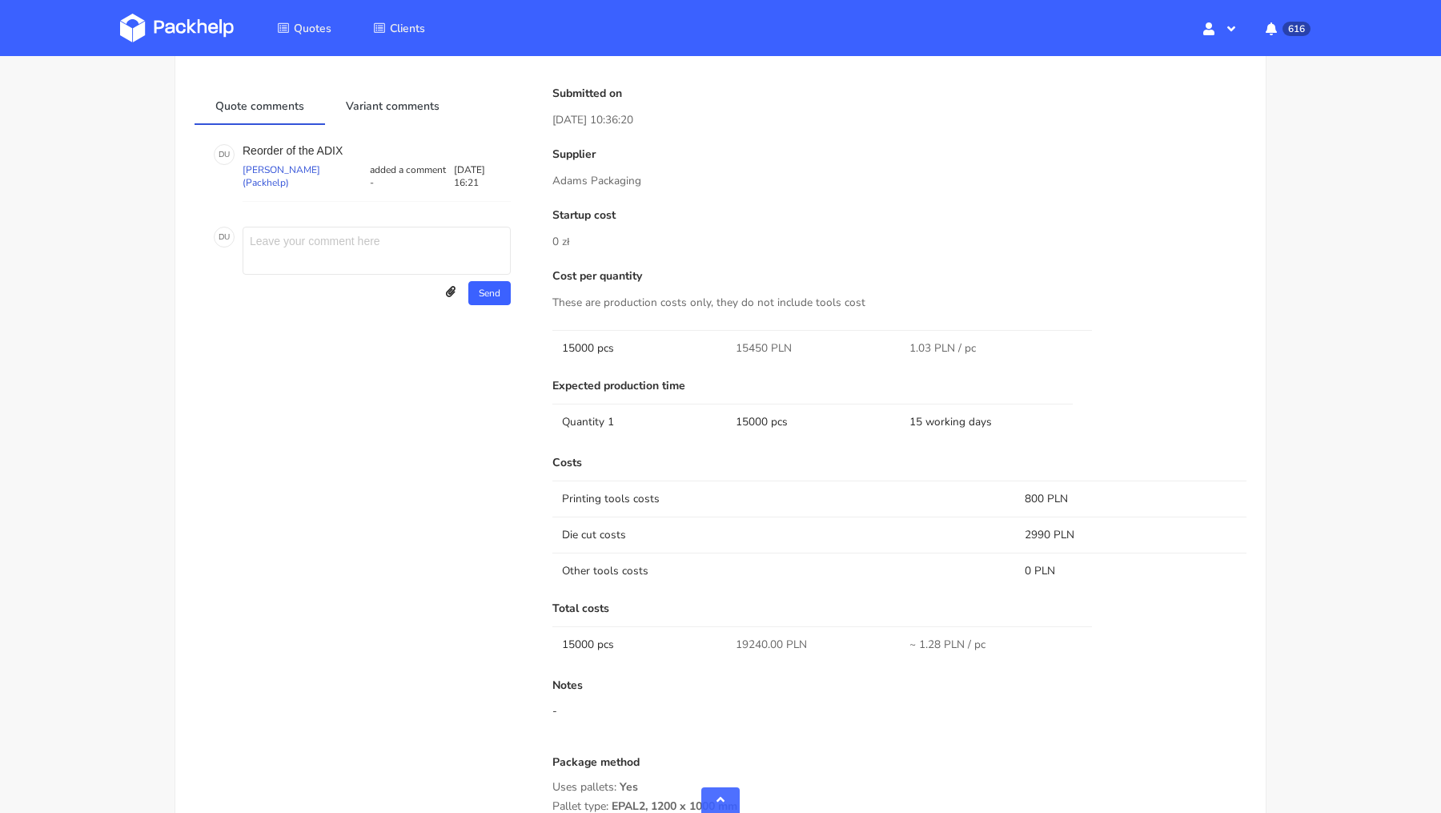
scroll to position [1297, 0]
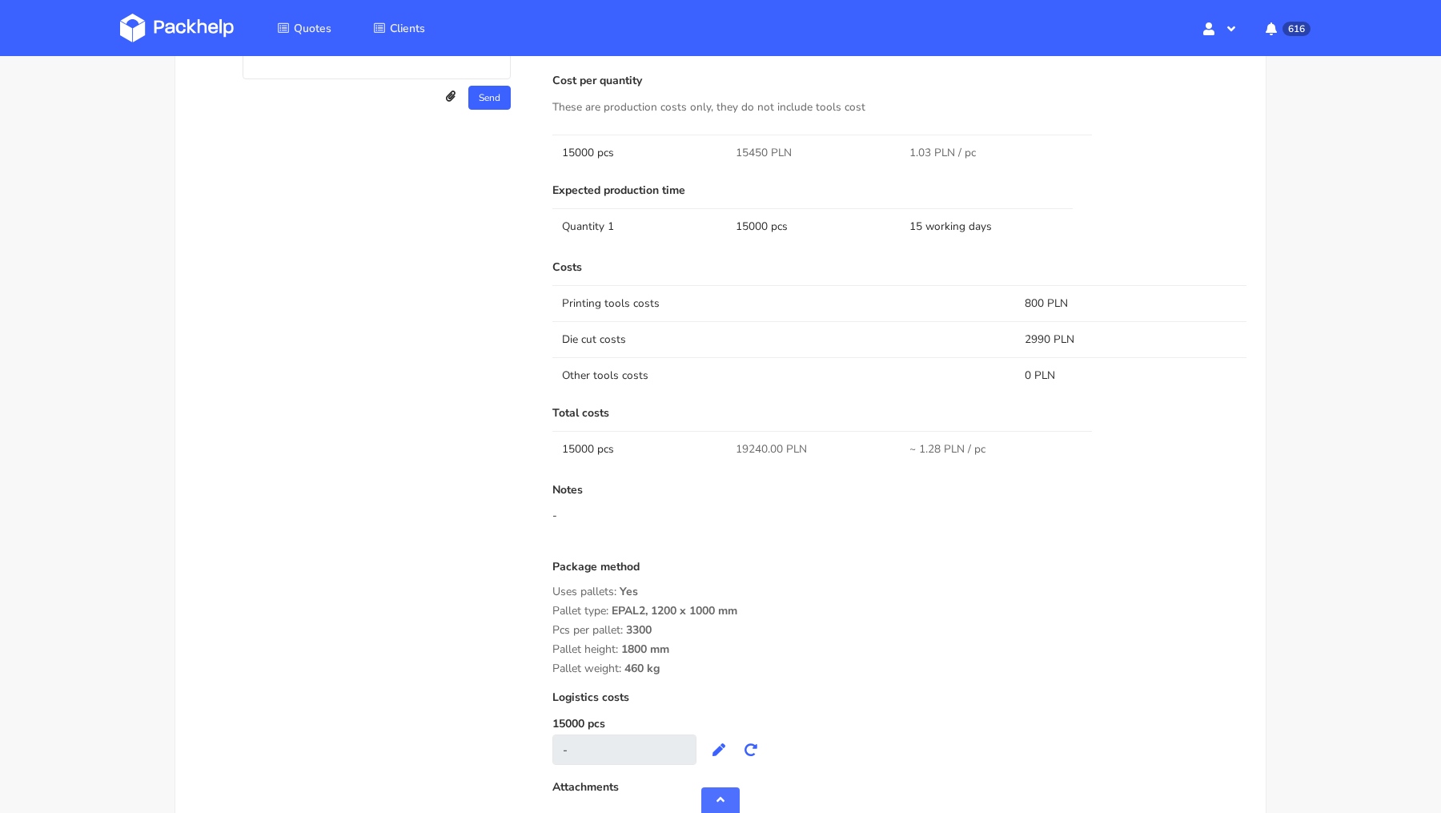
click at [765, 484] on p "Notes" at bounding box center [899, 490] width 694 height 13
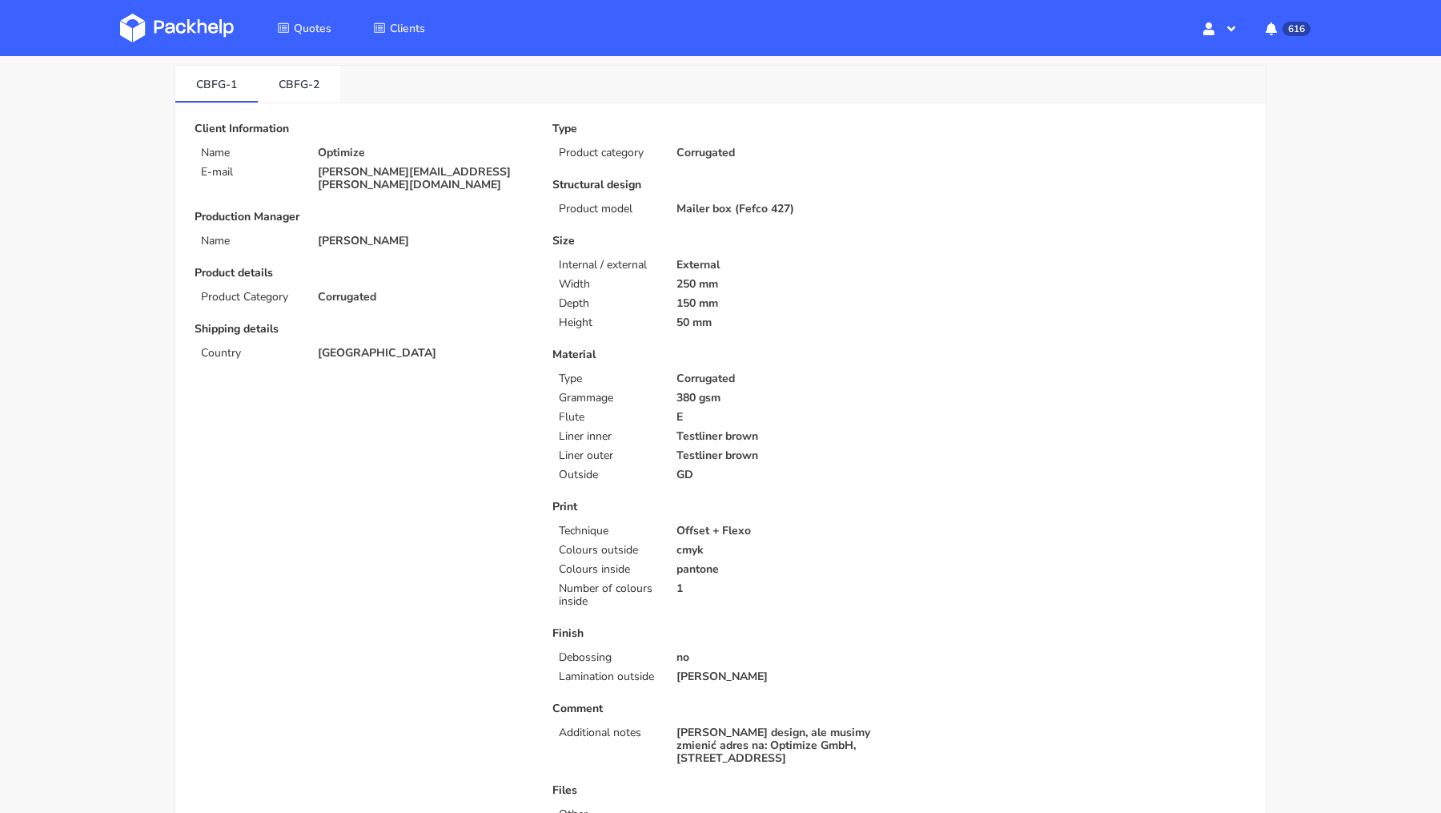
scroll to position [0, 0]
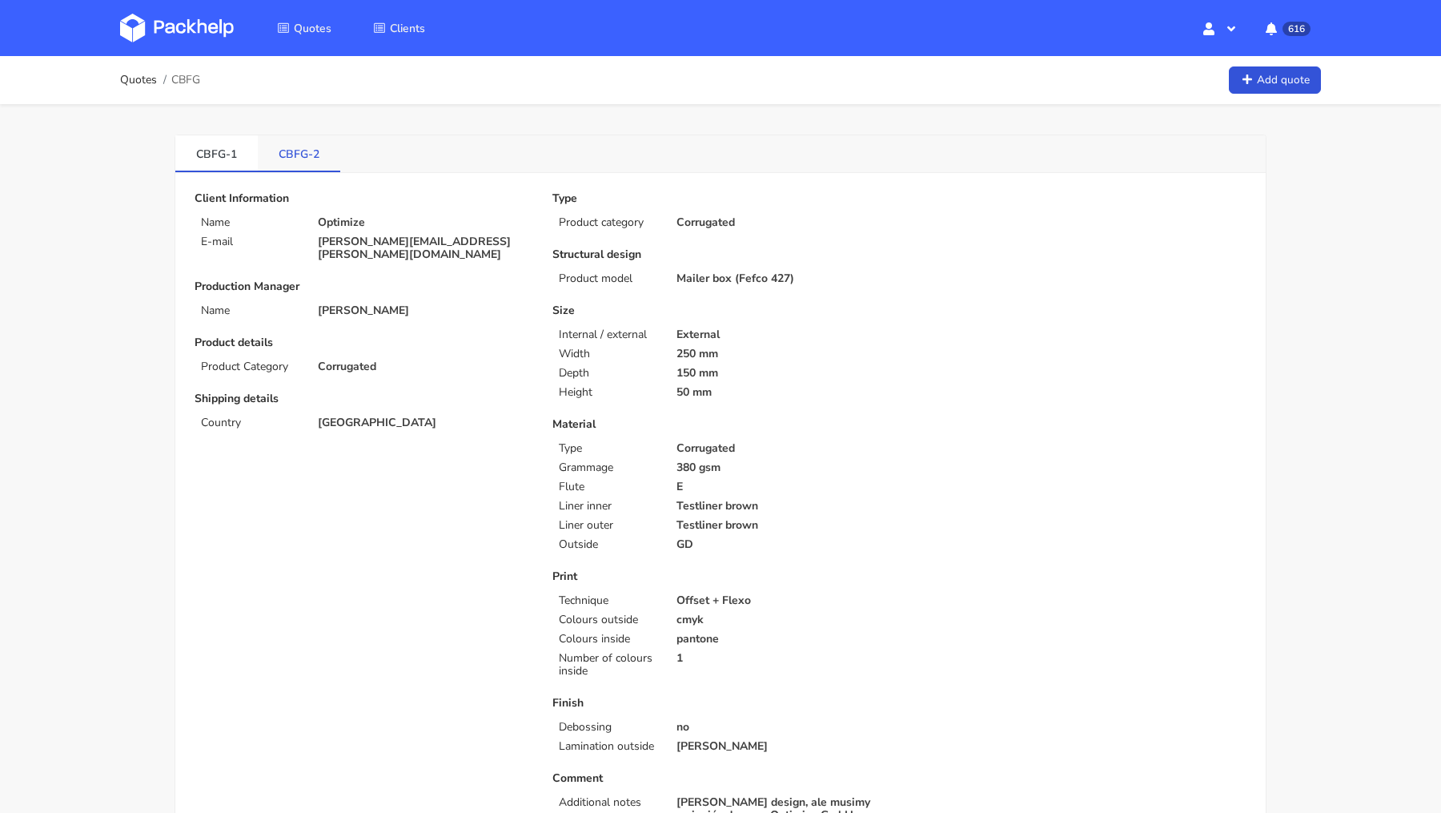
click at [313, 163] on link "CBFG-2" at bounding box center [299, 152] width 82 height 35
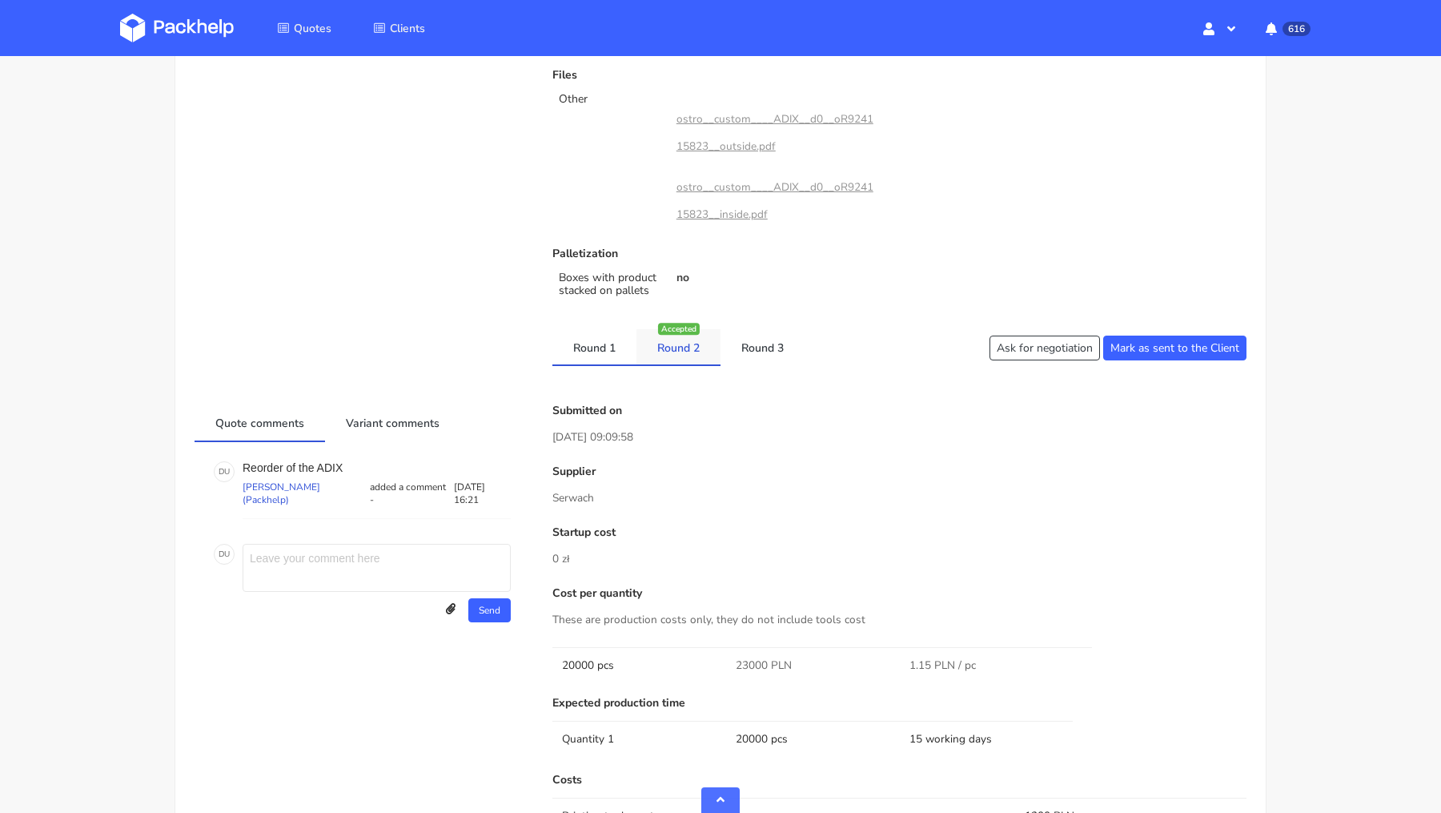
scroll to position [793, 0]
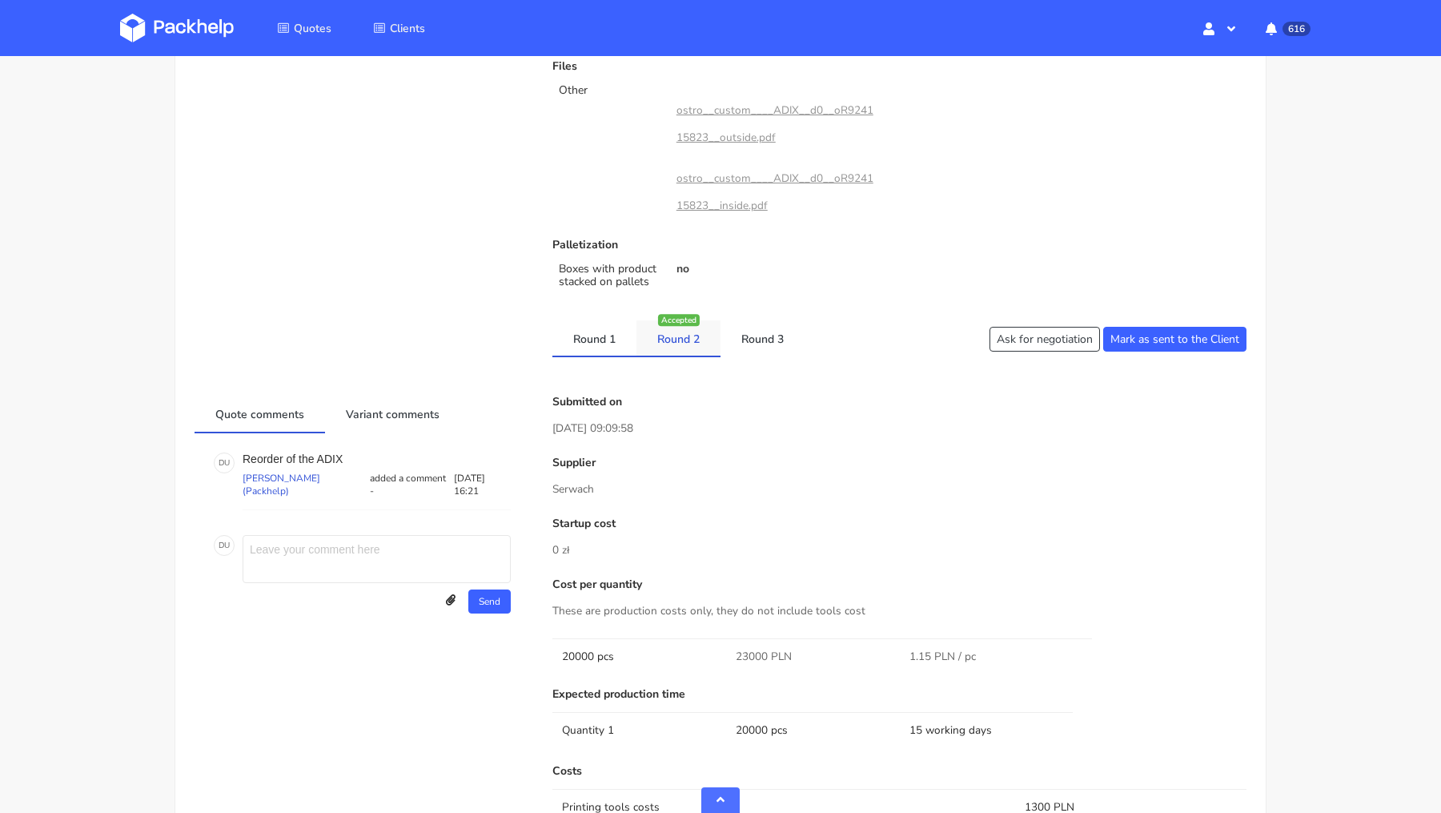
click at [694, 330] on link "Round 2" at bounding box center [678, 337] width 84 height 35
click at [761, 328] on link "Round 3" at bounding box center [763, 337] width 84 height 35
click at [668, 332] on link "Round 2" at bounding box center [678, 337] width 84 height 35
click at [615, 323] on link "Round 1" at bounding box center [594, 337] width 84 height 35
click at [713, 332] on link "Round 2" at bounding box center [678, 337] width 84 height 35
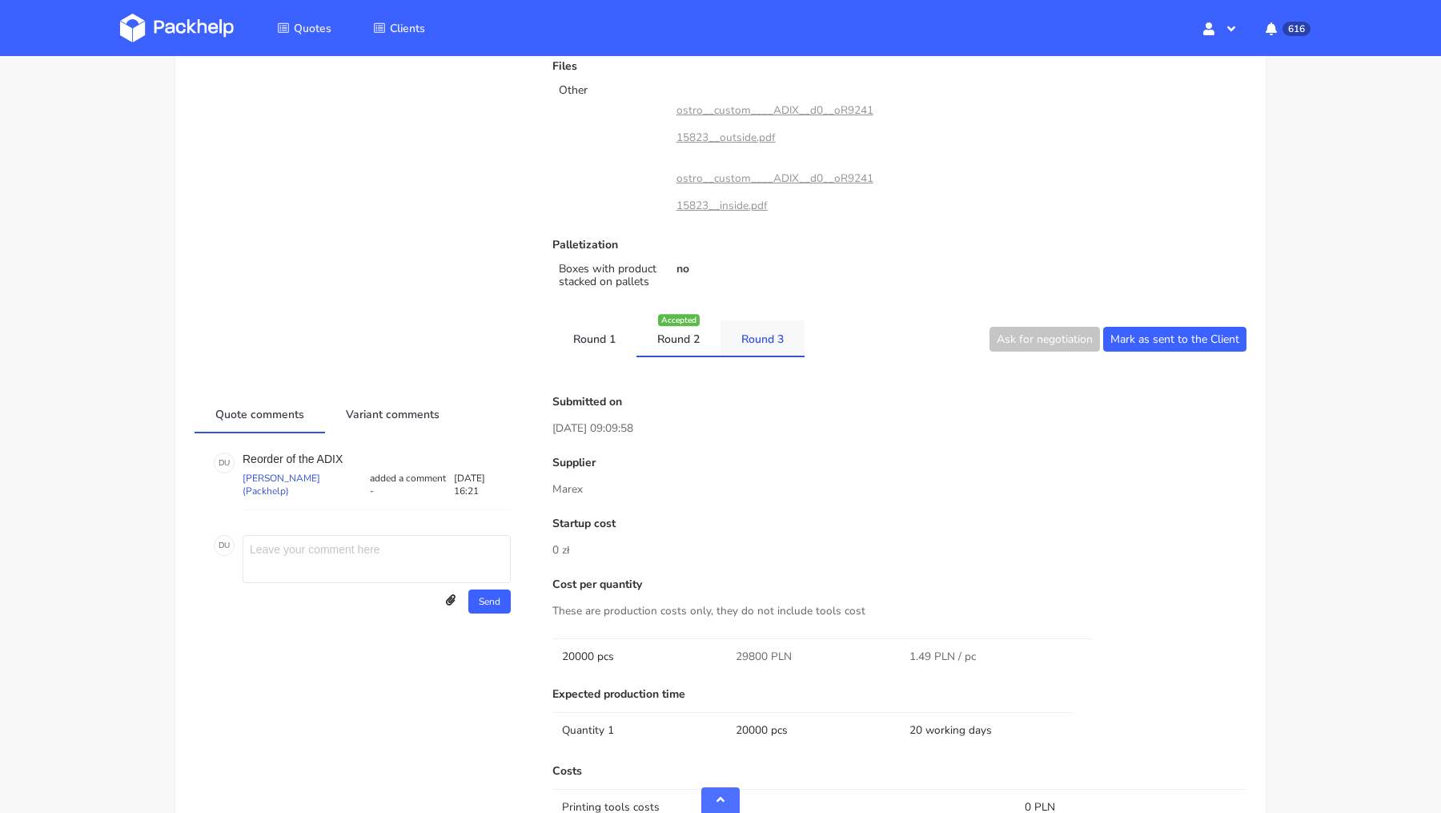
click at [773, 332] on link "Round 3" at bounding box center [763, 337] width 84 height 35
click at [687, 331] on link "Round 2" at bounding box center [678, 337] width 84 height 35
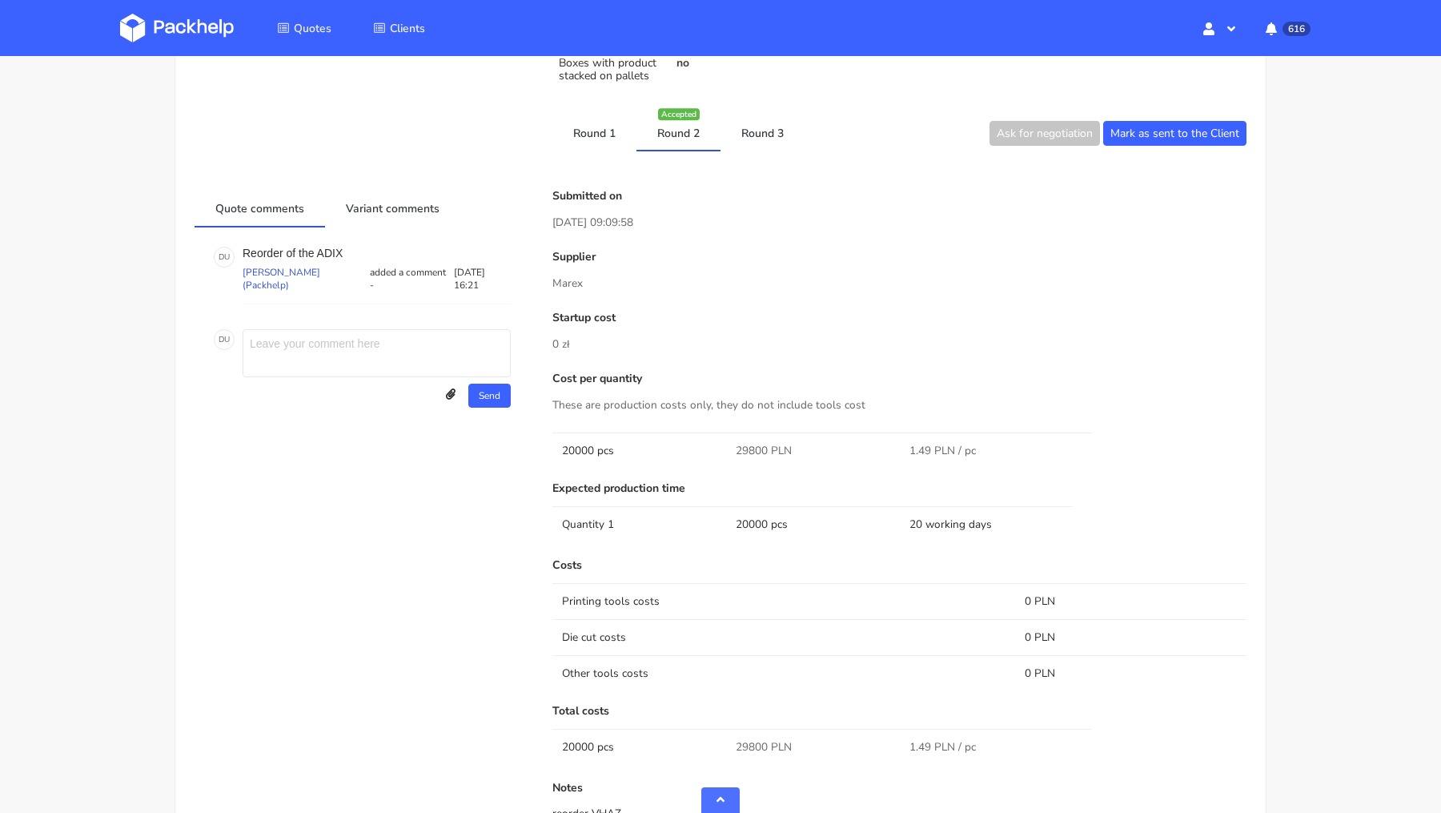
scroll to position [998, 0]
click at [762, 133] on link "Round 3" at bounding box center [763, 133] width 84 height 35
click at [601, 137] on link "Round 1" at bounding box center [594, 133] width 84 height 35
click at [676, 134] on link "Round 2" at bounding box center [678, 133] width 84 height 35
click at [745, 140] on link "Round 3" at bounding box center [763, 133] width 84 height 35
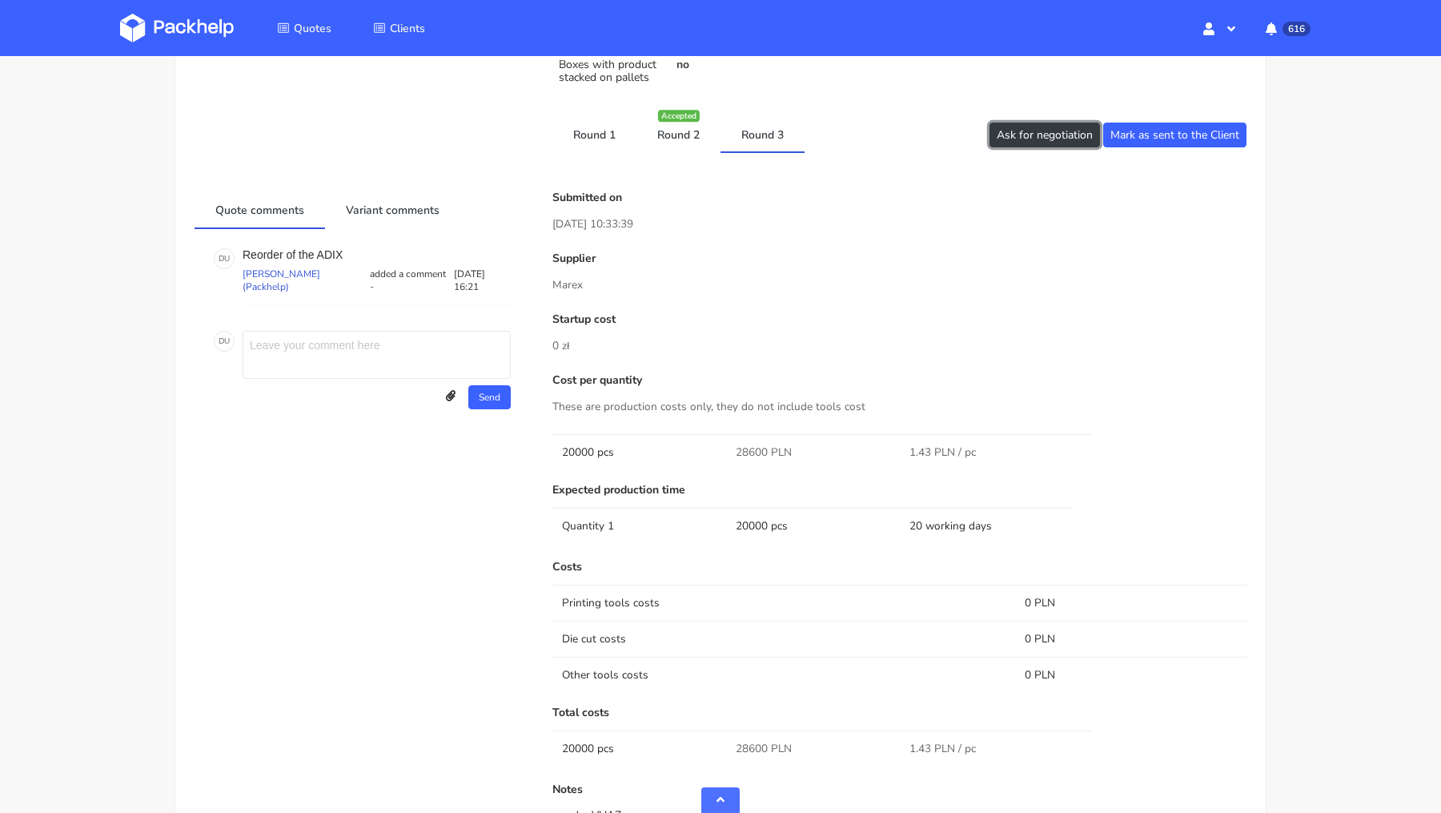
click at [1018, 136] on button "Ask for negotiation" at bounding box center [1045, 134] width 110 height 25
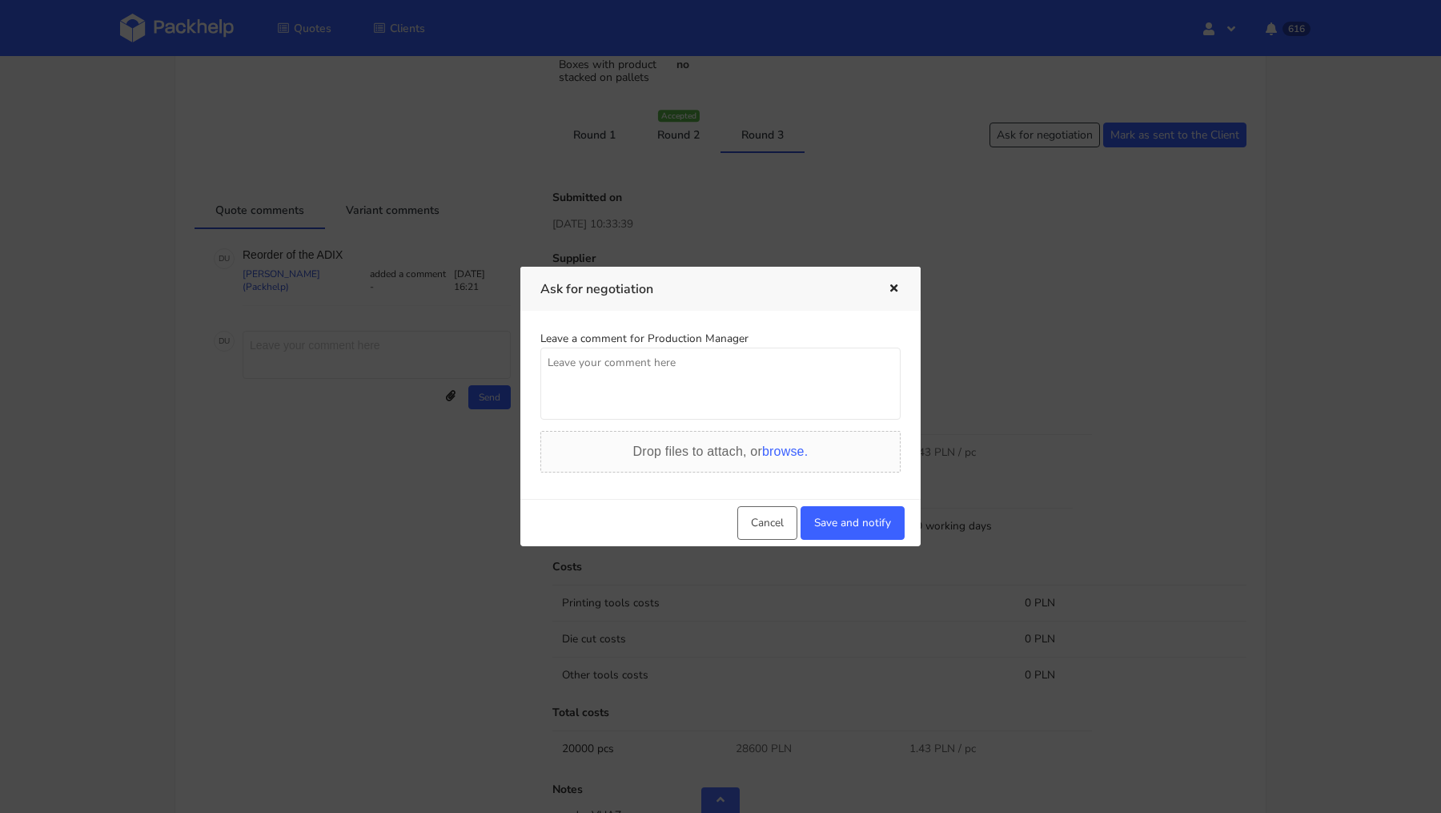
click at [649, 389] on textarea at bounding box center [720, 383] width 360 height 72
type textarea "Poprosze jeszcze wycene z Adamsa."
click at [840, 517] on button "Save and notify" at bounding box center [853, 523] width 104 height 34
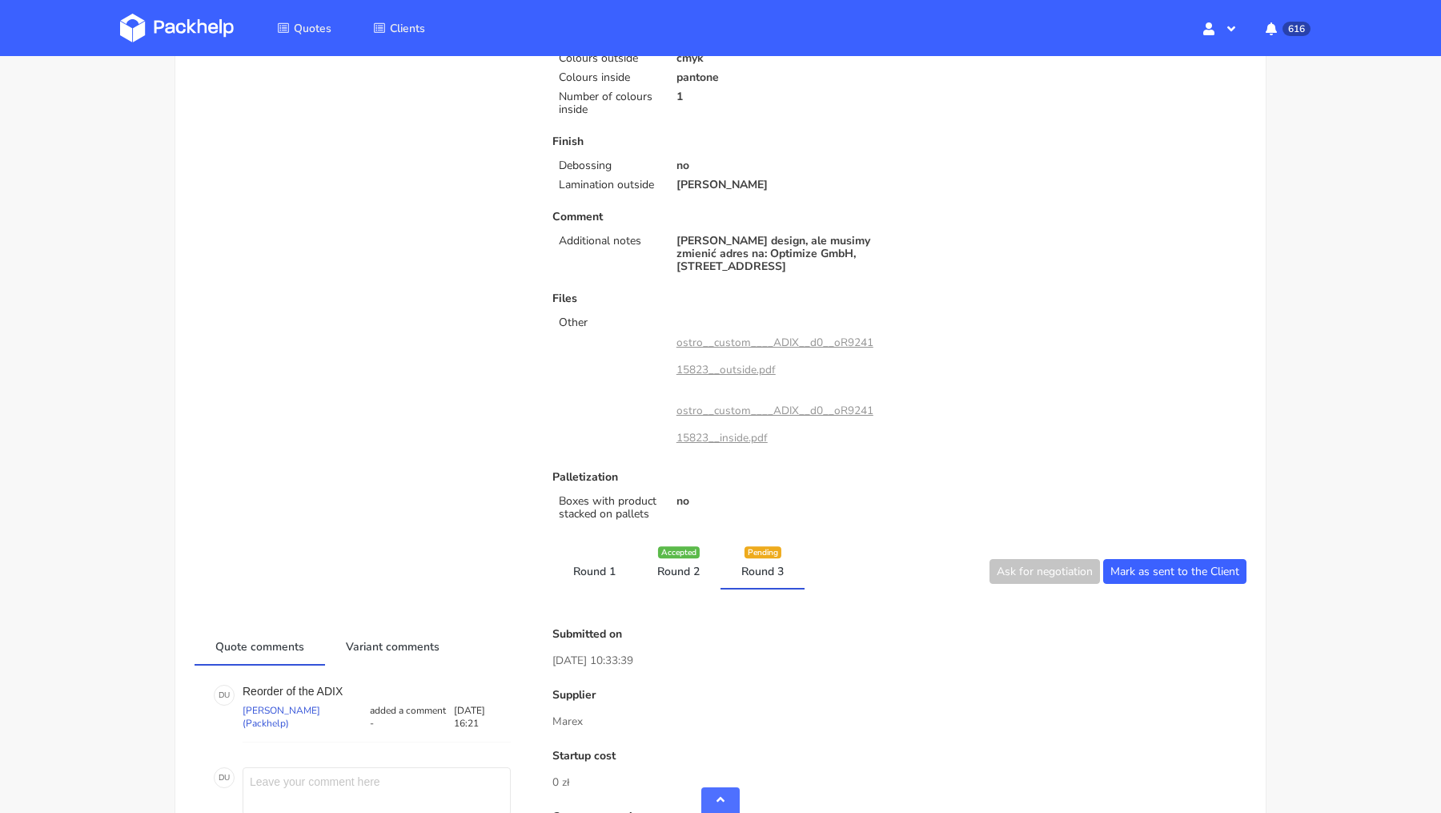
scroll to position [0, 0]
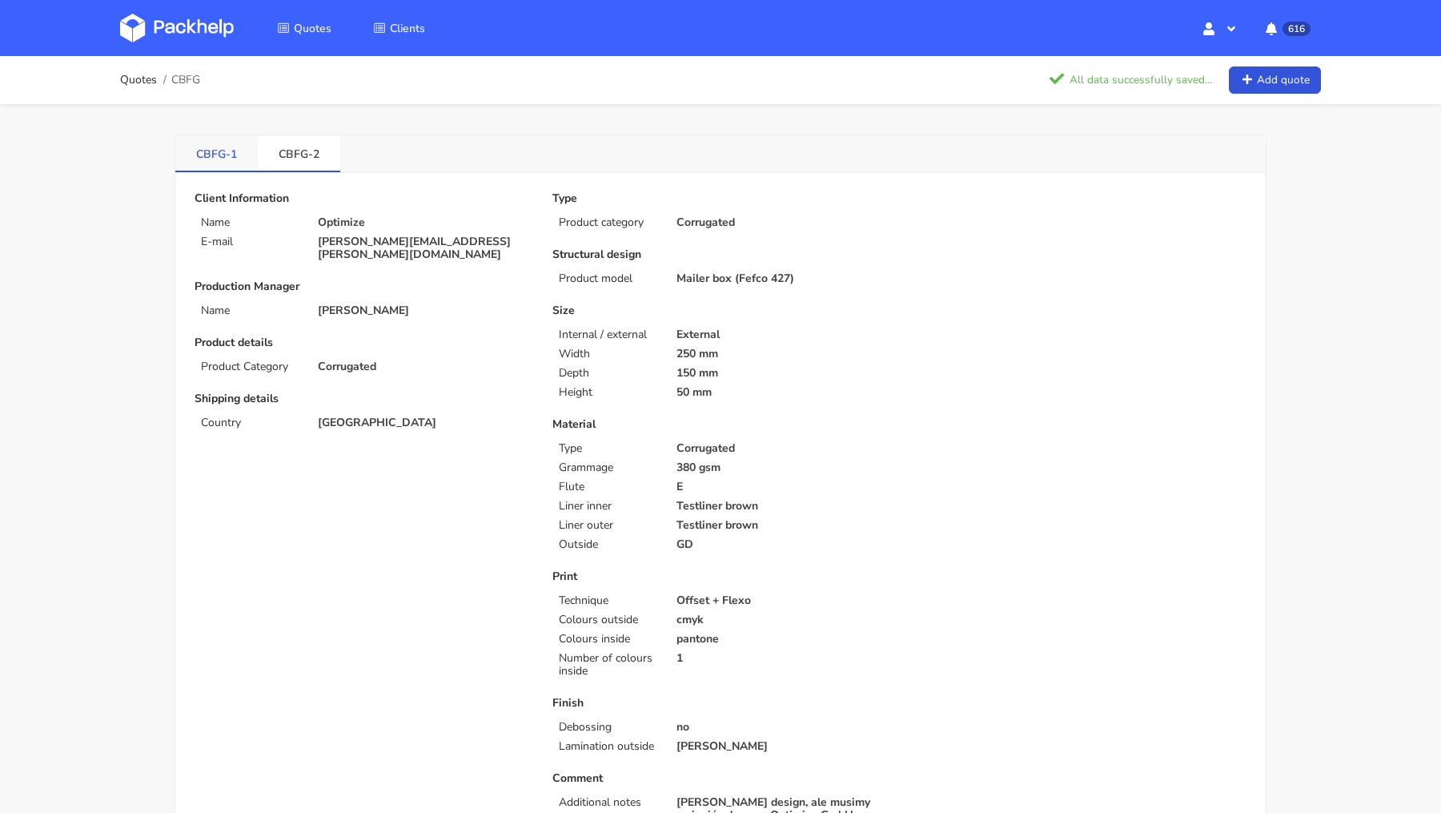
click at [235, 159] on link "CBFG-1" at bounding box center [216, 152] width 82 height 35
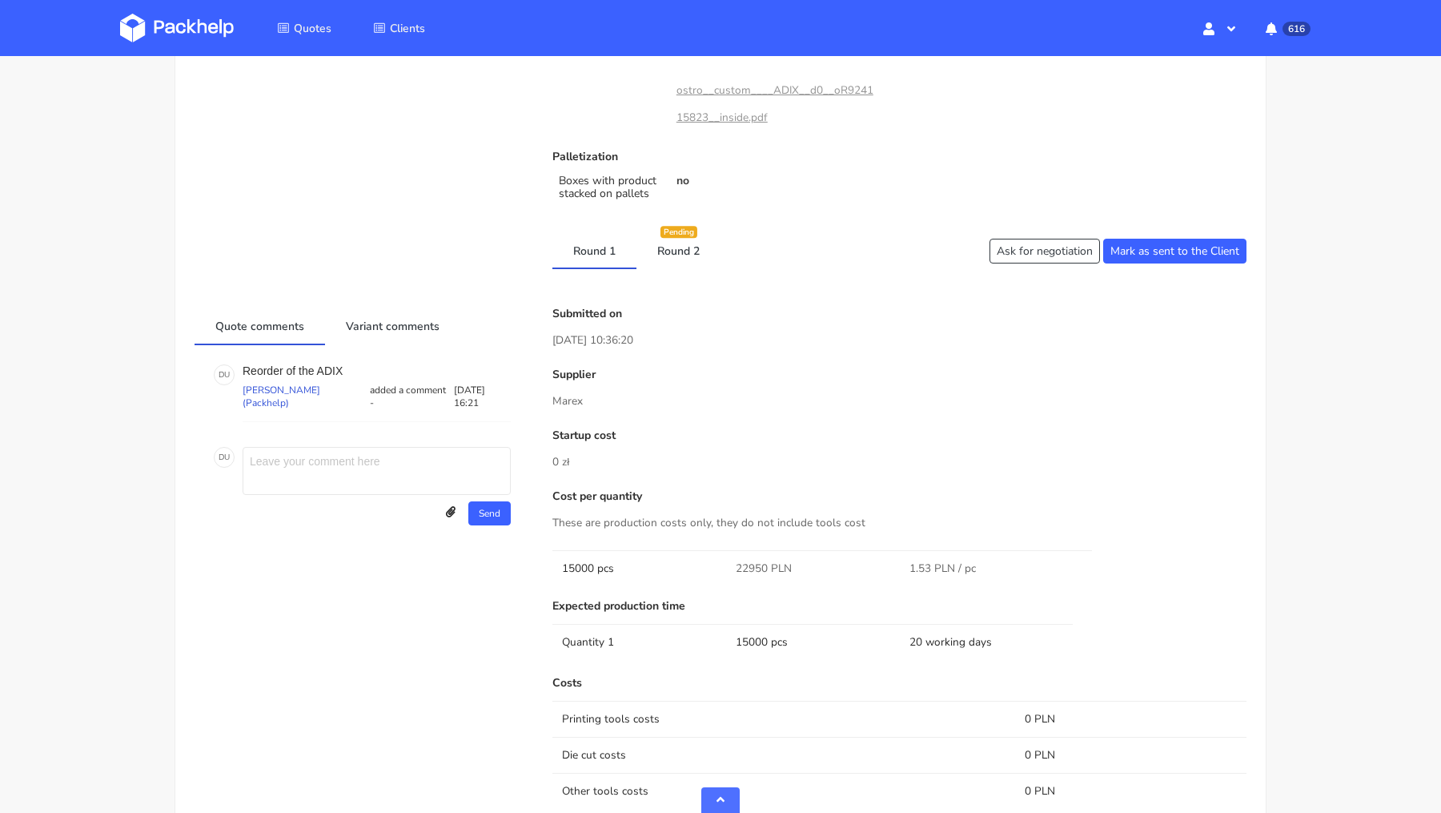
scroll to position [901, 0]
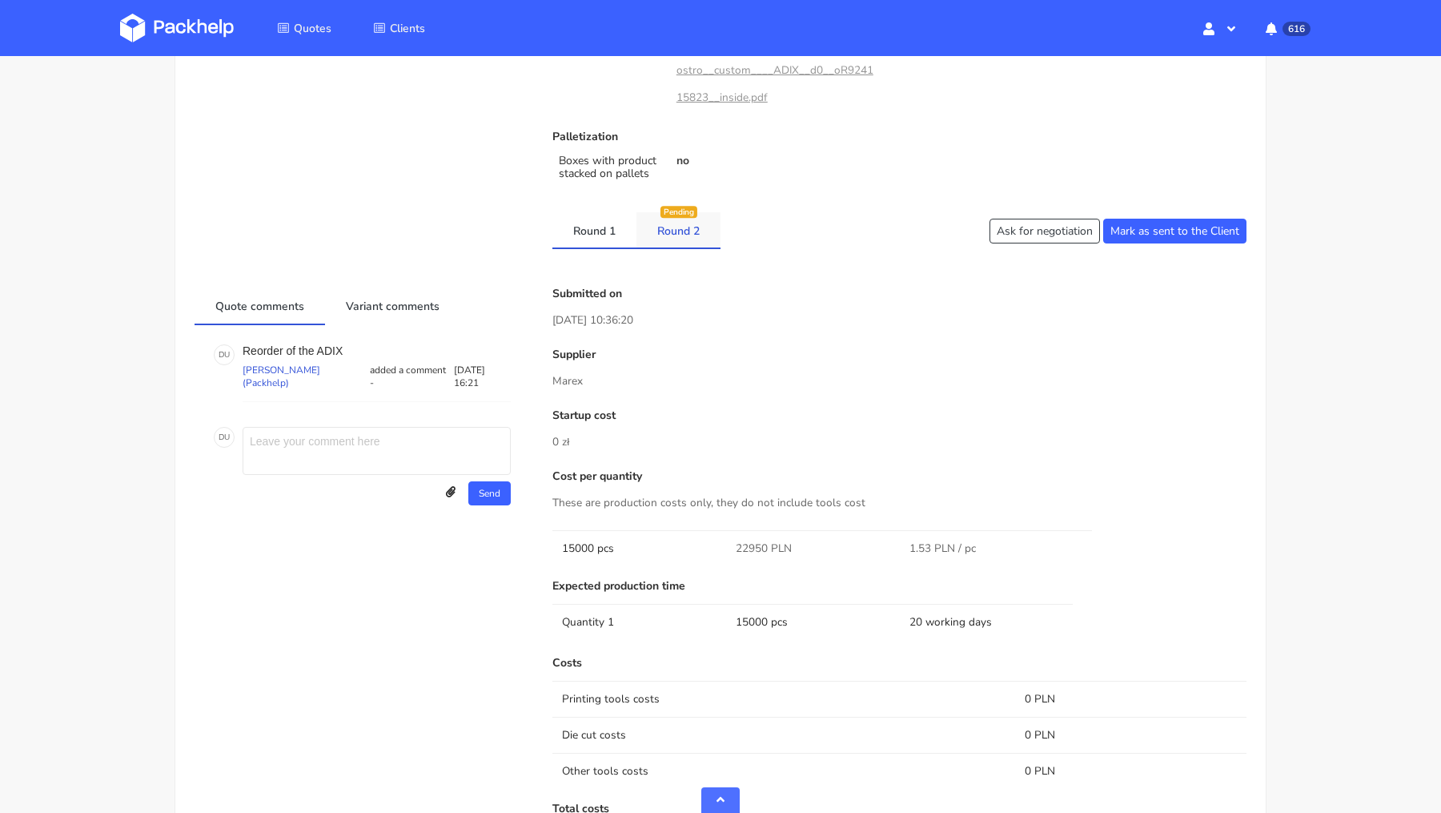
click at [685, 227] on link "Round 2" at bounding box center [678, 229] width 84 height 35
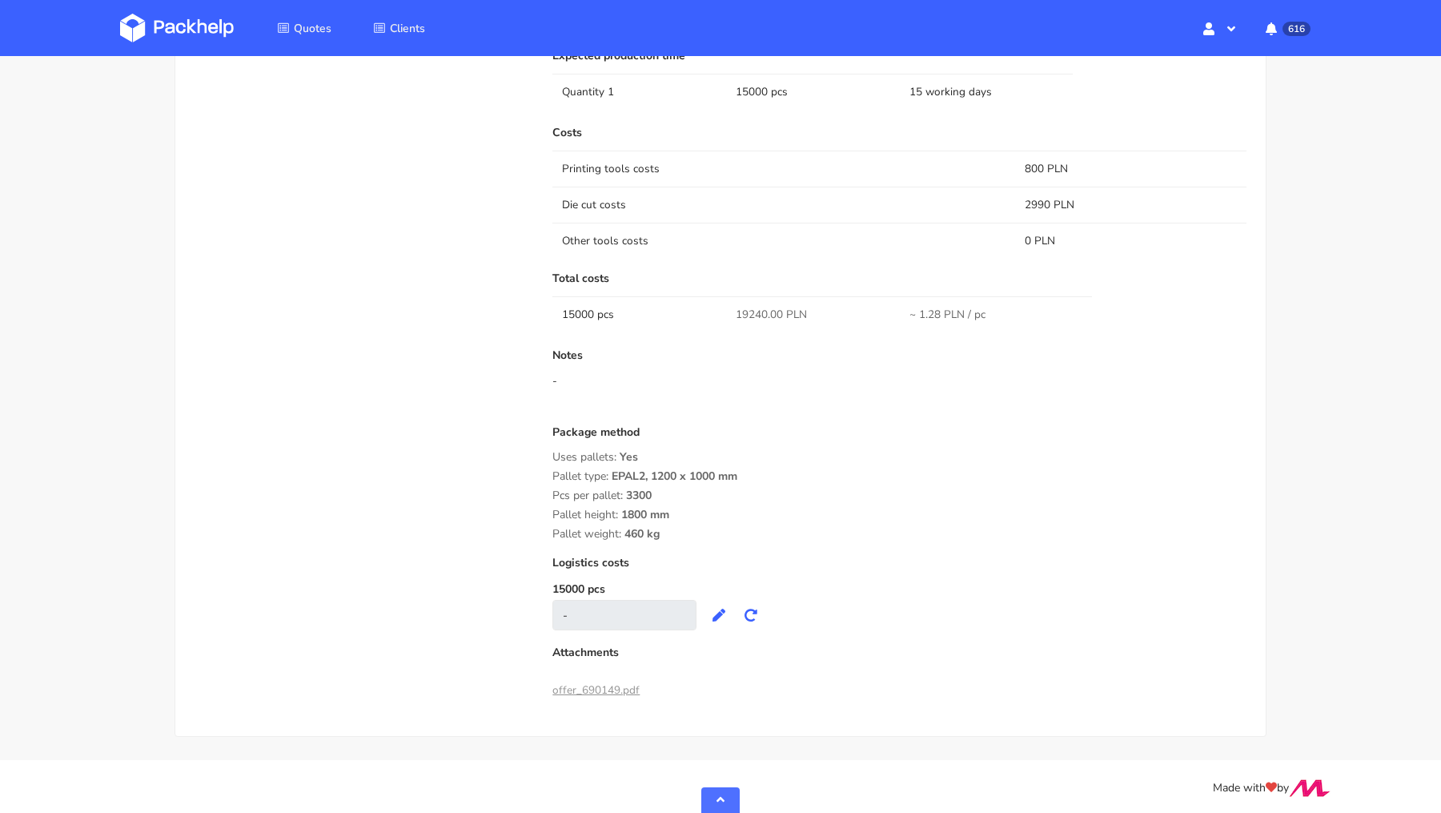
scroll to position [0, 0]
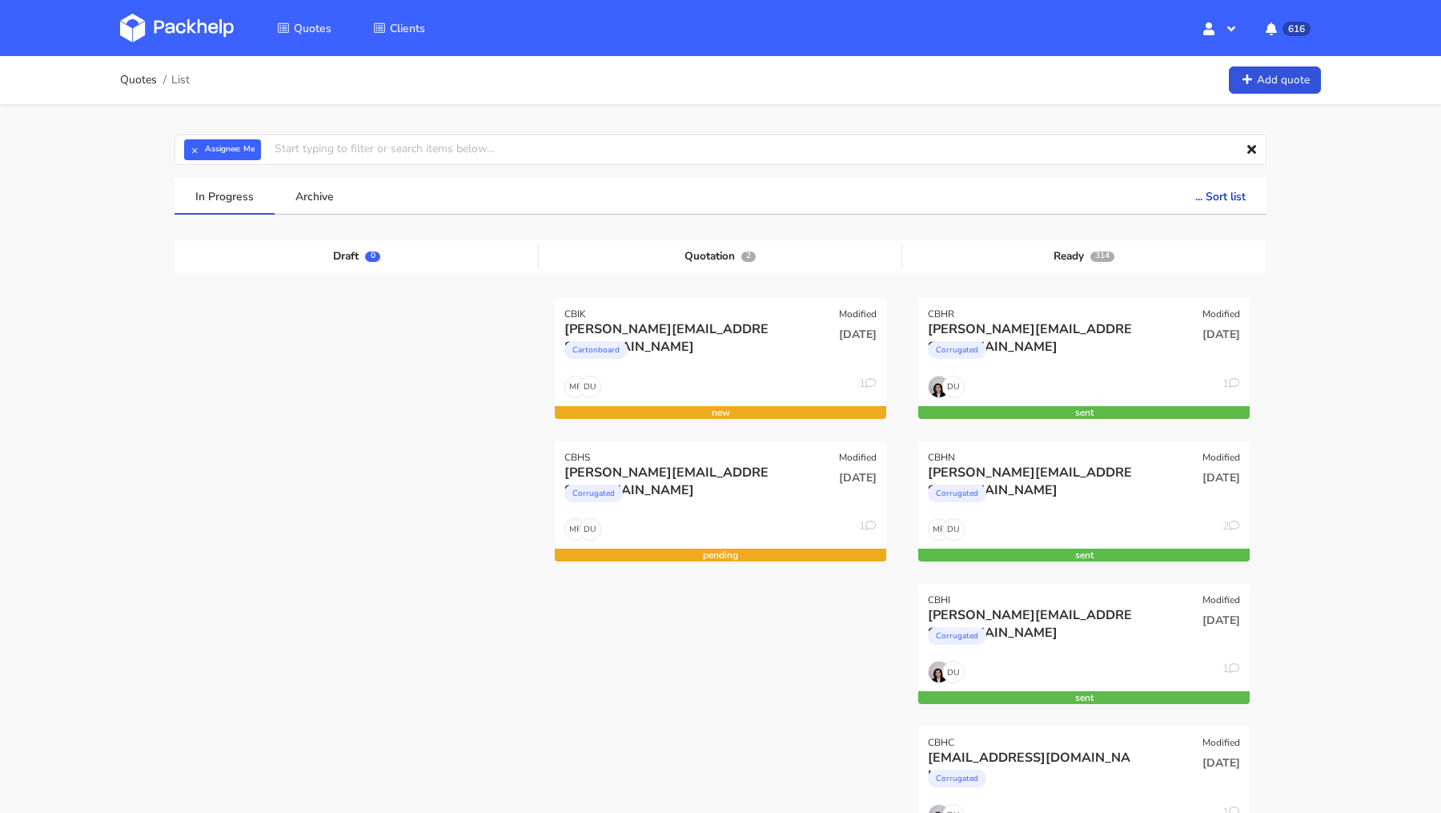
click at [173, 27] on img at bounding box center [177, 28] width 114 height 29
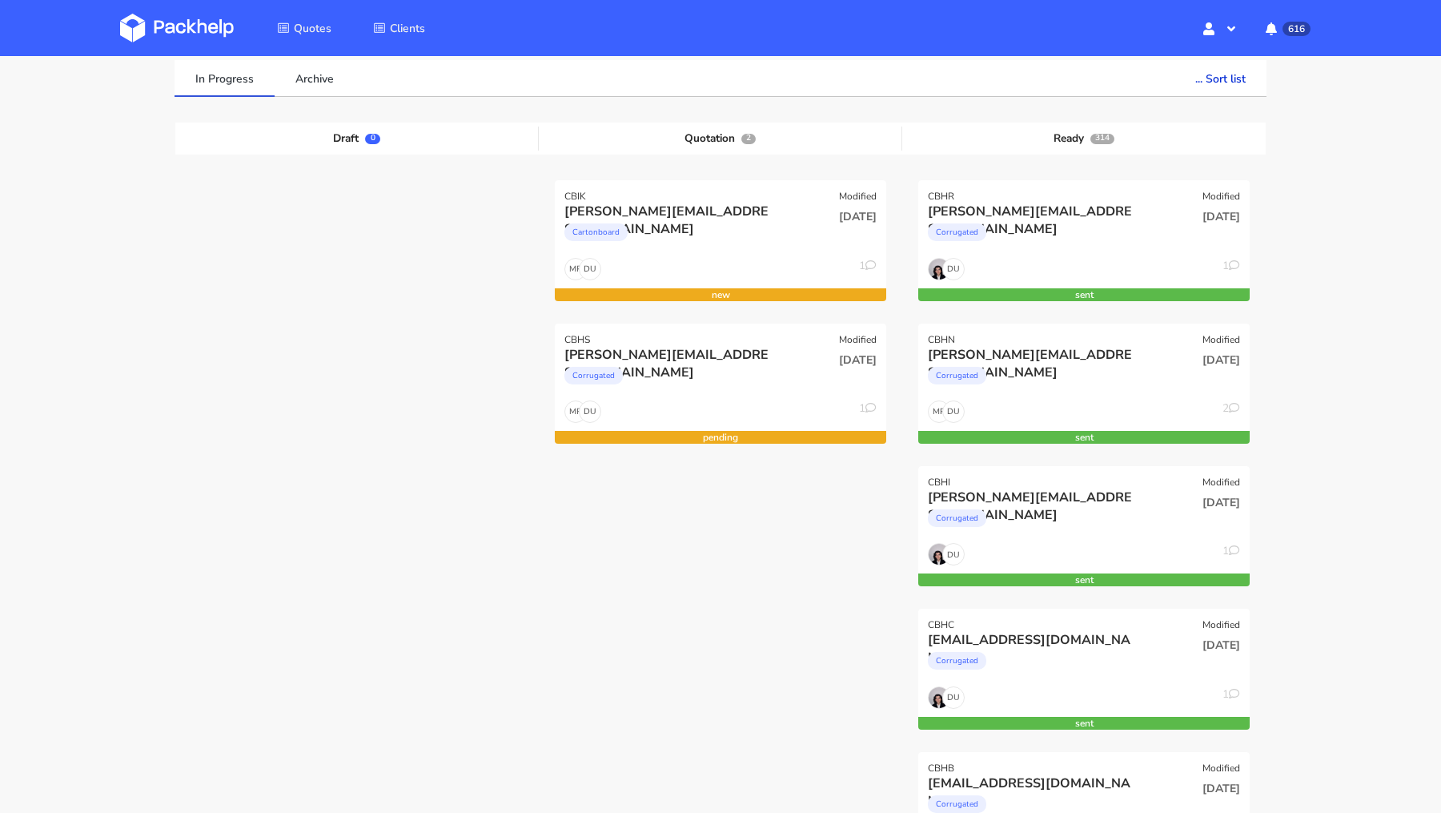
scroll to position [122, 0]
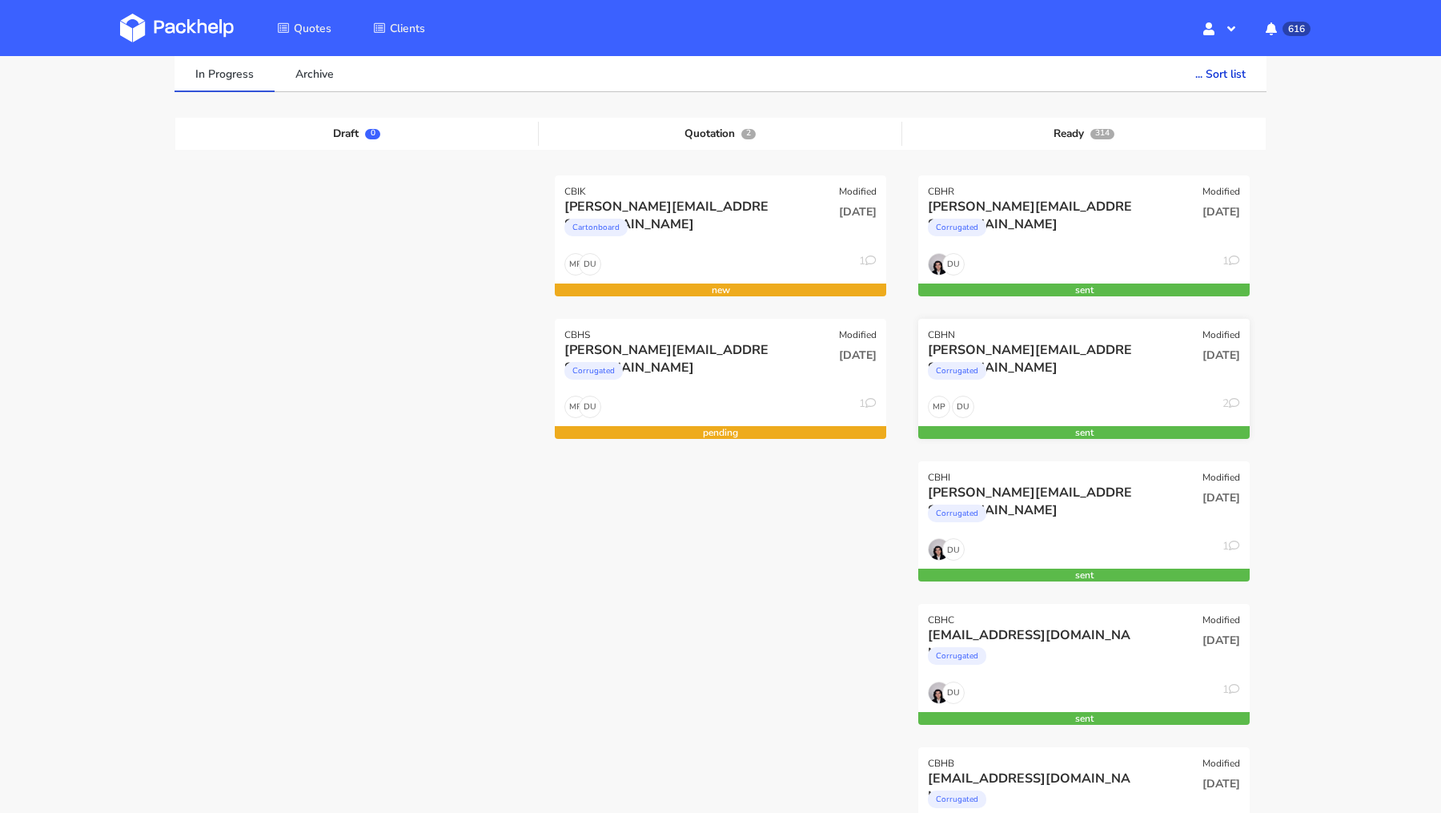
click at [1150, 383] on div "[DATE]" at bounding box center [1195, 368] width 111 height 54
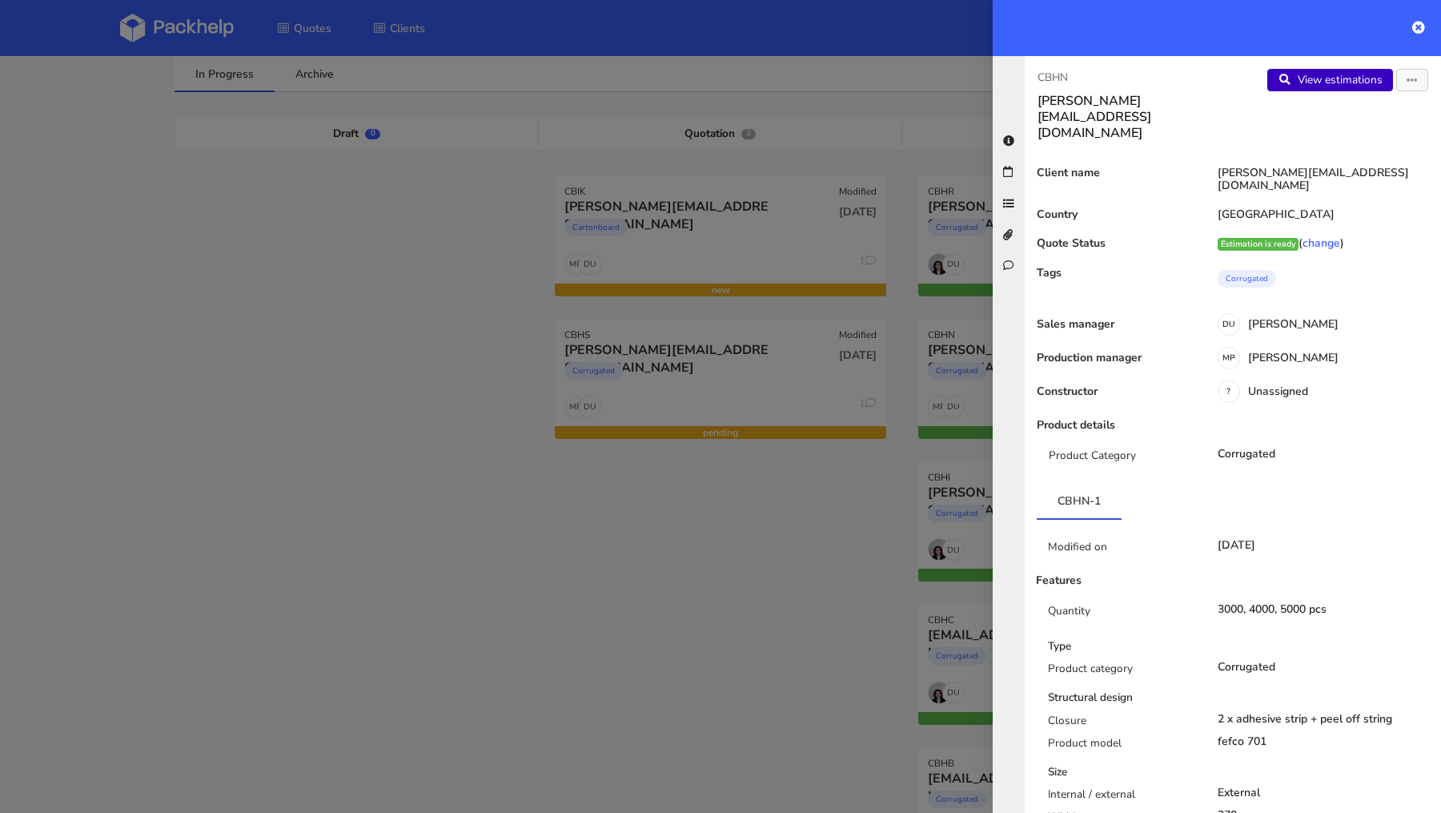
click at [1327, 88] on link "View estimations" at bounding box center [1330, 80] width 126 height 22
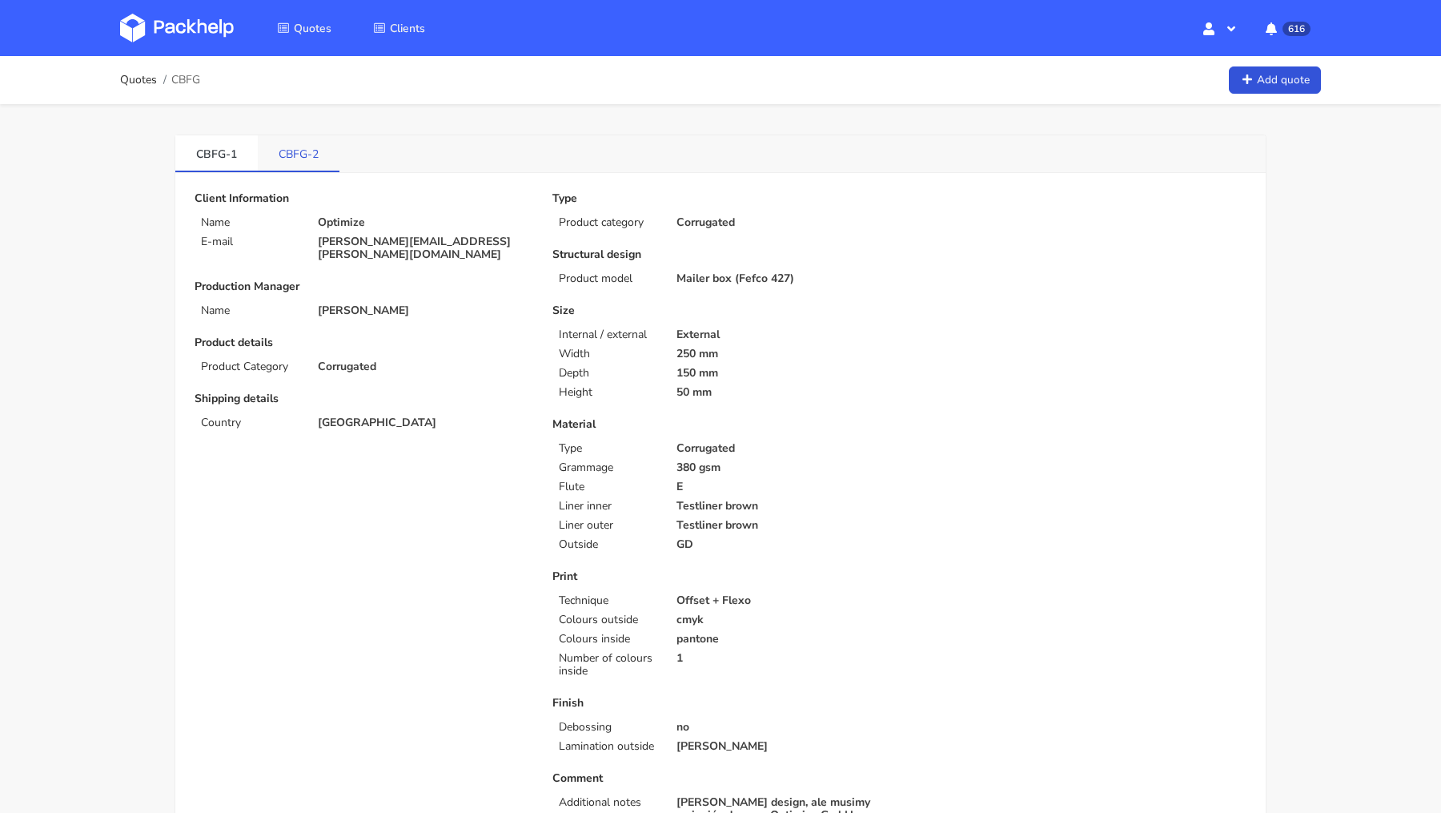
click at [290, 160] on link "CBFG-2" at bounding box center [299, 152] width 82 height 35
click at [166, 10] on link at bounding box center [189, 28] width 138 height 46
click at [191, 147] on link "CBFG-1" at bounding box center [216, 152] width 82 height 35
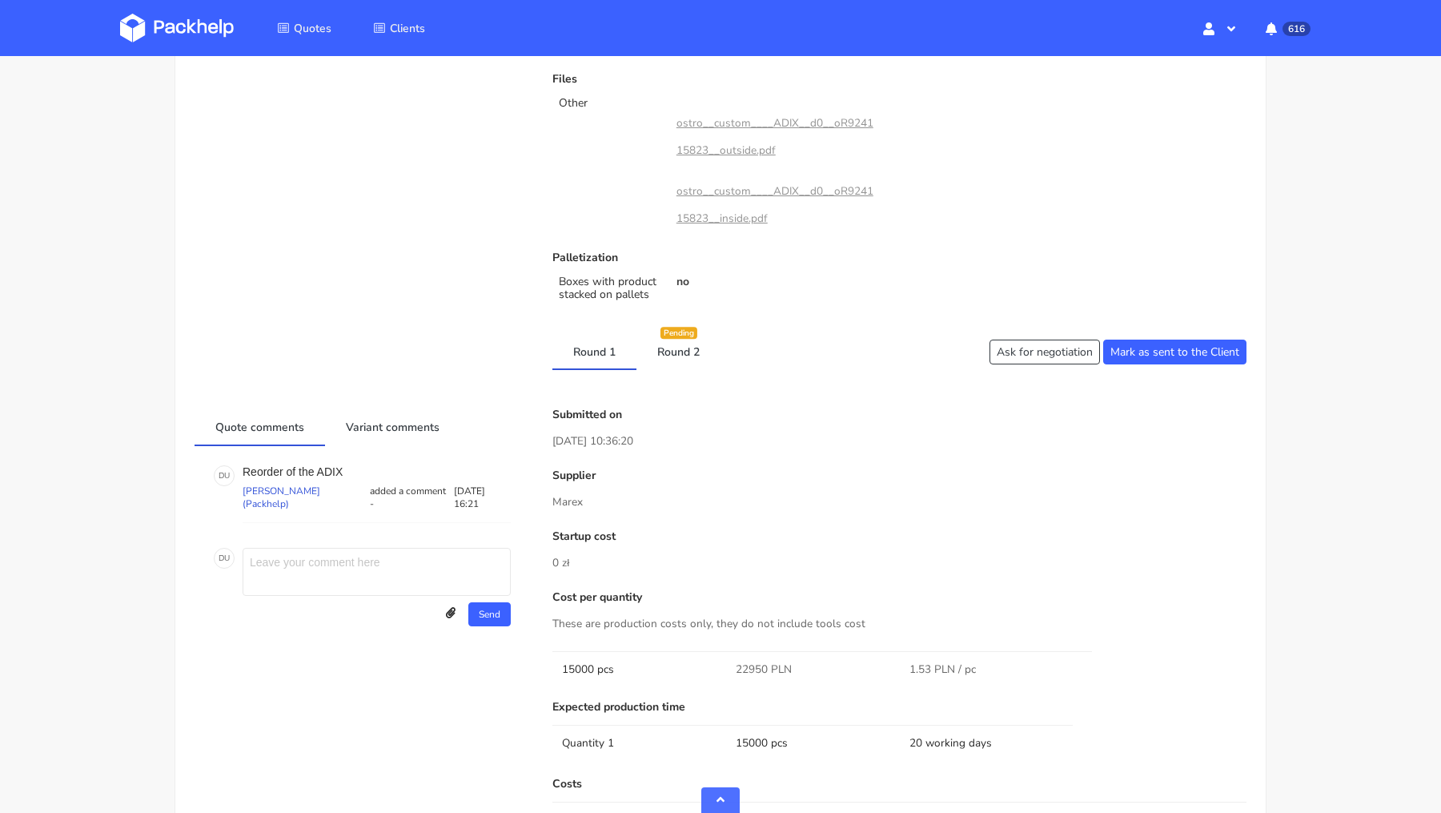
scroll to position [787, 0]
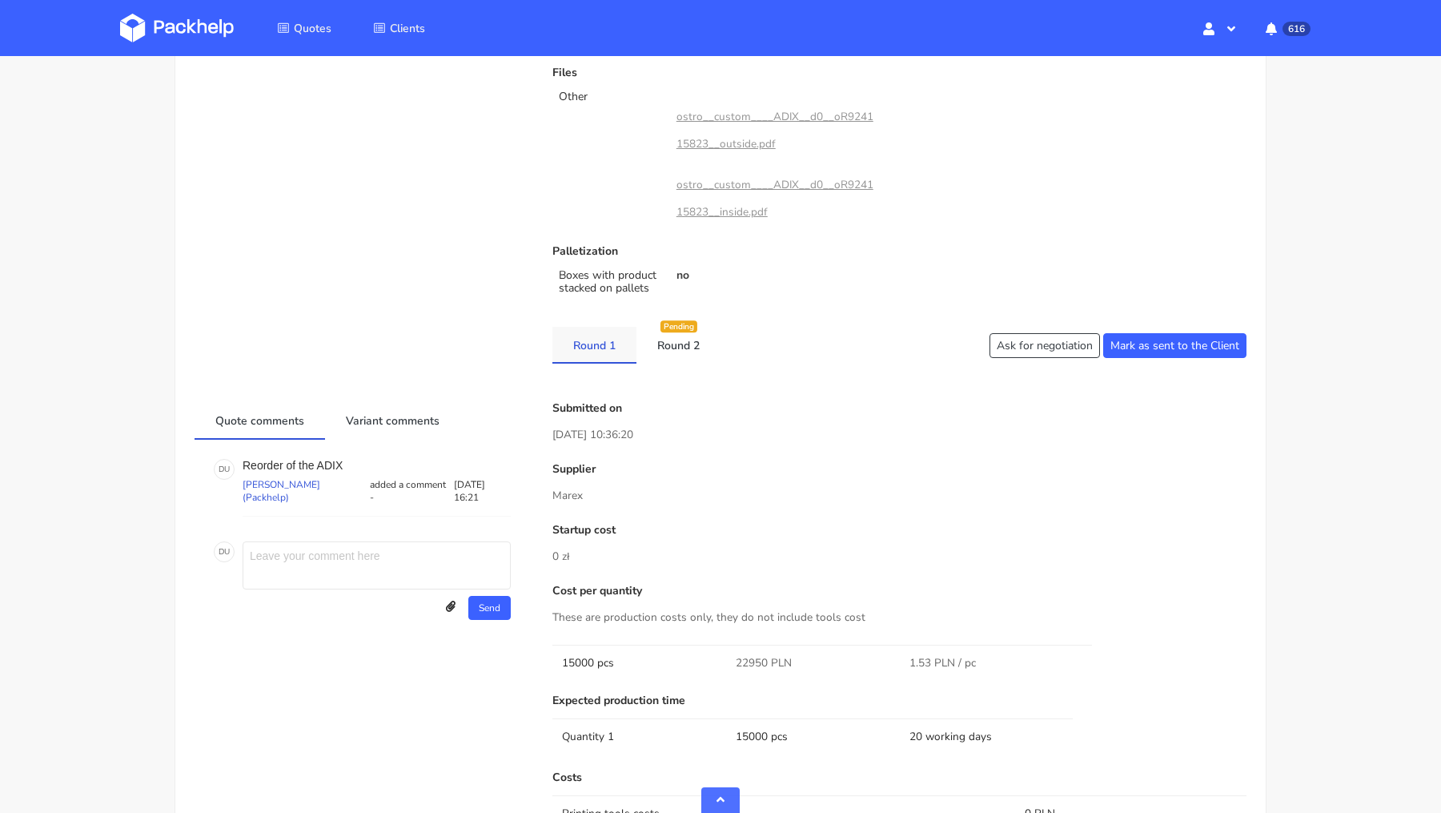
click at [620, 334] on link "Round 1" at bounding box center [594, 344] width 84 height 35
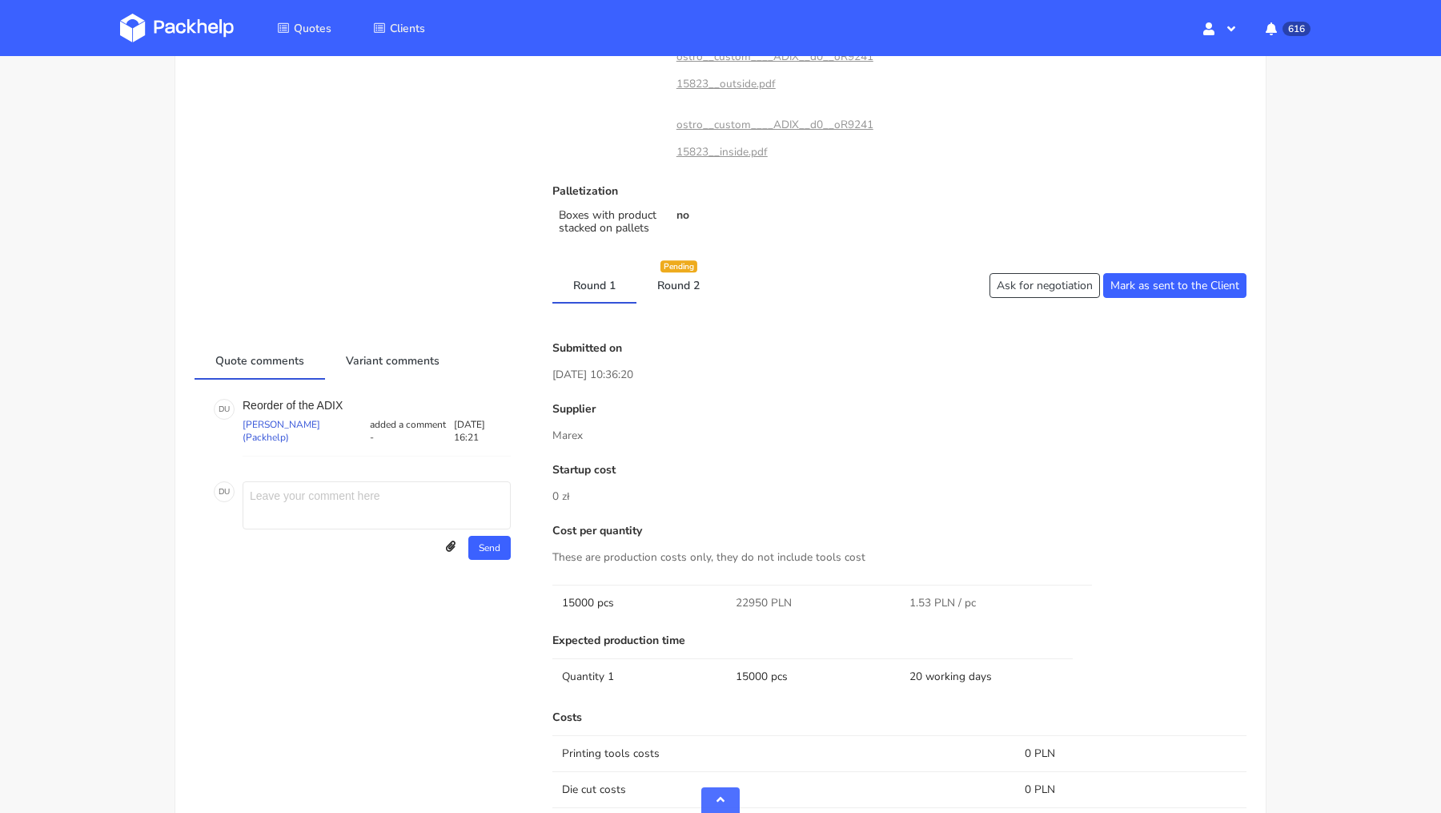
scroll to position [853, 0]
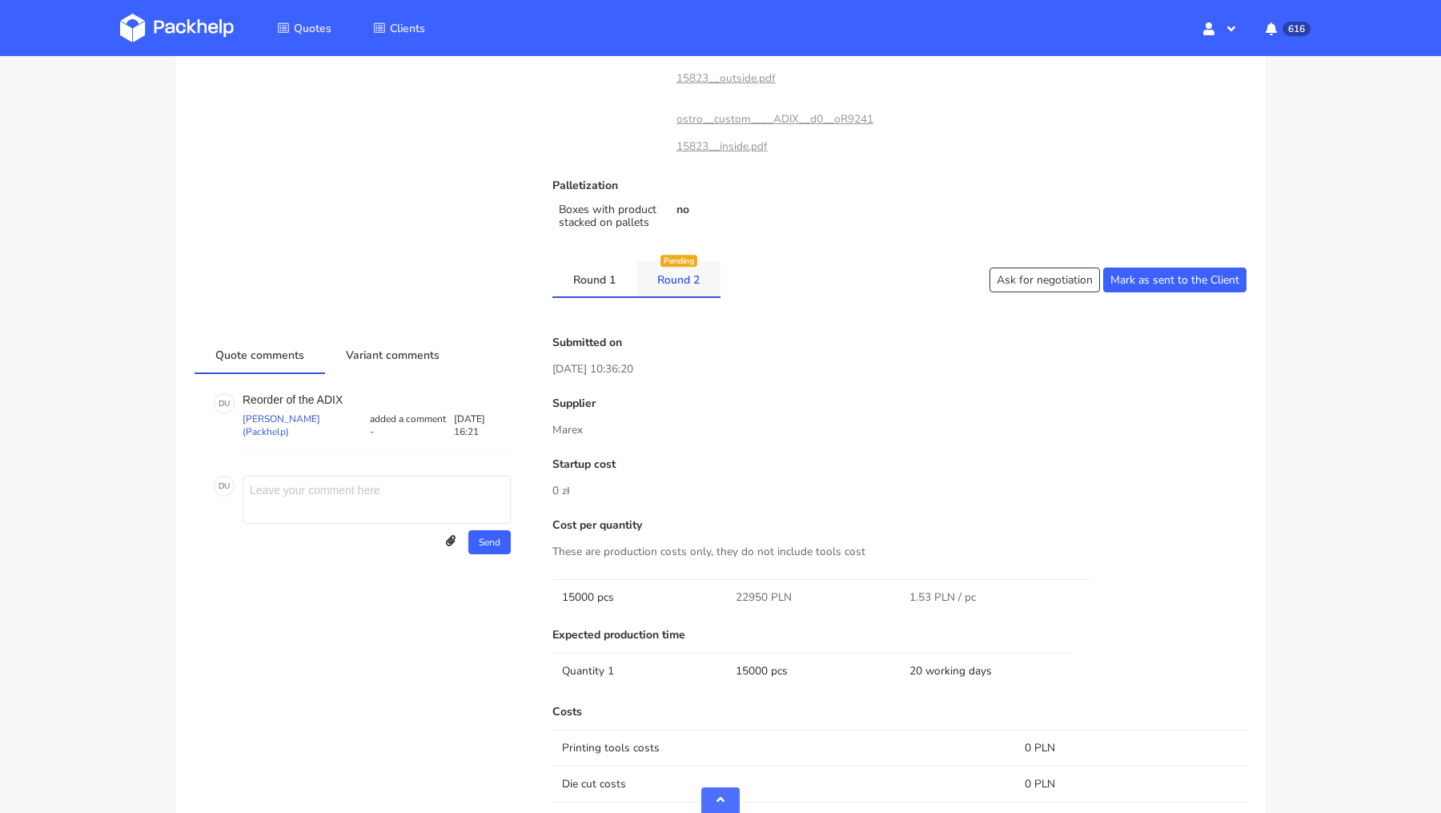
click at [663, 258] on div "Pending" at bounding box center [678, 261] width 37 height 12
click at [649, 273] on link "Round 2" at bounding box center [678, 278] width 84 height 35
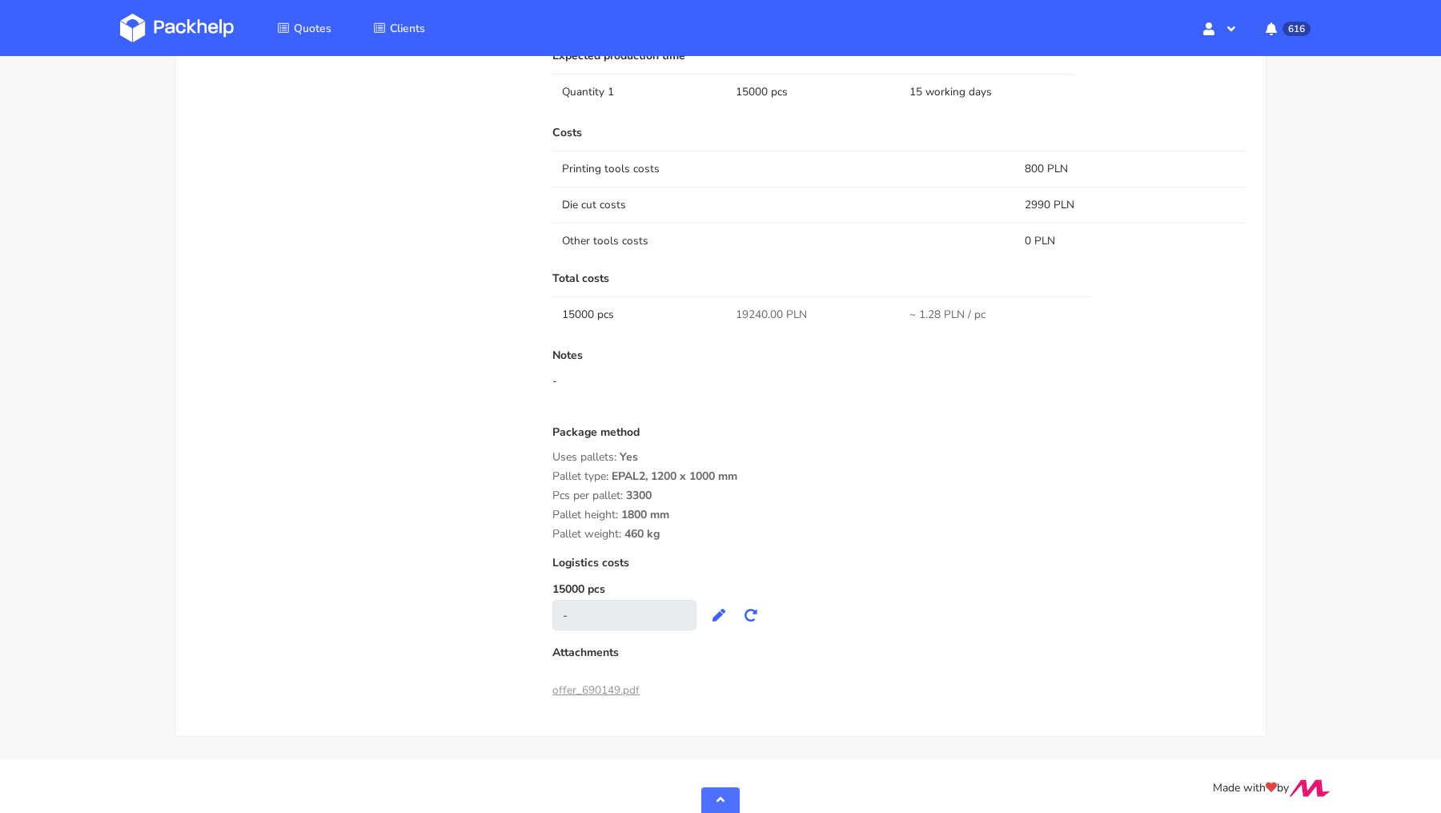
scroll to position [0, 0]
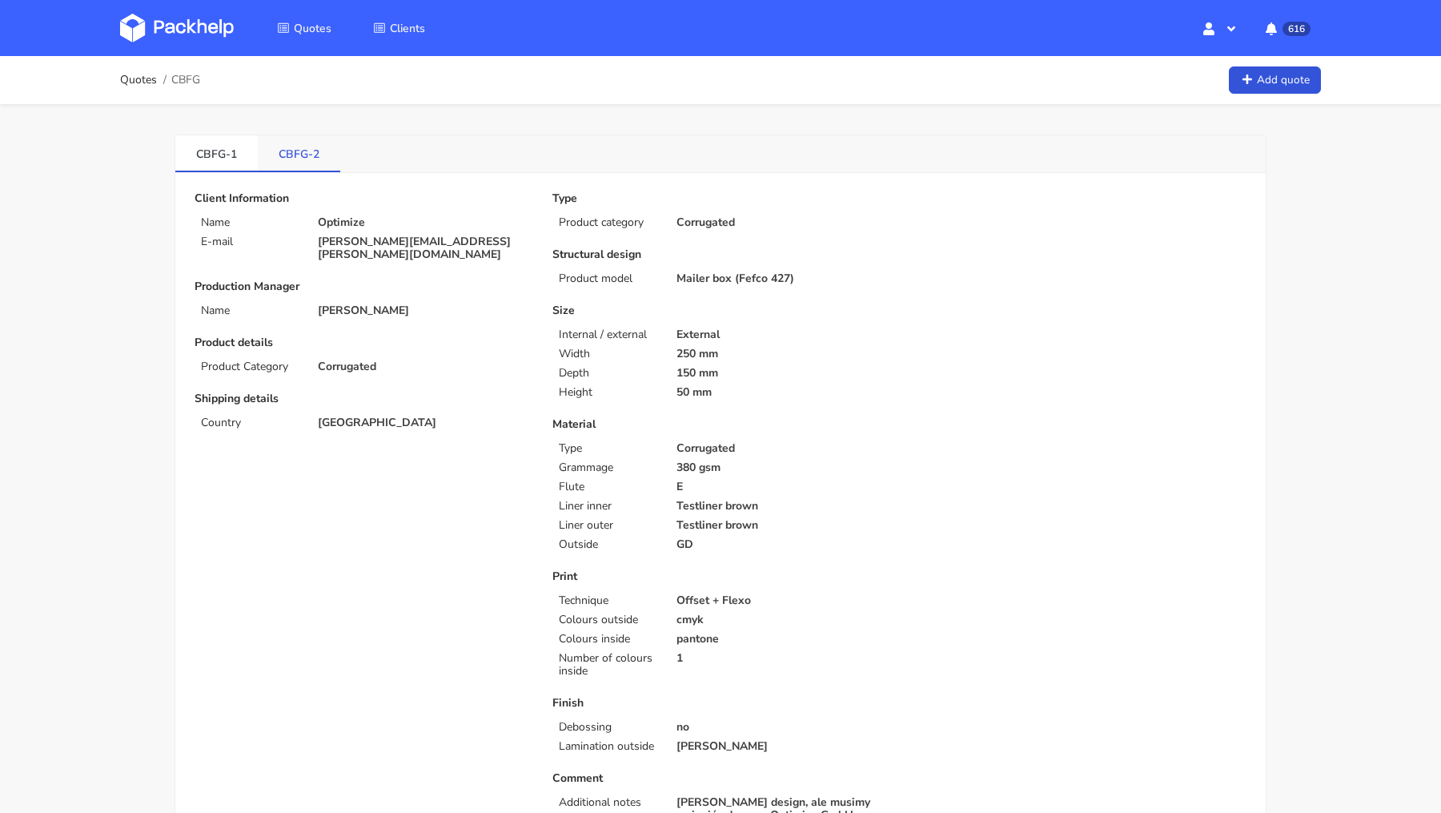
click at [295, 155] on link "CBFG-2" at bounding box center [299, 152] width 82 height 35
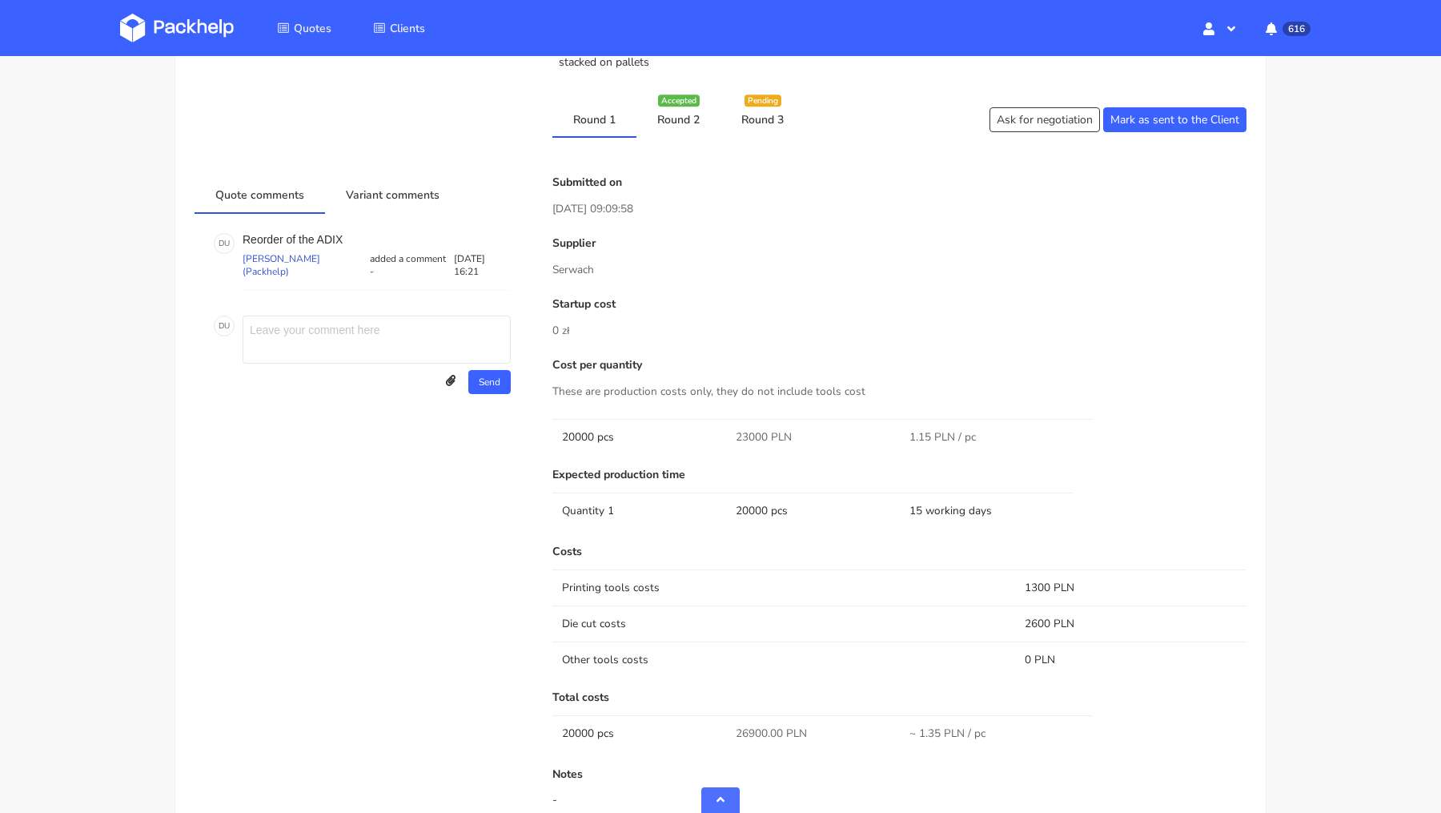
scroll to position [1031, 0]
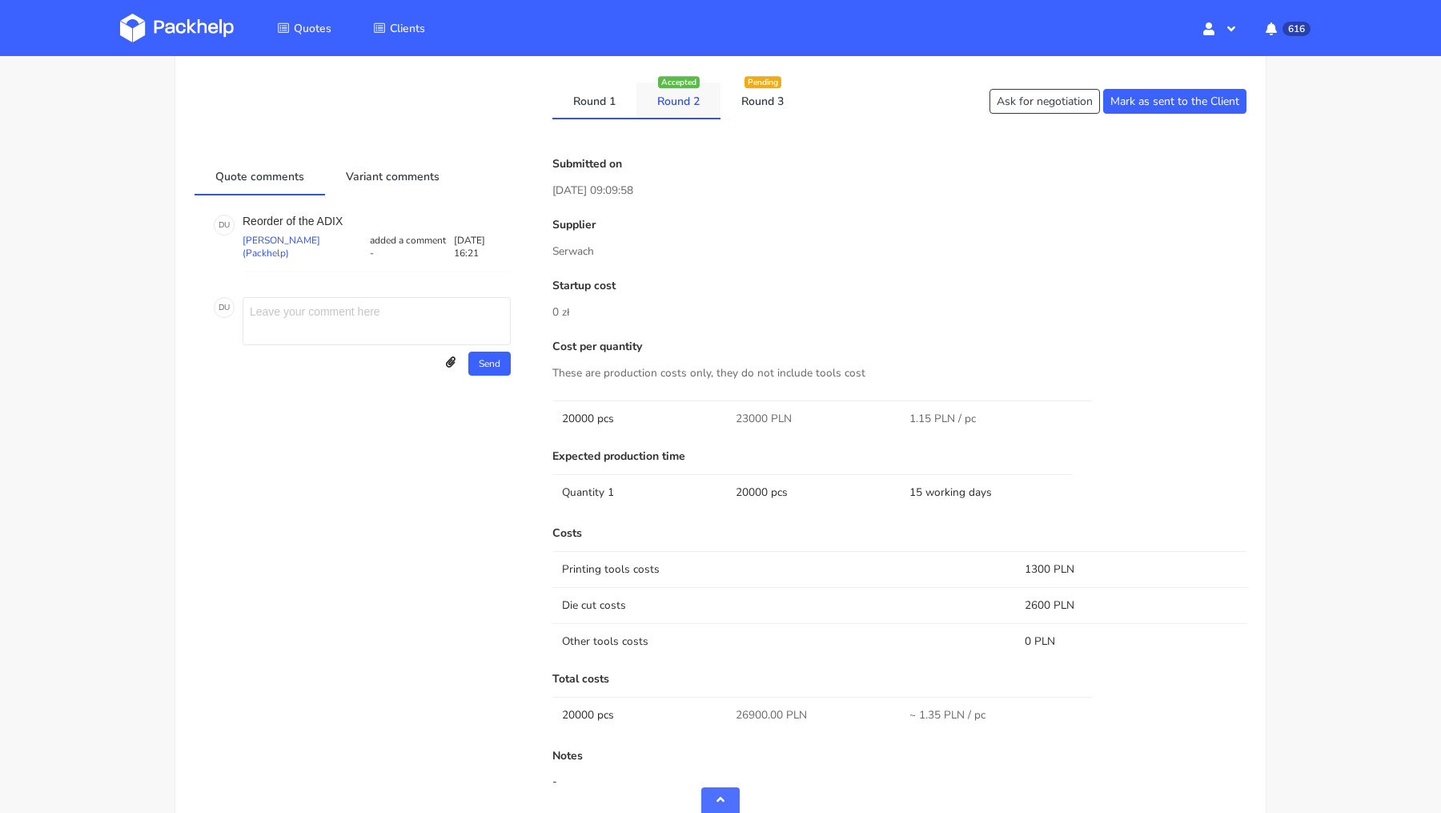
click at [688, 102] on link "Round 2" at bounding box center [678, 99] width 84 height 35
click at [765, 102] on link "Round 3" at bounding box center [763, 99] width 84 height 35
click at [632, 106] on link "Round 1" at bounding box center [594, 99] width 84 height 35
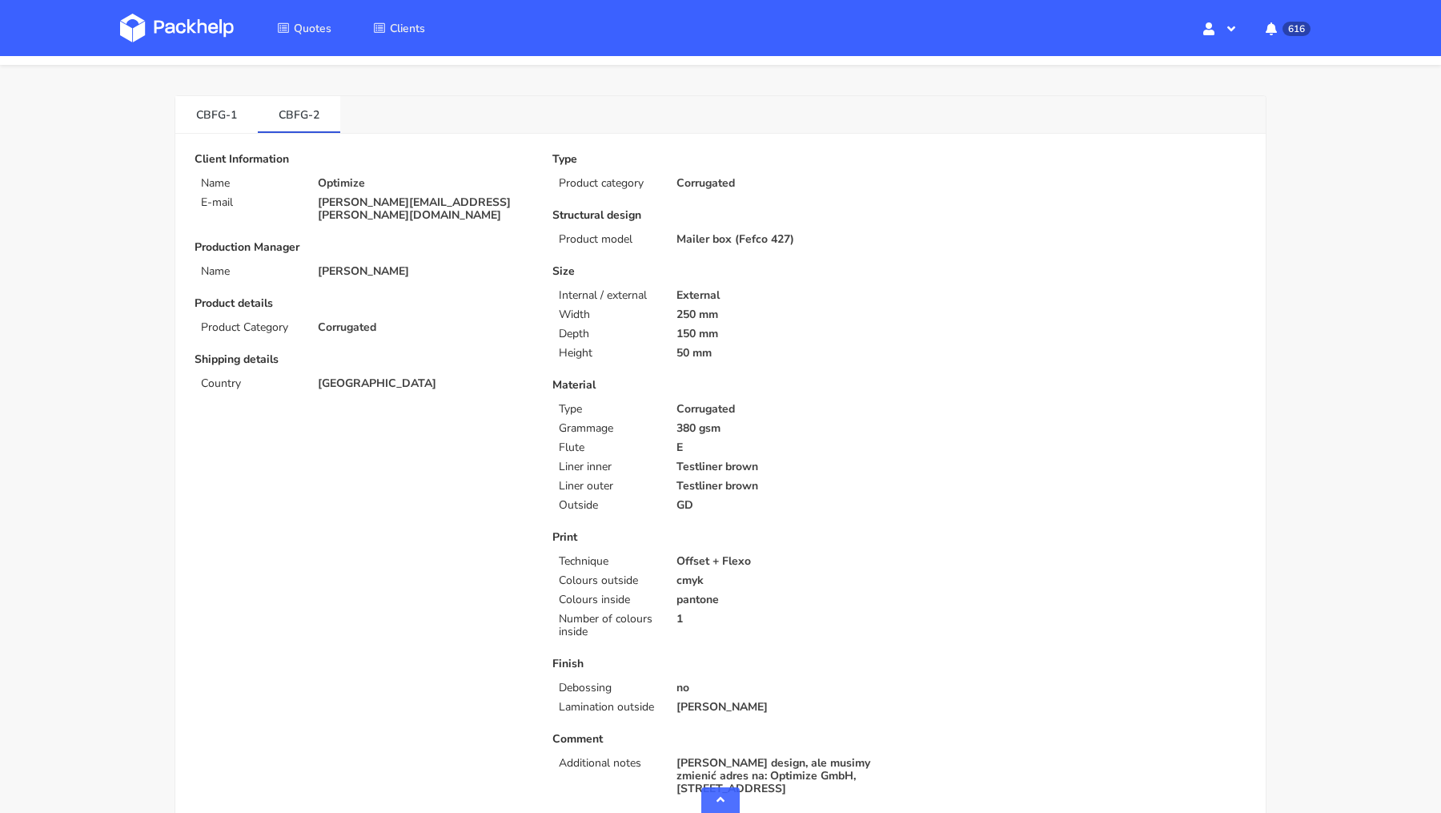
scroll to position [0, 0]
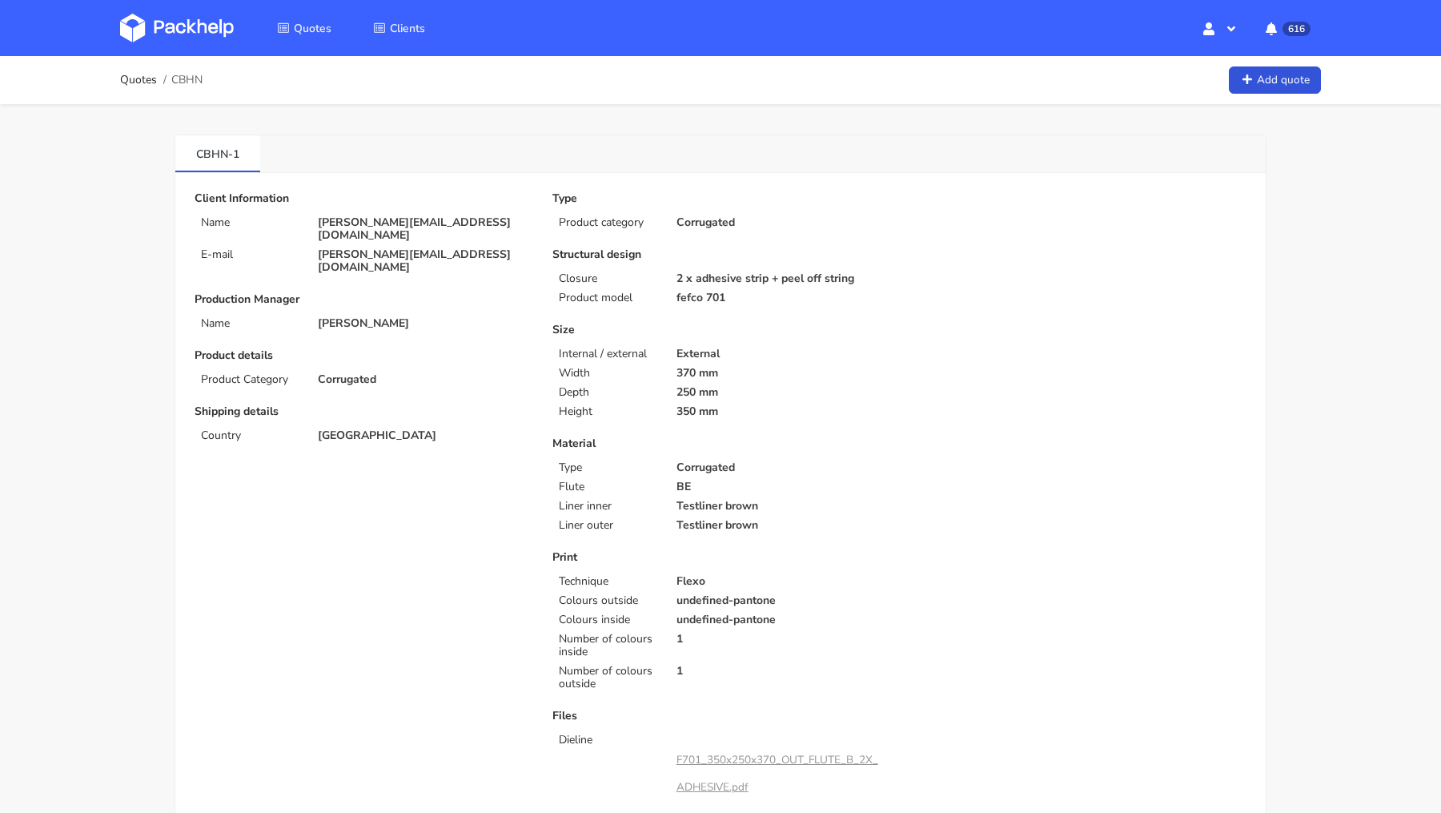
click at [194, 74] on span "CBHN" at bounding box center [186, 80] width 31 height 13
copy span "CBHN"
click at [179, 35] on img at bounding box center [177, 28] width 114 height 29
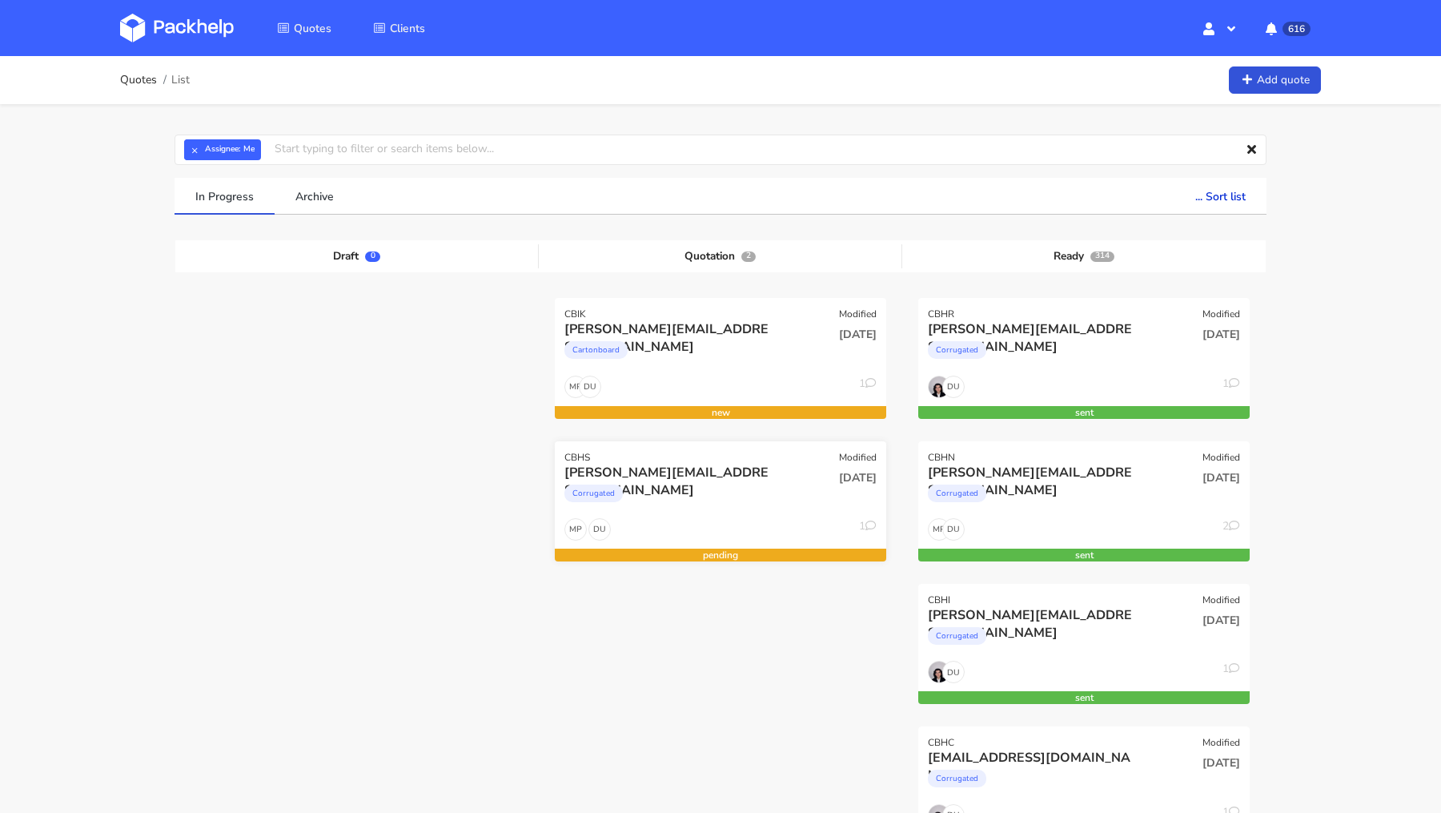
click at [655, 464] on div "simon@organic-future.com" at bounding box center [670, 473] width 212 height 18
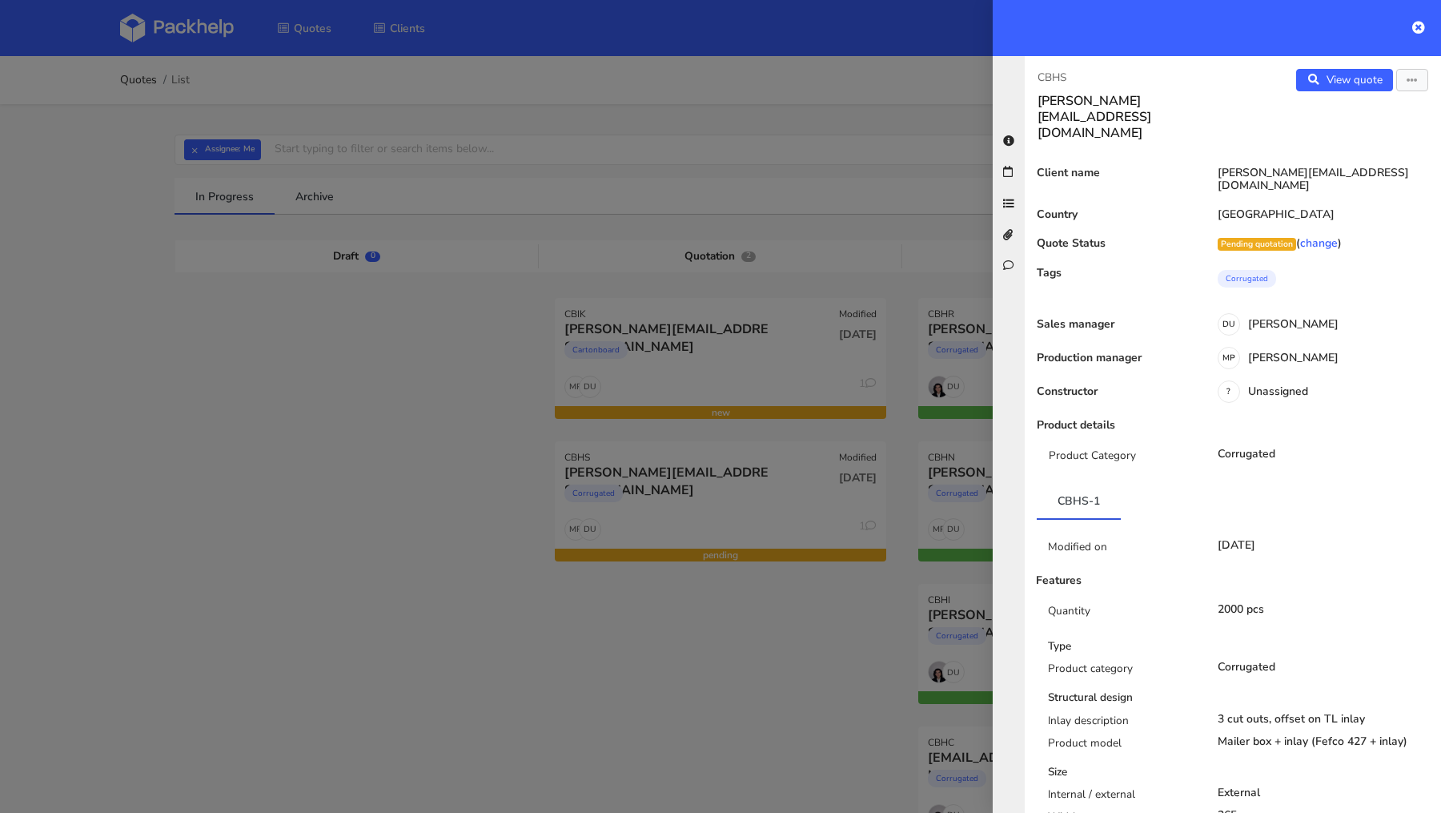
click at [1050, 74] on p "CBHS" at bounding box center [1129, 78] width 183 height 18
copy p "CBHS"
click at [395, 396] on div at bounding box center [720, 406] width 1441 height 813
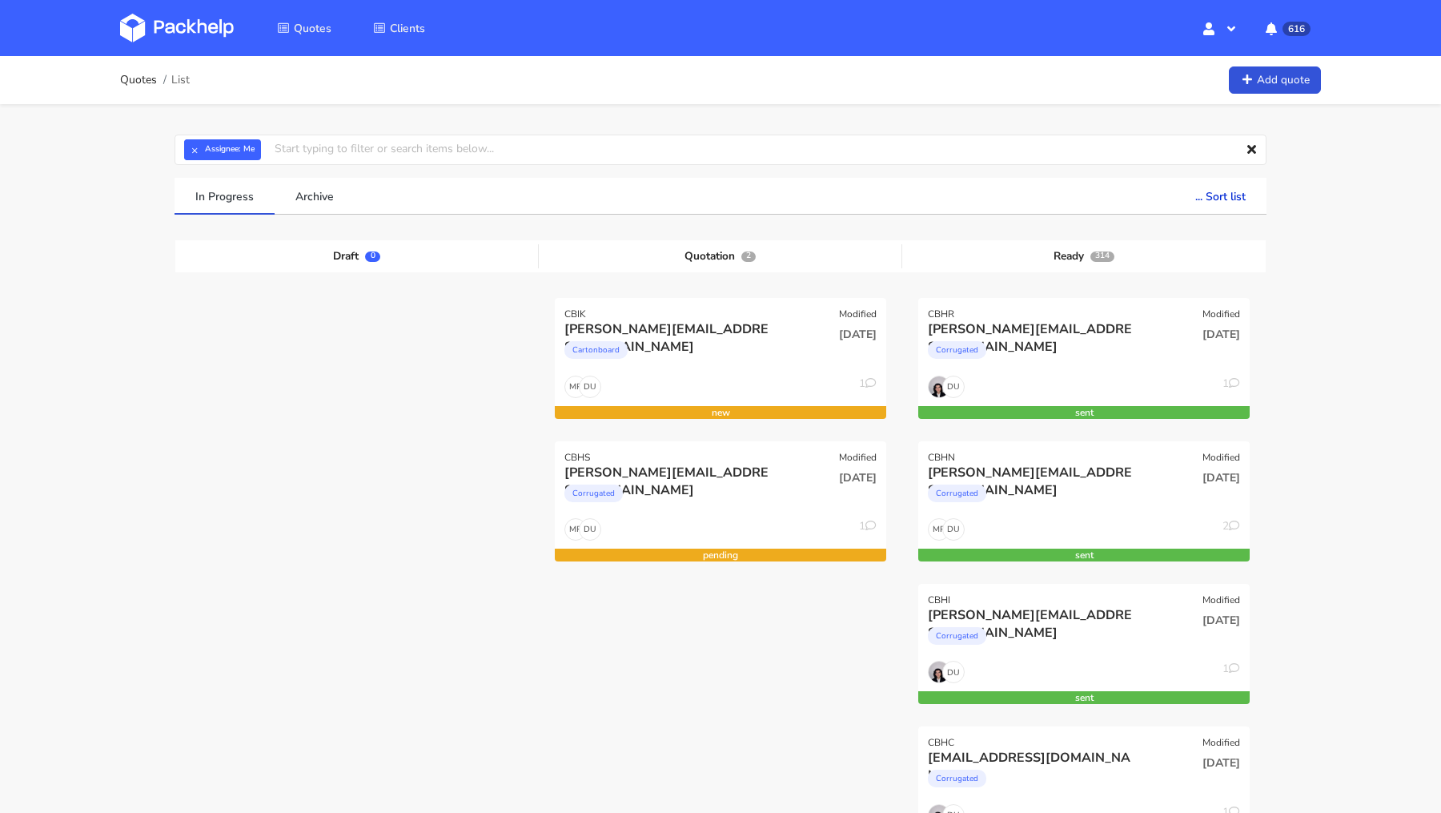
click at [191, 30] on img at bounding box center [177, 28] width 114 height 29
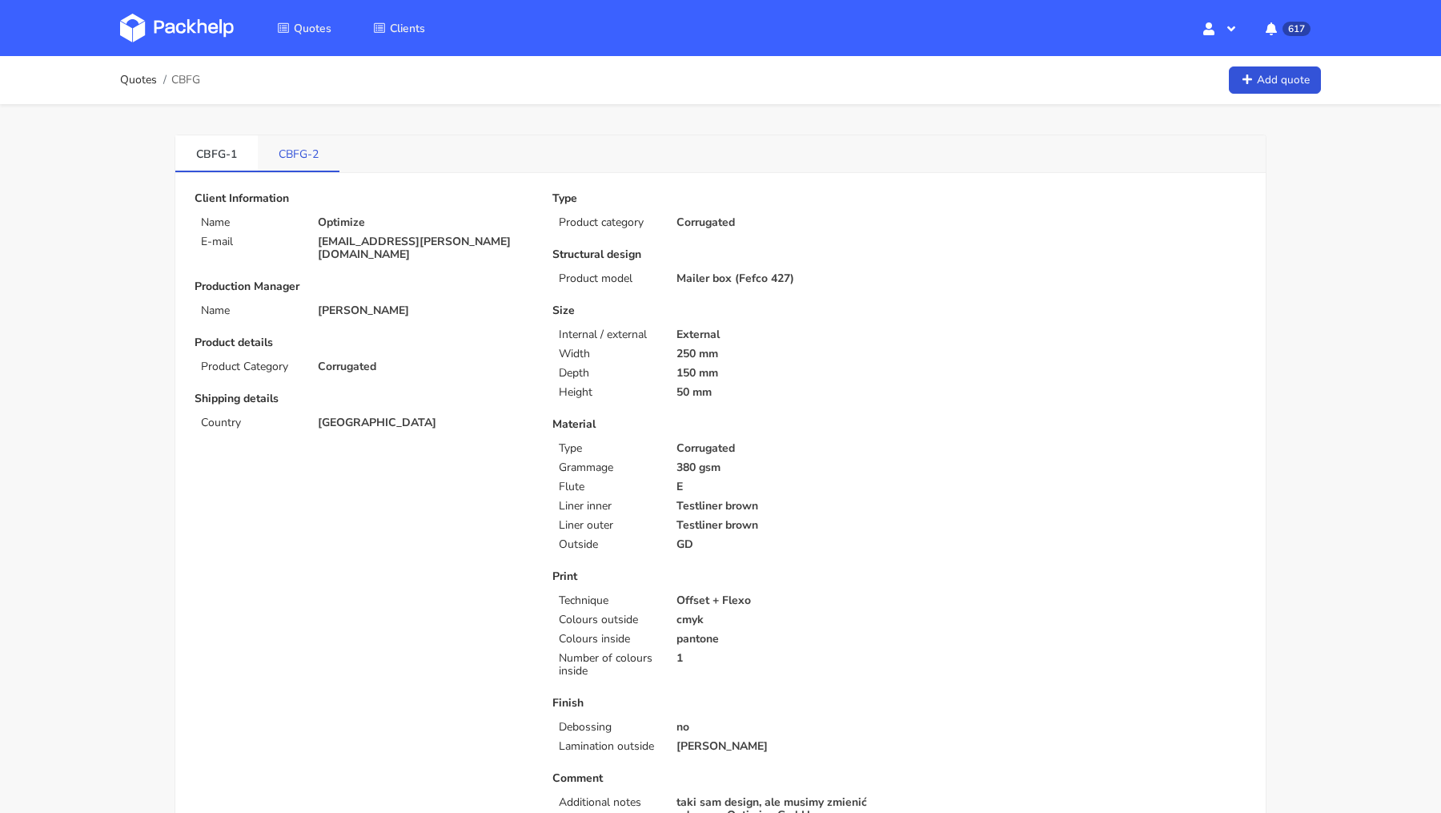
click at [296, 144] on link "CBFG-2" at bounding box center [299, 152] width 82 height 35
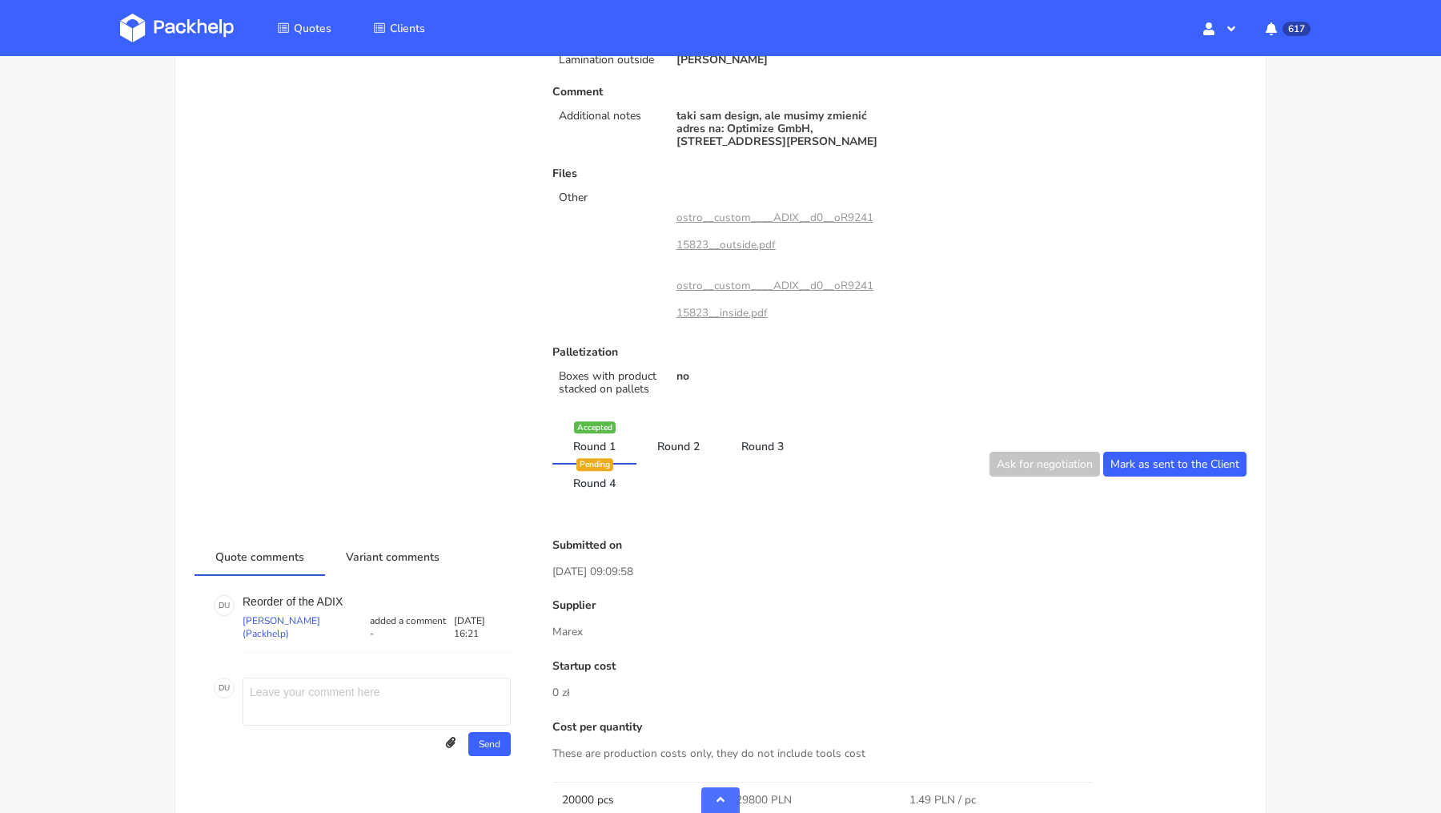
scroll to position [694, 0]
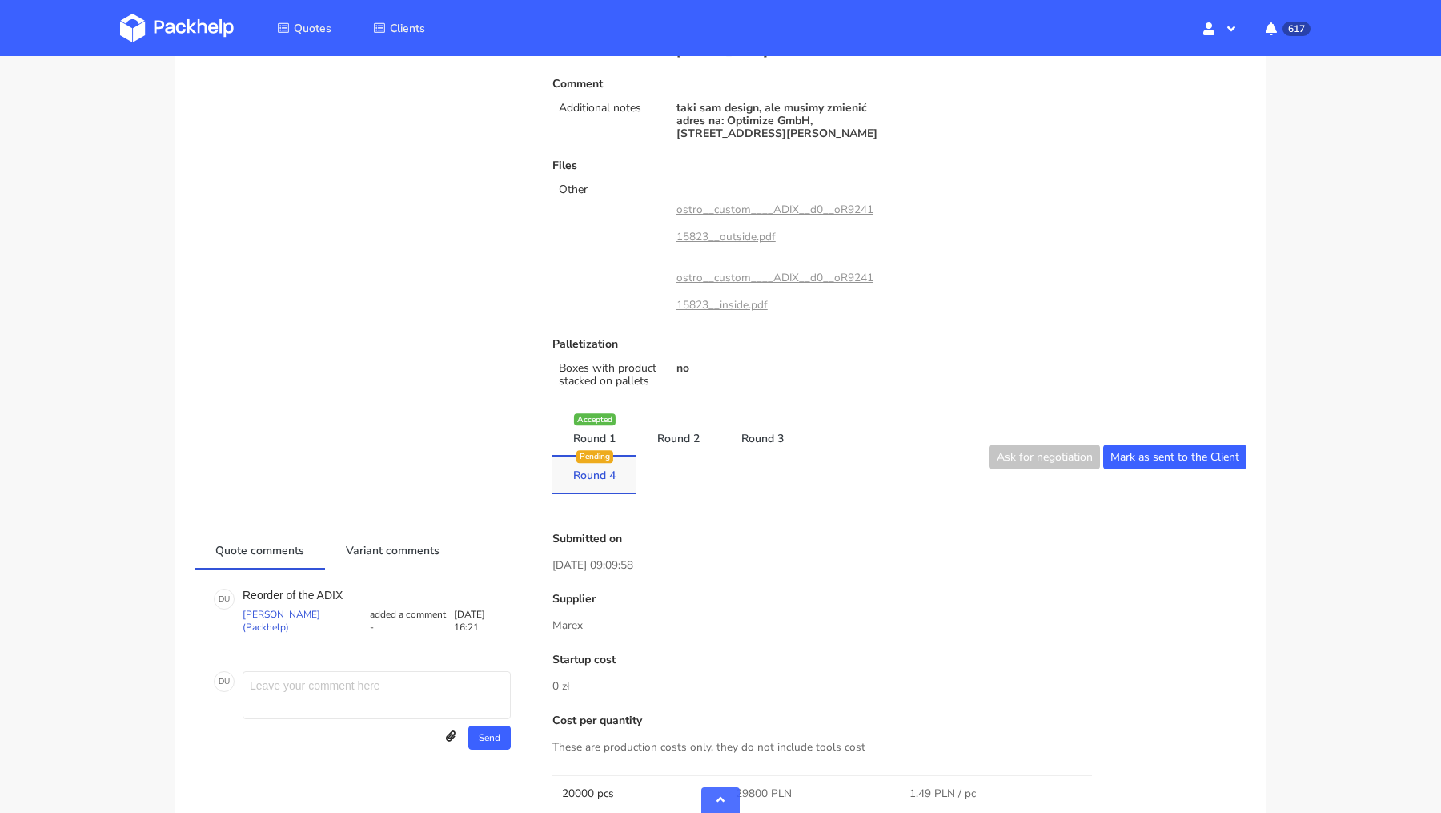
click at [612, 469] on link "Round 4" at bounding box center [594, 473] width 84 height 35
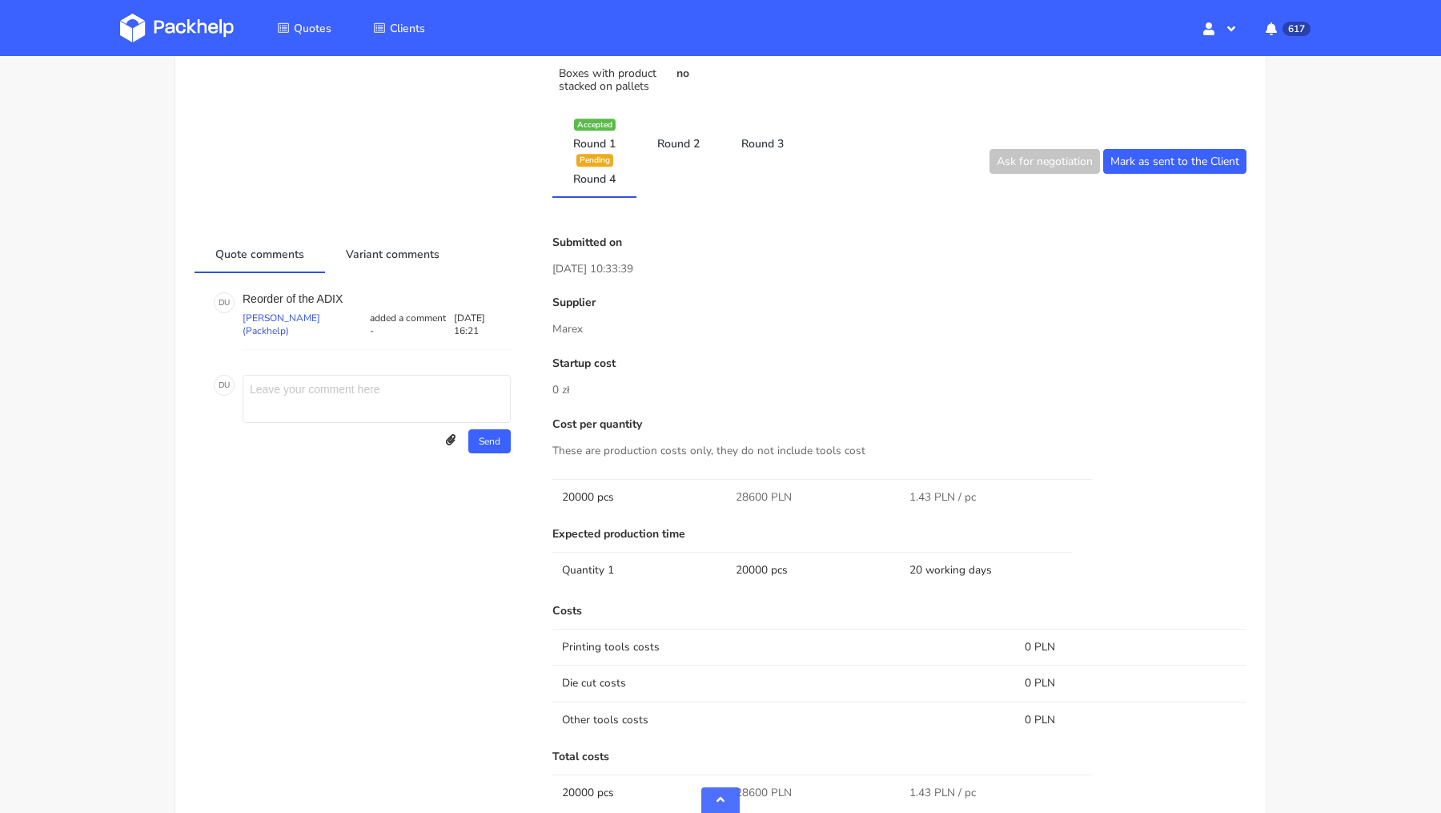
scroll to position [982, 0]
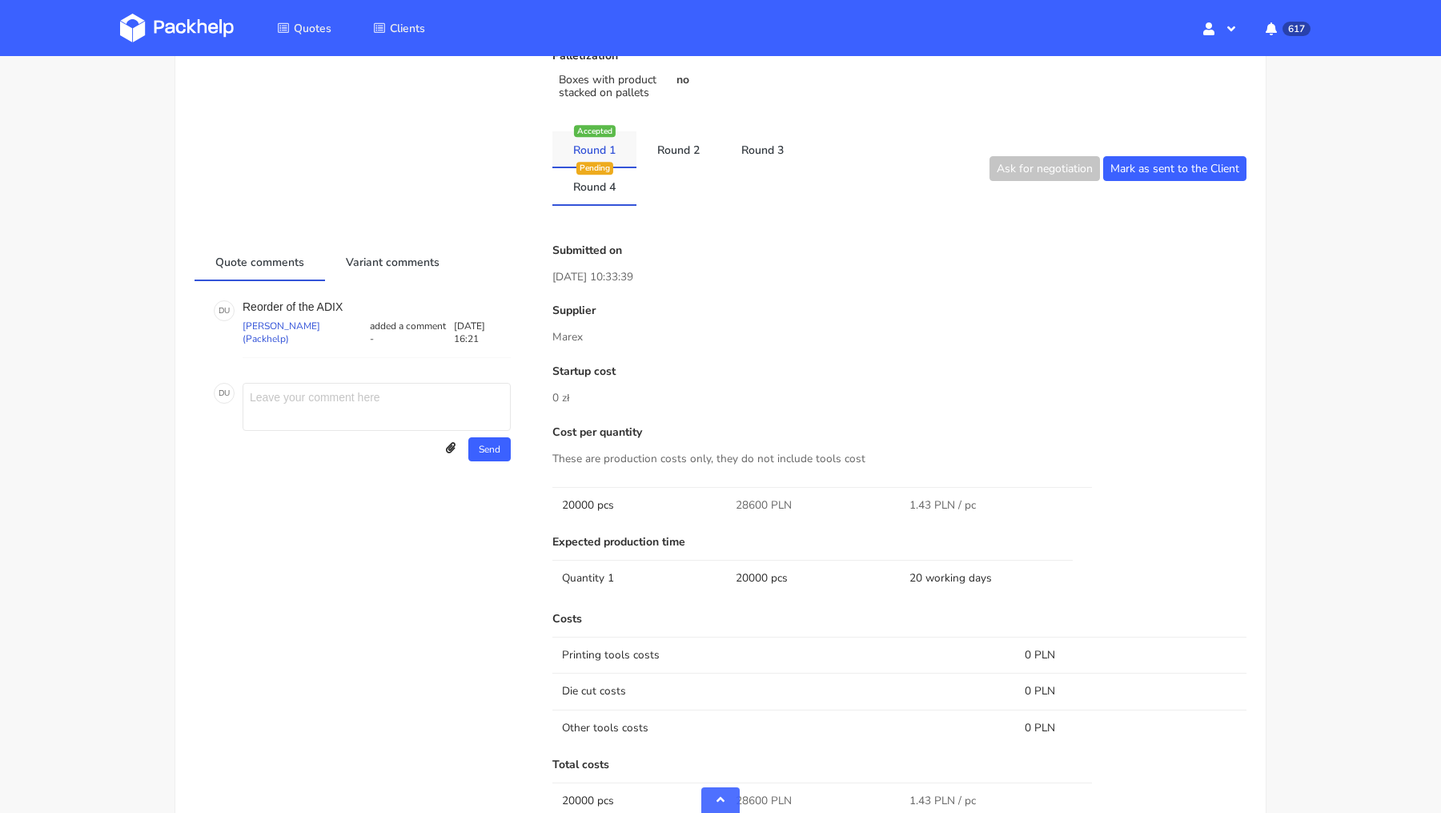
click at [616, 149] on link "Round 1" at bounding box center [594, 148] width 84 height 35
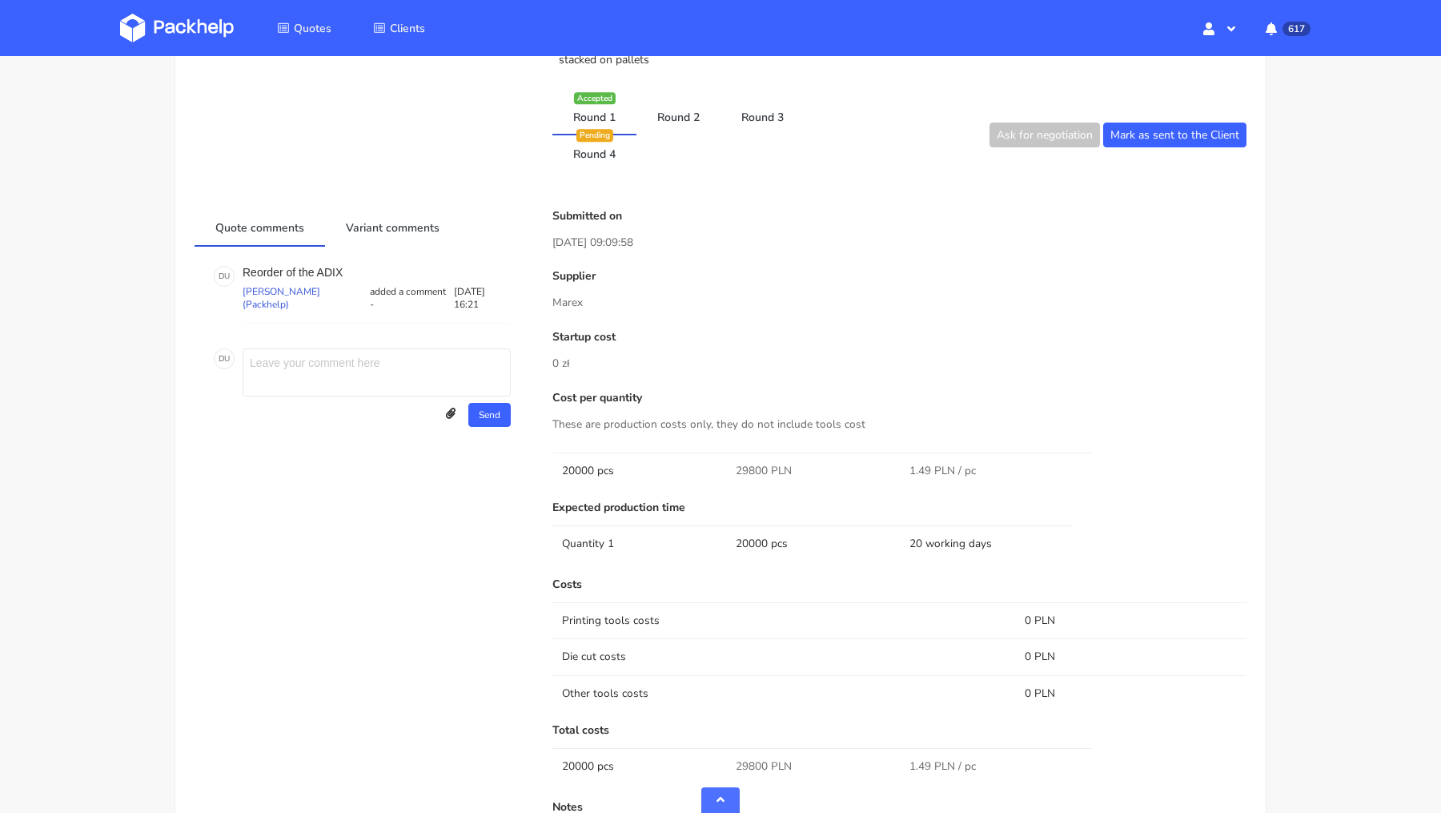
scroll to position [1017, 0]
click at [684, 115] on link "Round 2" at bounding box center [678, 114] width 84 height 35
click at [747, 117] on link "Round 3" at bounding box center [763, 114] width 84 height 35
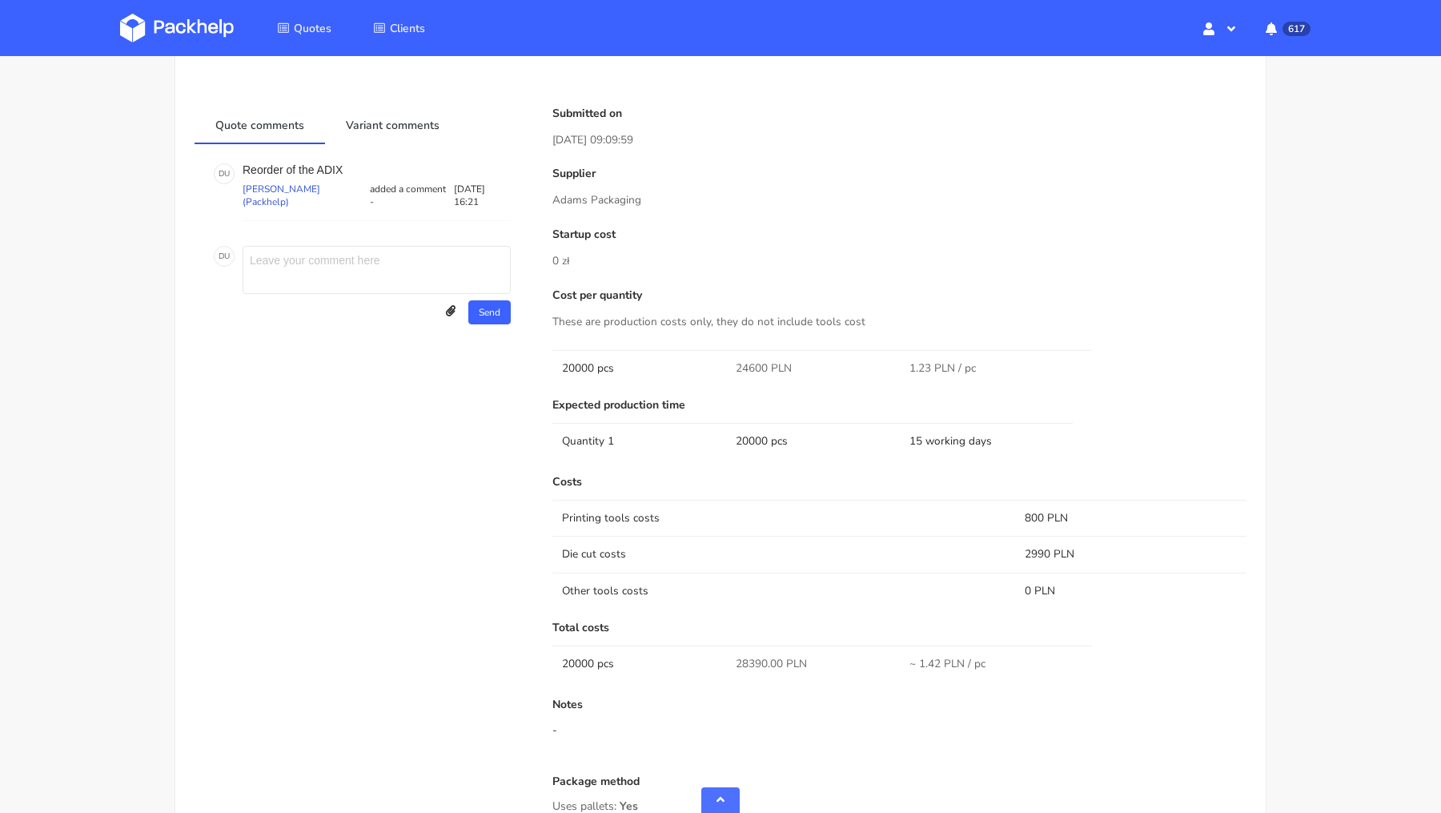
scroll to position [0, 0]
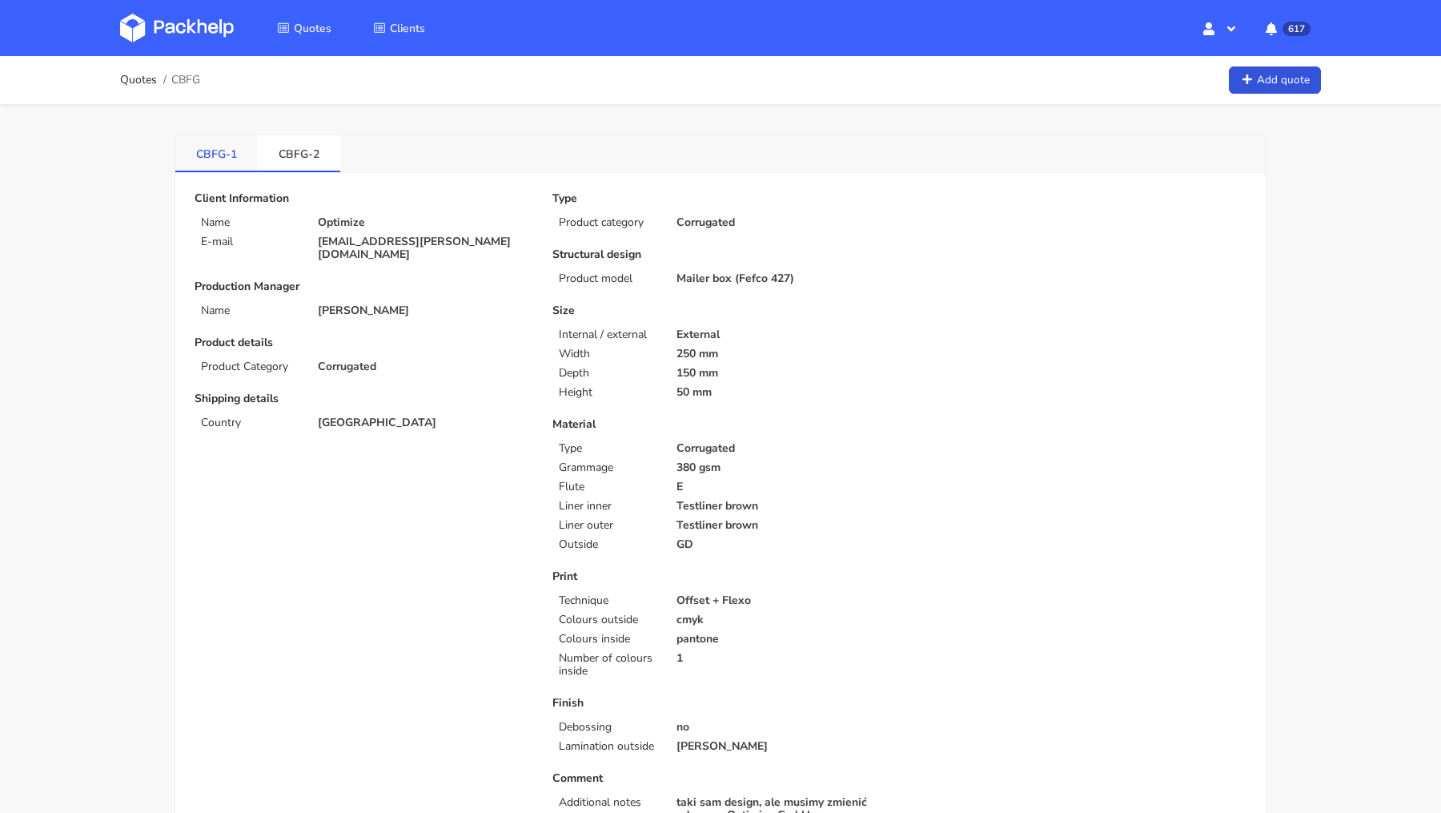
click at [219, 165] on link "CBFG-1" at bounding box center [216, 152] width 82 height 35
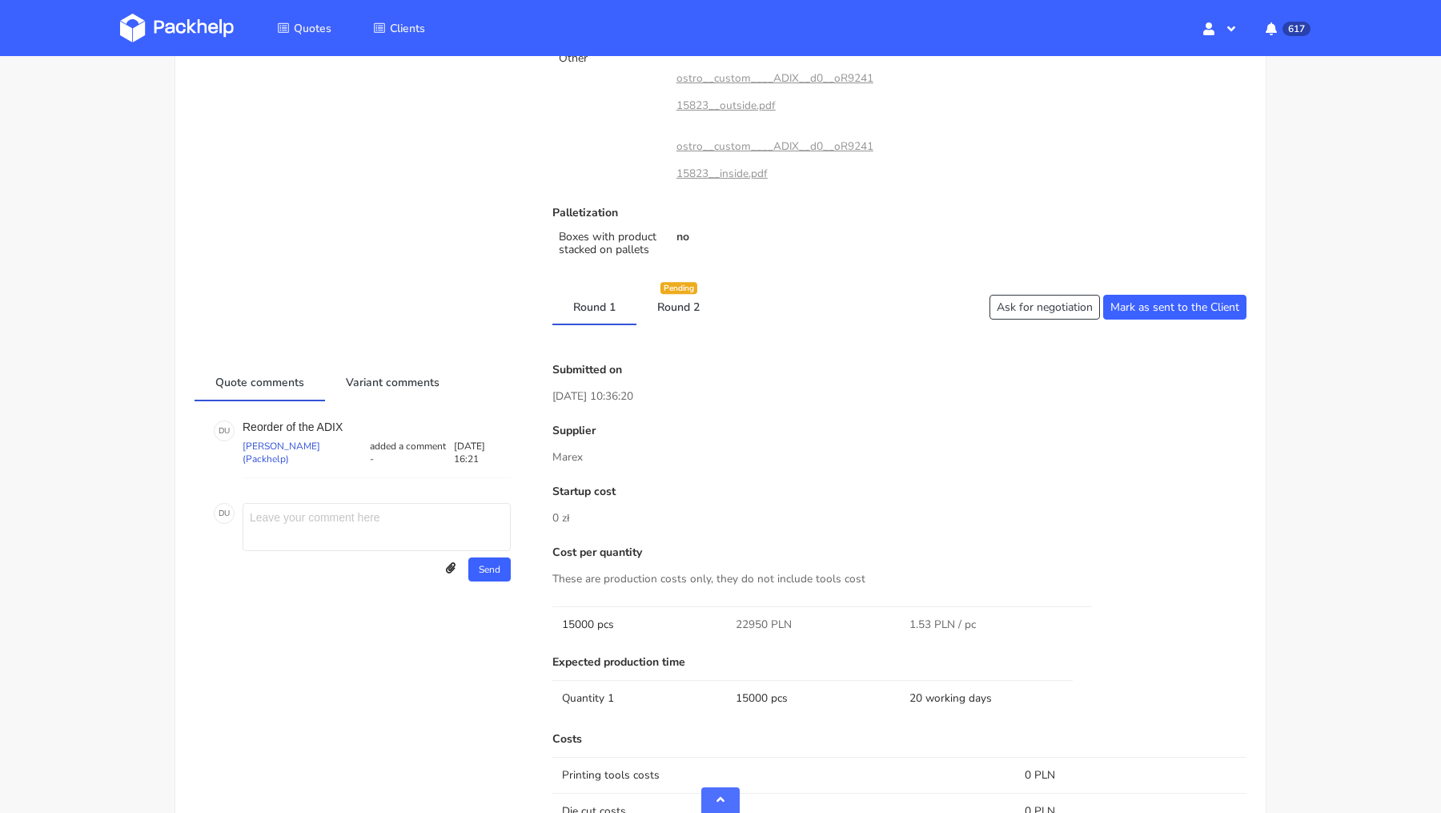
scroll to position [837, 0]
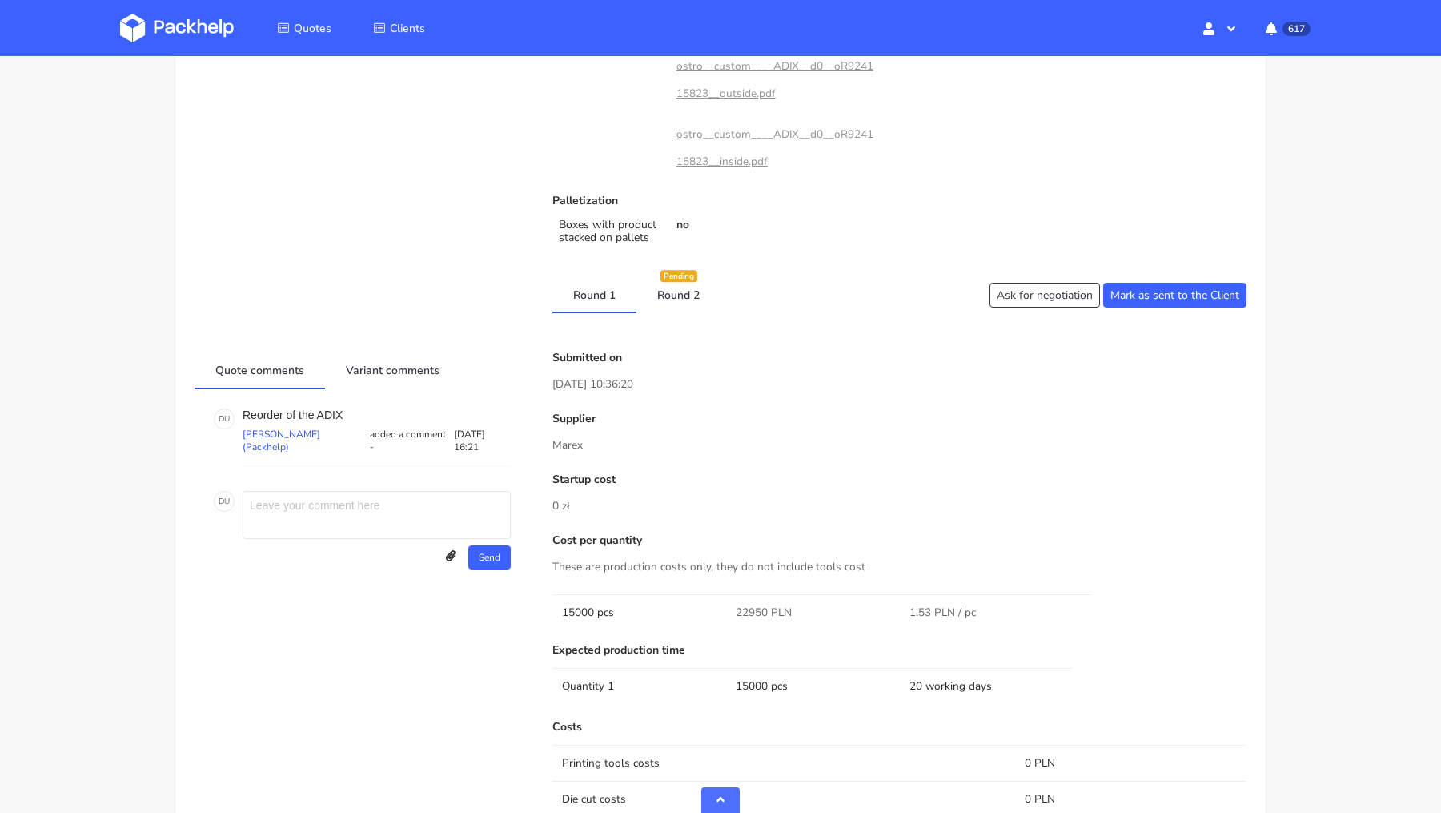
click at [680, 315] on div "Client Information Name Optimize E-mail [EMAIL_ADDRESS][PERSON_NAME][DOMAIN_NAM…" at bounding box center [721, 326] width 1052 height 1943
click at [678, 299] on link "Round 2" at bounding box center [678, 293] width 84 height 35
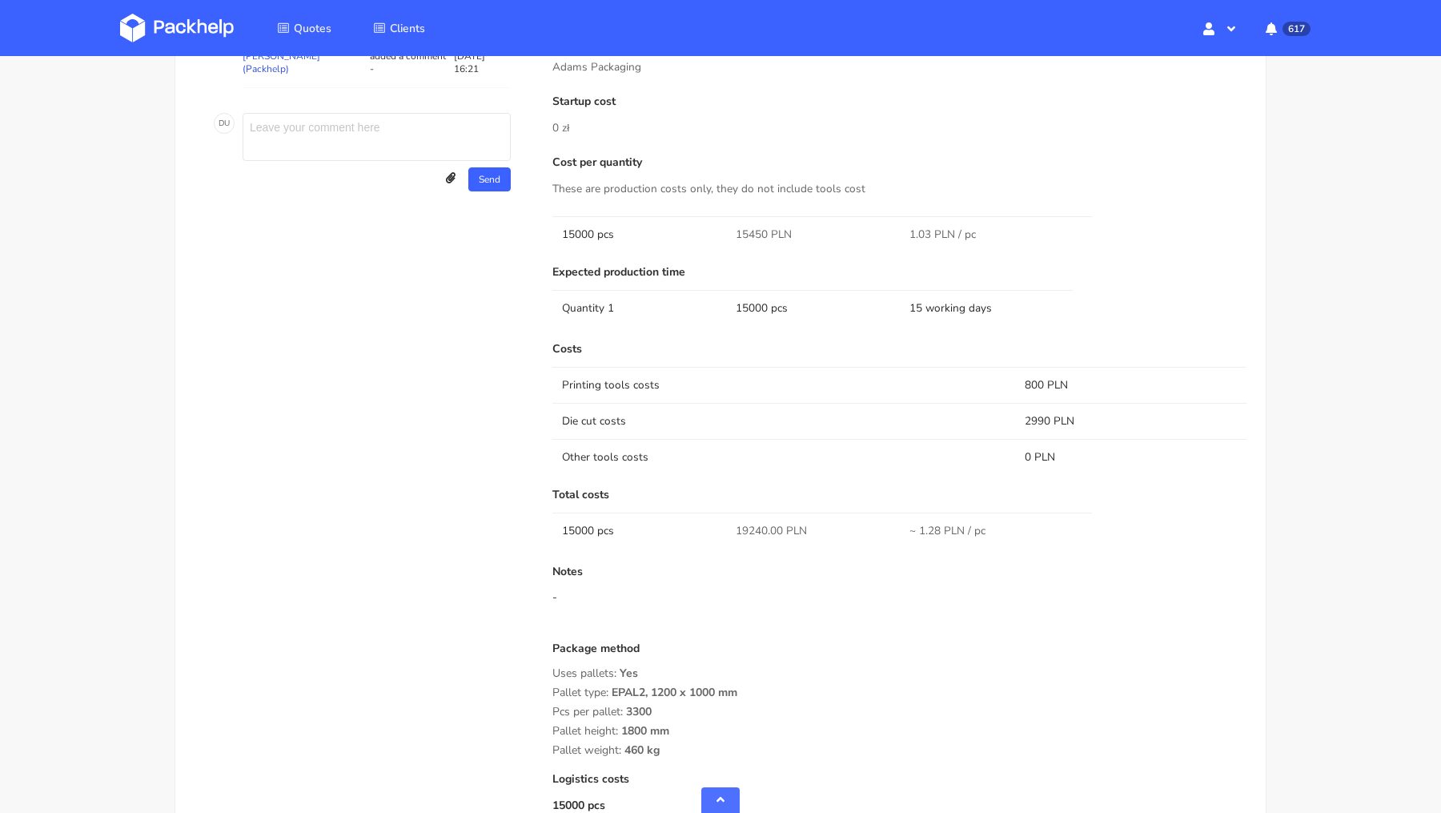
scroll to position [1239, 0]
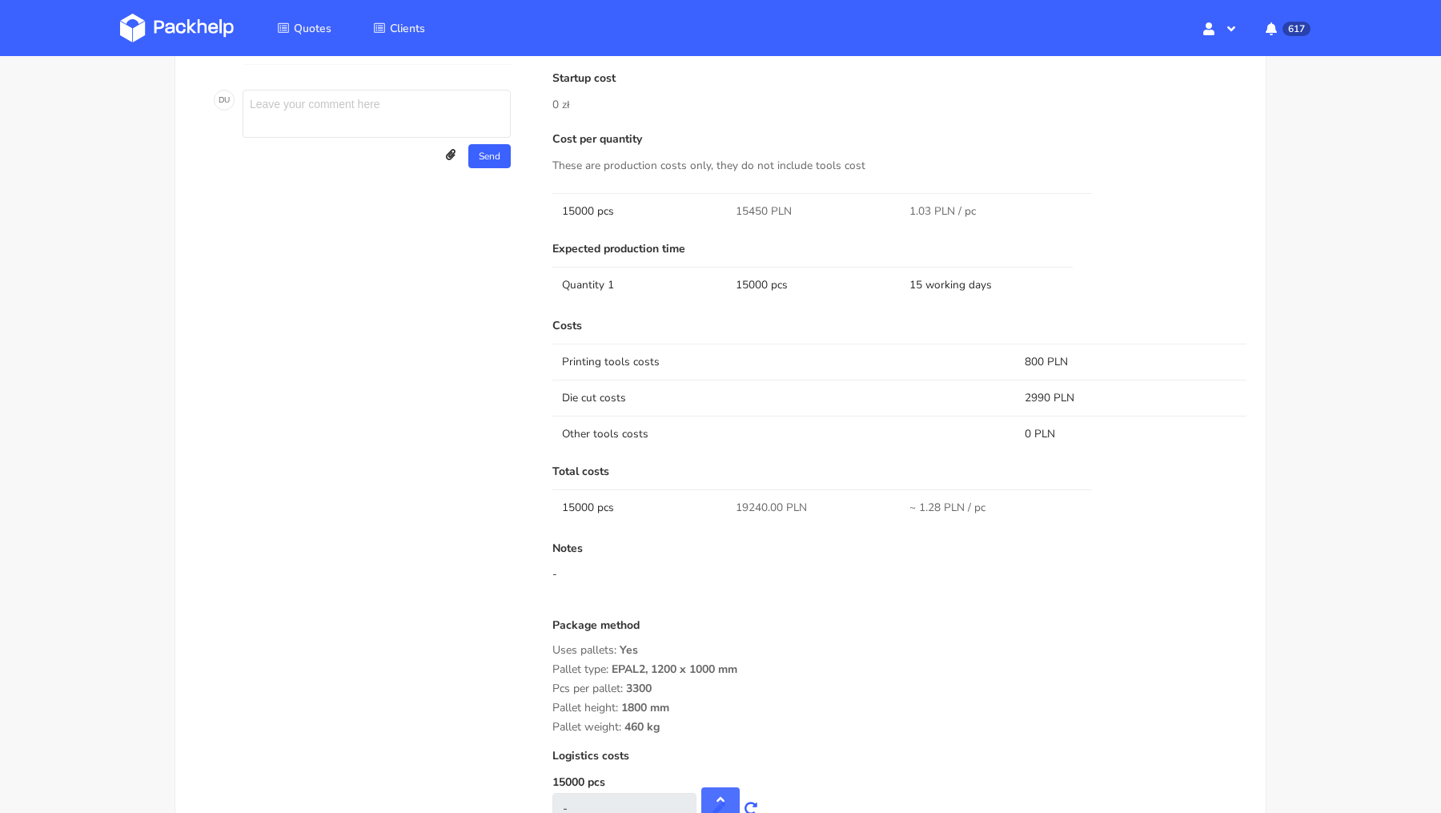
click at [929, 500] on span "~ 1.28 PLN / pc" at bounding box center [947, 508] width 76 height 16
copy span "1.28"
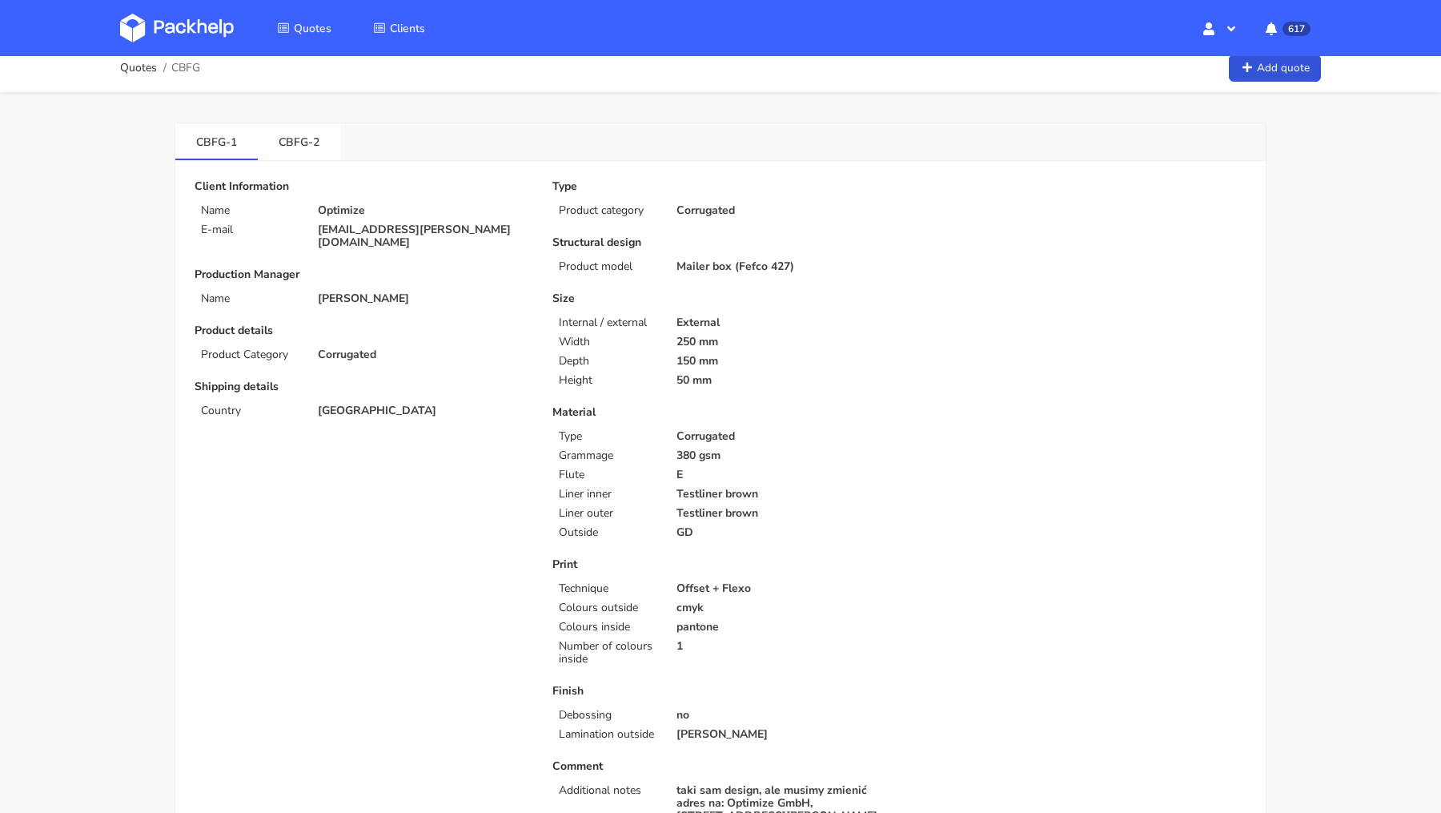
scroll to position [0, 0]
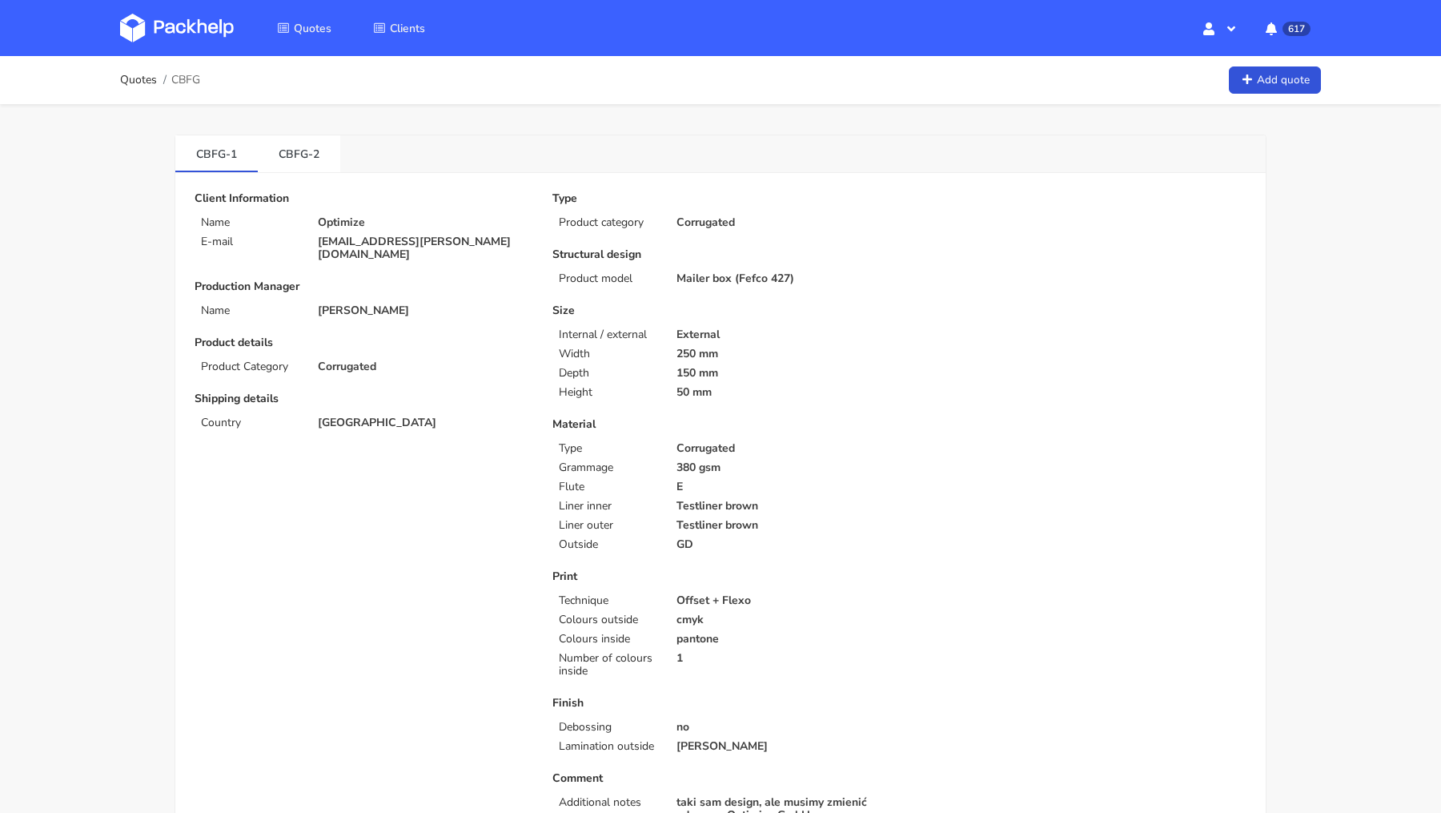
click at [181, 78] on span "CBFG" at bounding box center [185, 80] width 29 height 13
copy span "CBFG"
click at [207, 147] on link "CBFG-1" at bounding box center [216, 152] width 82 height 35
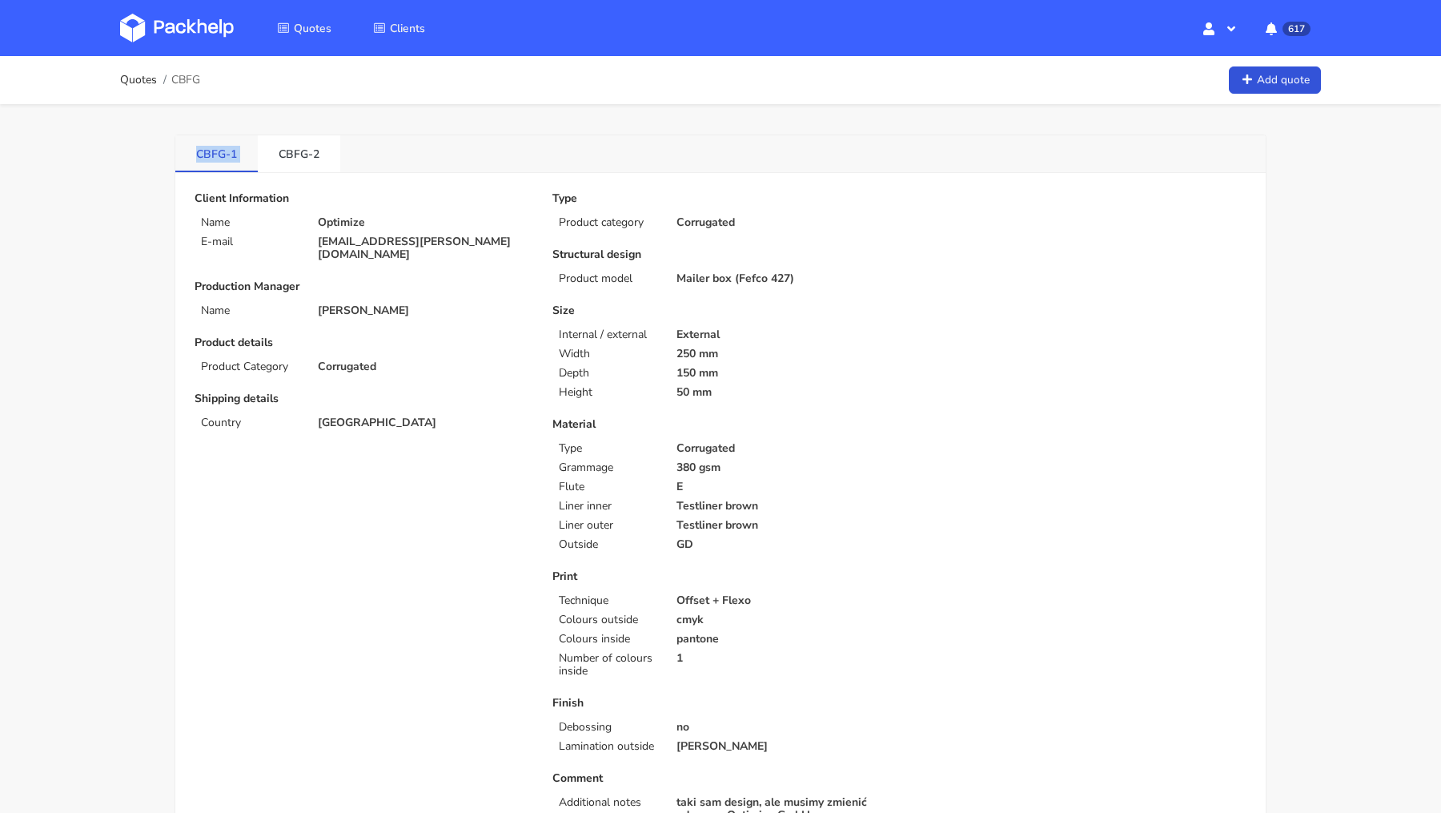
click at [207, 147] on link "CBFG-1" at bounding box center [216, 152] width 82 height 35
copy li "CBFG-1"
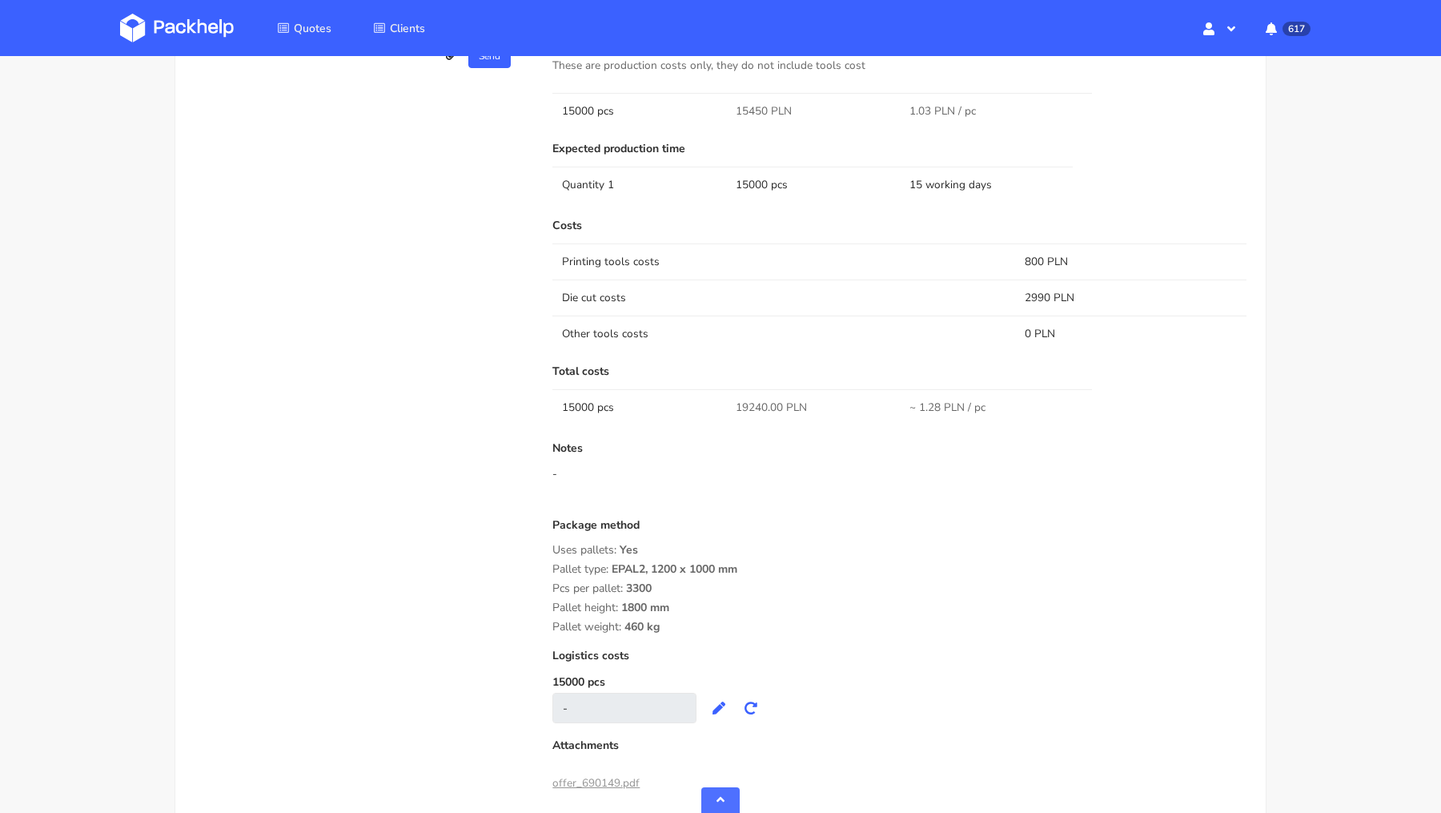
scroll to position [1415, 0]
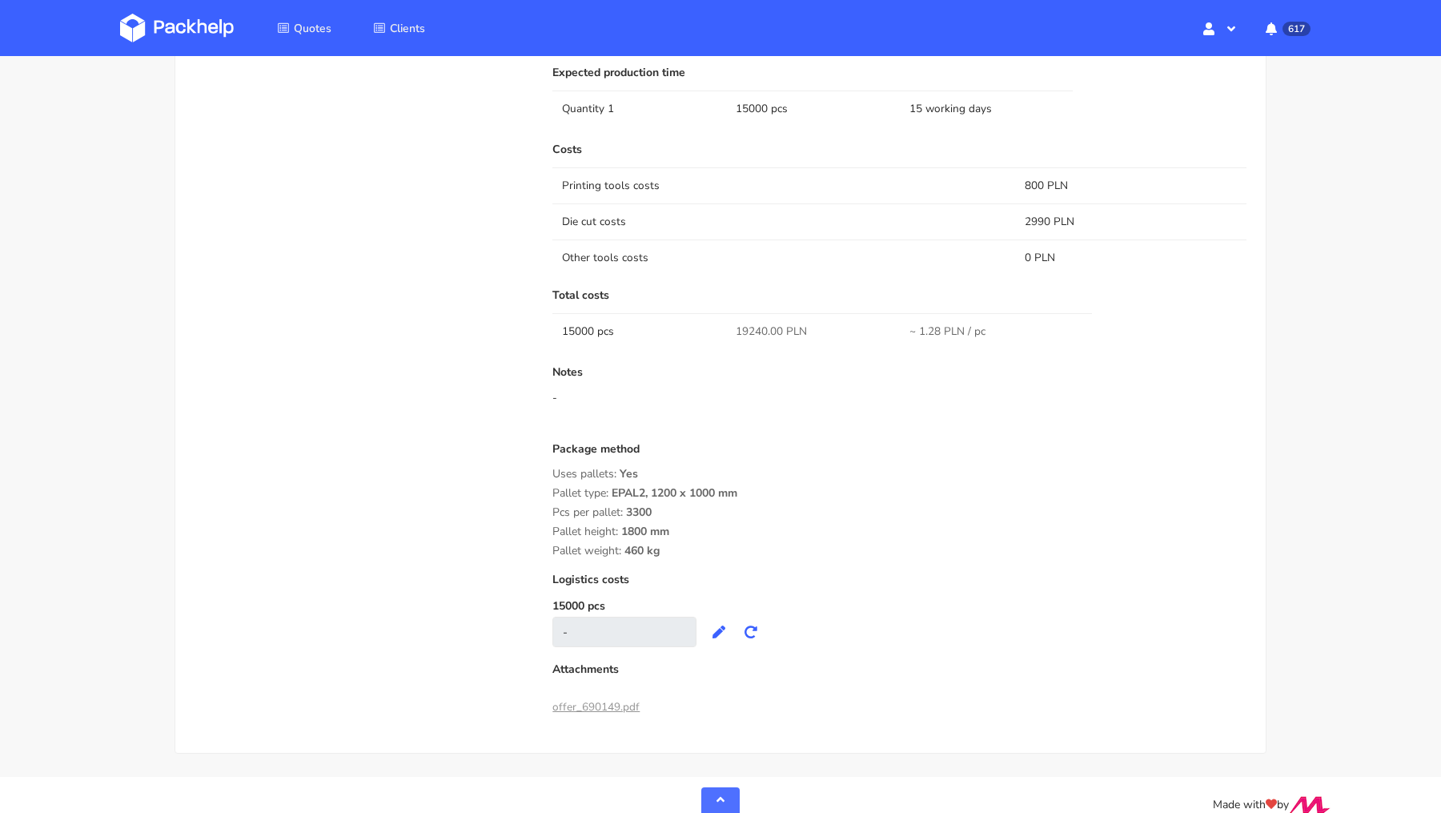
click at [932, 331] on span "~ 1.28 PLN / pc" at bounding box center [947, 331] width 76 height 16
click at [941, 330] on span "~ 1.28 PLN / pc" at bounding box center [947, 331] width 76 height 16
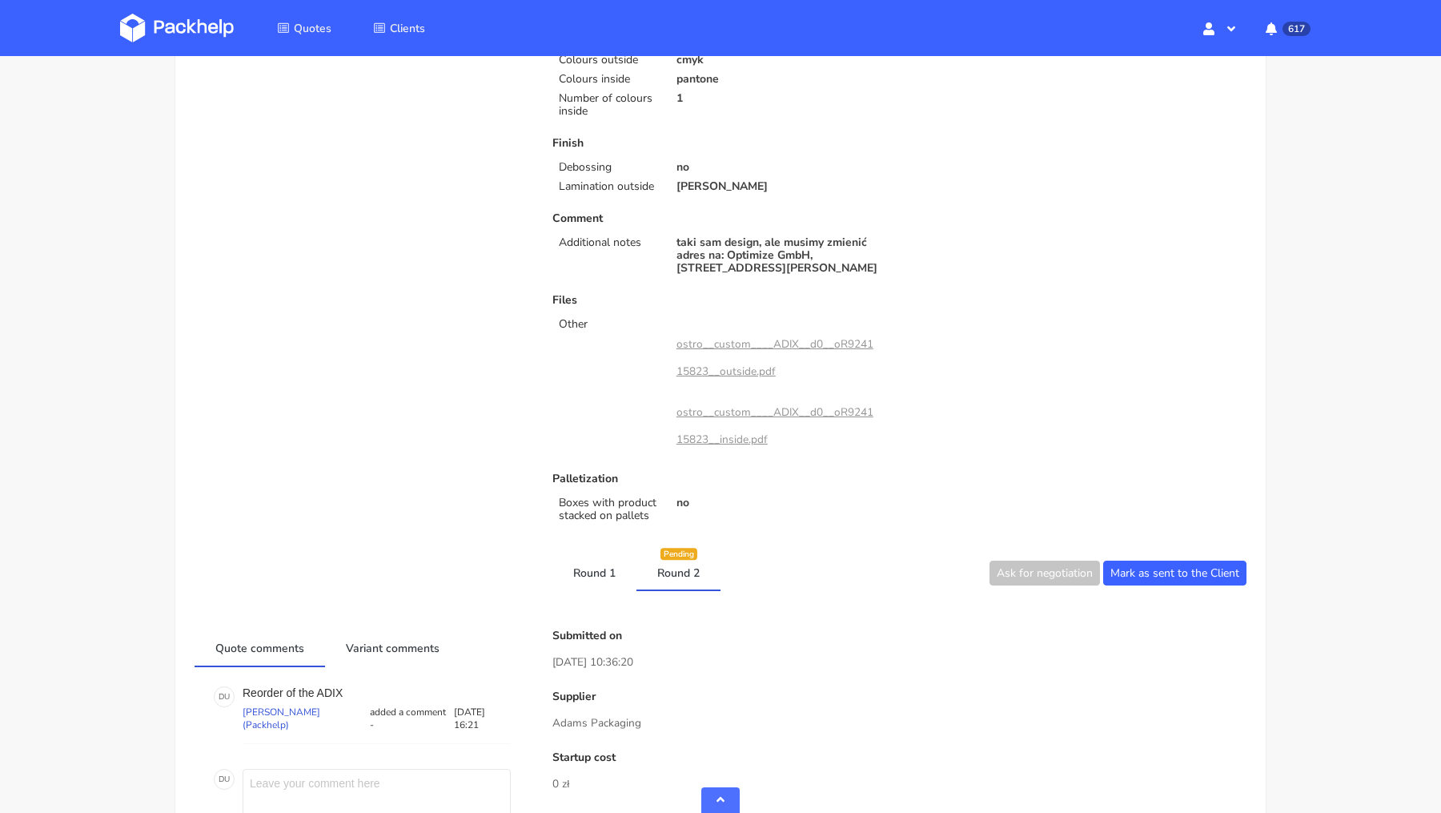
scroll to position [0, 0]
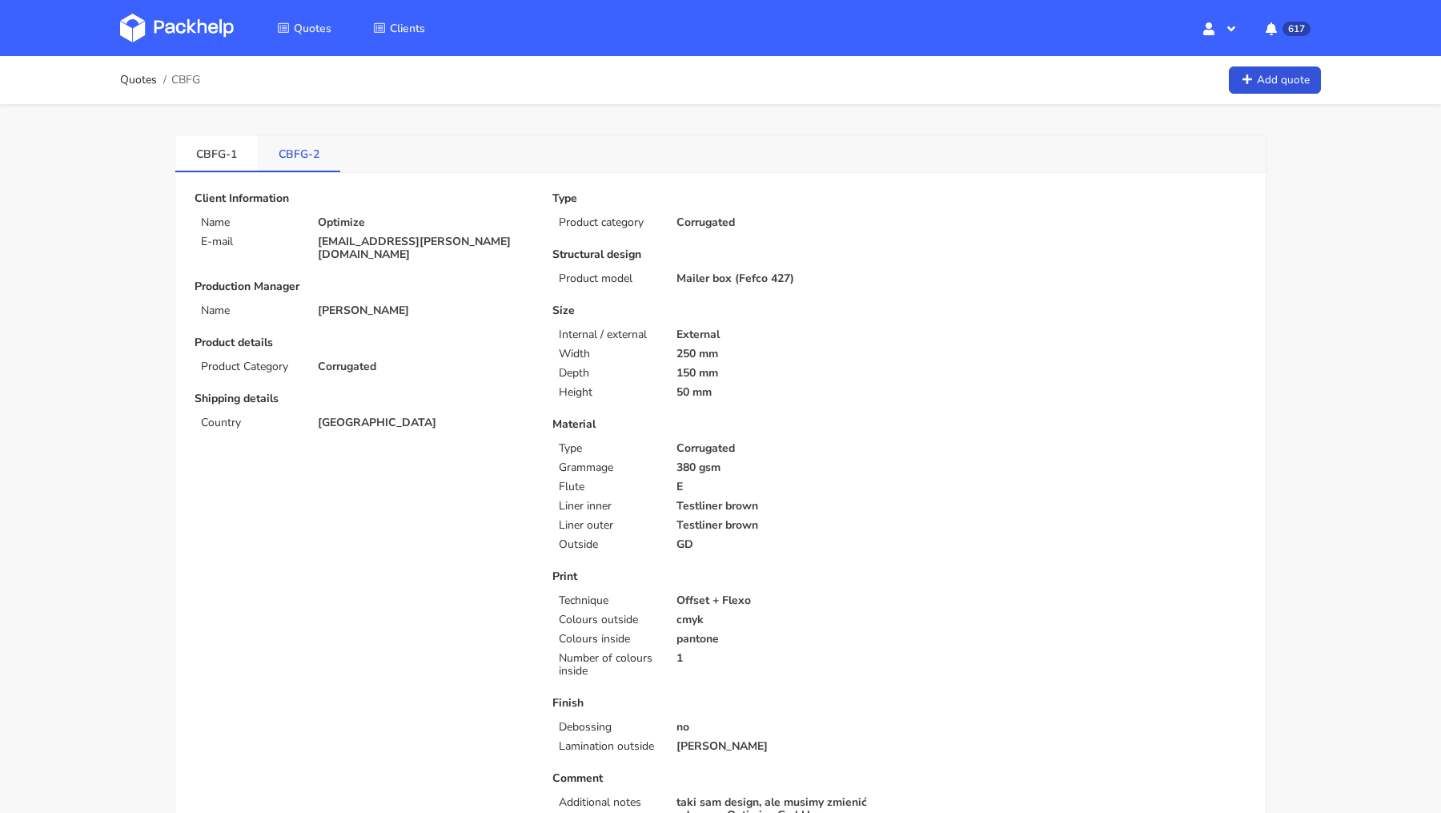
click at [289, 155] on link "CBFG-2" at bounding box center [299, 152] width 82 height 35
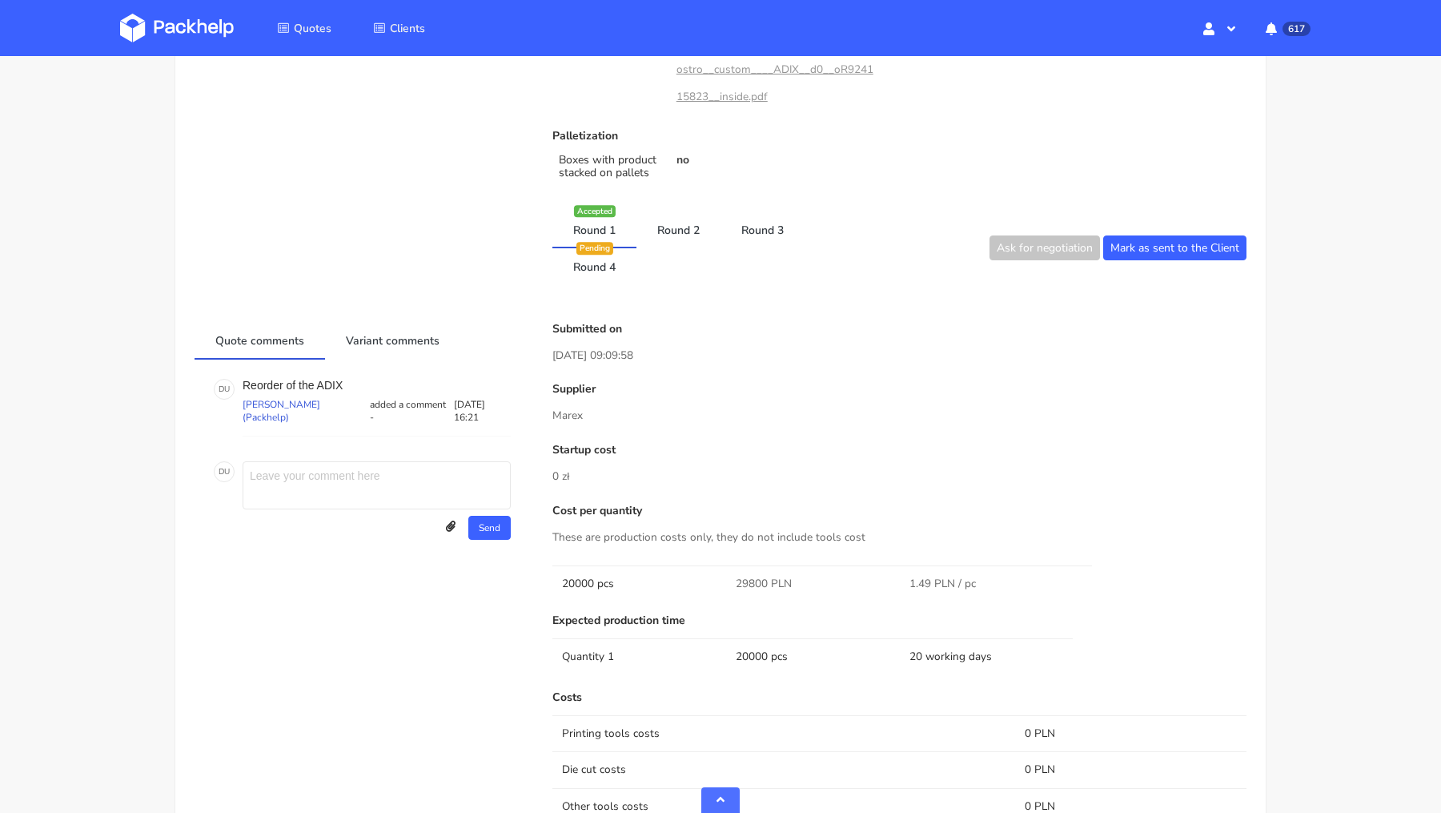
scroll to position [991, 0]
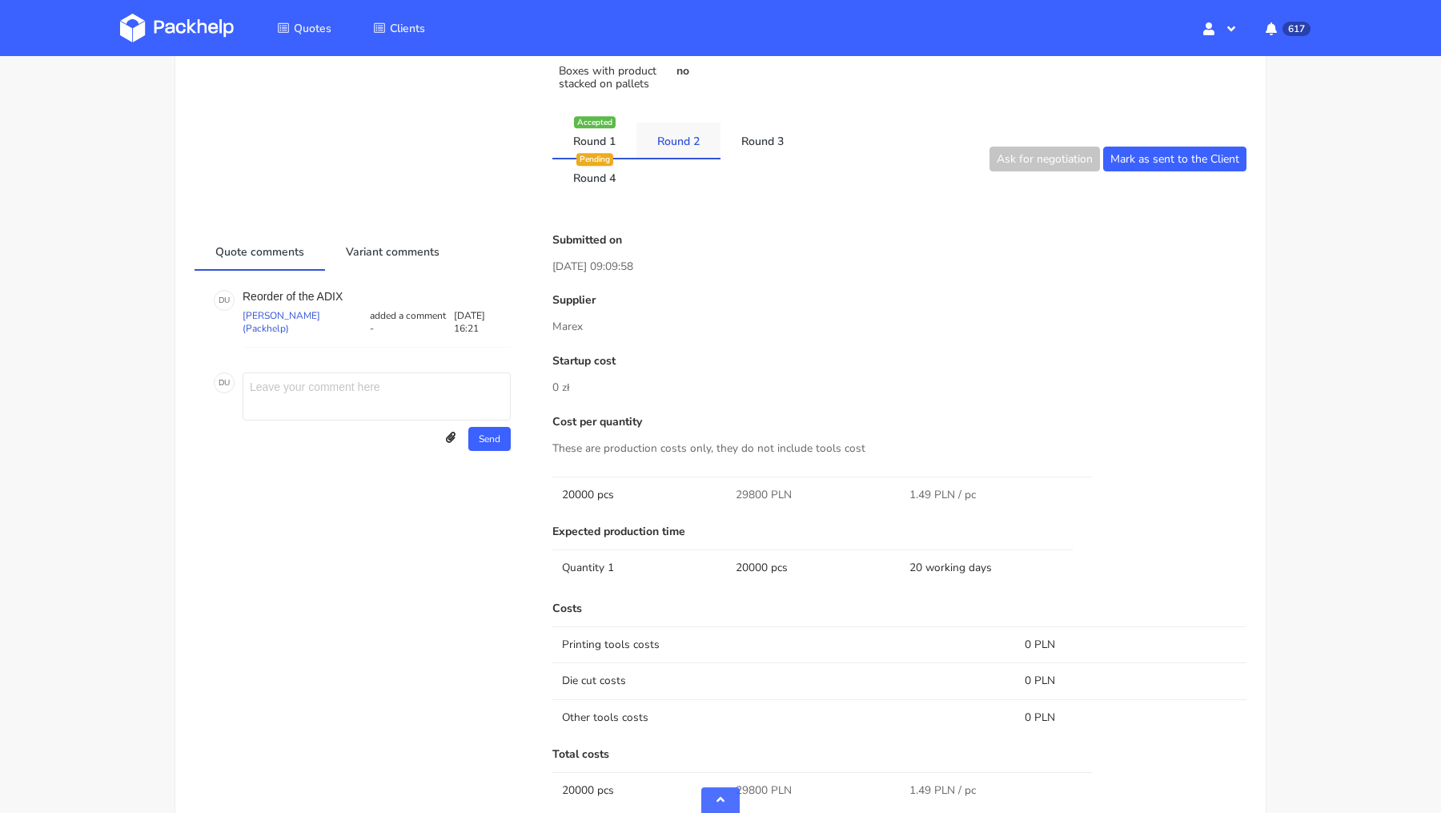
click at [665, 145] on link "Round 2" at bounding box center [678, 139] width 84 height 35
click at [737, 136] on link "Round 3" at bounding box center [763, 139] width 84 height 35
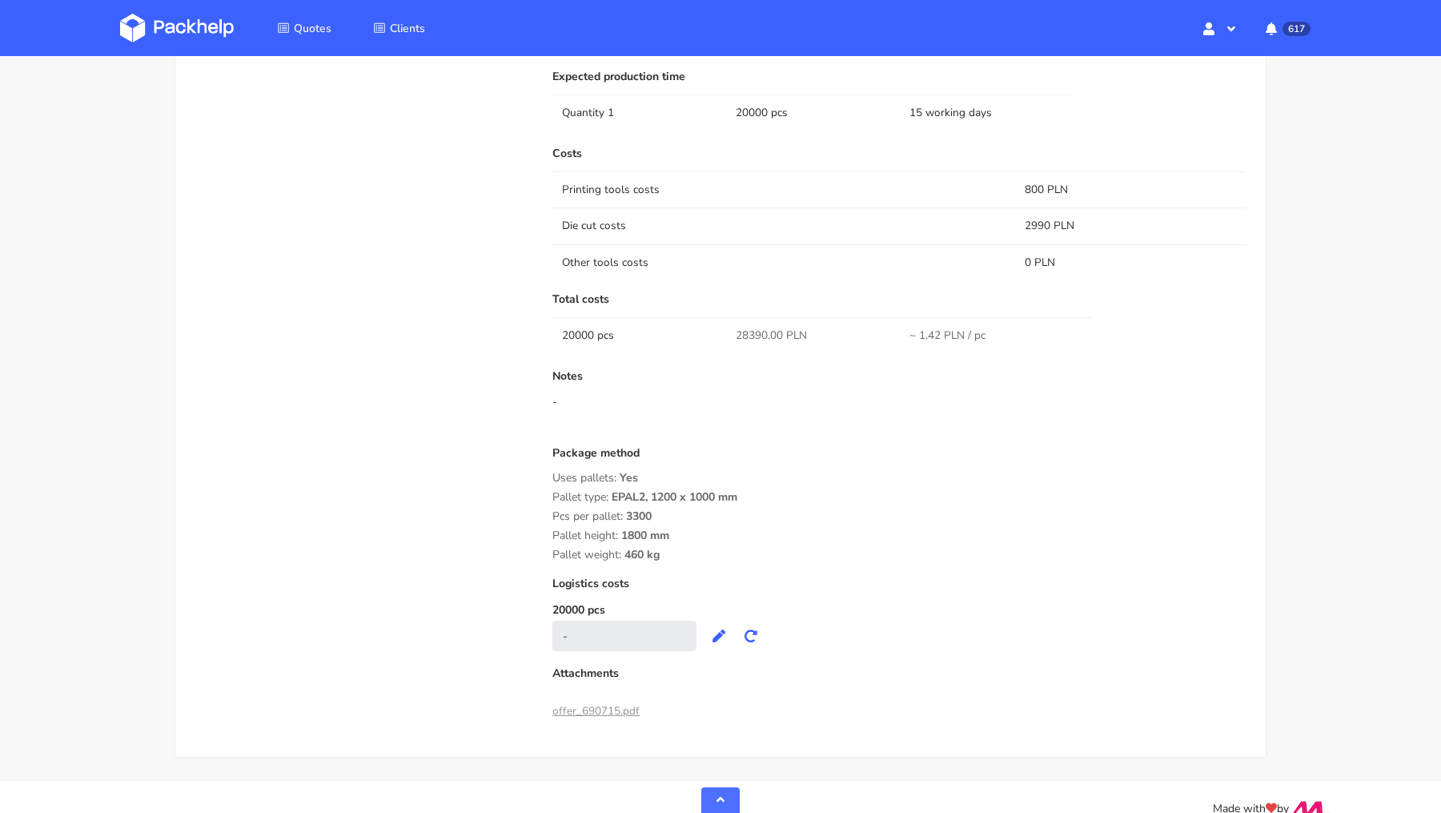
scroll to position [1466, 0]
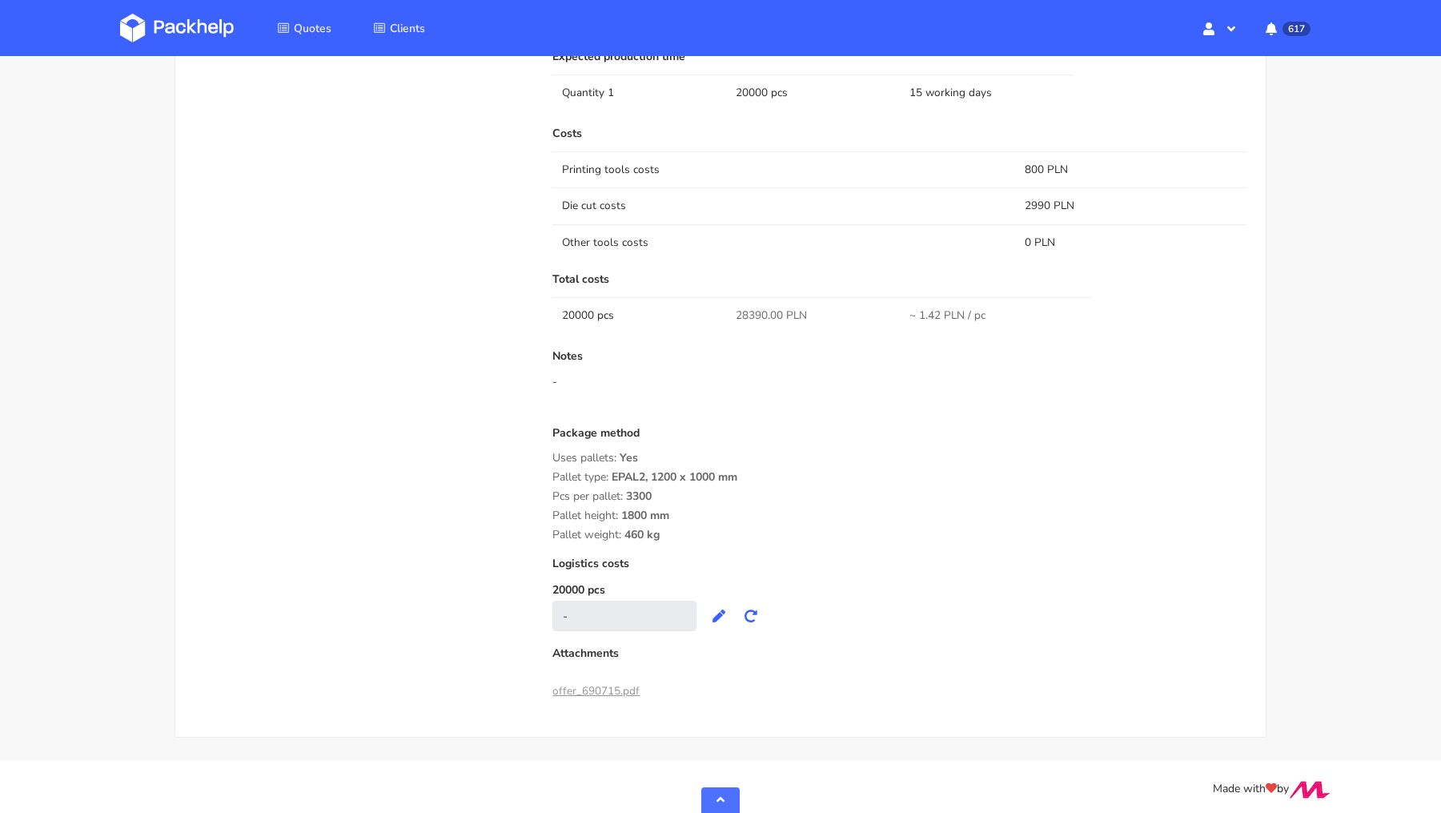
click at [934, 312] on span "~ 1.42 PLN / pc" at bounding box center [947, 315] width 76 height 16
copy tr "~ 1.42 PLN / pc"
click at [336, 383] on div "Quote comments Variant comments D U Reorder of the [PERSON_NAME] (Packhelp) add…" at bounding box center [362, 232] width 358 height 946
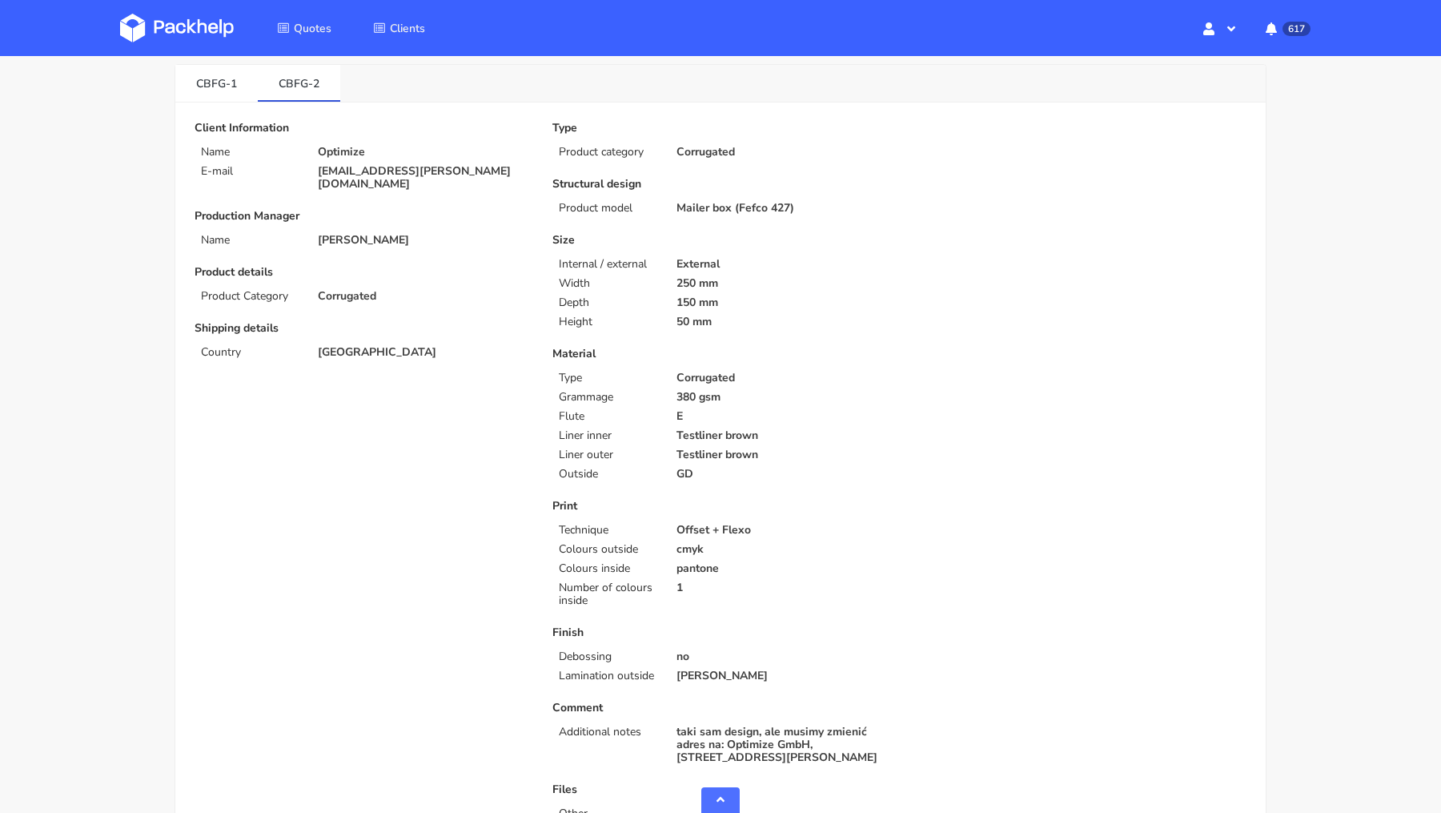
scroll to position [0, 0]
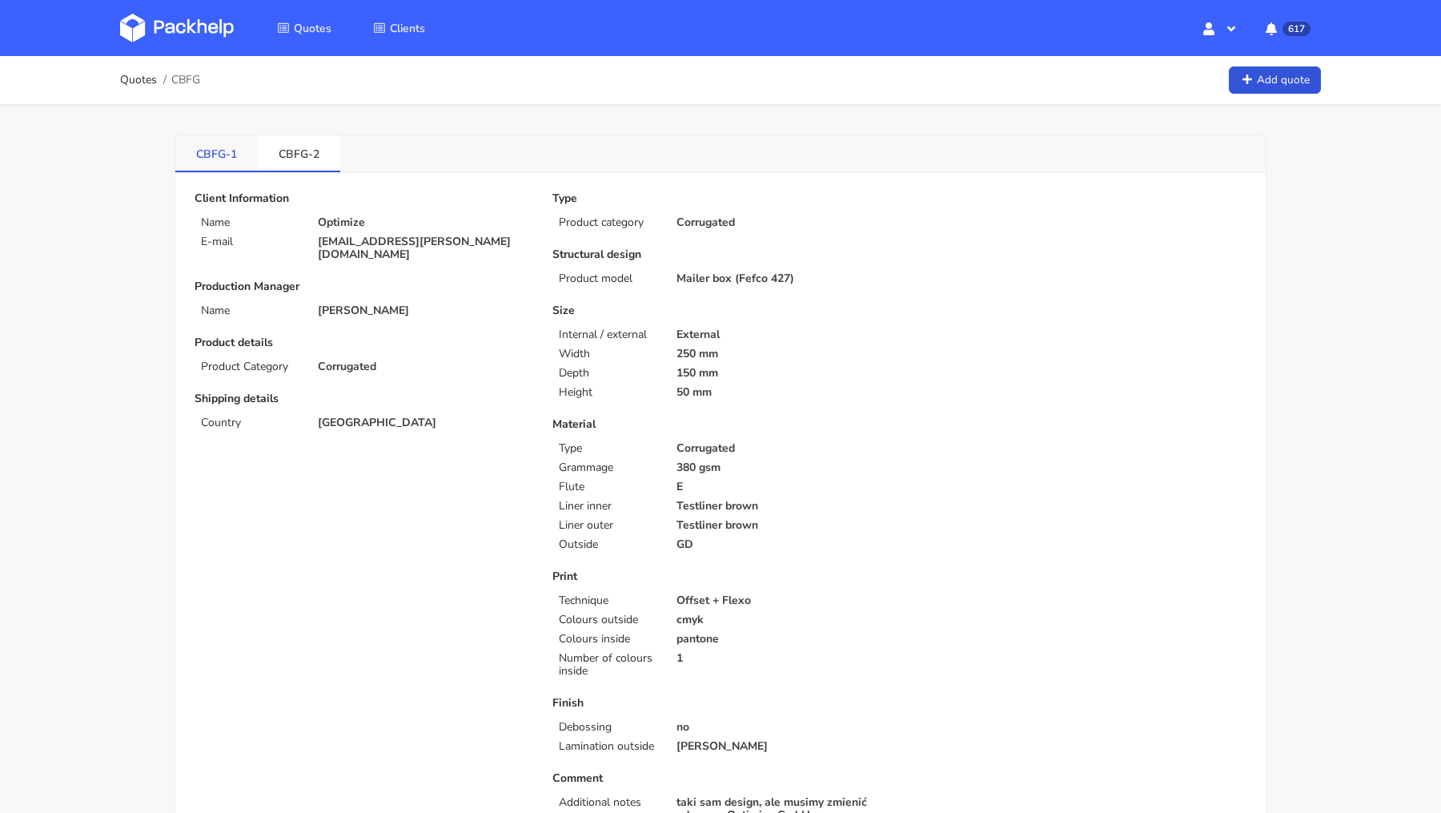
click at [201, 159] on link "CBFG-1" at bounding box center [216, 152] width 82 height 35
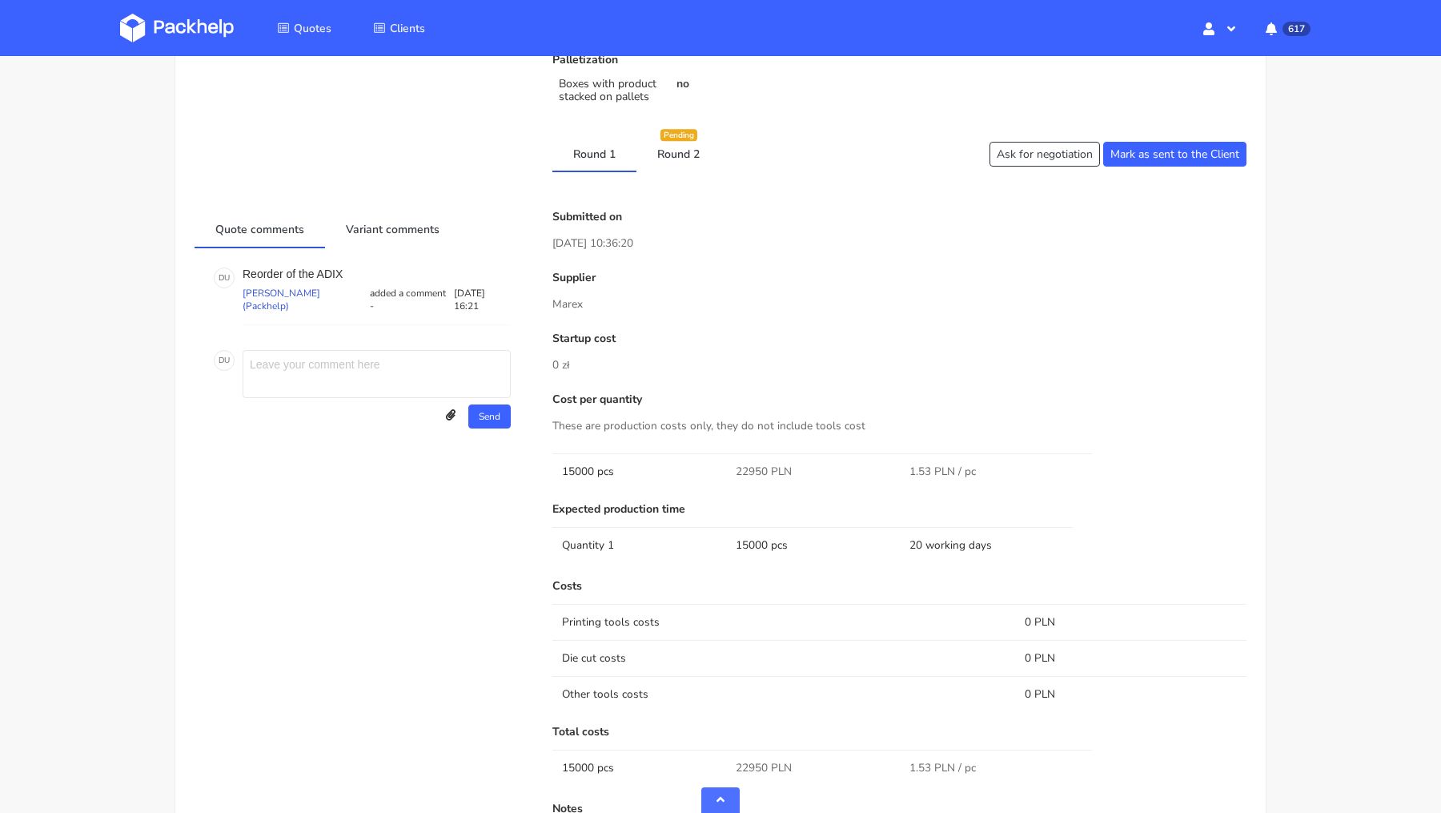
scroll to position [967, 0]
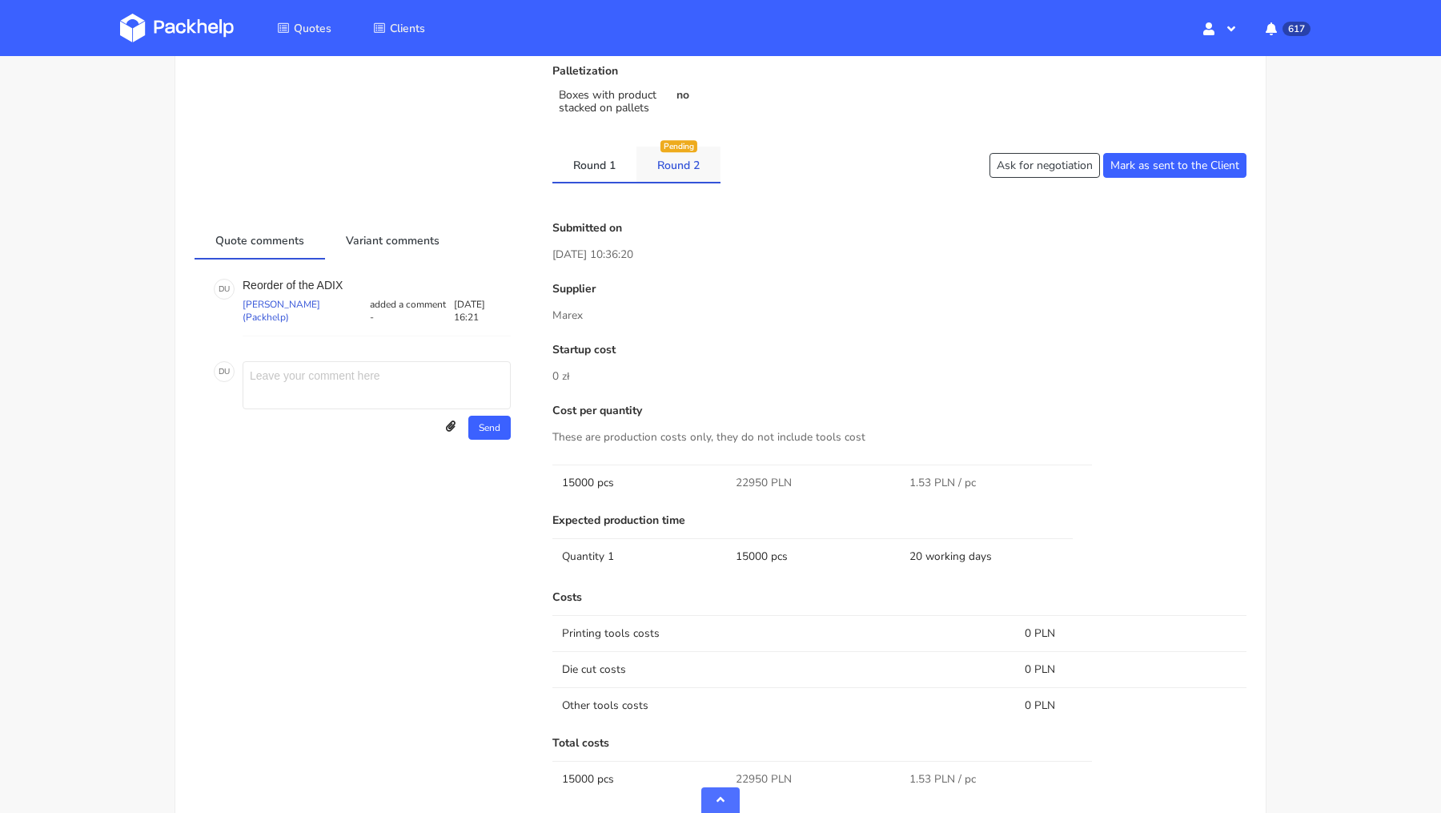
click at [697, 151] on link "Round 2" at bounding box center [678, 164] width 84 height 35
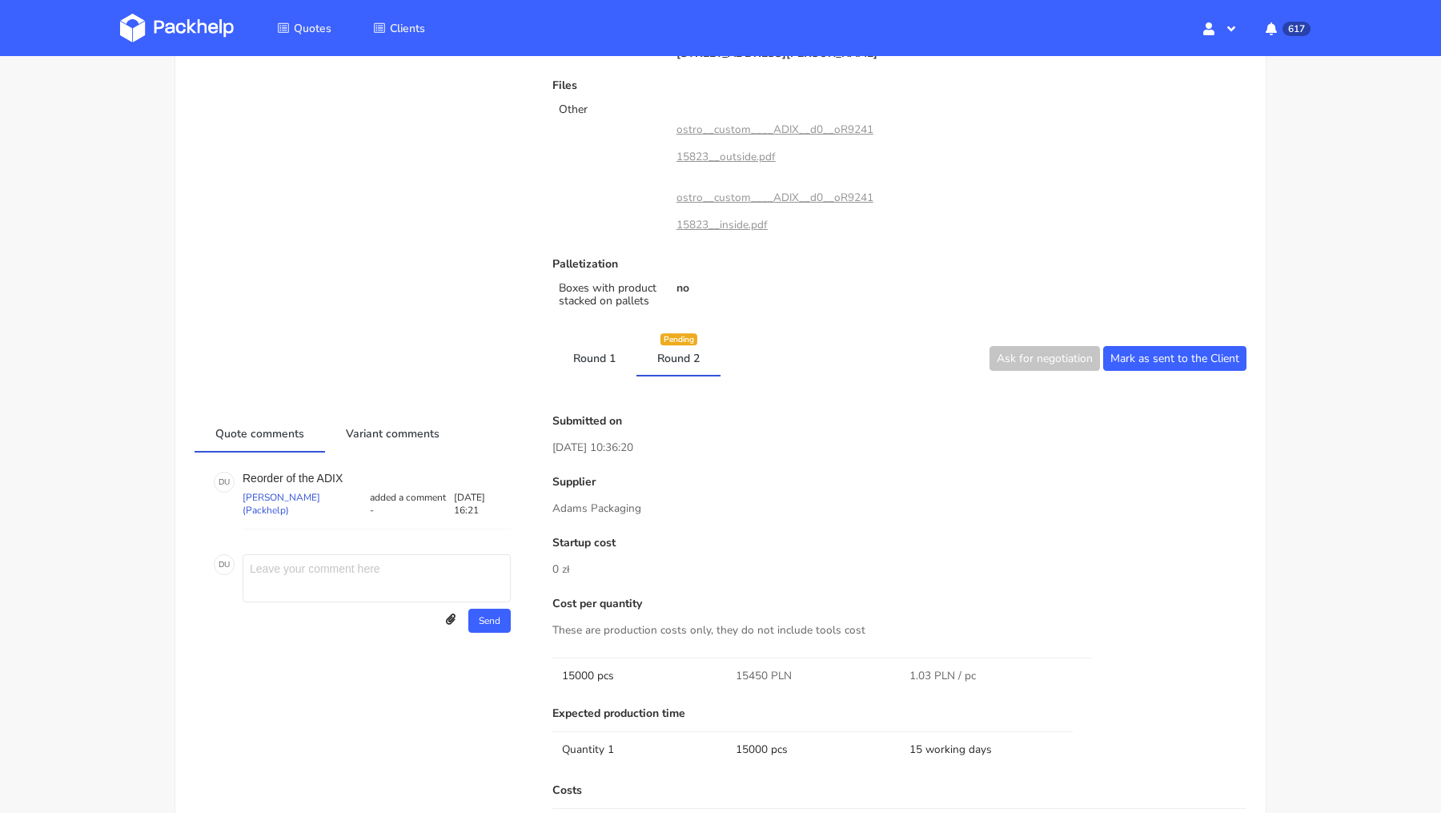
scroll to position [0, 0]
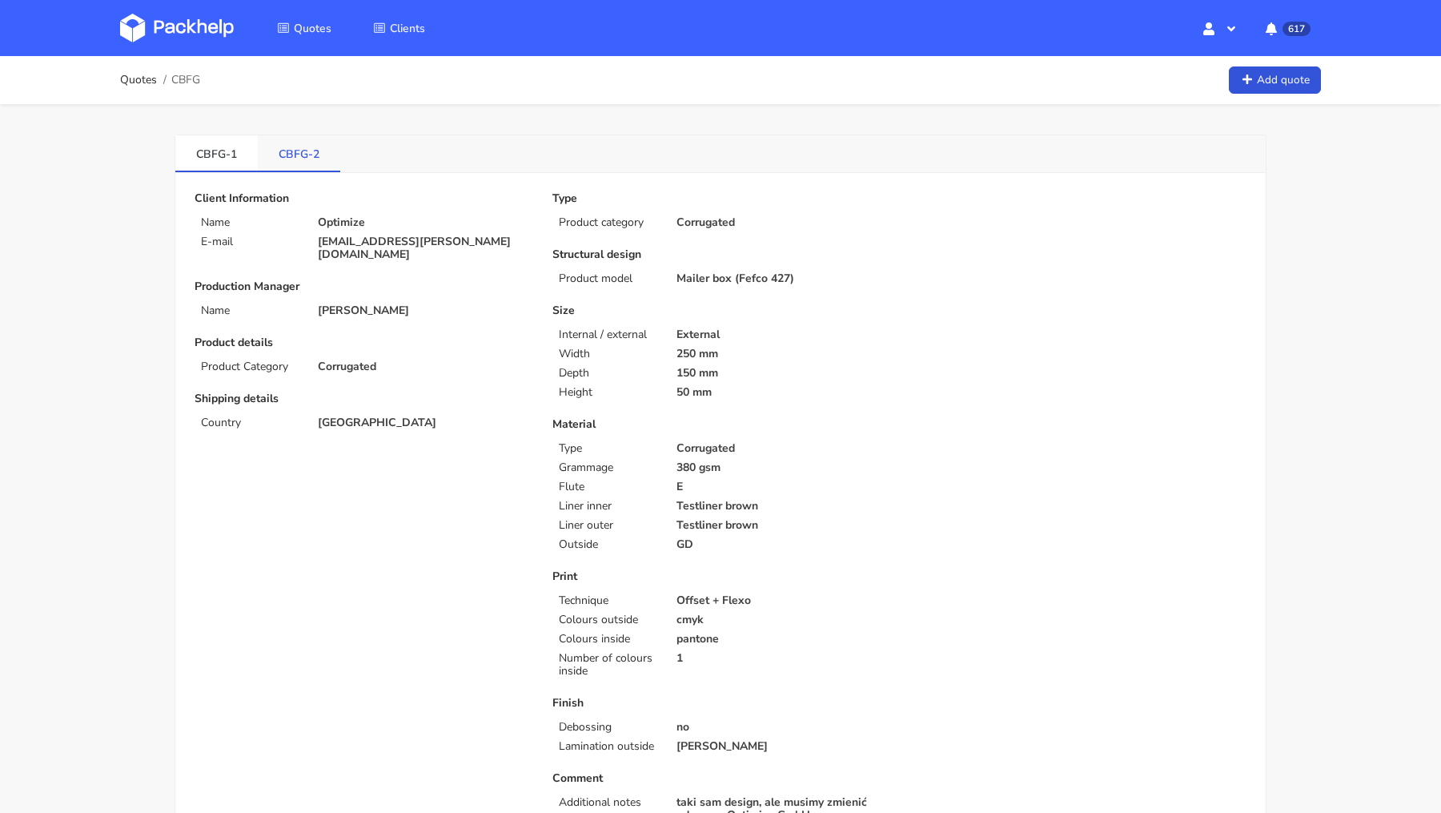
click at [287, 139] on link "CBFG-2" at bounding box center [299, 152] width 82 height 35
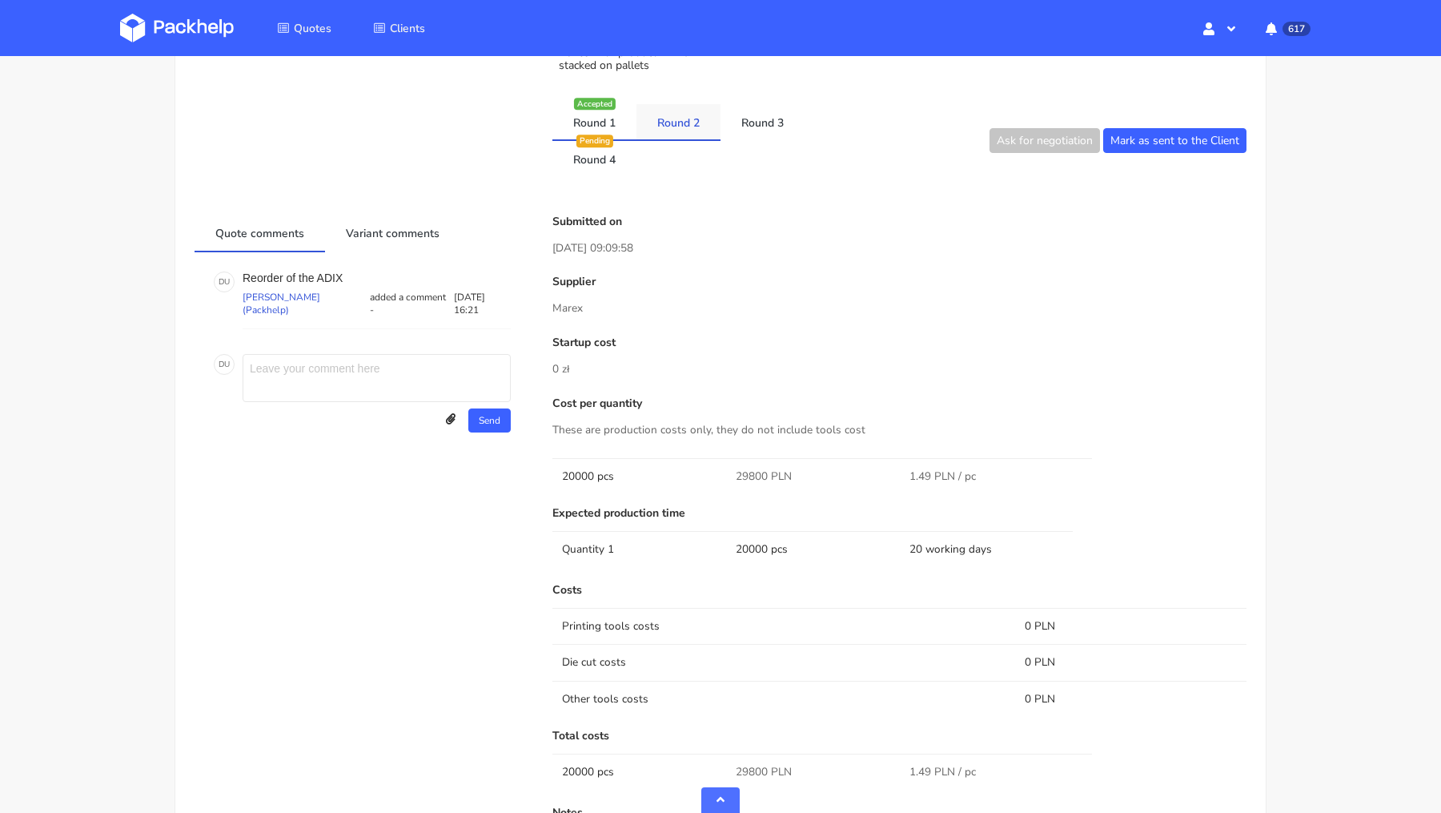
click at [688, 112] on link "Round 2" at bounding box center [678, 121] width 84 height 35
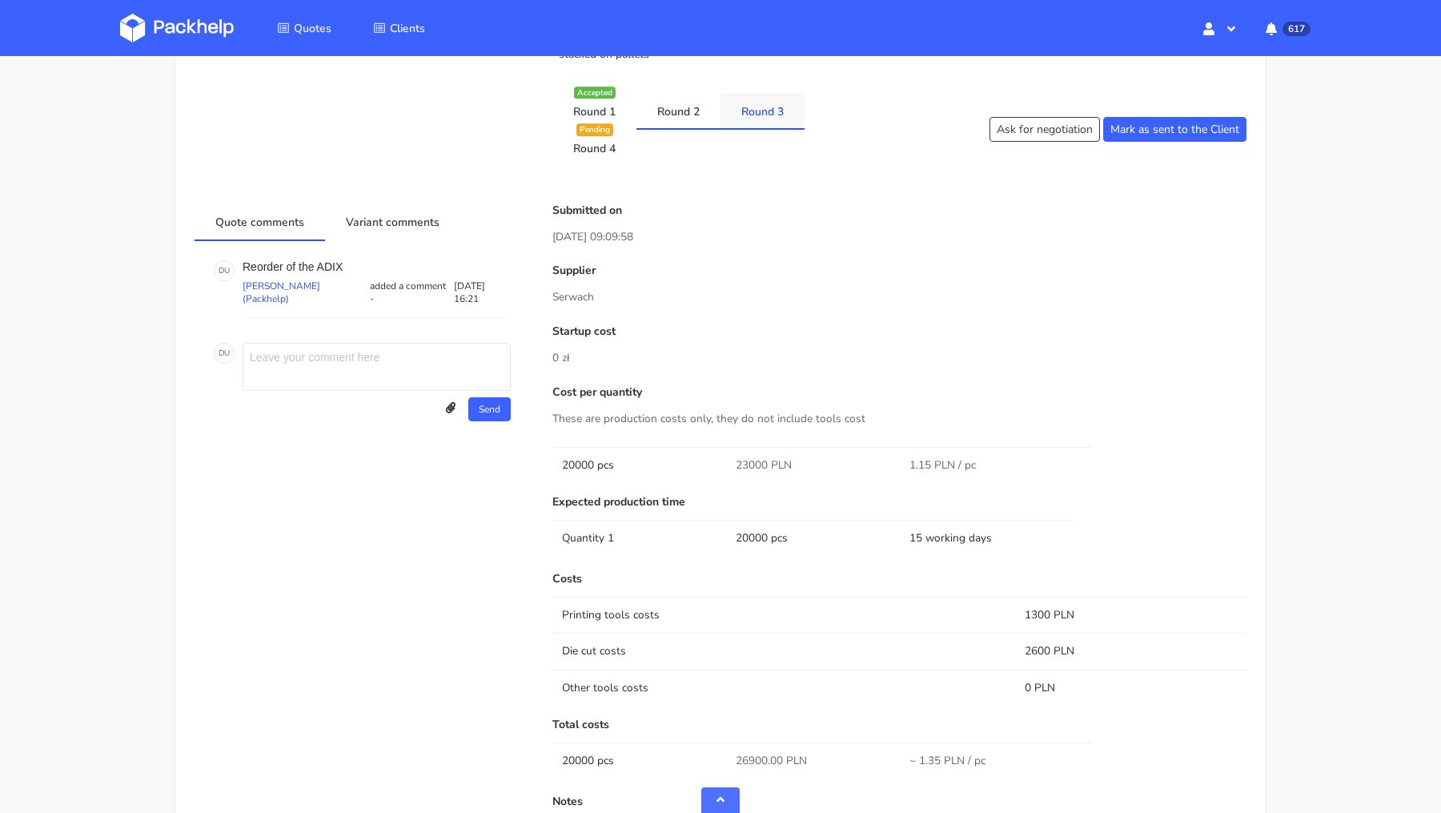
click at [757, 108] on link "Round 3" at bounding box center [763, 110] width 84 height 35
click at [600, 150] on link "Round 4" at bounding box center [594, 147] width 84 height 35
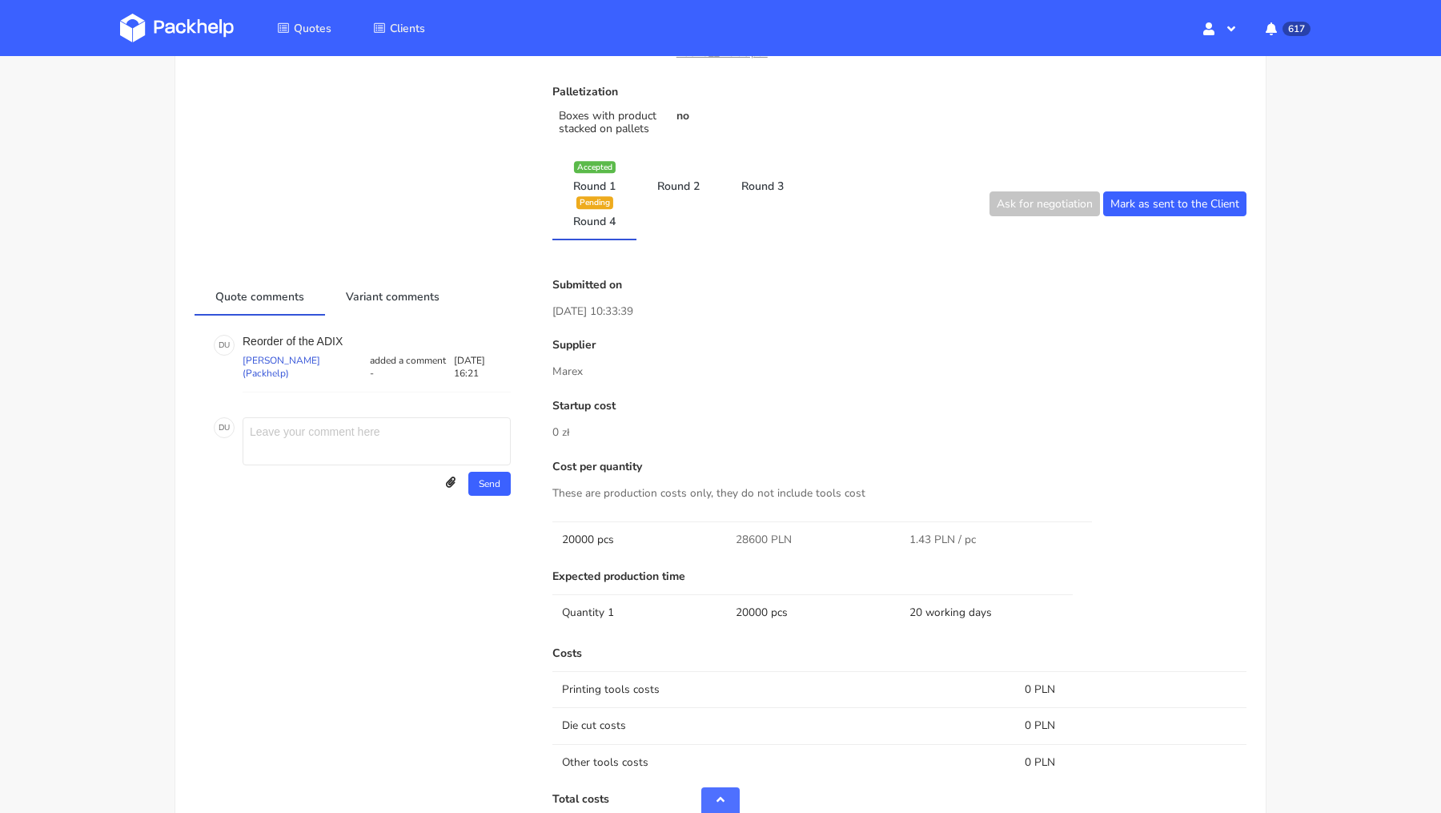
scroll to position [941, 0]
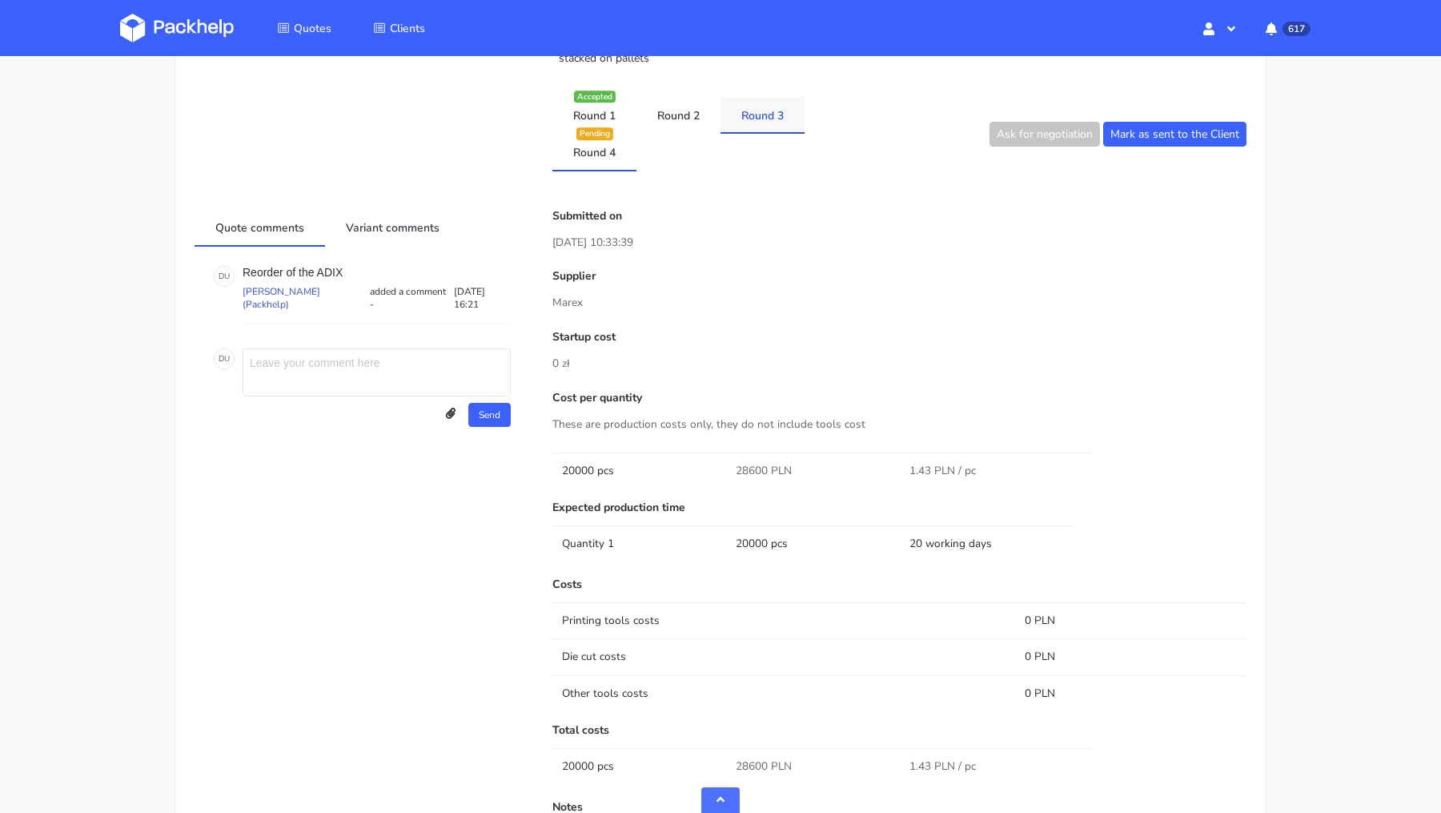
click at [753, 115] on link "Round 3" at bounding box center [763, 114] width 84 height 35
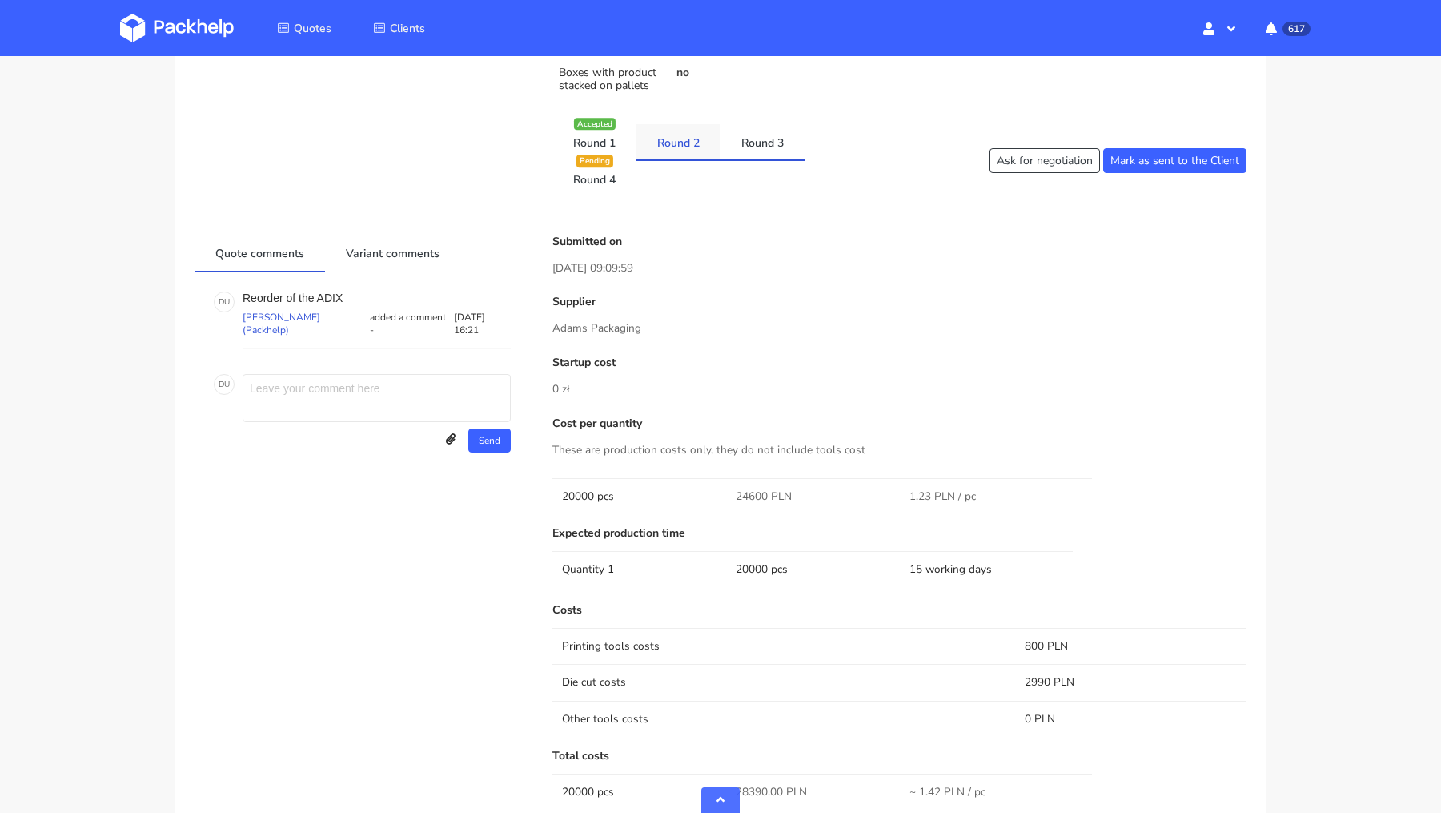
click at [682, 145] on link "Round 2" at bounding box center [678, 141] width 84 height 35
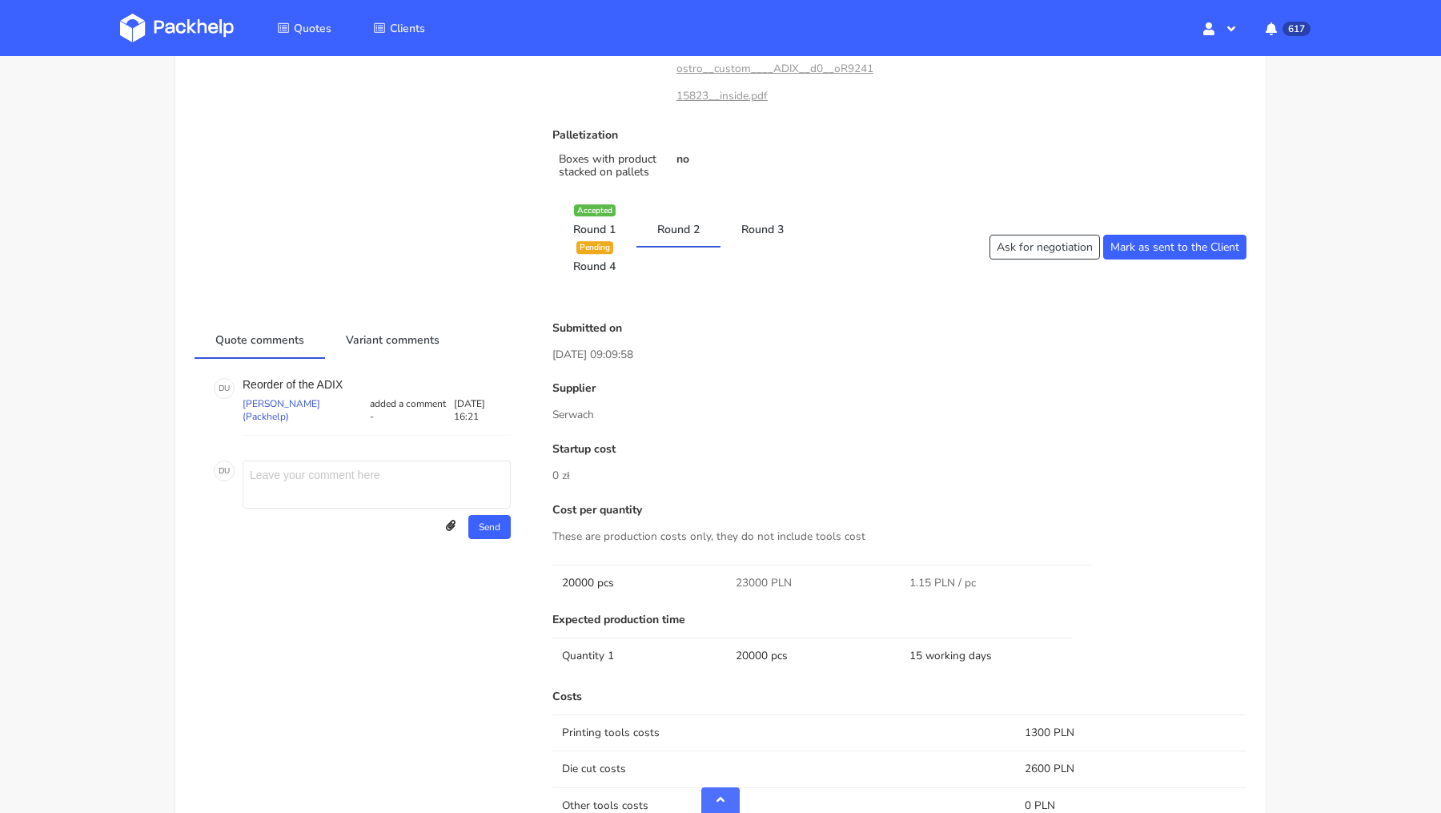
scroll to position [905, 0]
click at [592, 220] on link "Round 1" at bounding box center [594, 226] width 84 height 35
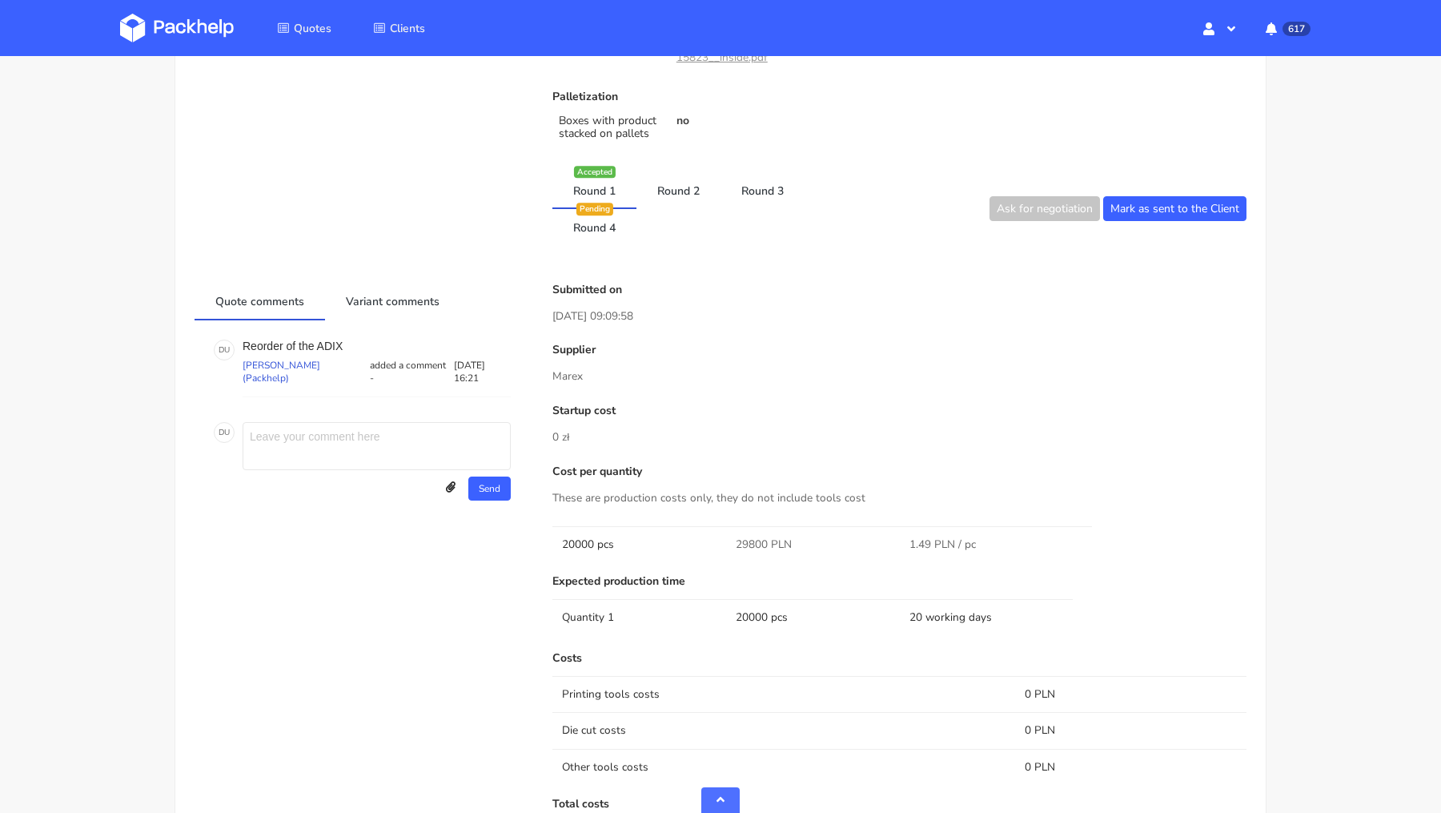
scroll to position [939, 0]
click at [671, 206] on link "Round 2" at bounding box center [678, 192] width 84 height 35
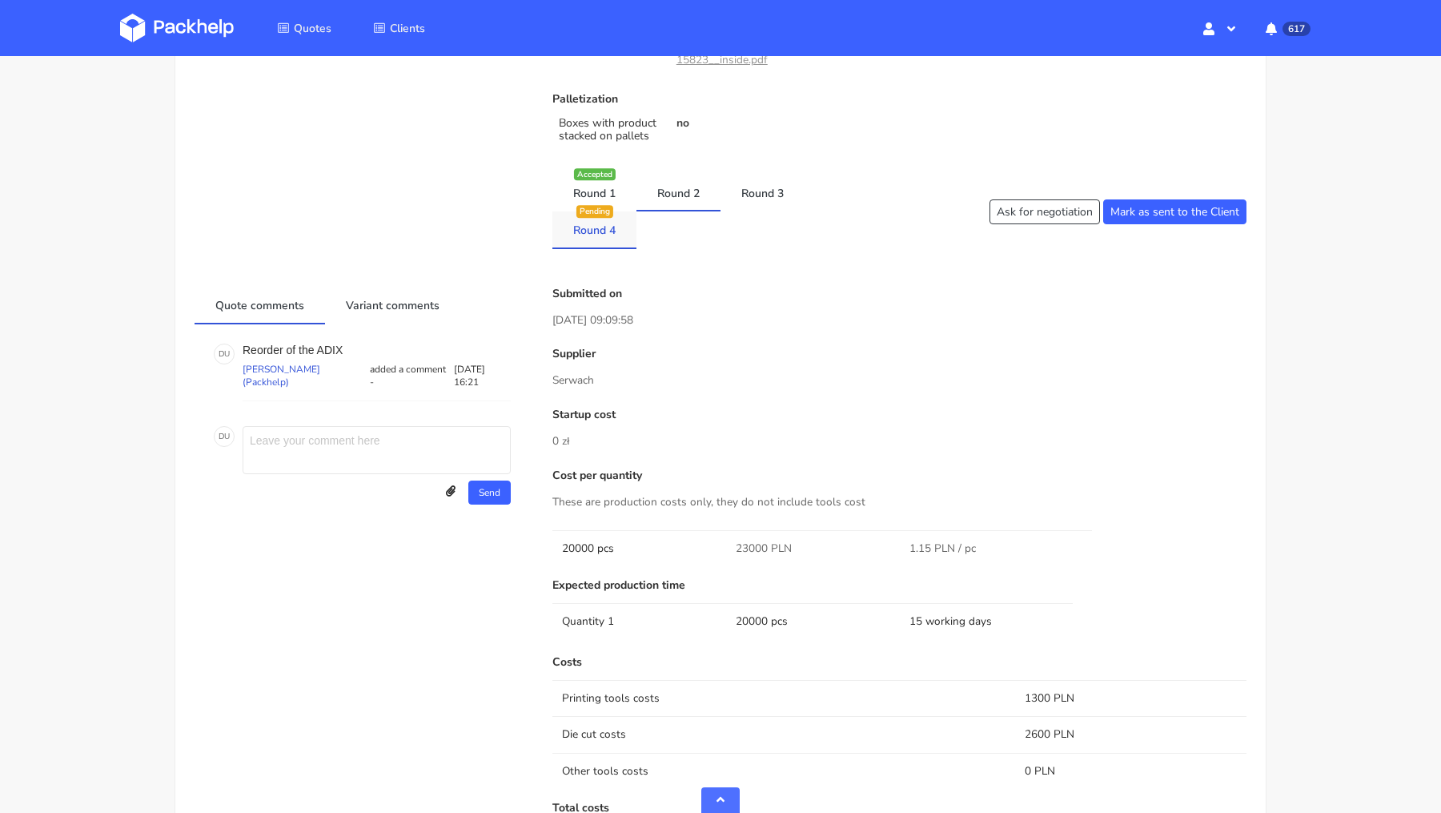
click at [605, 211] on div "Pending" at bounding box center [594, 212] width 37 height 12
click at [606, 226] on link "Round 4" at bounding box center [594, 228] width 84 height 35
click at [751, 197] on link "Round 3" at bounding box center [763, 192] width 84 height 35
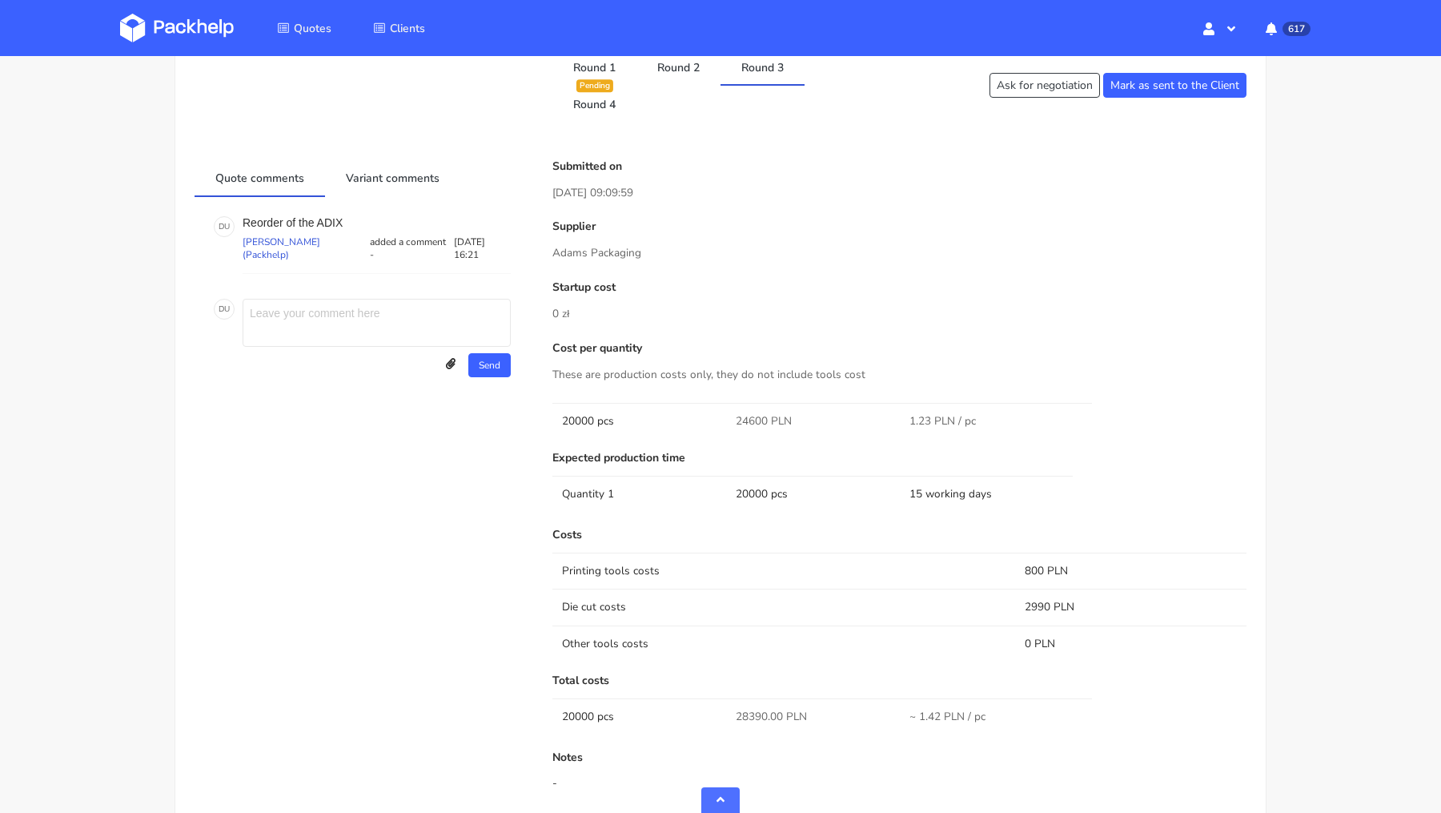
scroll to position [1053, 0]
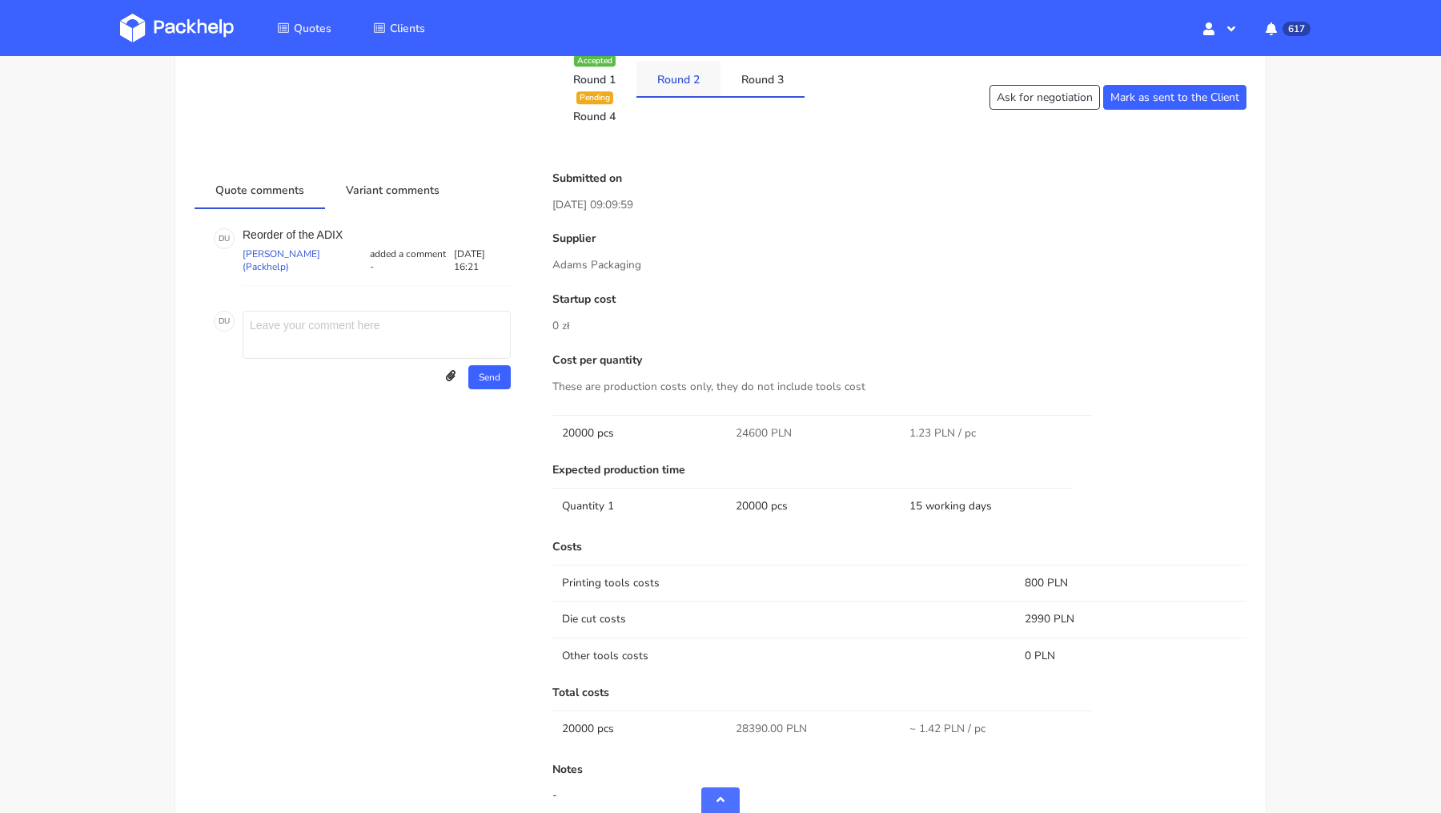
click at [683, 86] on link "Round 2" at bounding box center [678, 78] width 84 height 35
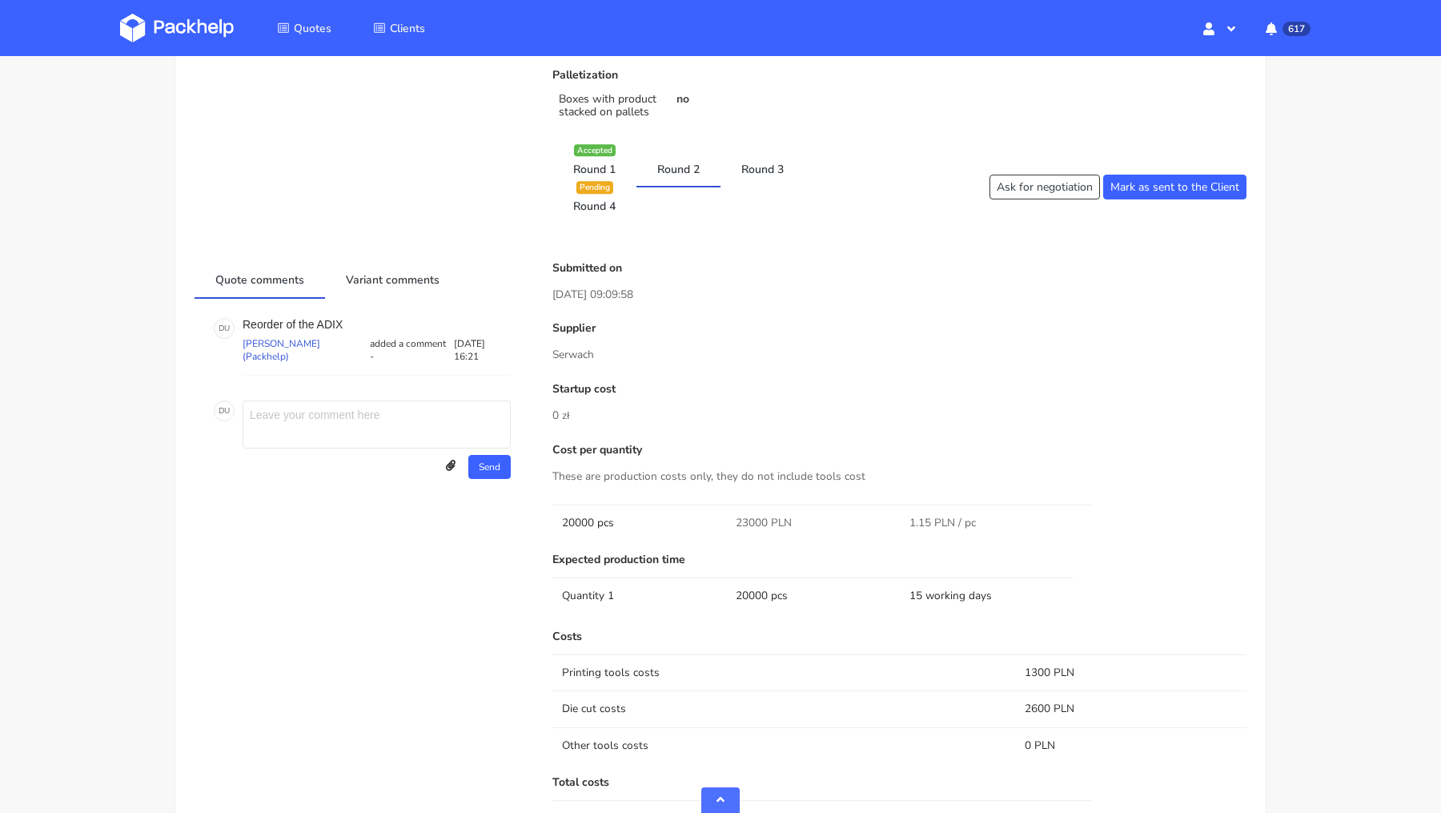
scroll to position [954, 0]
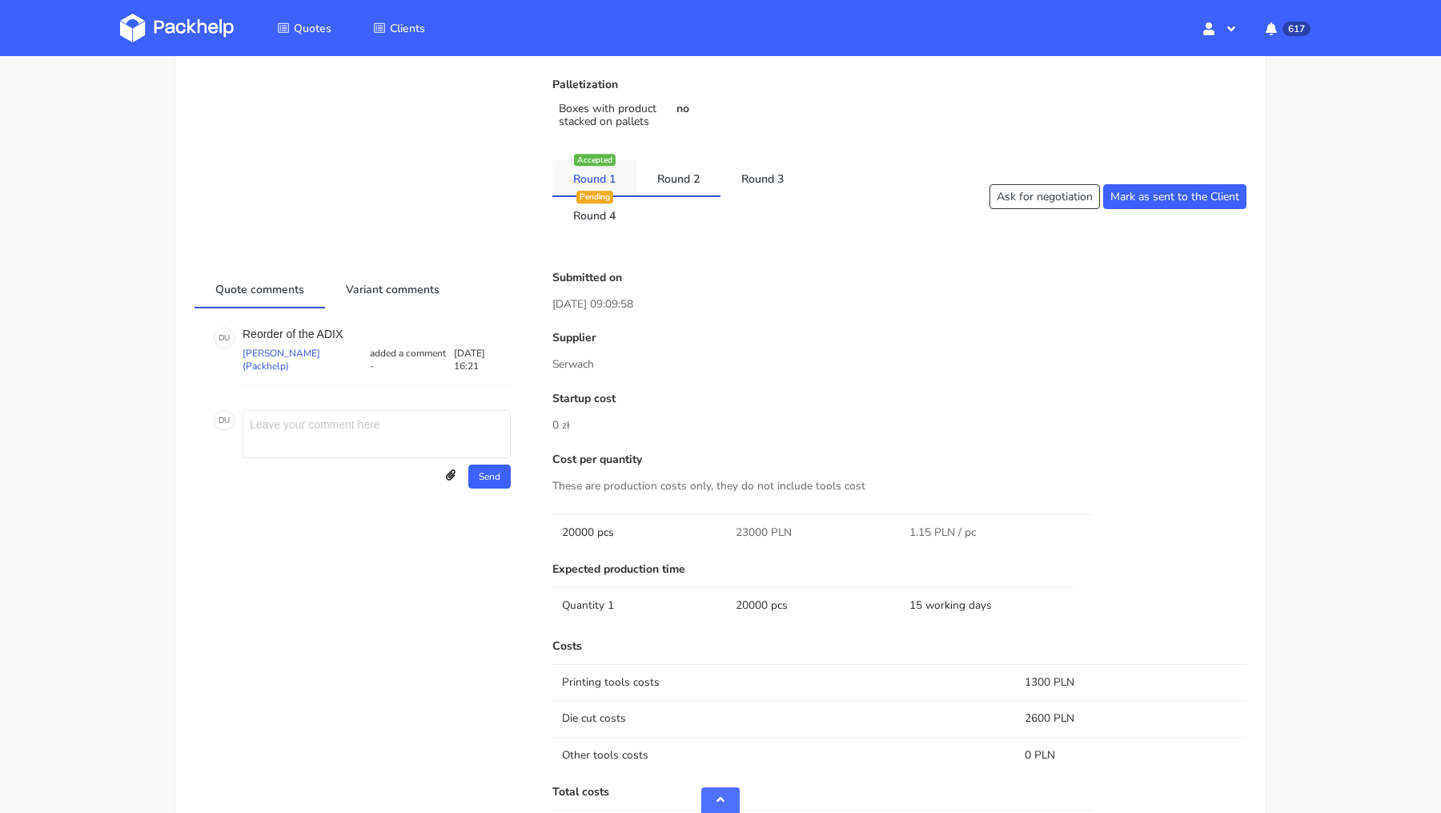
click at [586, 173] on link "Round 1" at bounding box center [594, 177] width 84 height 35
click at [791, 173] on link "Round 3" at bounding box center [763, 177] width 84 height 35
click at [640, 199] on ul "Round 1 Accepted Round 2 Round 3 Round 4 Pending" at bounding box center [719, 196] width 335 height 72
click at [616, 203] on link "Round 4" at bounding box center [594, 214] width 84 height 35
click at [652, 187] on link "Round 2" at bounding box center [678, 177] width 84 height 35
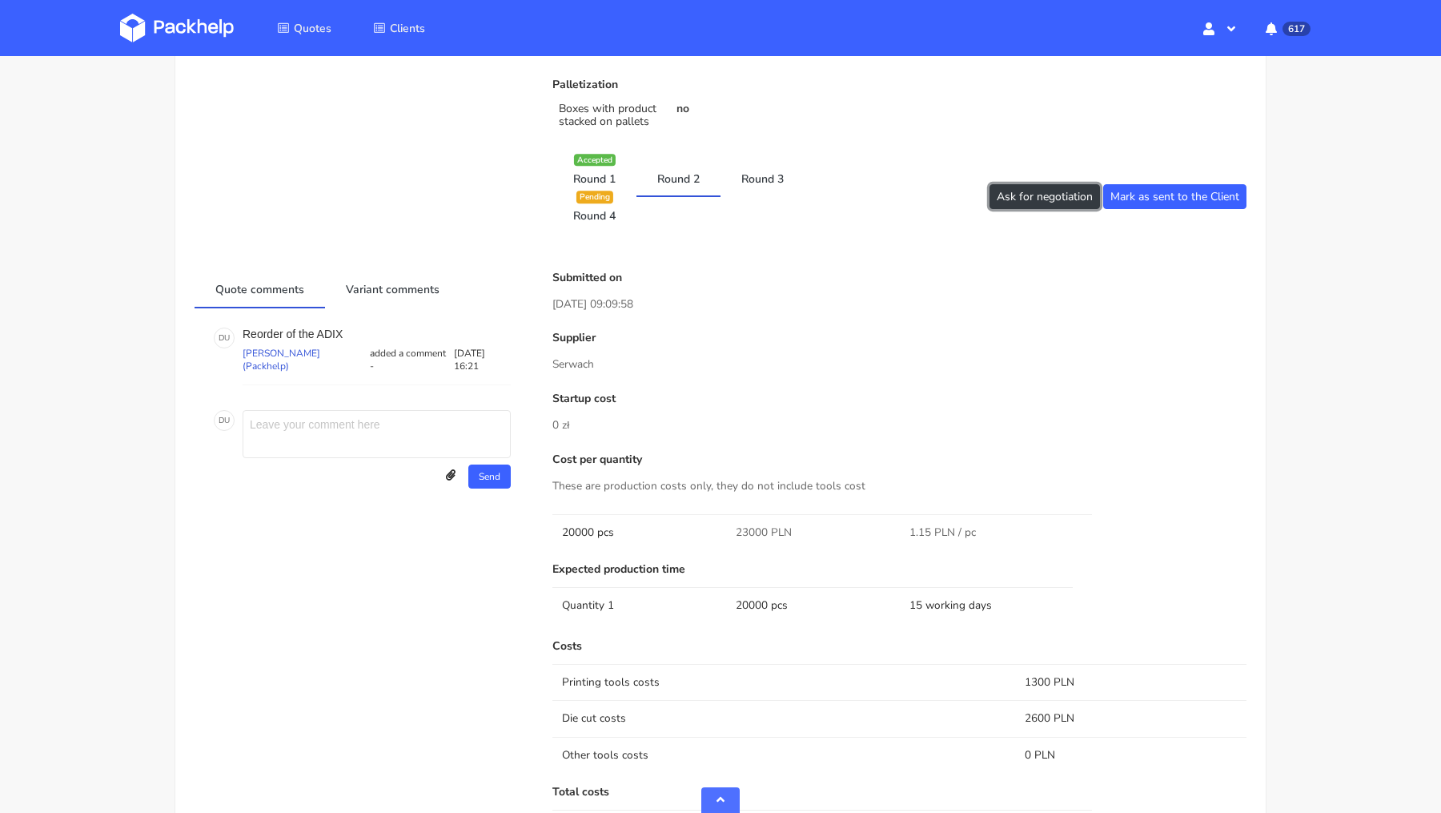
click at [1005, 198] on button "Ask for negotiation" at bounding box center [1045, 196] width 110 height 25
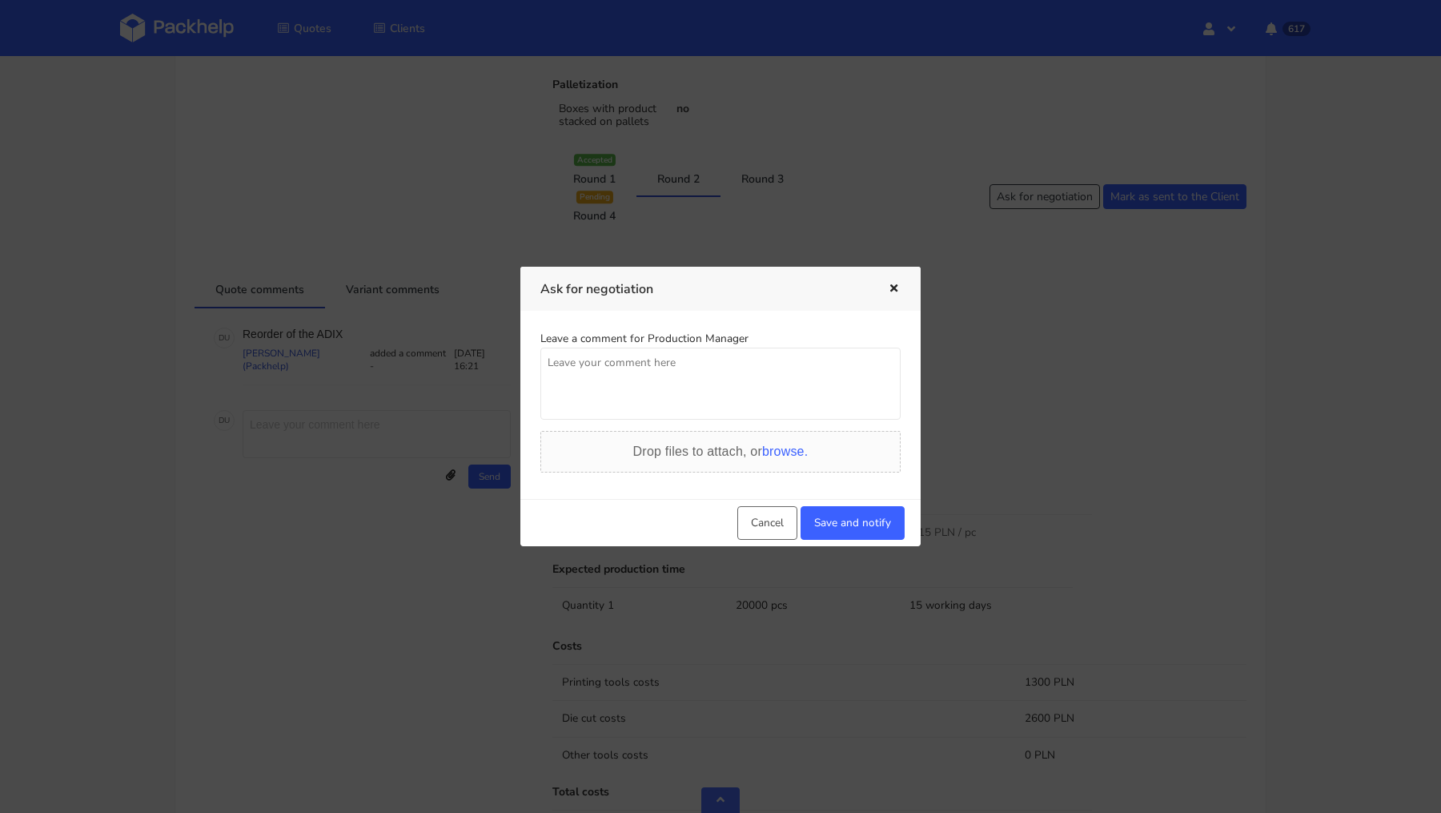
click at [689, 400] on textarea at bounding box center [720, 383] width 360 height 72
paste textarea "25600"
click at [628, 379] on textarea "Czy mozemy od [PERSON_NAME] wynegocjowac lepsza cene? Potrzebujemy wycene na po…" at bounding box center [720, 383] width 360 height 72
click at [701, 380] on textarea "Czy mozemy od [PERSON_NAME] wynegocjowac lepsza cene? Potrzebujemy wycene na po…" at bounding box center [720, 383] width 360 height 72
click at [883, 379] on textarea "Czy mozemy od [PERSON_NAME] wynegocjowac lepsza cene? Potrzebujemy wycene na po…" at bounding box center [720, 383] width 360 height 72
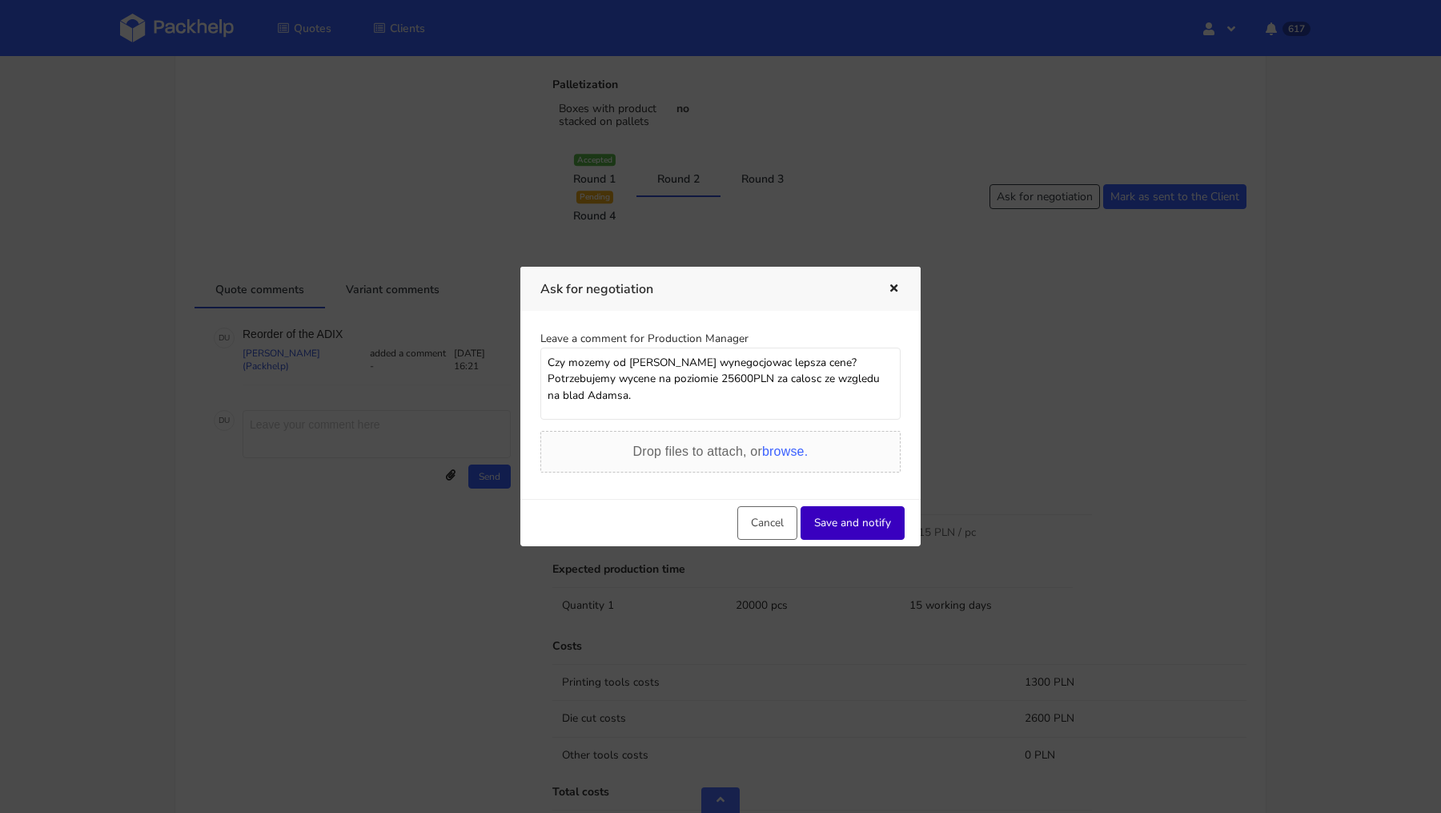
type textarea "Czy mozemy od [PERSON_NAME] wynegocjowac lepsza cene? Potrzebujemy wycene na po…"
click at [853, 514] on button "Save and notify" at bounding box center [853, 523] width 104 height 34
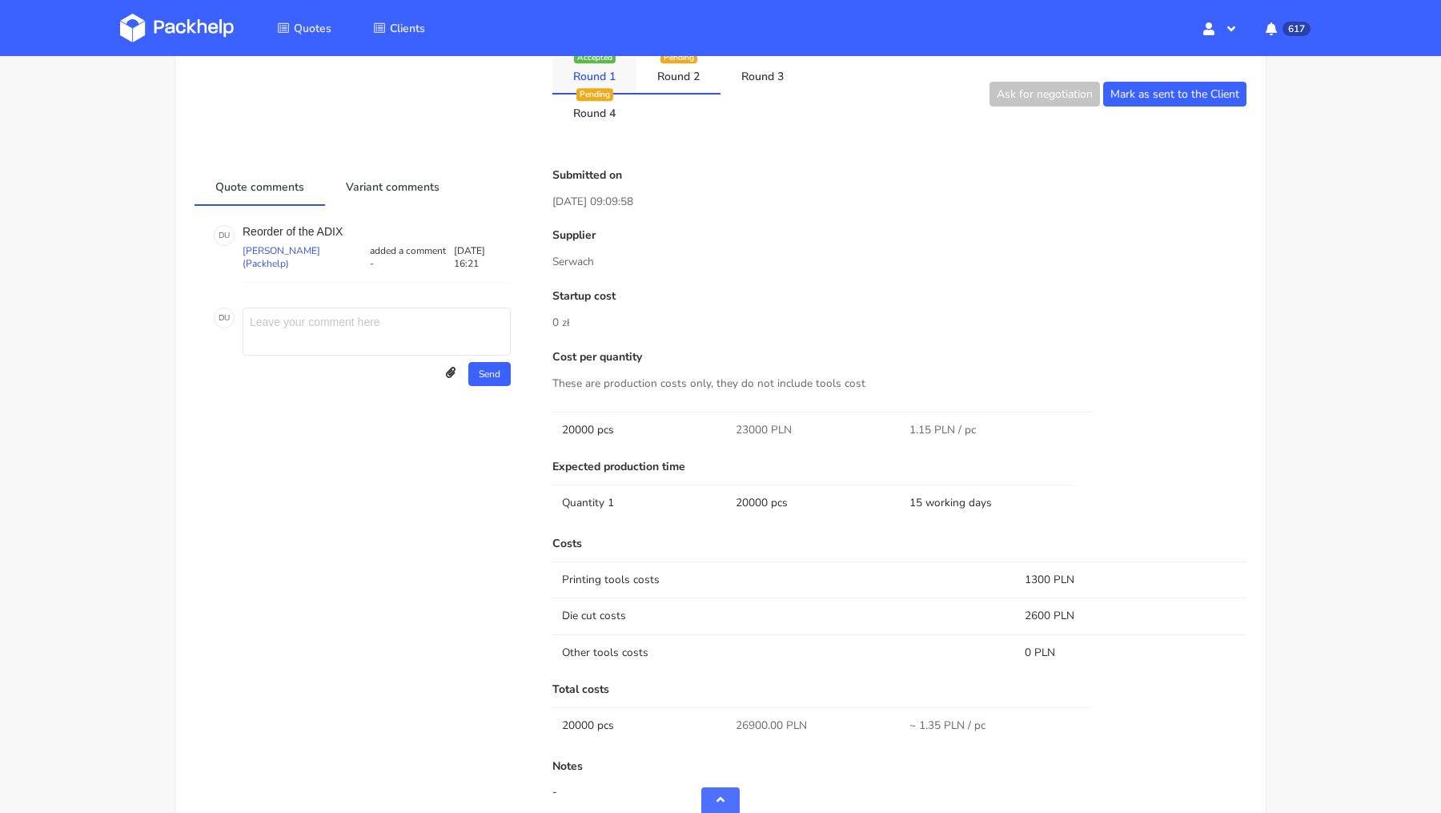
scroll to position [1055, 0]
click at [588, 70] on link "Round 1" at bounding box center [594, 75] width 84 height 35
click at [605, 104] on link "Round 4" at bounding box center [594, 112] width 84 height 35
click at [802, 78] on link "Round 3" at bounding box center [763, 75] width 84 height 35
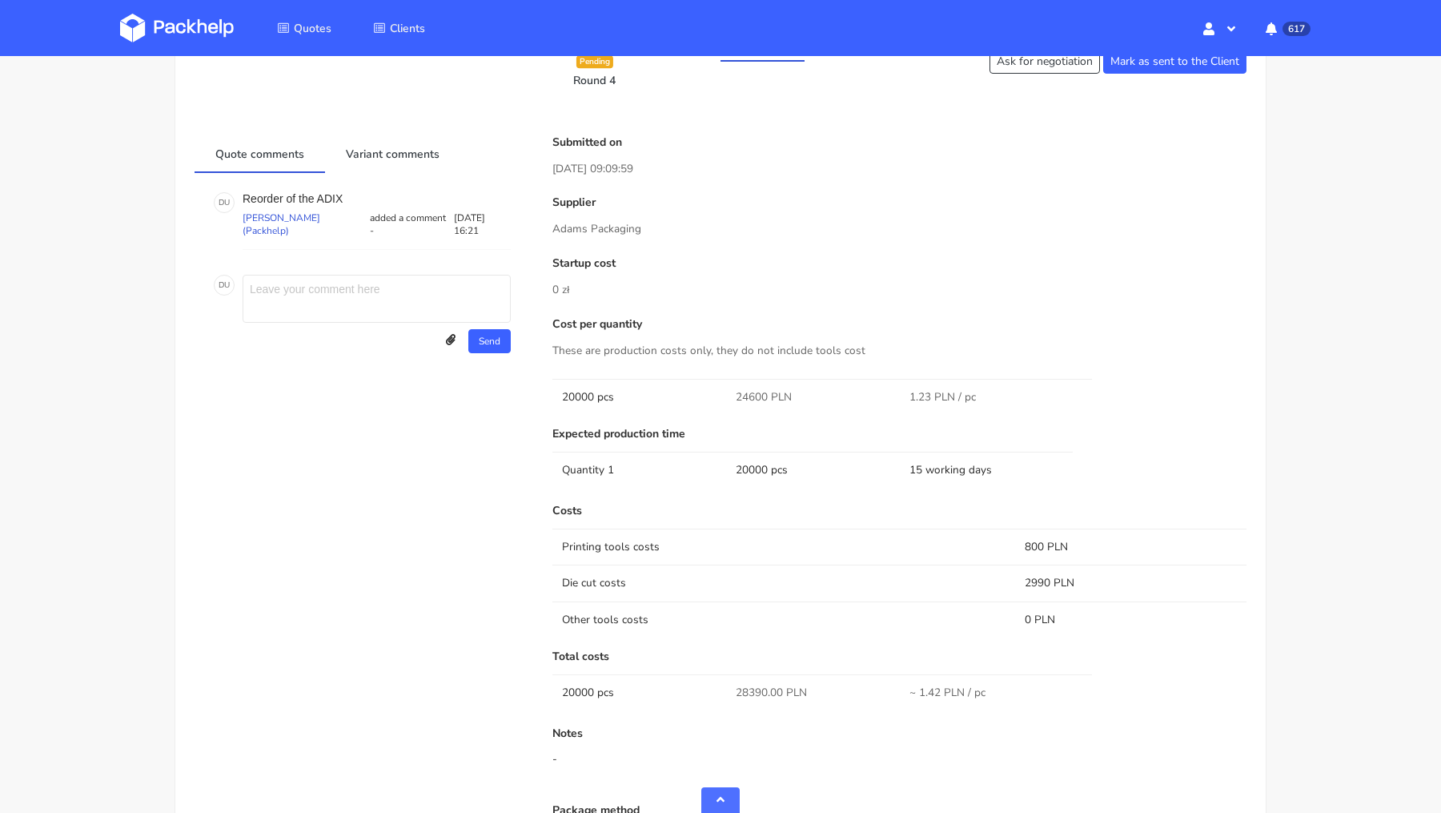
scroll to position [1064, 0]
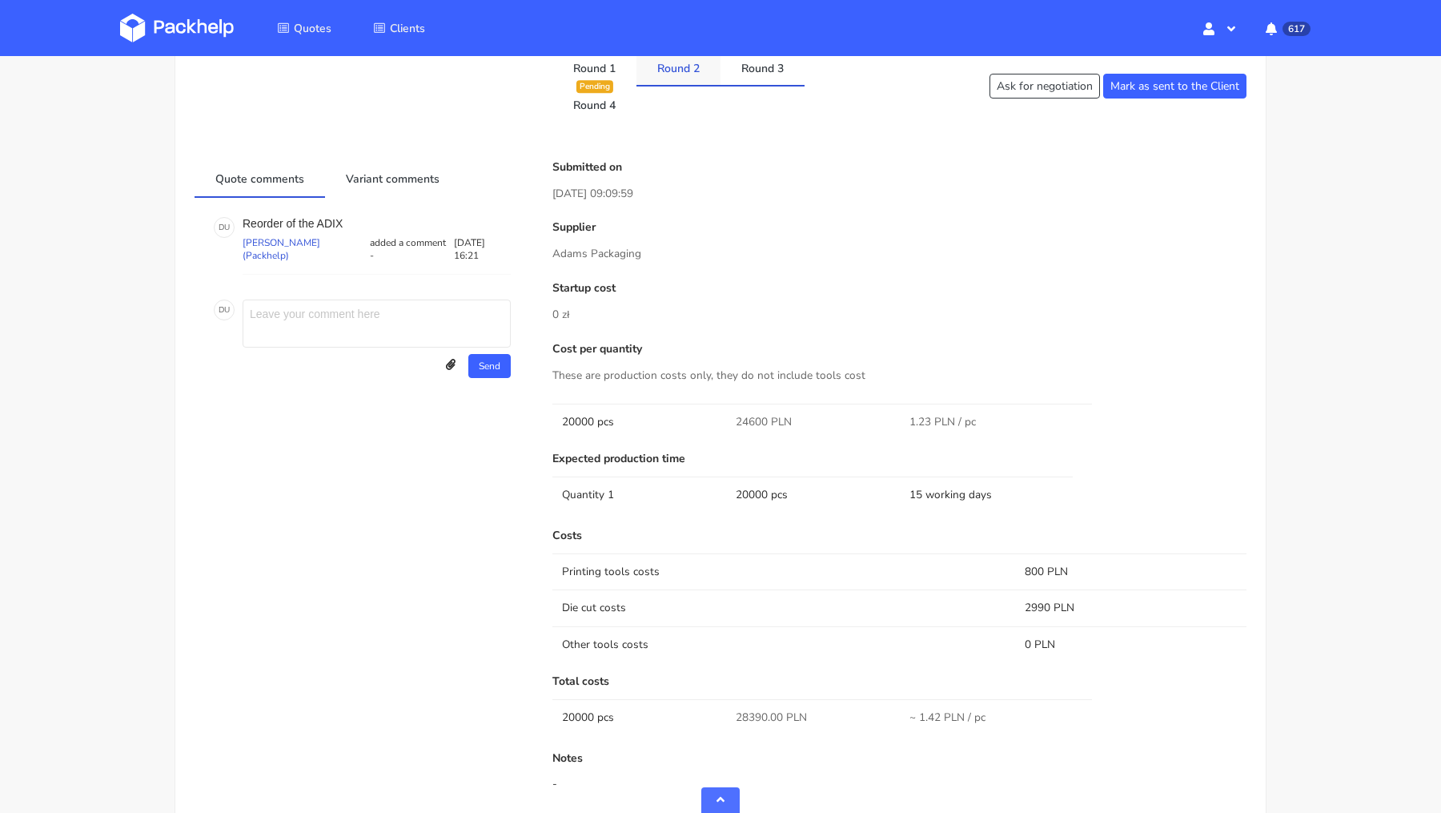
click at [680, 70] on link "Round 2" at bounding box center [678, 67] width 84 height 35
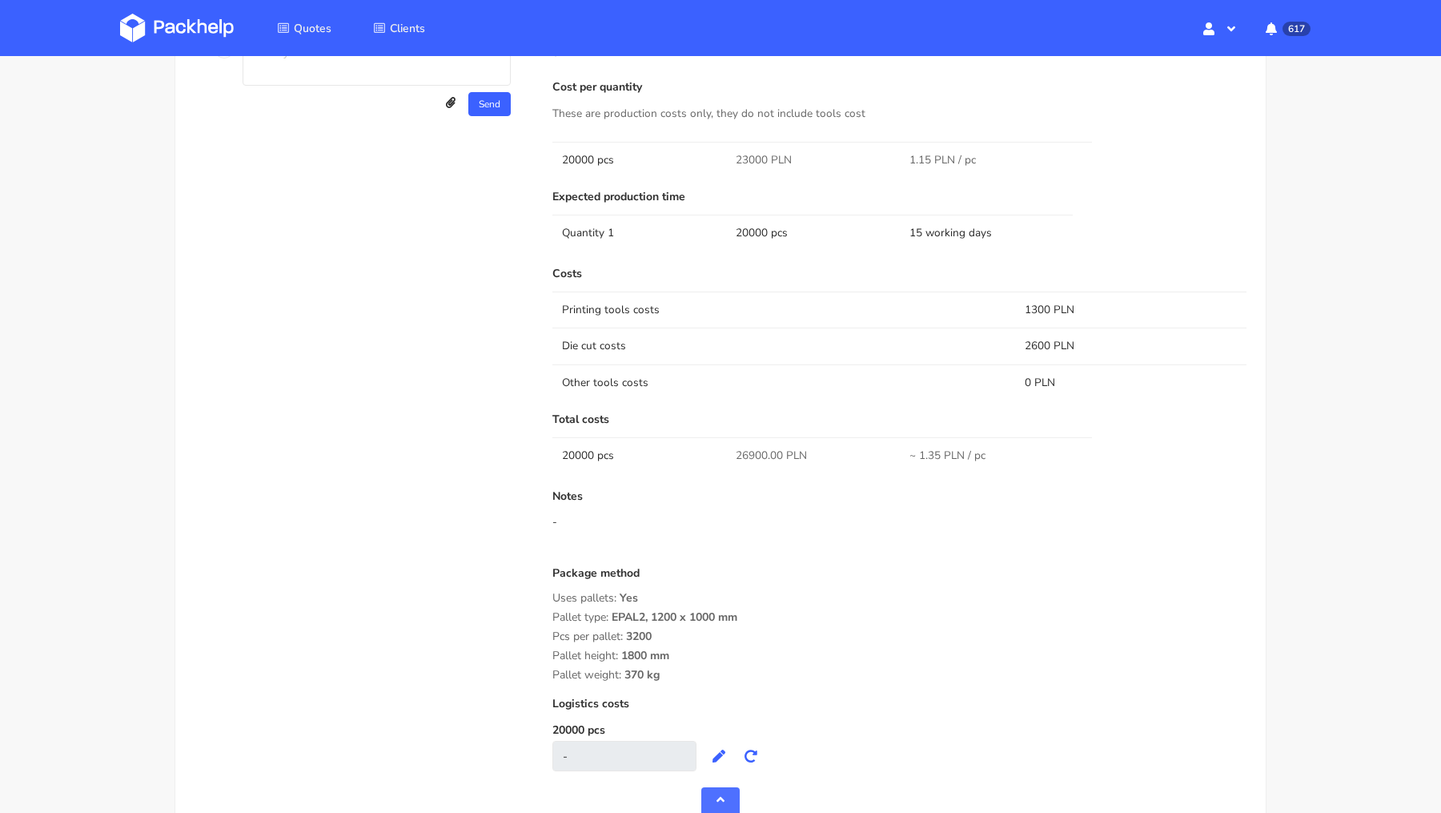
scroll to position [1335, 0]
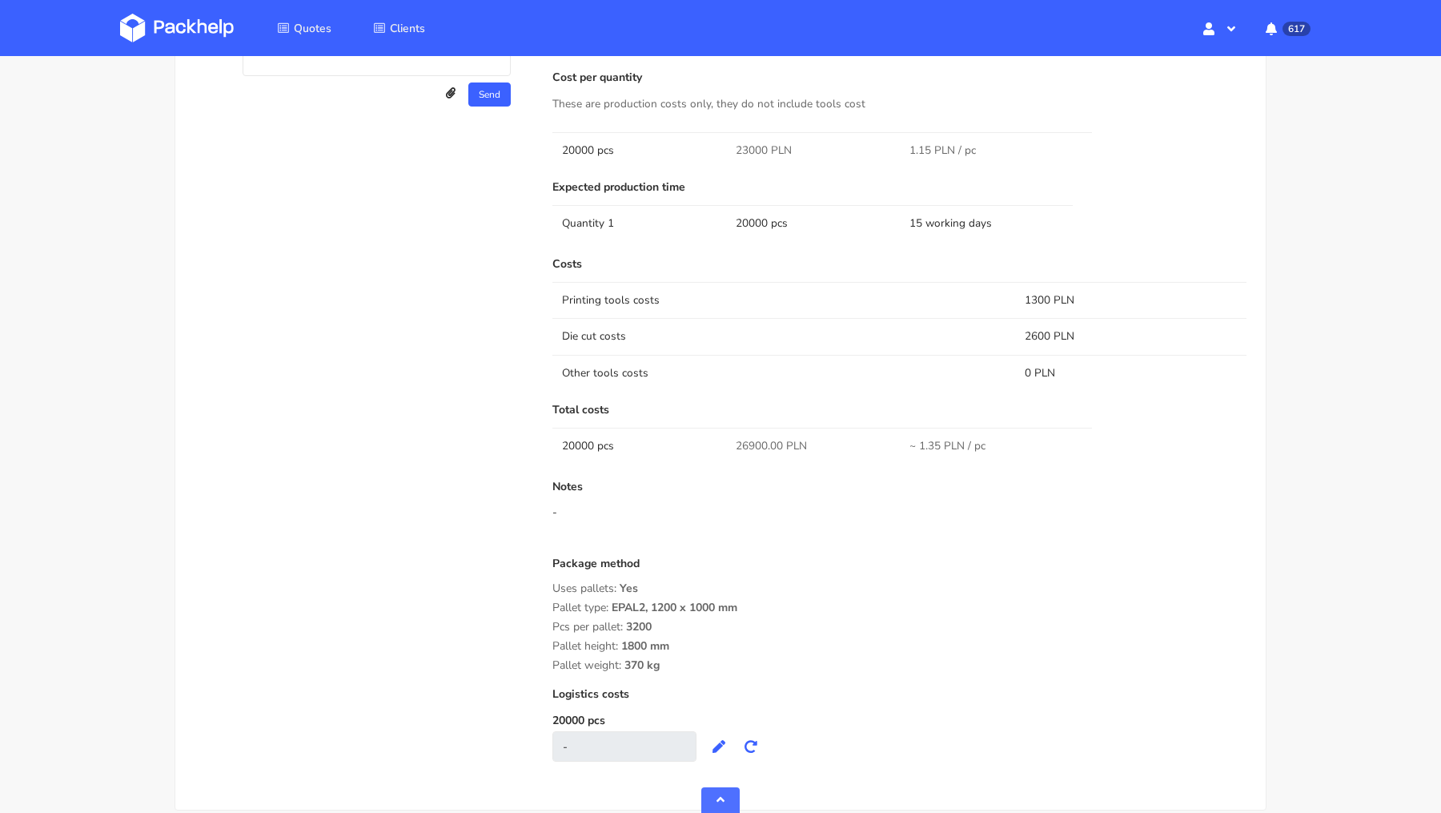
click at [749, 445] on span "26900.00 PLN" at bounding box center [771, 446] width 71 height 16
copy span "26900.00"
click at [737, 557] on div "Package method" at bounding box center [899, 569] width 694 height 25
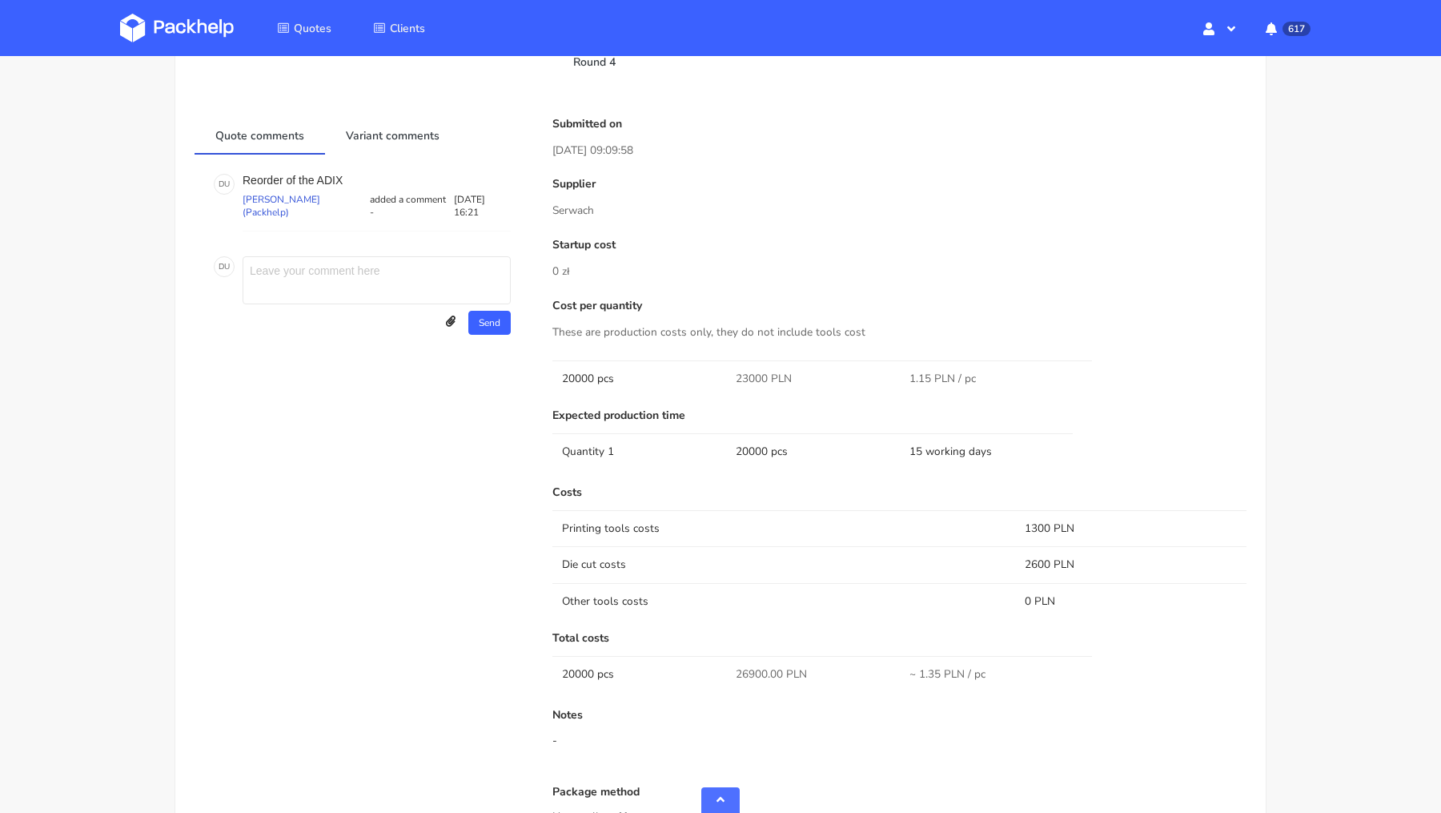
scroll to position [1106, 0]
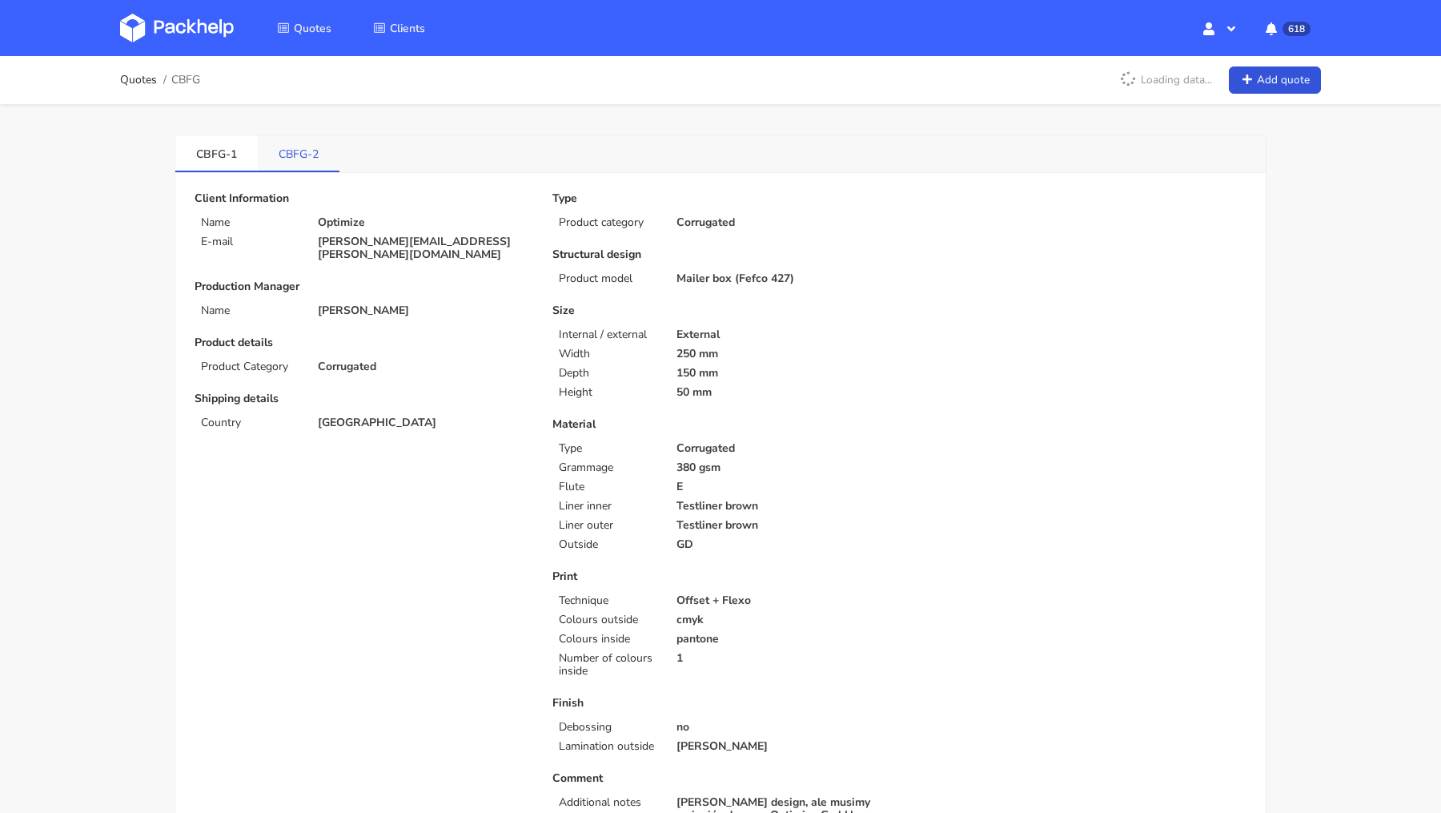
click at [301, 158] on link "CBFG-2" at bounding box center [299, 152] width 82 height 35
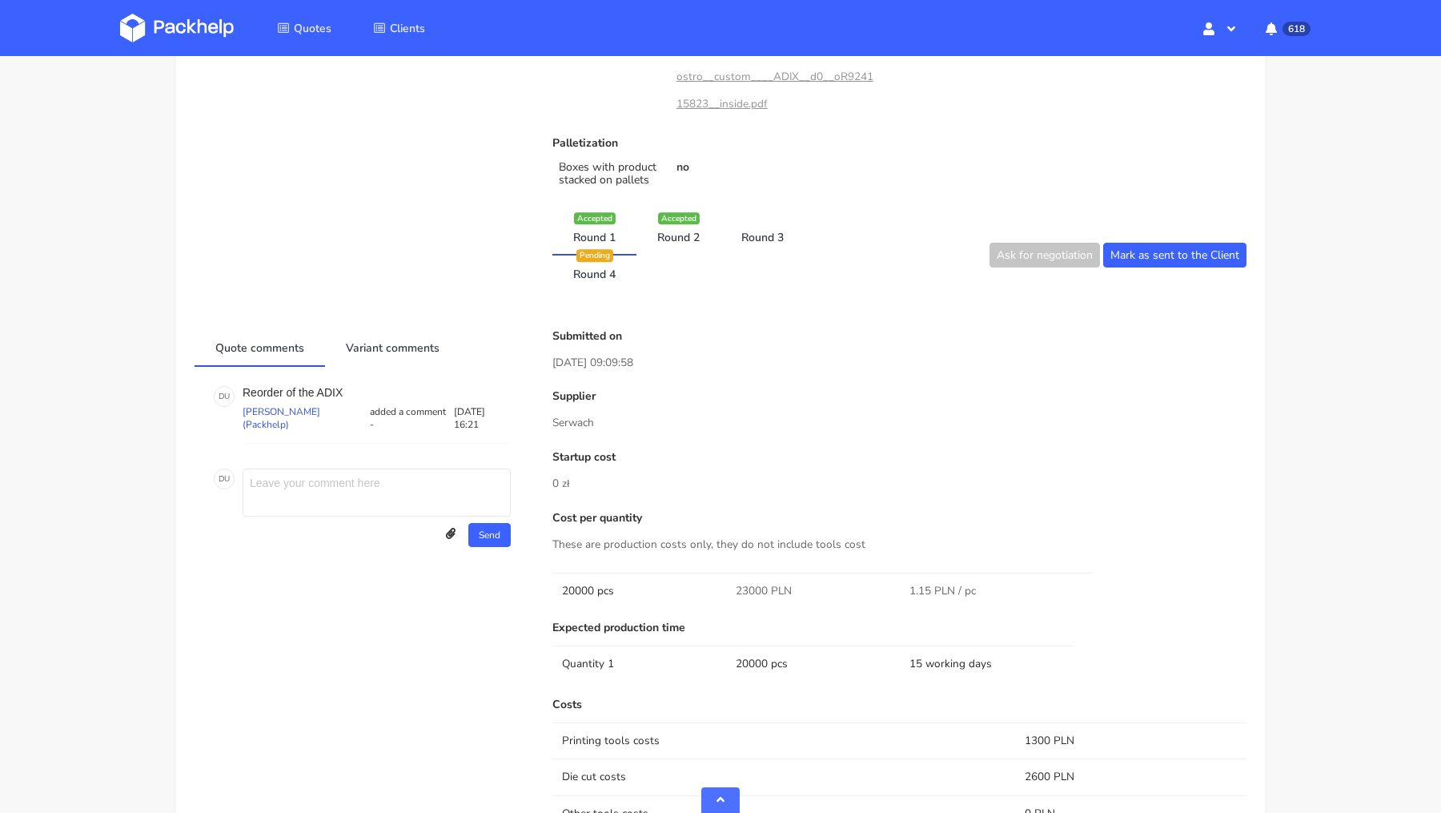
scroll to position [897, 0]
click at [672, 230] on link "Round 2" at bounding box center [678, 233] width 84 height 35
click at [623, 221] on link "Round 1" at bounding box center [594, 233] width 84 height 35
click at [752, 222] on link "Round 3" at bounding box center [763, 233] width 84 height 35
click at [595, 258] on link "Round 4" at bounding box center [594, 270] width 84 height 35
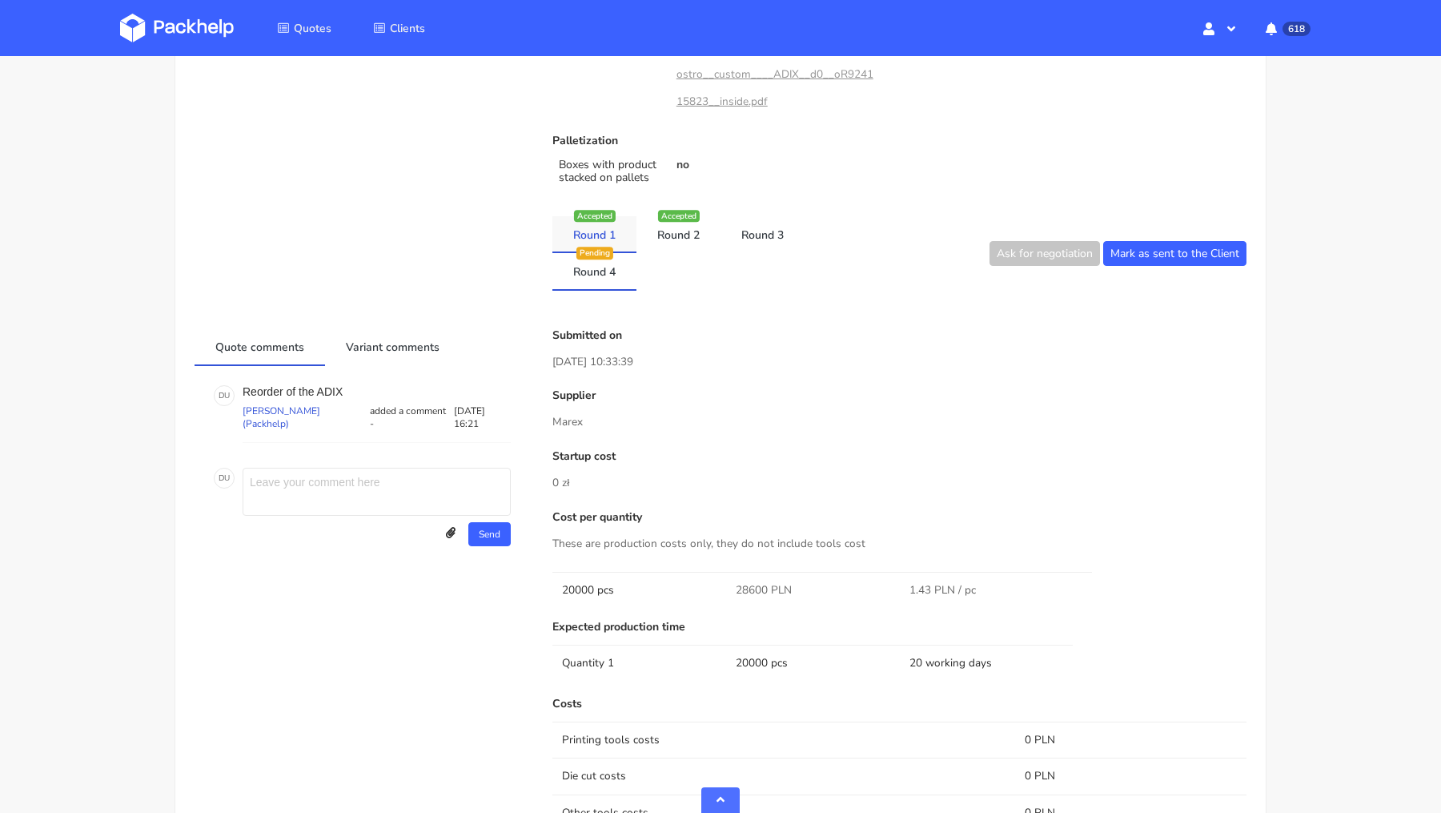
click at [591, 228] on link "Round 1" at bounding box center [594, 233] width 84 height 35
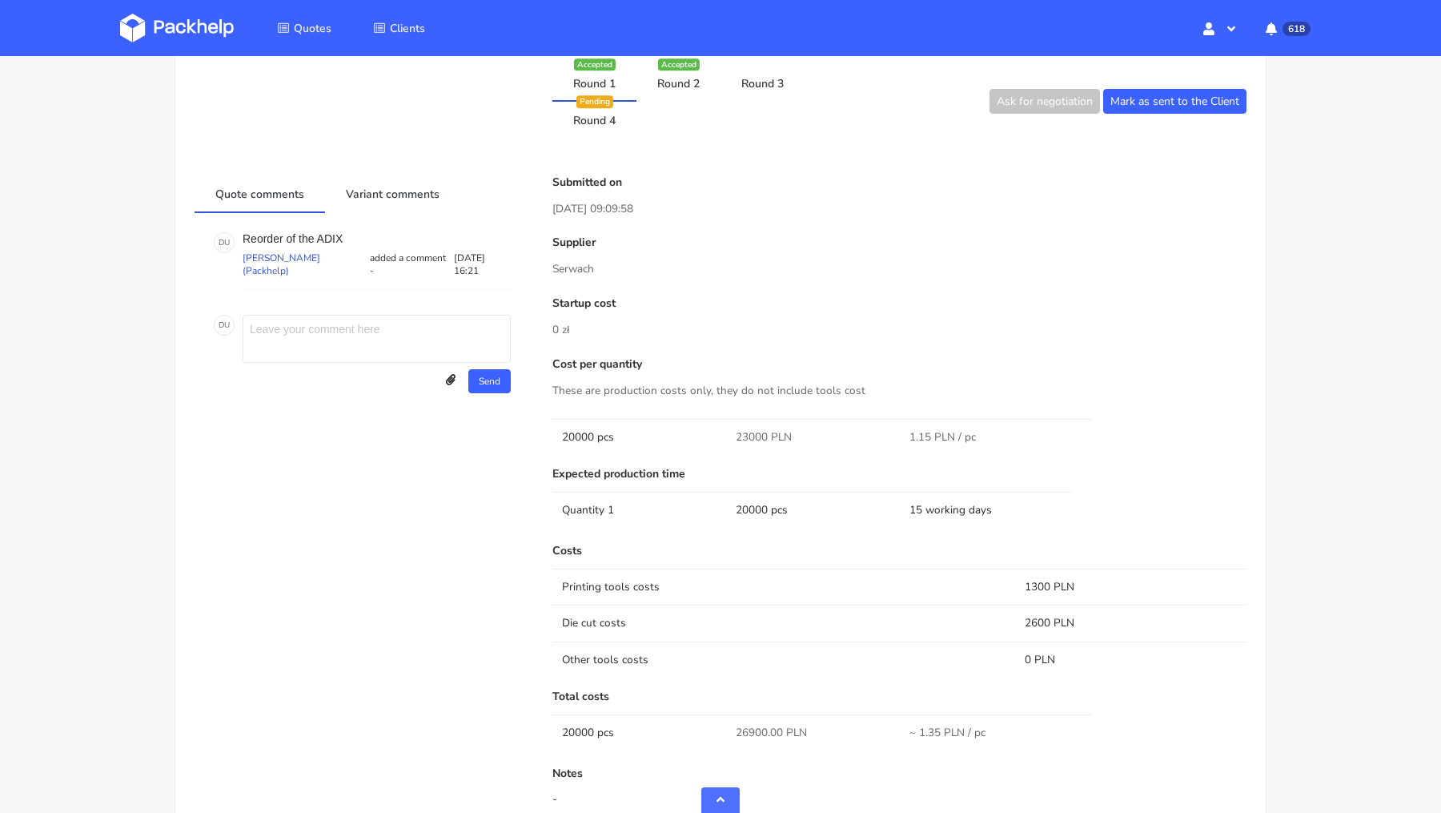
scroll to position [1041, 0]
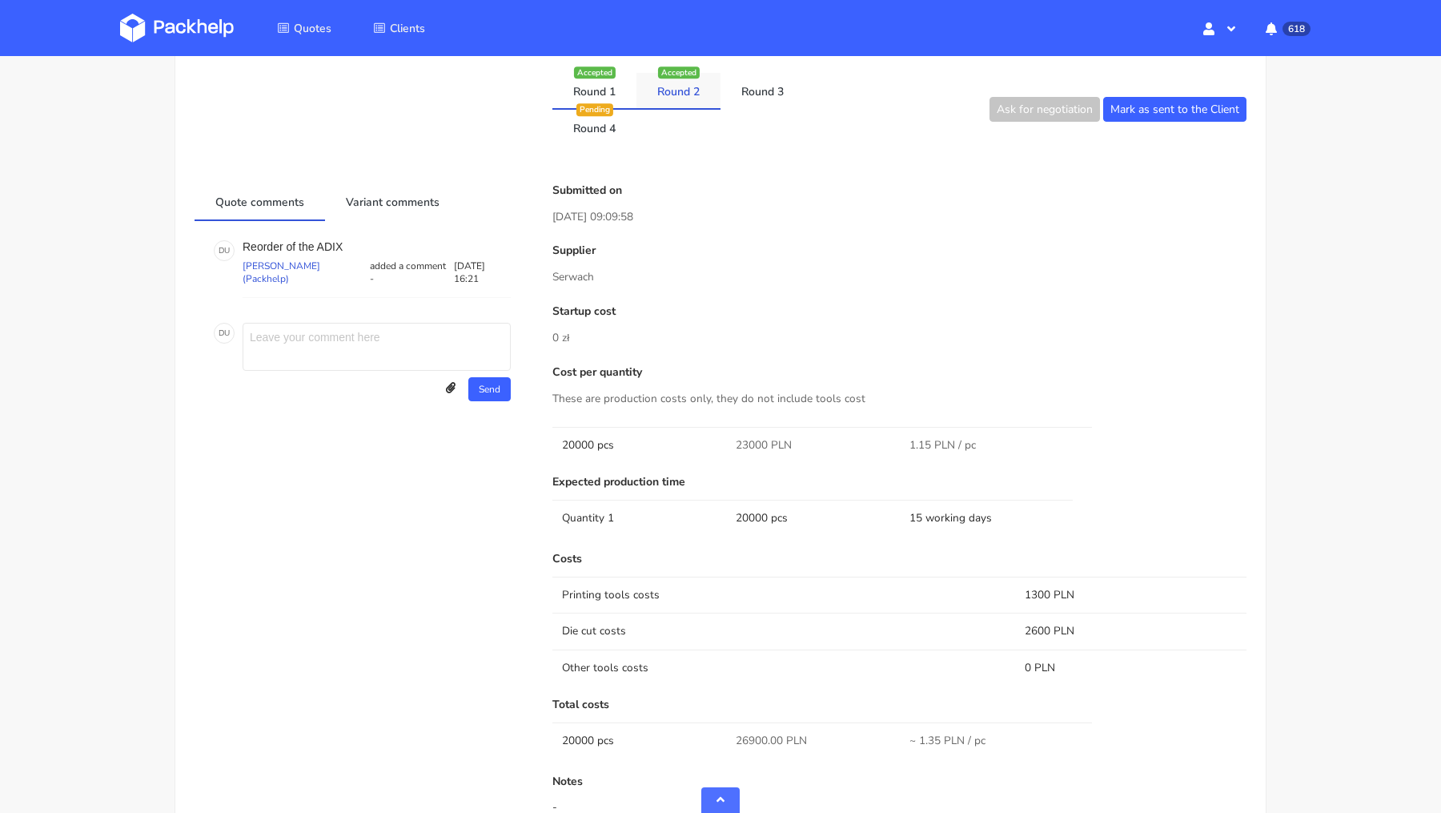
click at [682, 93] on link "Round 2" at bounding box center [678, 90] width 84 height 35
click at [758, 98] on link "Round 3" at bounding box center [763, 90] width 84 height 35
click at [608, 124] on link "Round 4" at bounding box center [594, 127] width 84 height 35
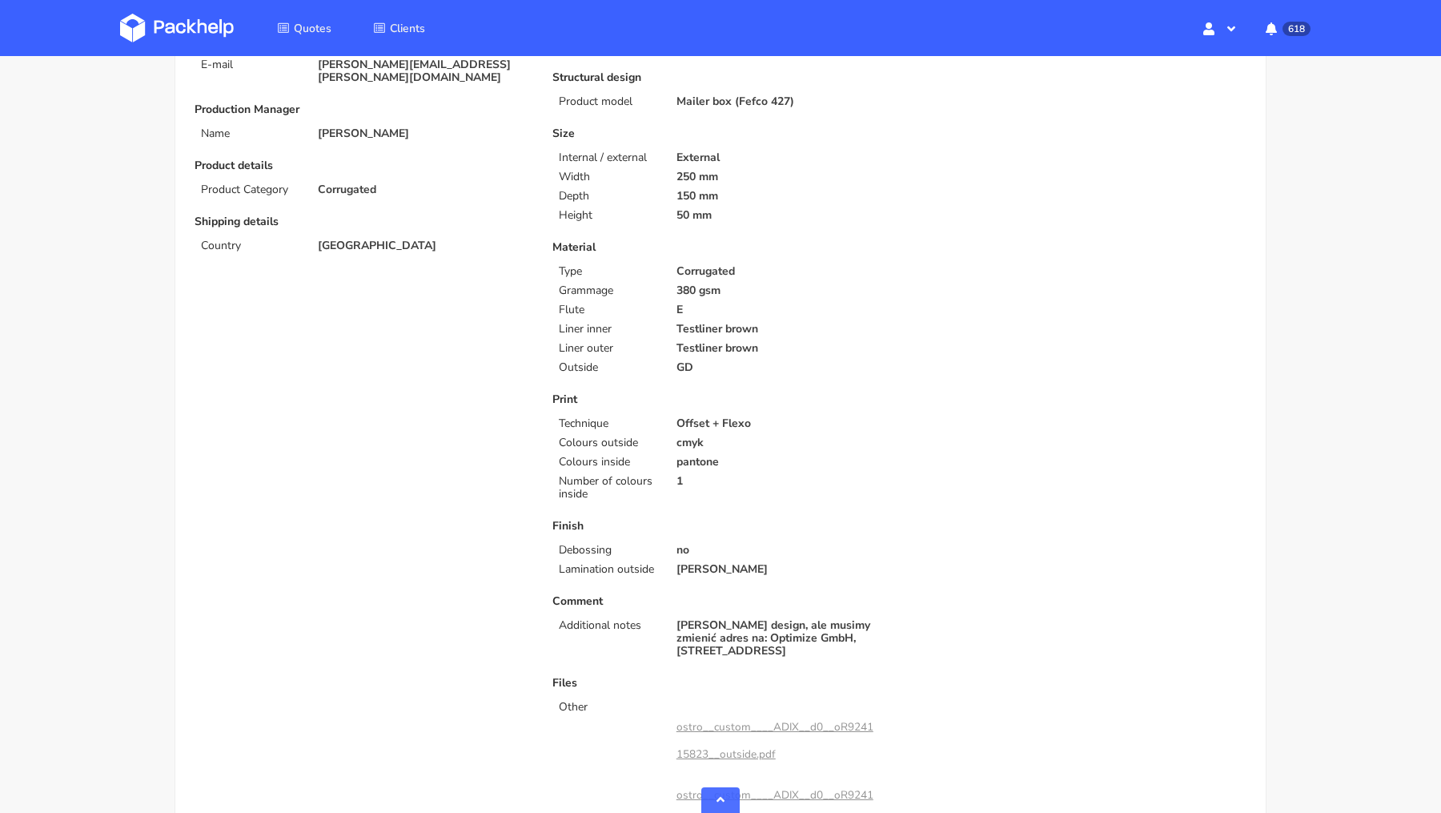
scroll to position [0, 0]
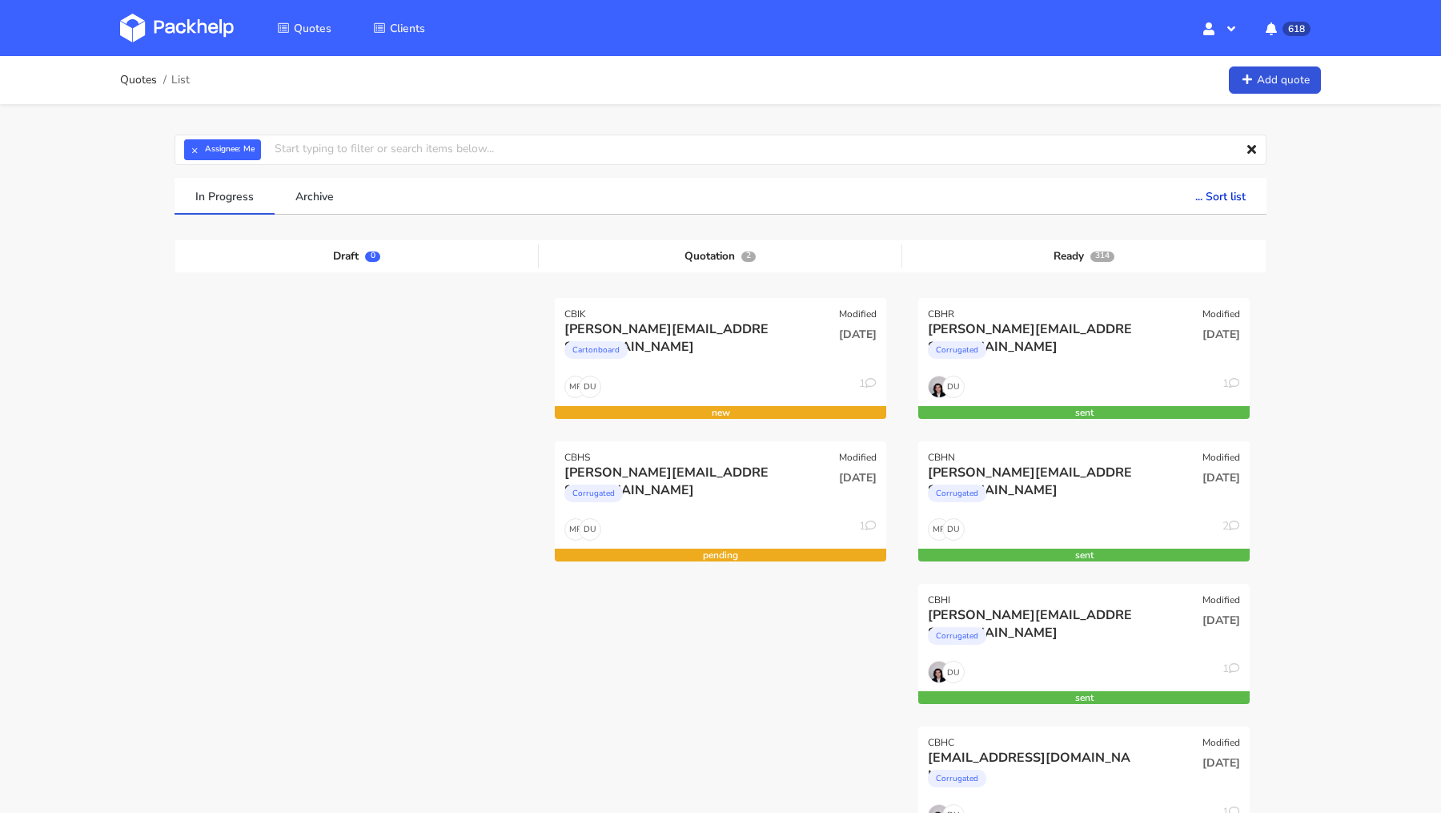
click at [131, 22] on img at bounding box center [177, 28] width 114 height 29
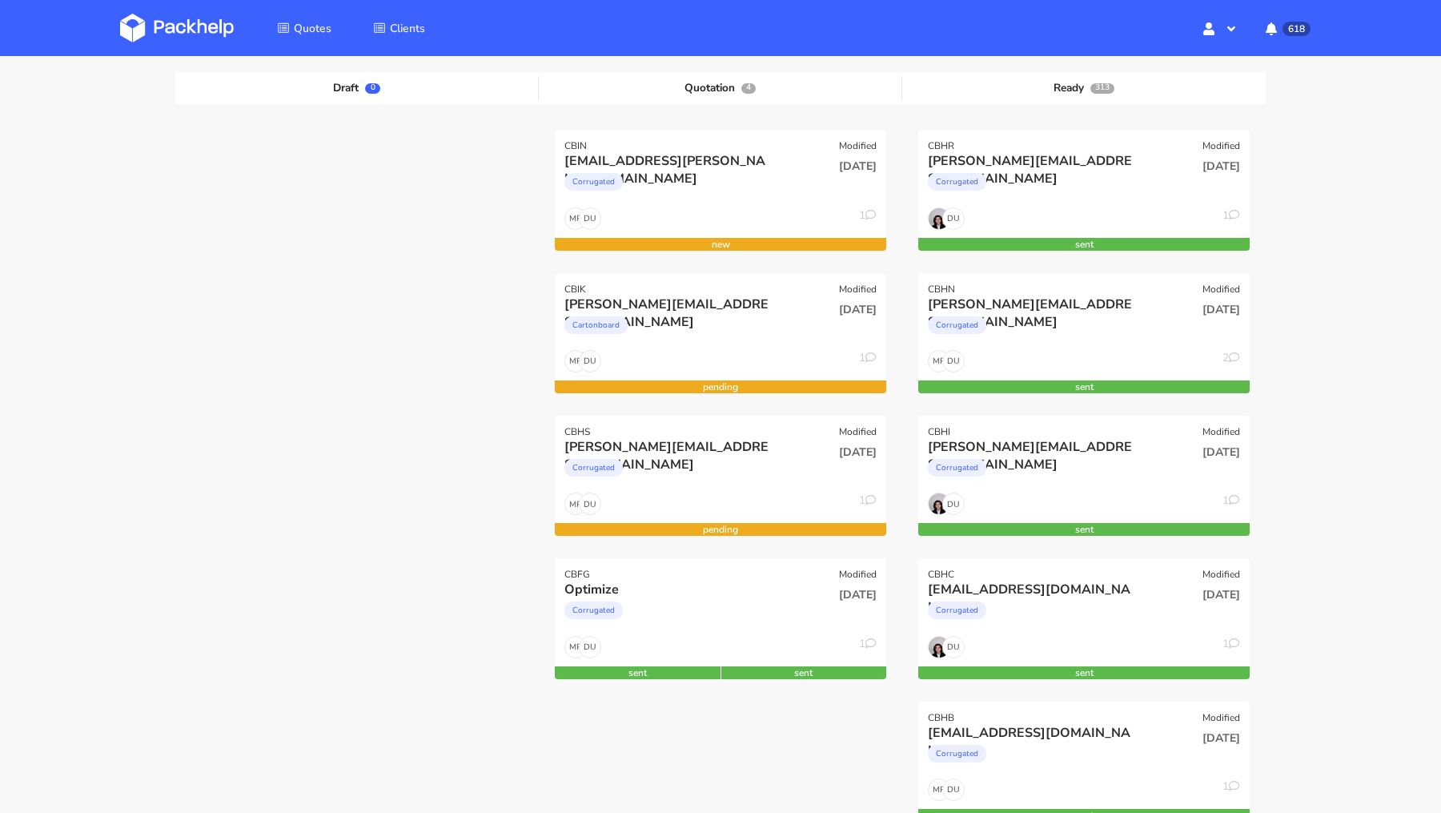
scroll to position [151, 0]
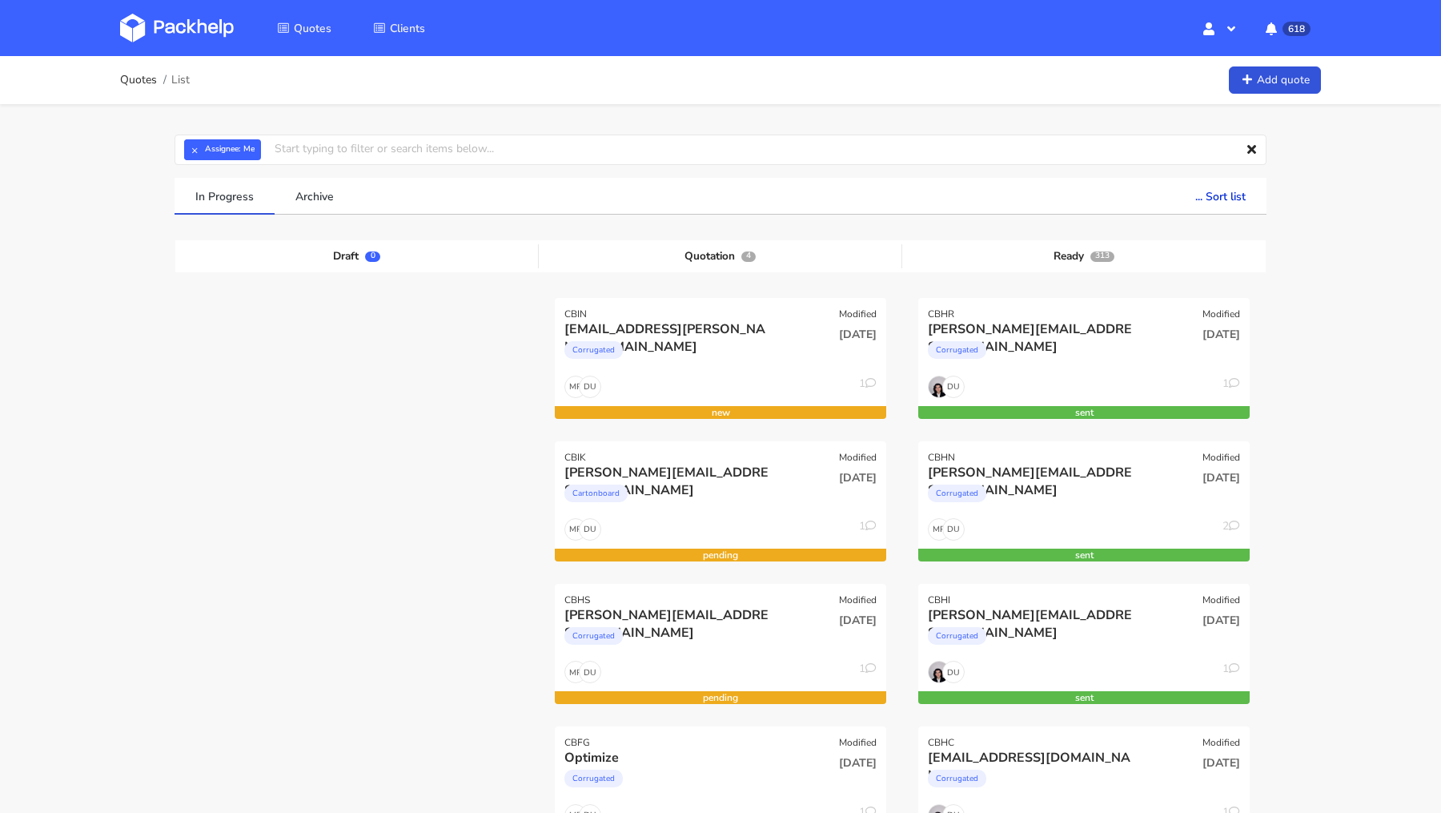
scroll to position [114, 0]
